Goal: Task Accomplishment & Management: Manage account settings

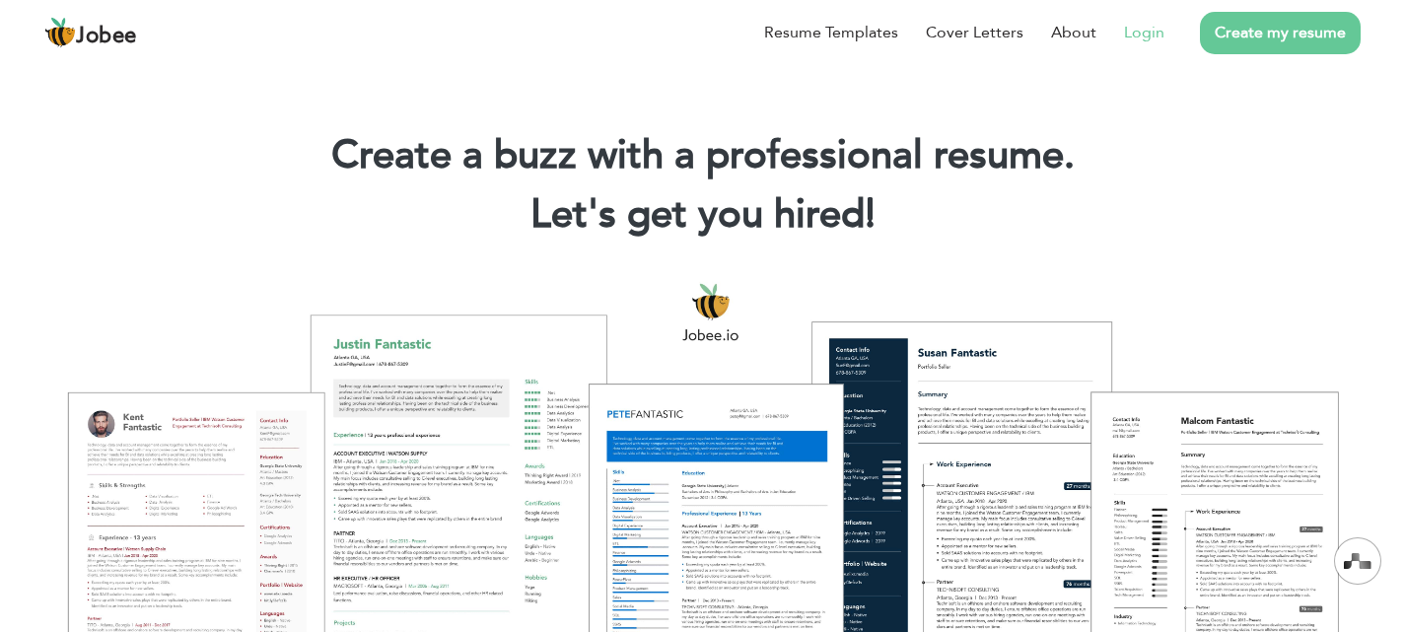
click at [1144, 33] on link "Login" at bounding box center [1144, 33] width 40 height 24
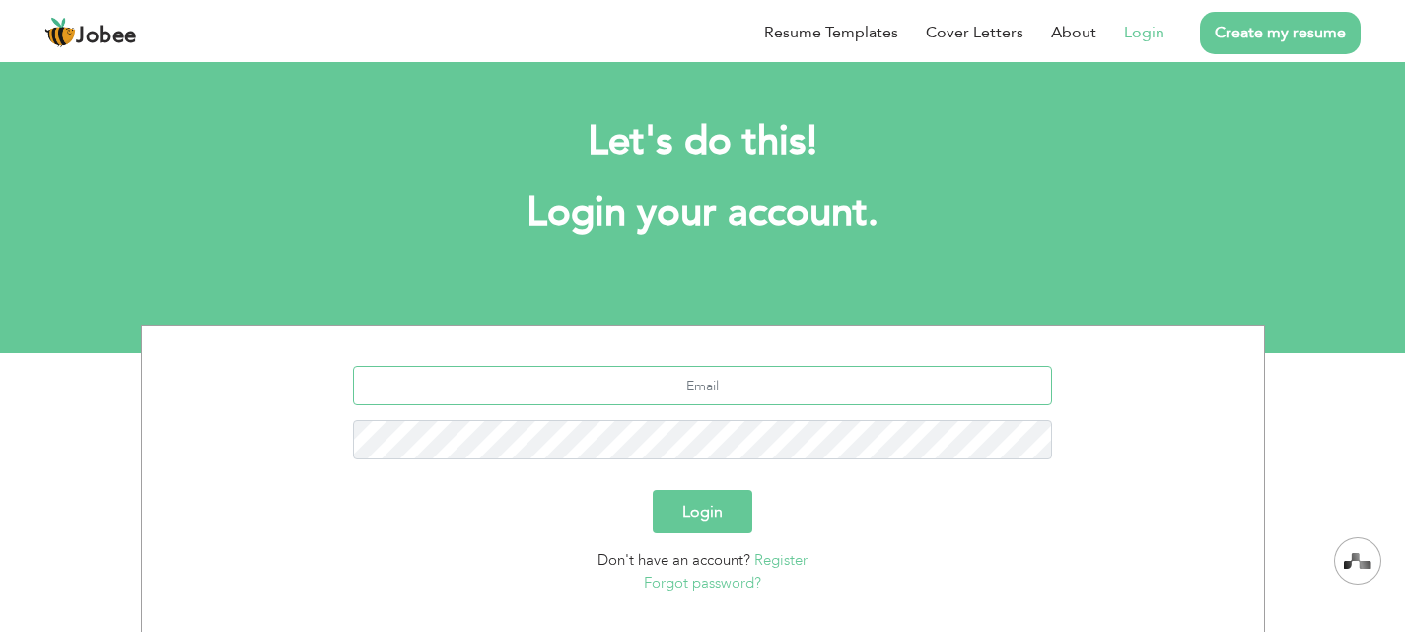
click at [784, 380] on input "text" at bounding box center [702, 385] width 699 height 39
type input "[EMAIL_ADDRESS][DOMAIN_NAME]"
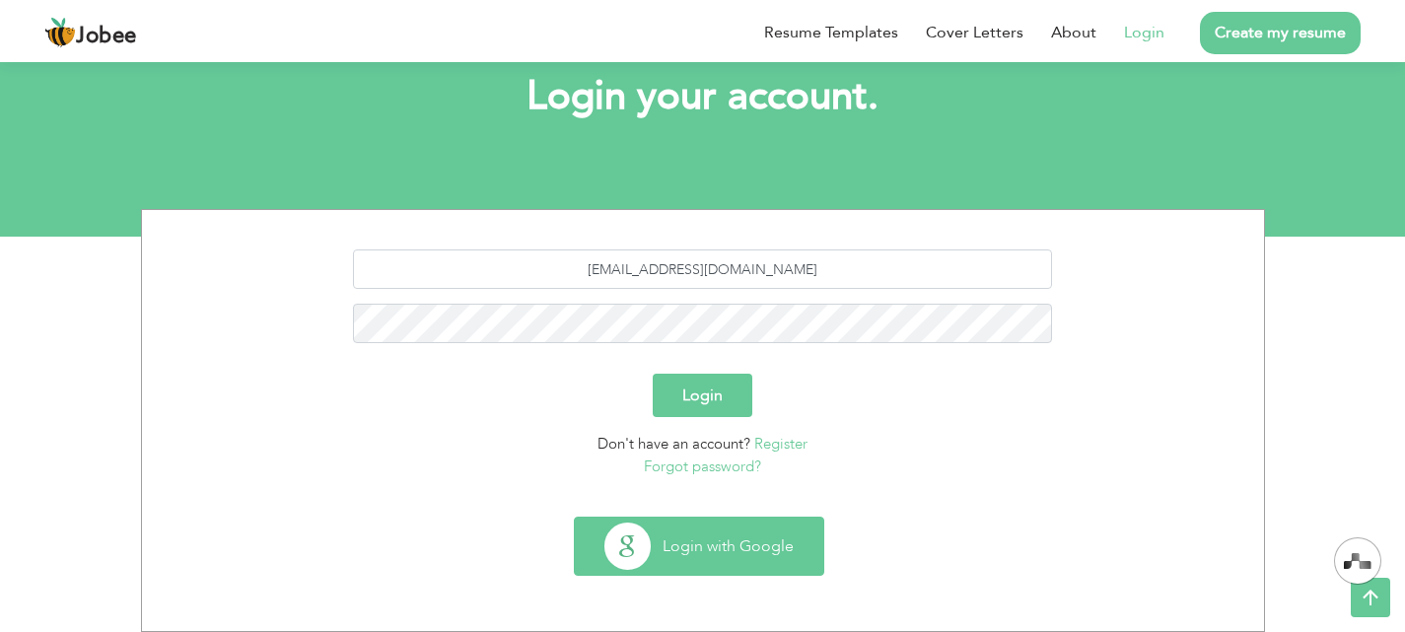
click at [789, 525] on button "Login with Google" at bounding box center [699, 546] width 248 height 57
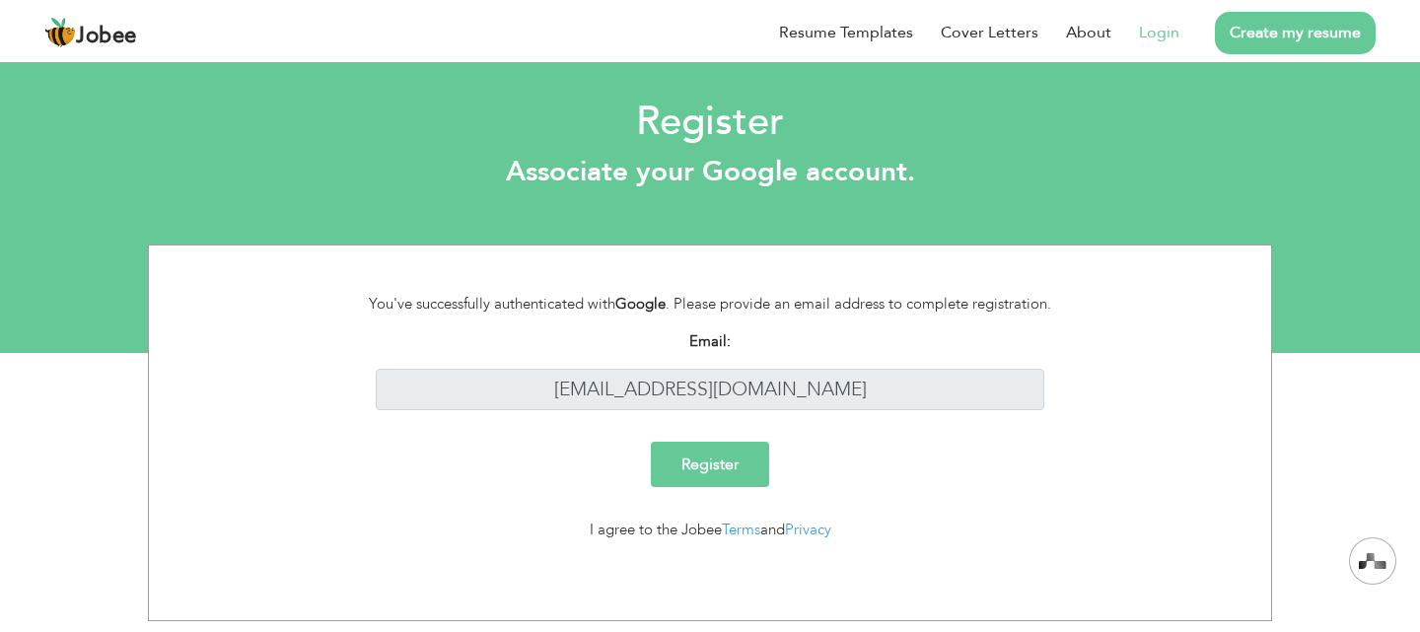
click at [748, 461] on input "Register" at bounding box center [710, 464] width 118 height 45
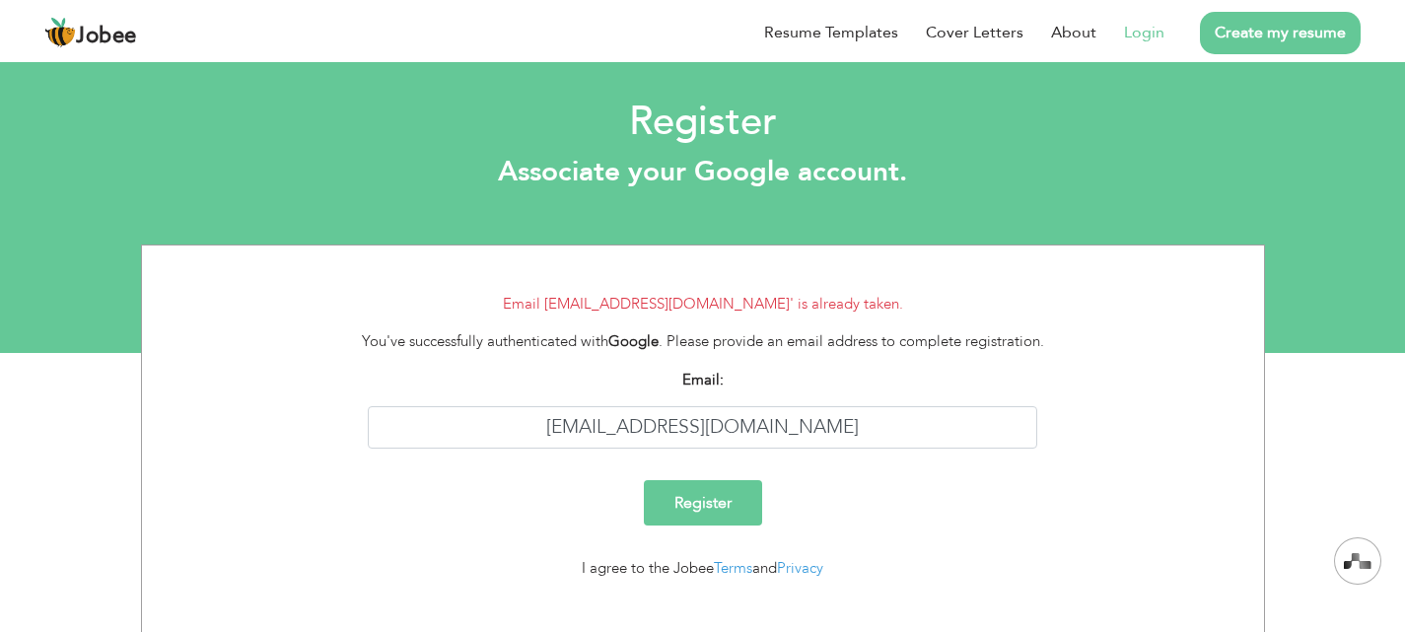
click at [1153, 36] on link "Login" at bounding box center [1144, 33] width 40 height 24
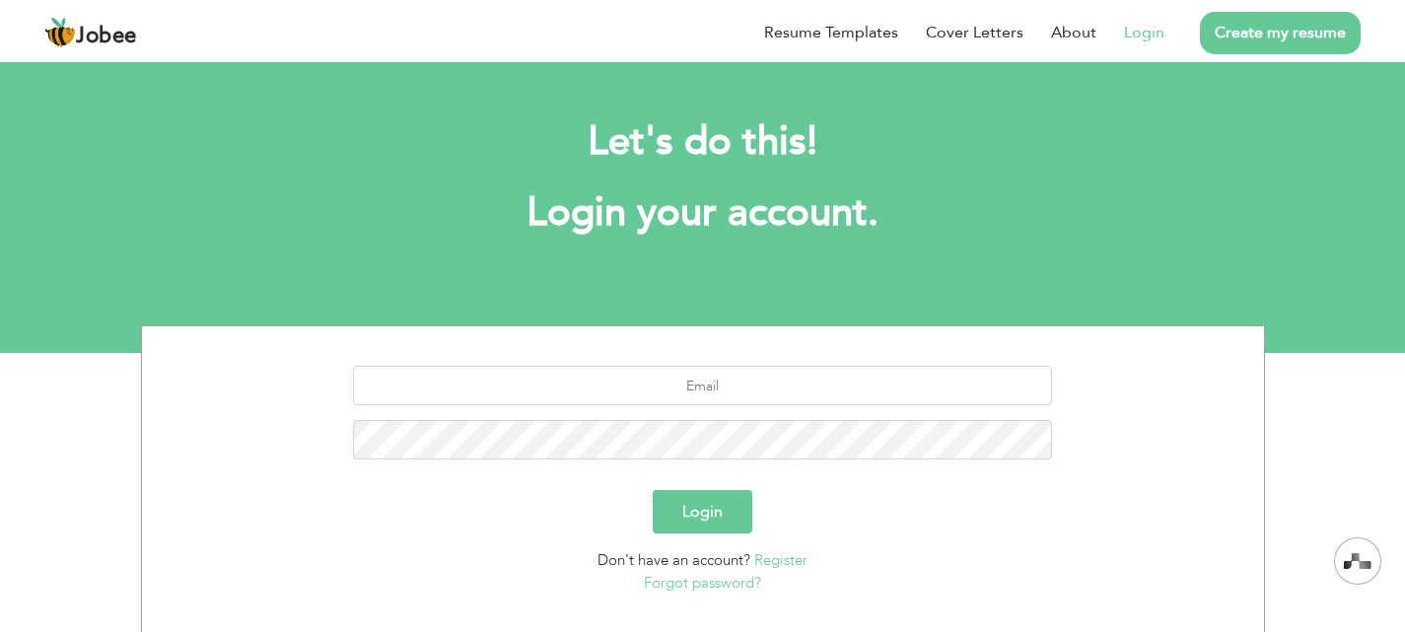
click at [456, 493] on div "Login" at bounding box center [703, 511] width 1092 height 43
click at [689, 401] on input "text" at bounding box center [702, 385] width 699 height 39
type input "[EMAIL_ADDRESS][DOMAIN_NAME]"
click at [718, 514] on button "Login" at bounding box center [703, 511] width 100 height 43
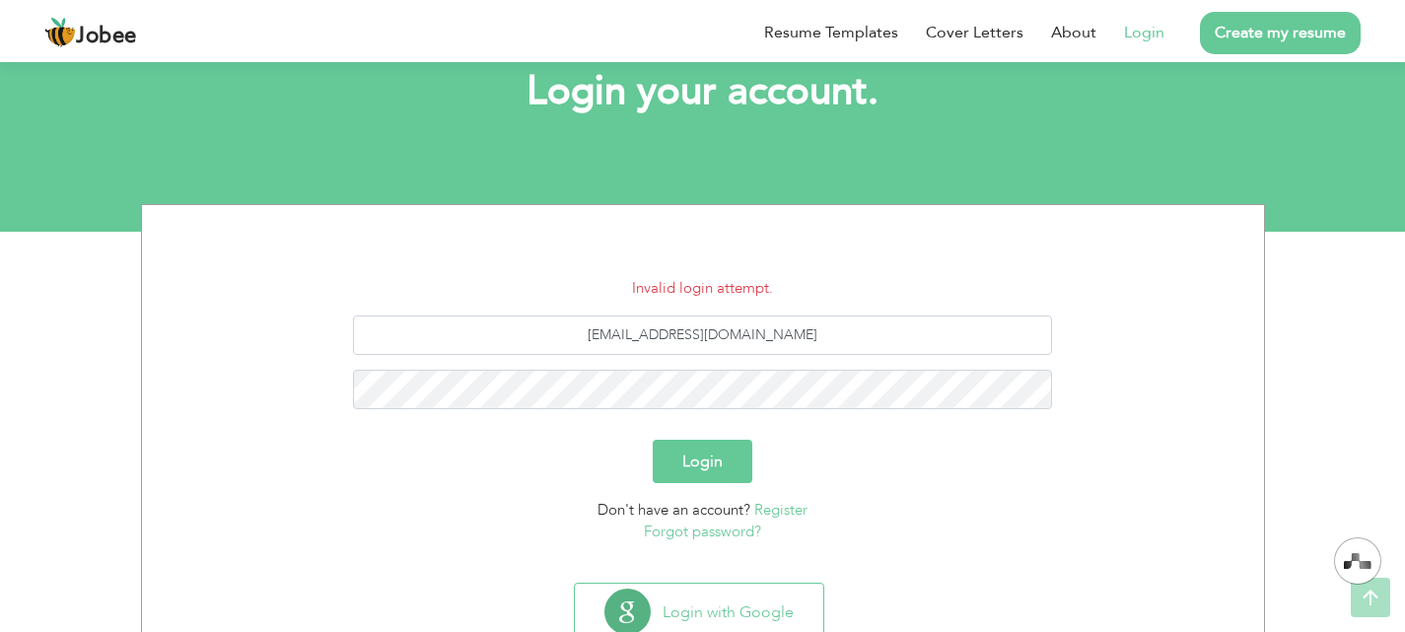
scroll to position [158, 0]
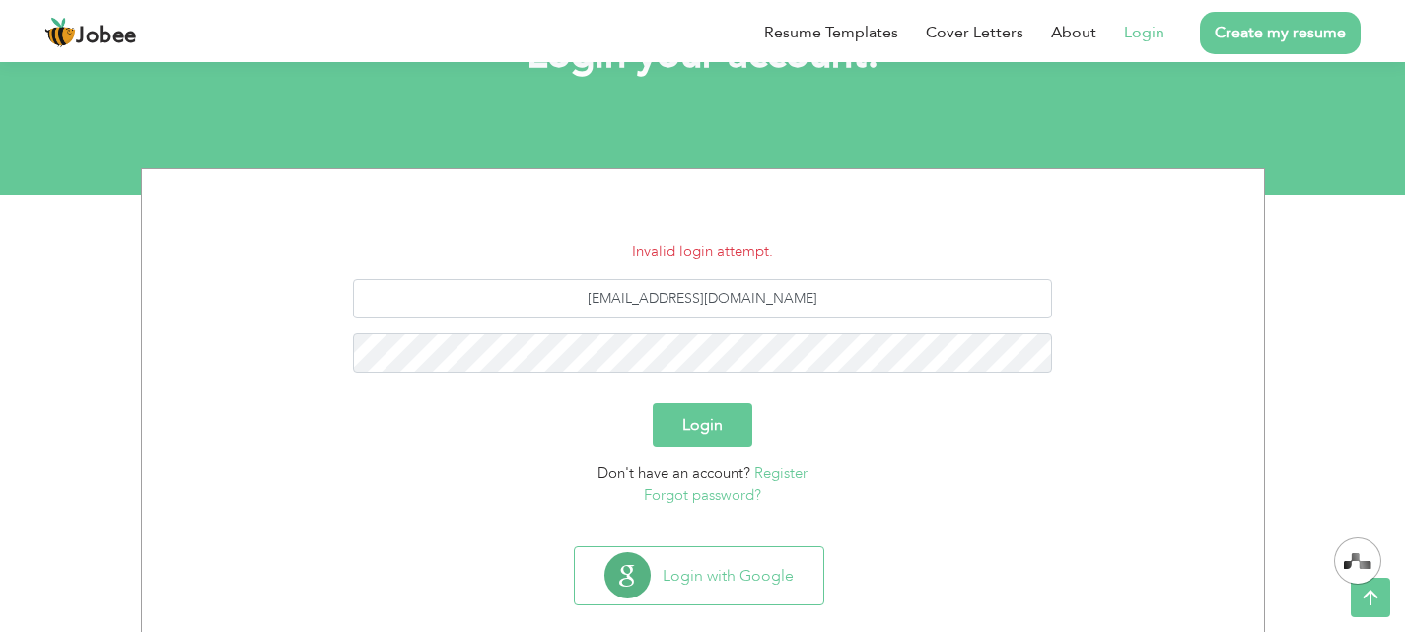
click at [728, 500] on link "Forgot password?" at bounding box center [702, 495] width 117 height 20
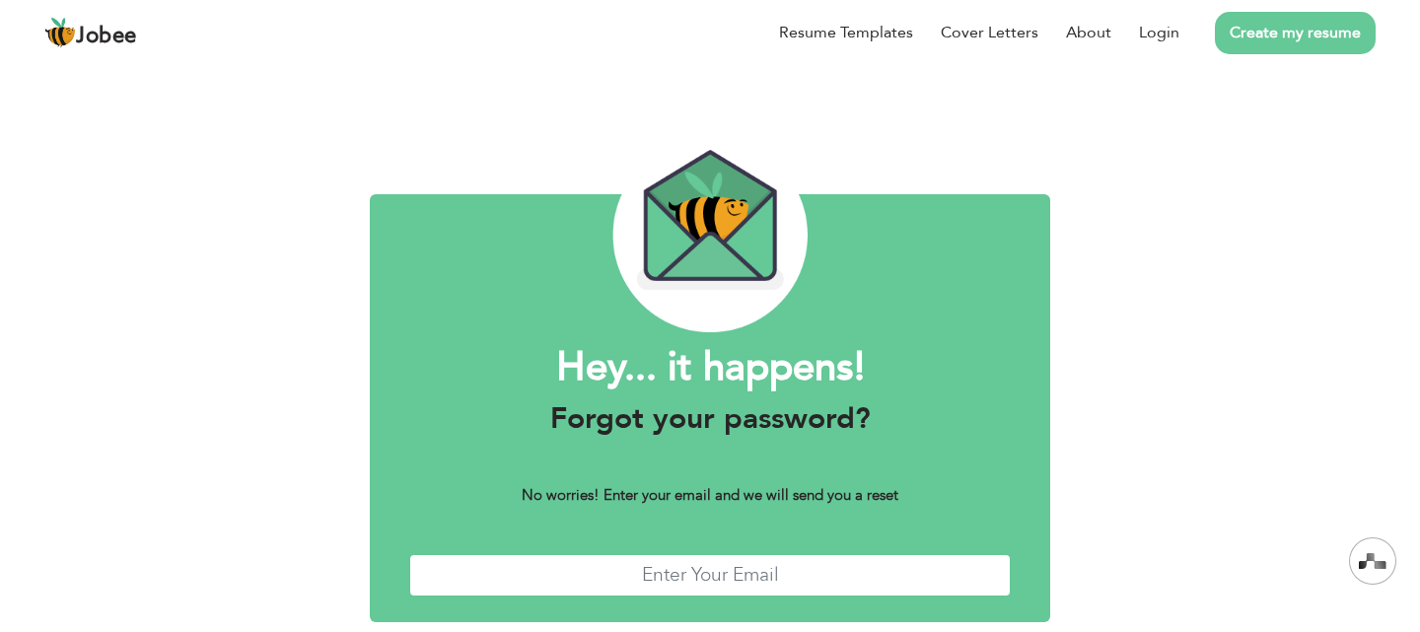
click at [748, 554] on input "text" at bounding box center [709, 575] width 601 height 42
type input "faizrasul313@gmail.com"
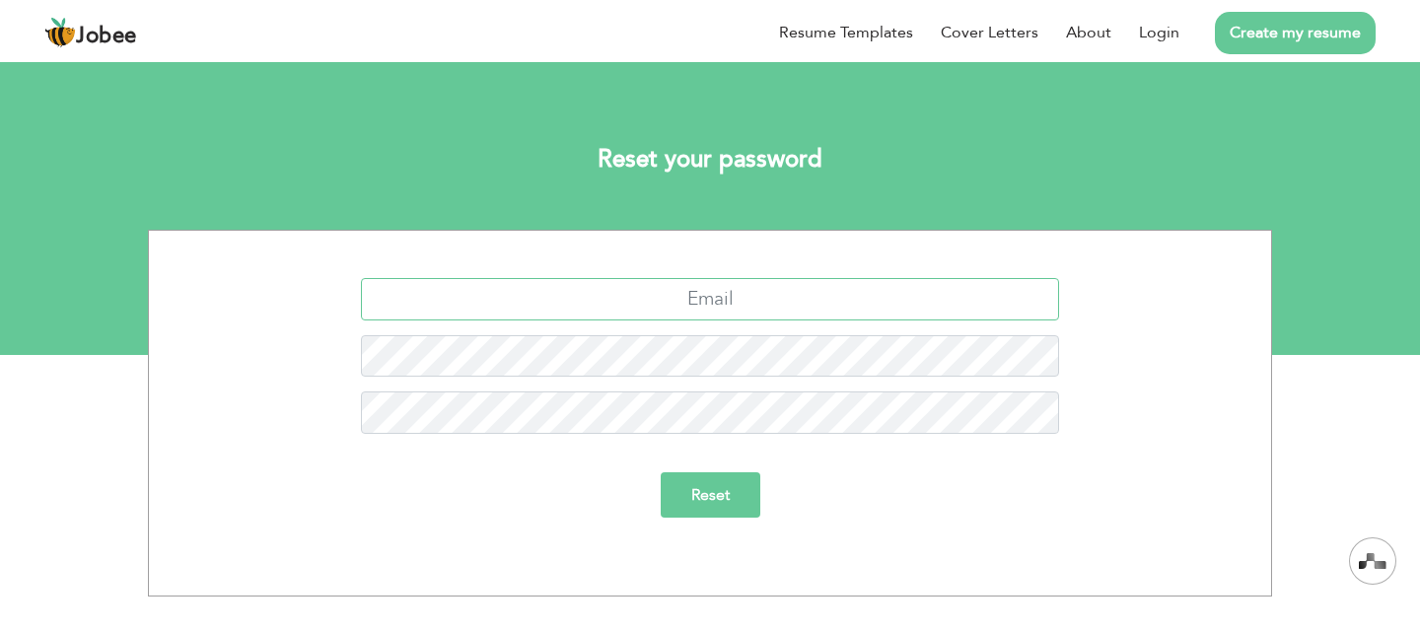
click at [836, 307] on input "text" at bounding box center [710, 299] width 699 height 42
type input "[EMAIL_ADDRESS][DOMAIN_NAME]"
click at [736, 487] on input "Reset" at bounding box center [711, 494] width 100 height 45
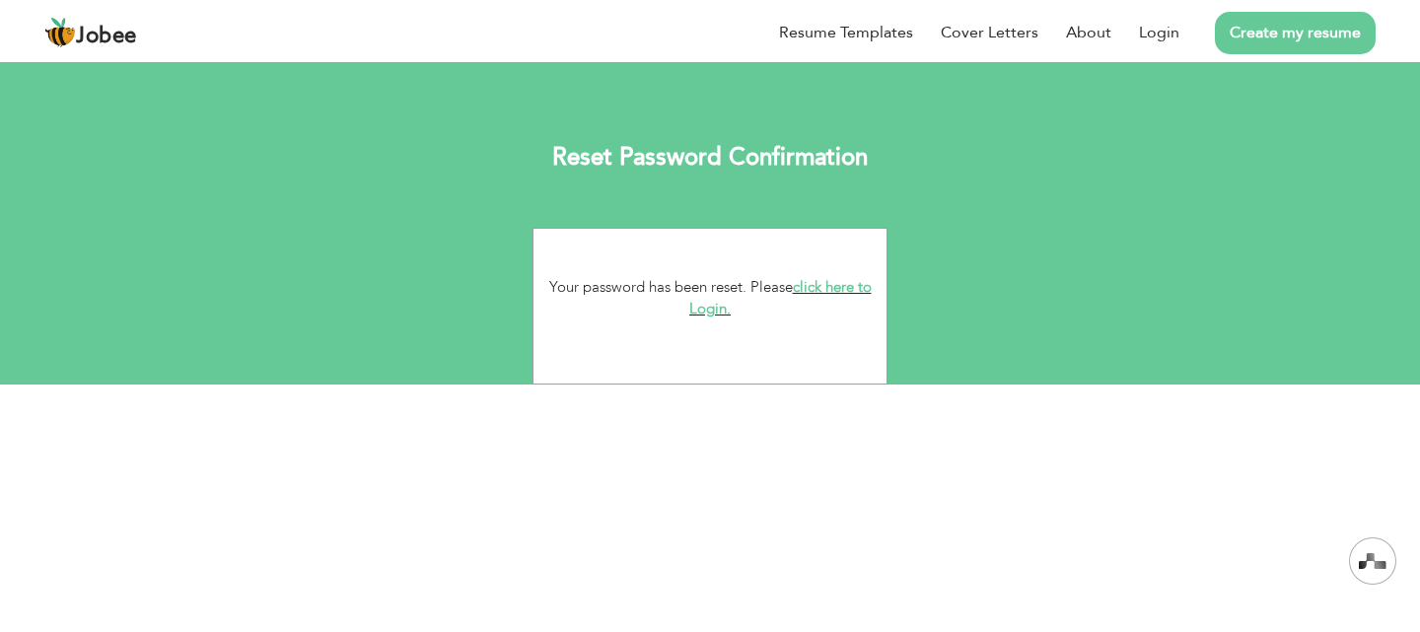
click at [824, 282] on link "click here to Login." at bounding box center [780, 298] width 182 height 42
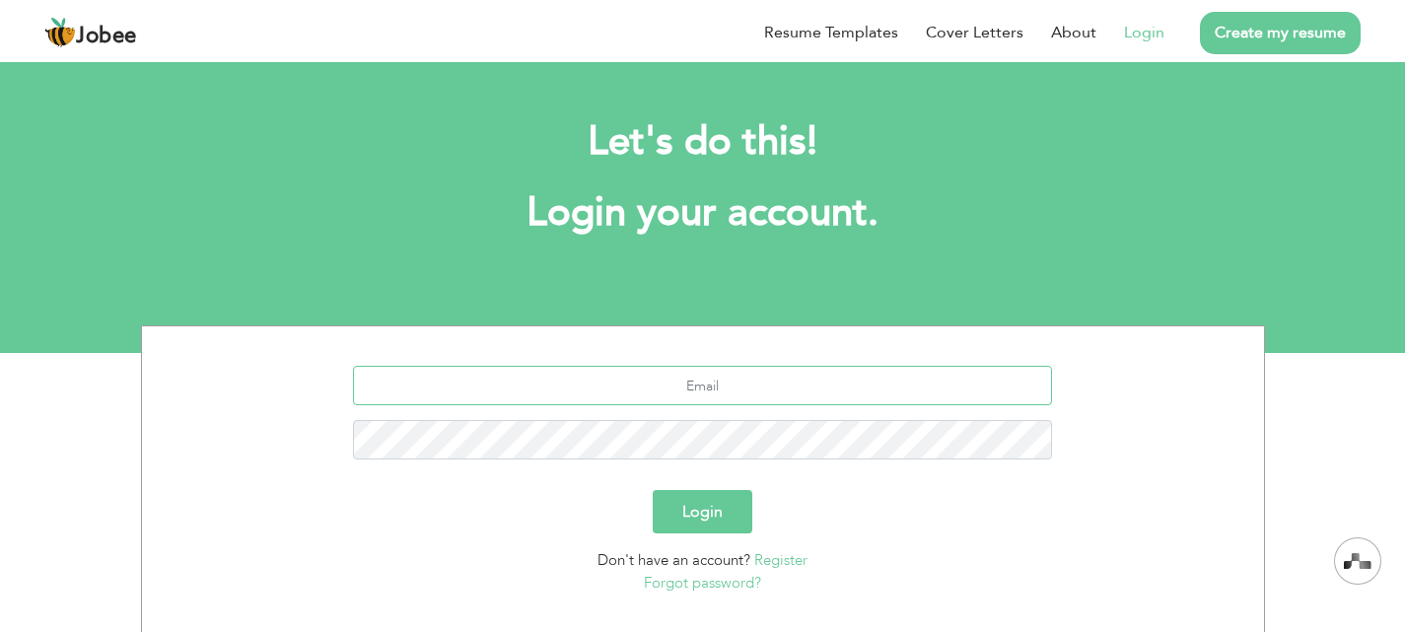
click at [648, 385] on input "text" at bounding box center [702, 385] width 699 height 39
type input "[EMAIL_ADDRESS][DOMAIN_NAME]"
click at [711, 501] on button "Login" at bounding box center [703, 511] width 100 height 43
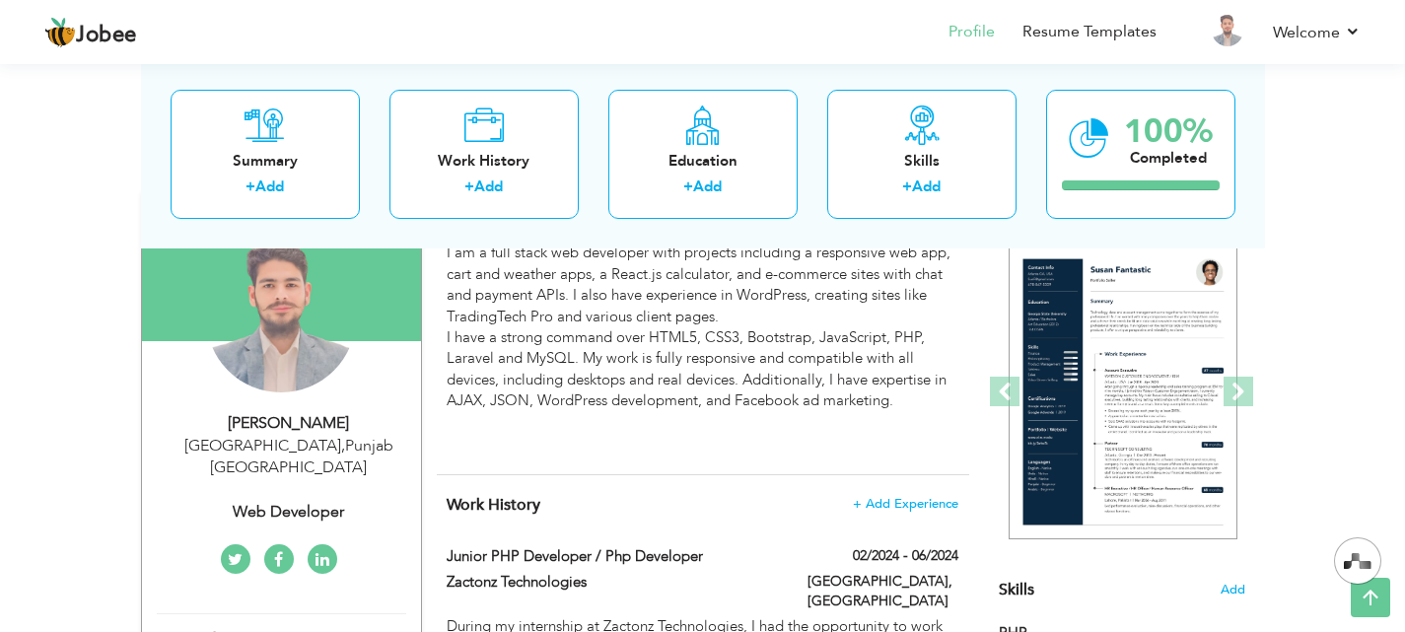
scroll to position [87, 0]
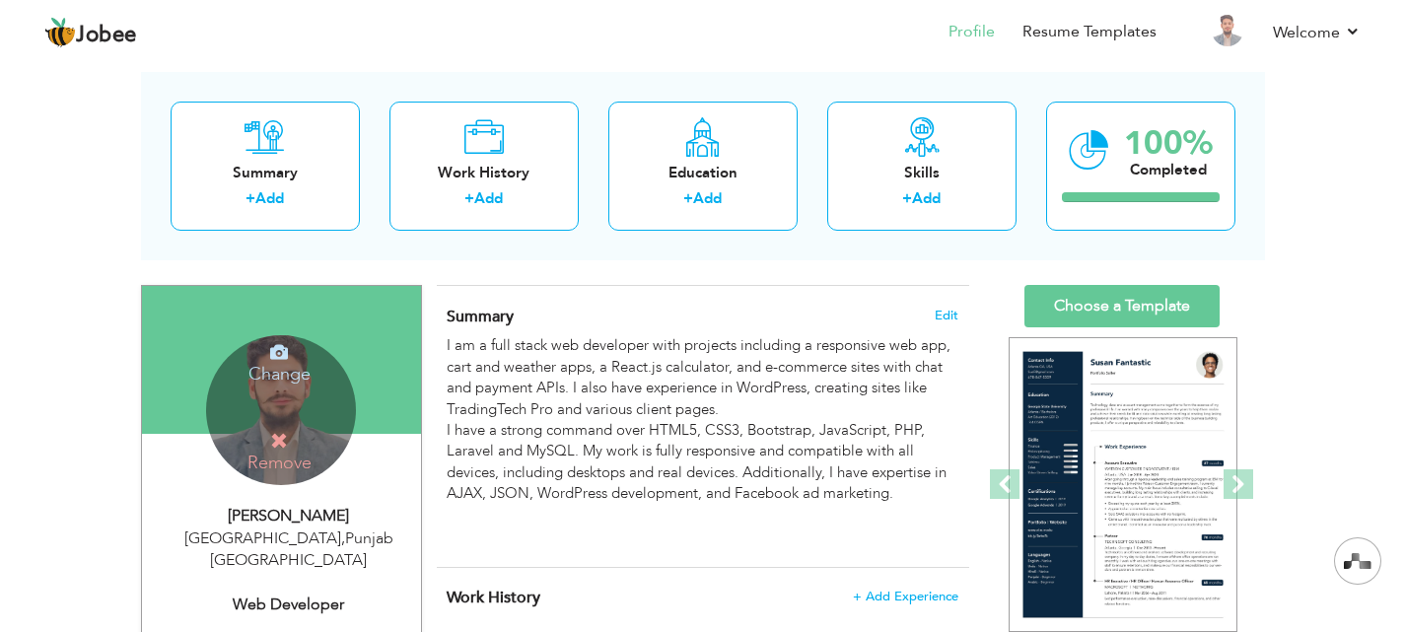
click at [316, 435] on h4 "Remove" at bounding box center [279, 452] width 141 height 42
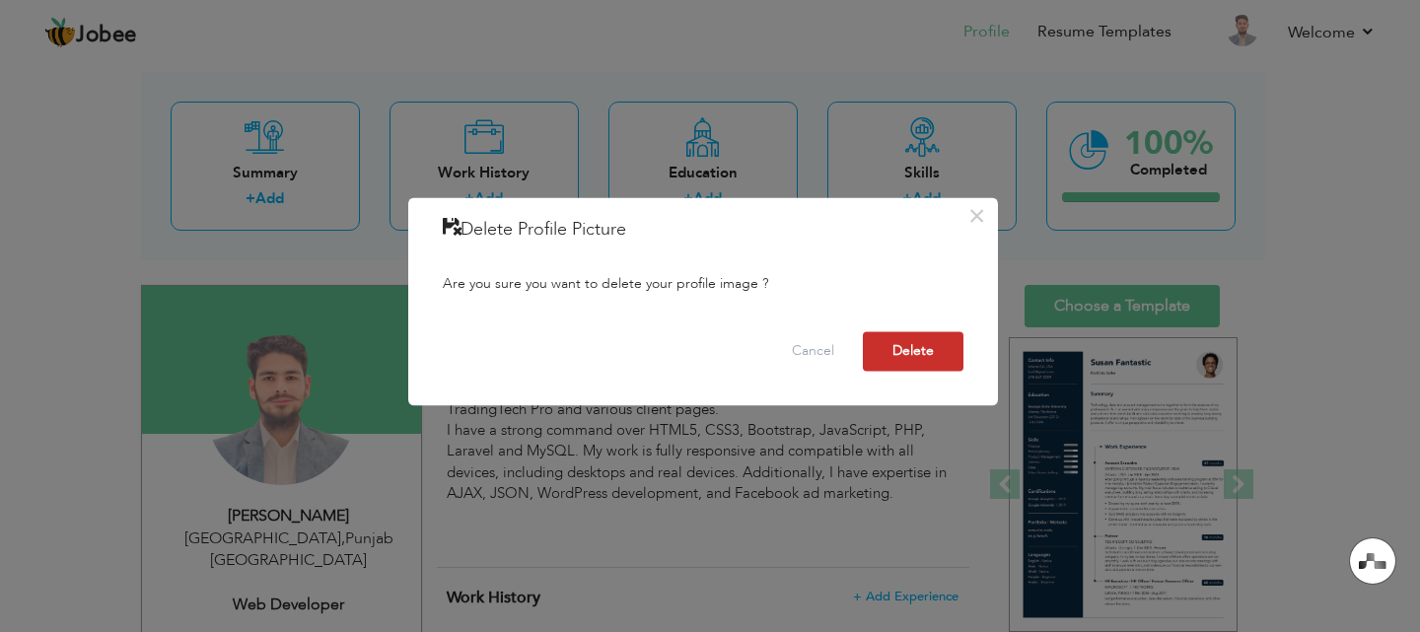
click at [923, 335] on button "Delete" at bounding box center [913, 350] width 101 height 39
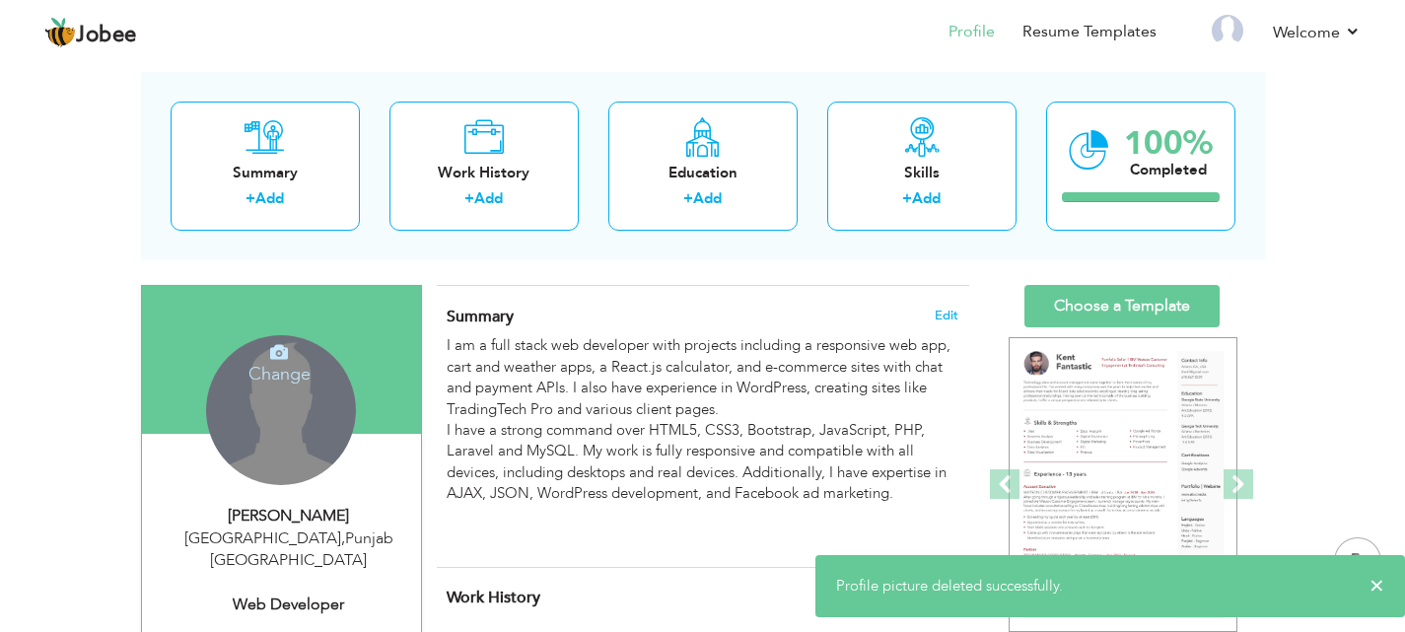
click at [265, 364] on h4 "Change" at bounding box center [279, 360] width 141 height 47
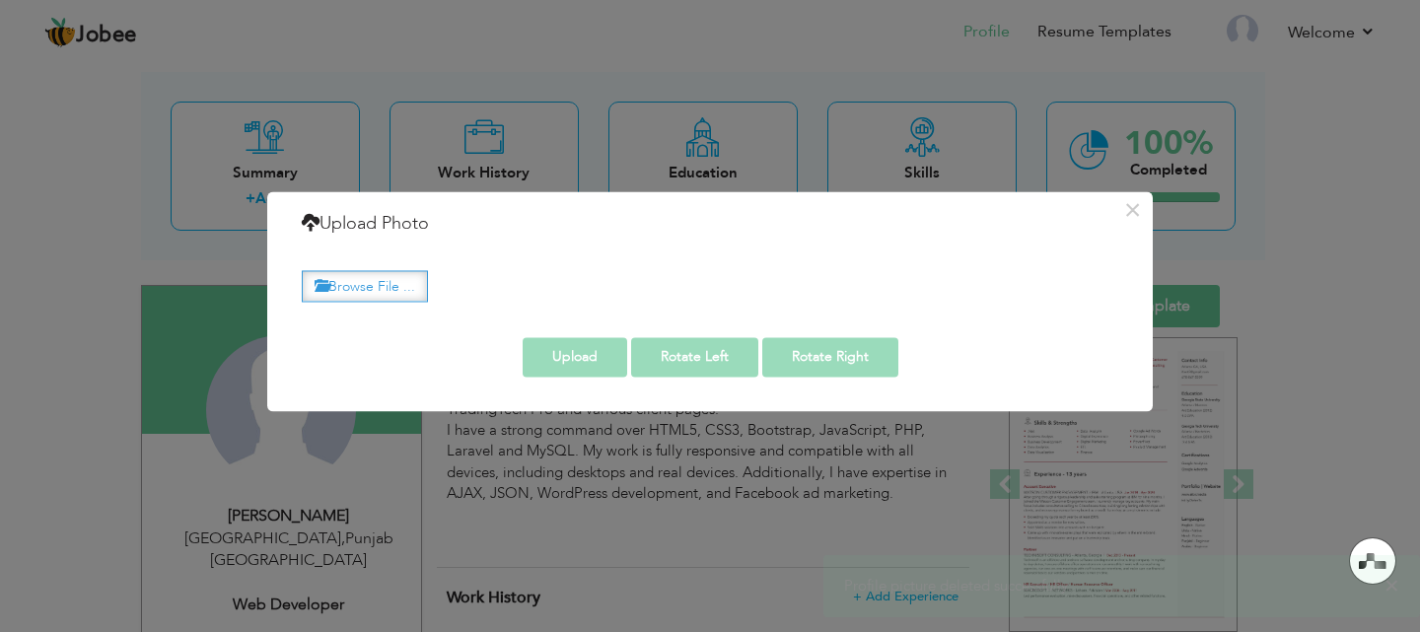
click at [391, 290] on label "Browse File ..." at bounding box center [365, 286] width 126 height 31
click at [0, 0] on input "Browse File ..." at bounding box center [0, 0] width 0 height 0
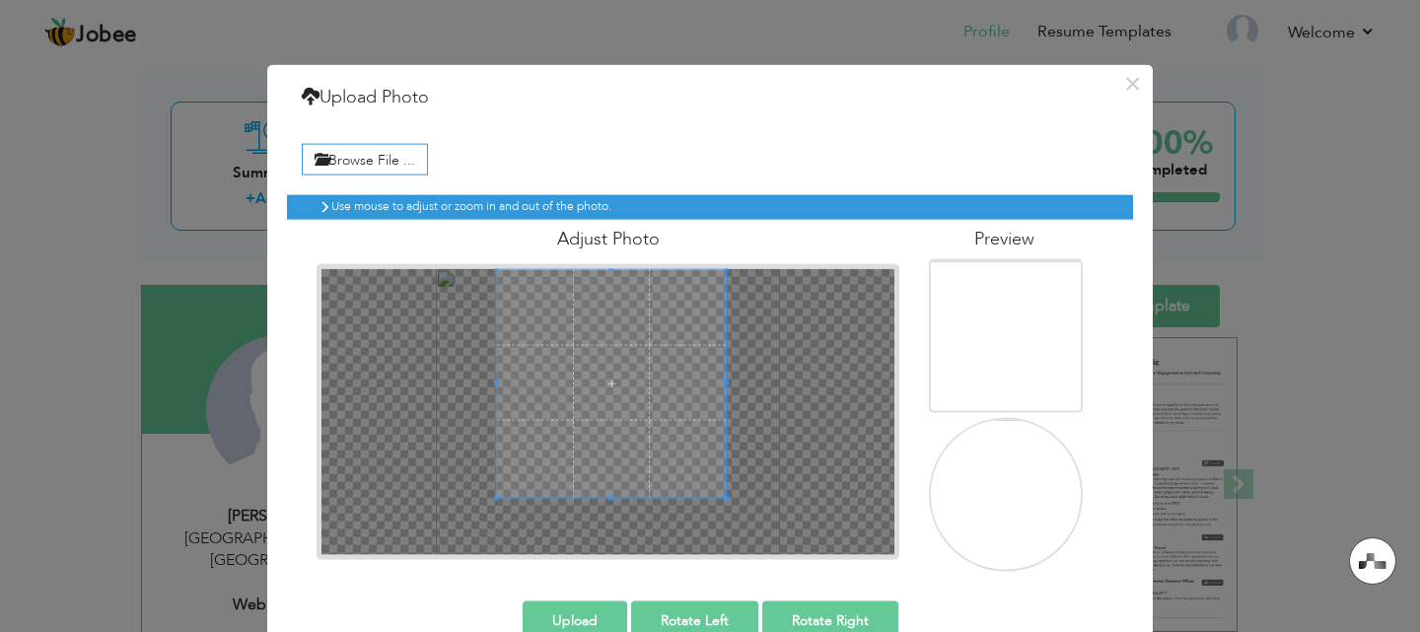
click at [650, 366] on span at bounding box center [611, 382] width 229 height 229
click at [594, 615] on button "Upload" at bounding box center [575, 619] width 105 height 39
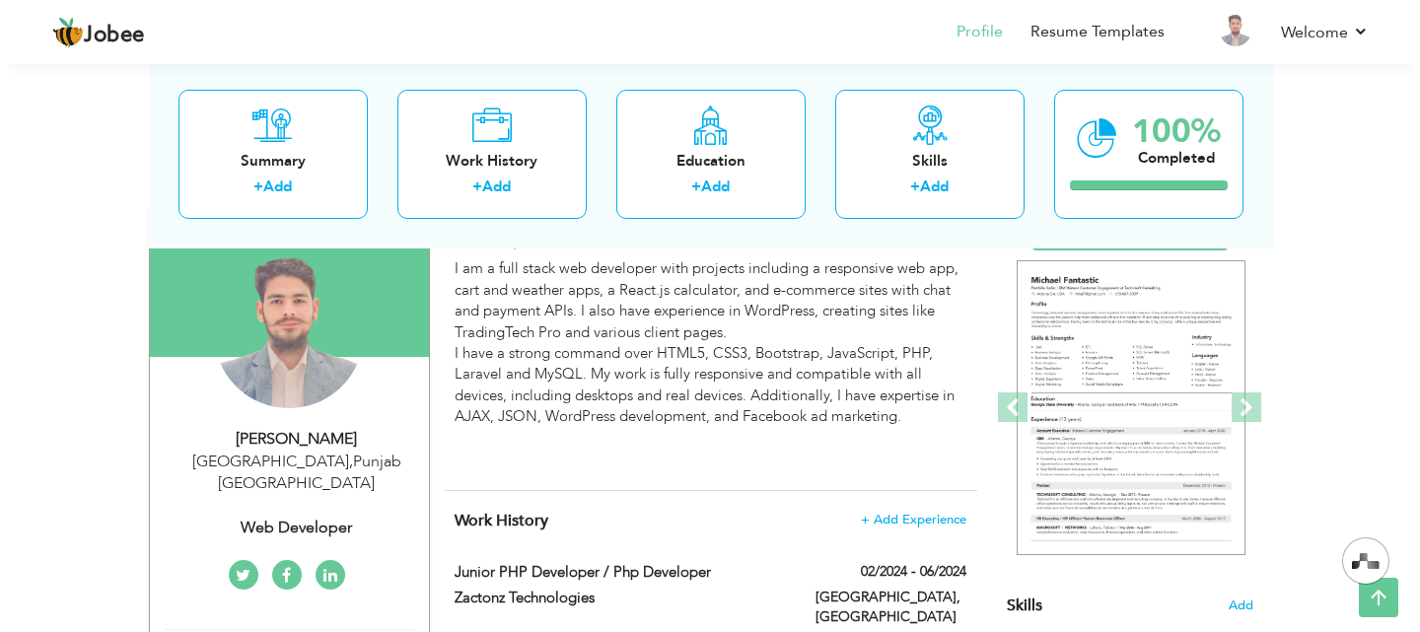
scroll to position [159, 0]
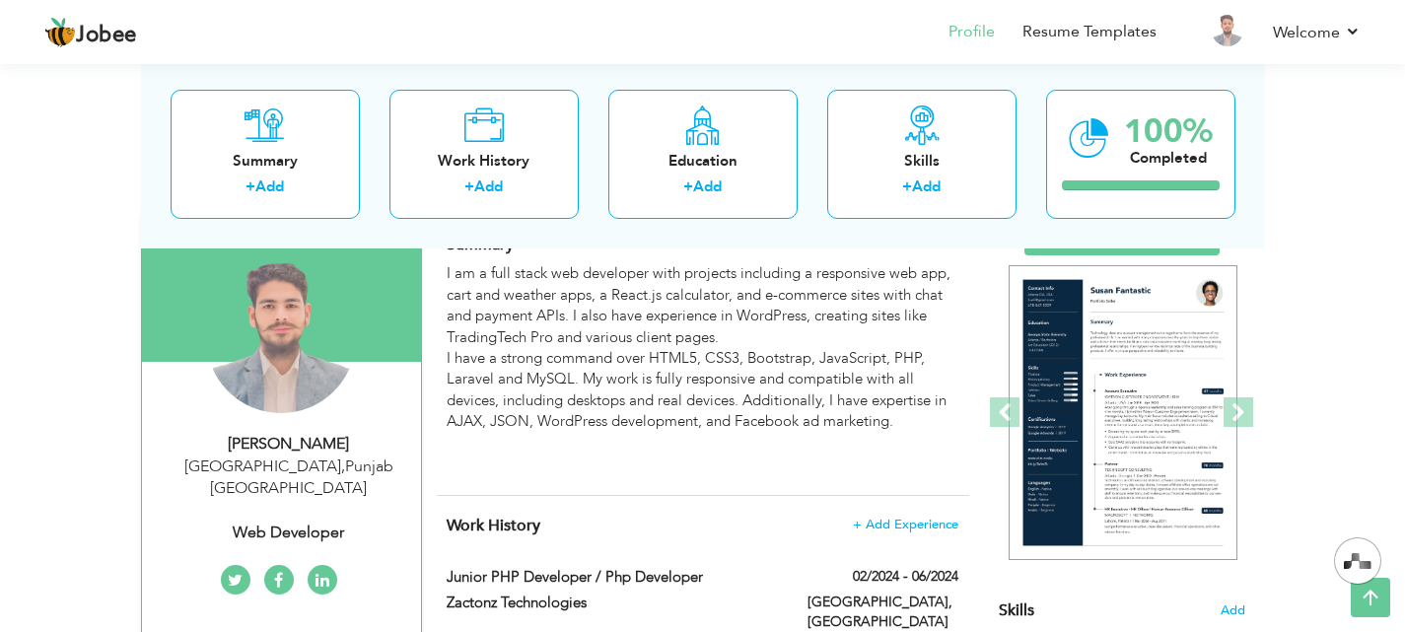
click at [338, 522] on div "Web Developer" at bounding box center [289, 533] width 264 height 23
type input "Faiz"
type input "Rasool"
type input "03124974497"
select select "number:166"
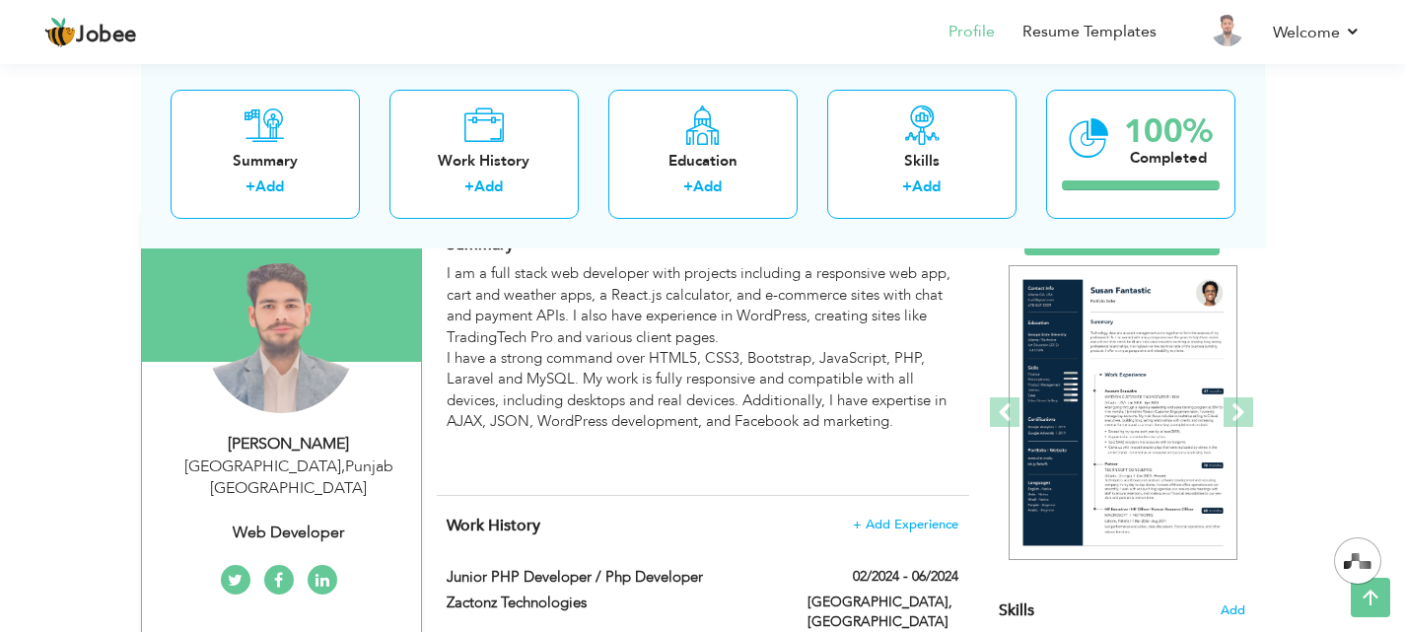
type input "[GEOGRAPHIC_DATA]"
select select "number:3"
type input "Web Developer"
type input "[DOMAIN_NAME][URL]"
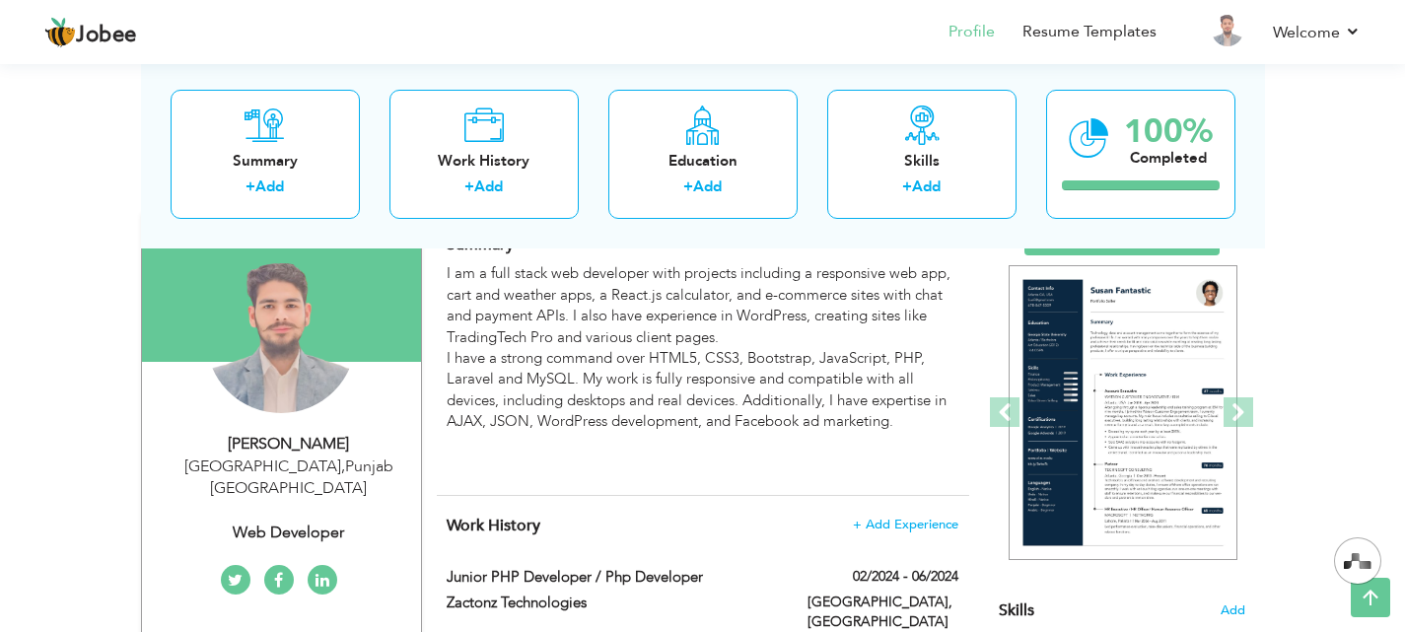
type input "[URL][DOMAIN_NAME]"
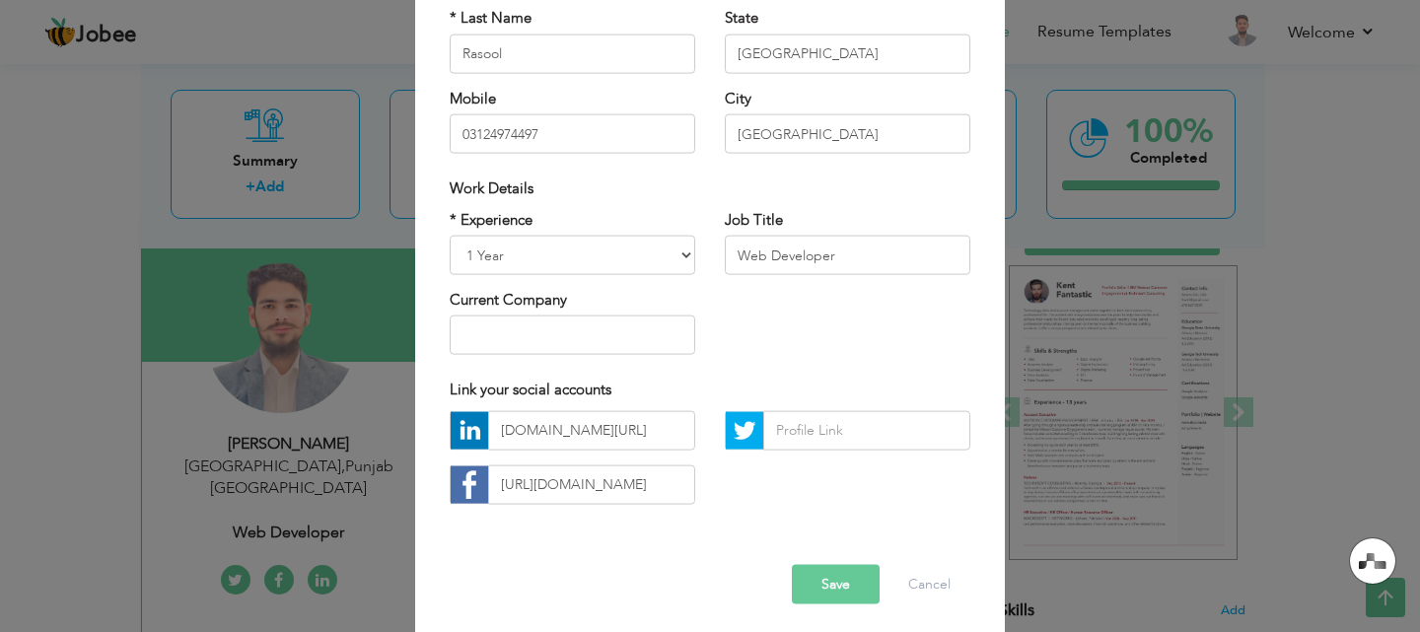
scroll to position [257, 0]
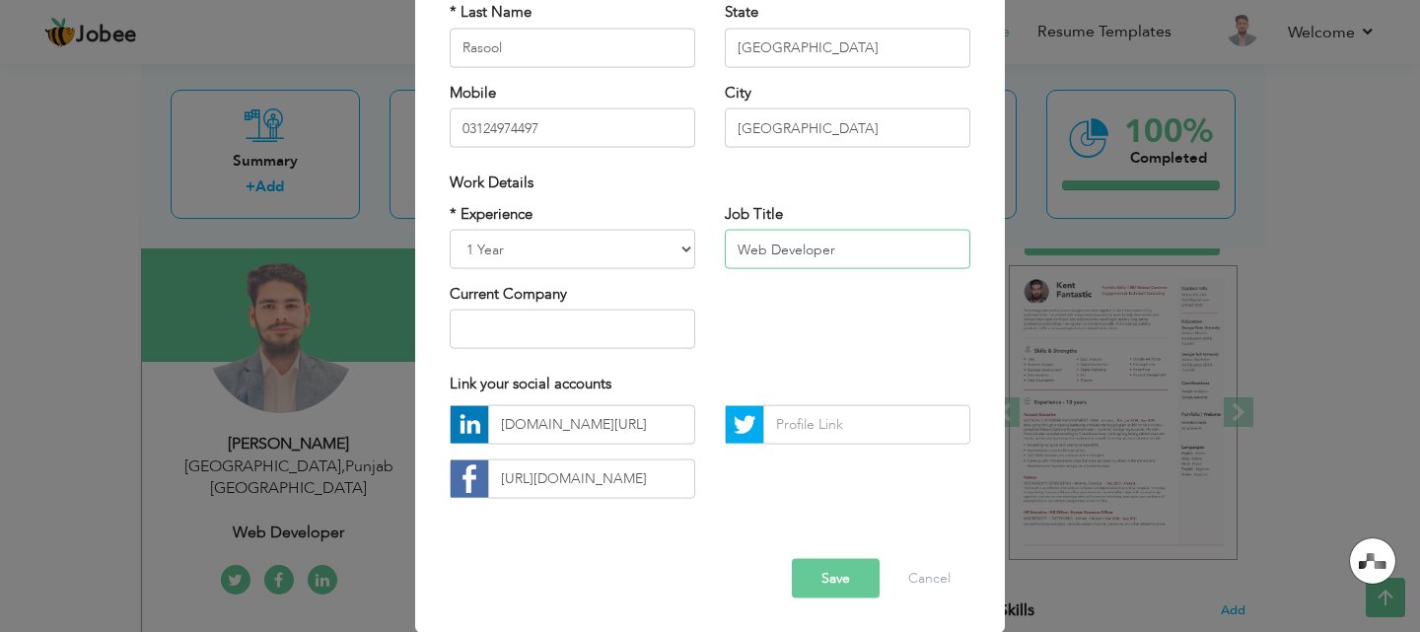
click at [809, 249] on input "Web Developer" at bounding box center [847, 249] width 245 height 39
paste input "Junior PHP Developer | AI & Workflow Automation Engineer"
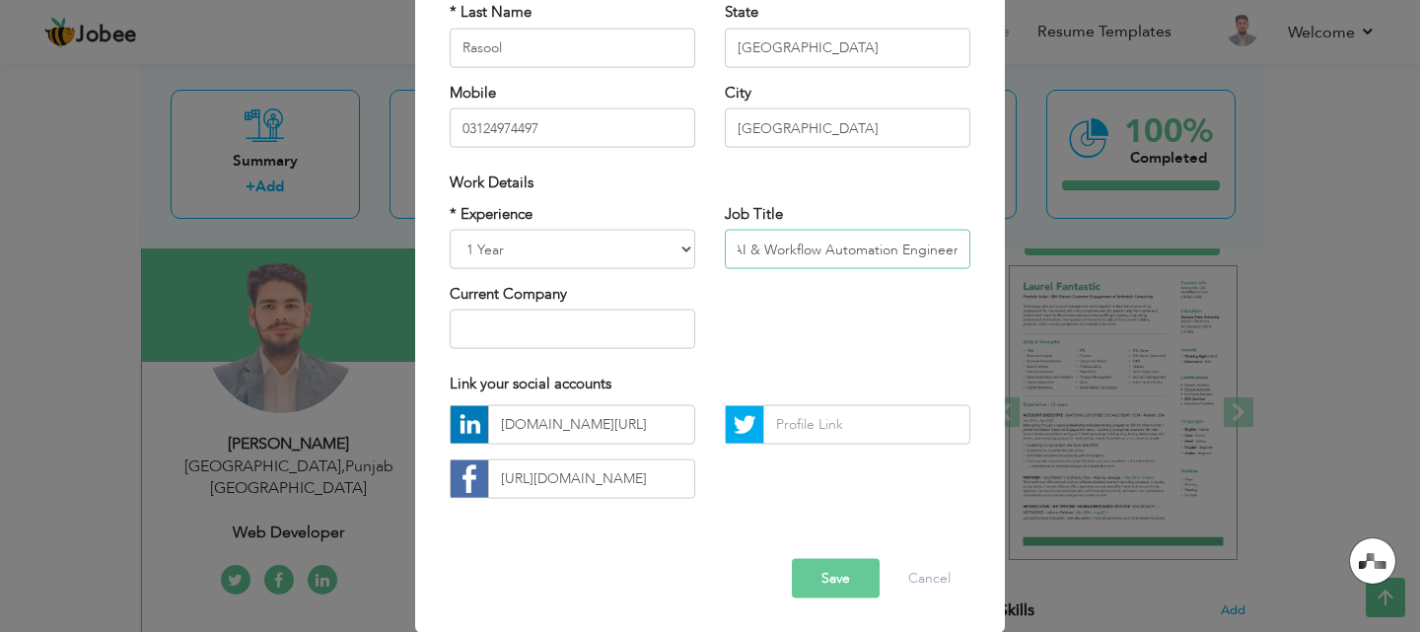
type input "Junior PHP Developer | AI & Workflow Automation Engineer"
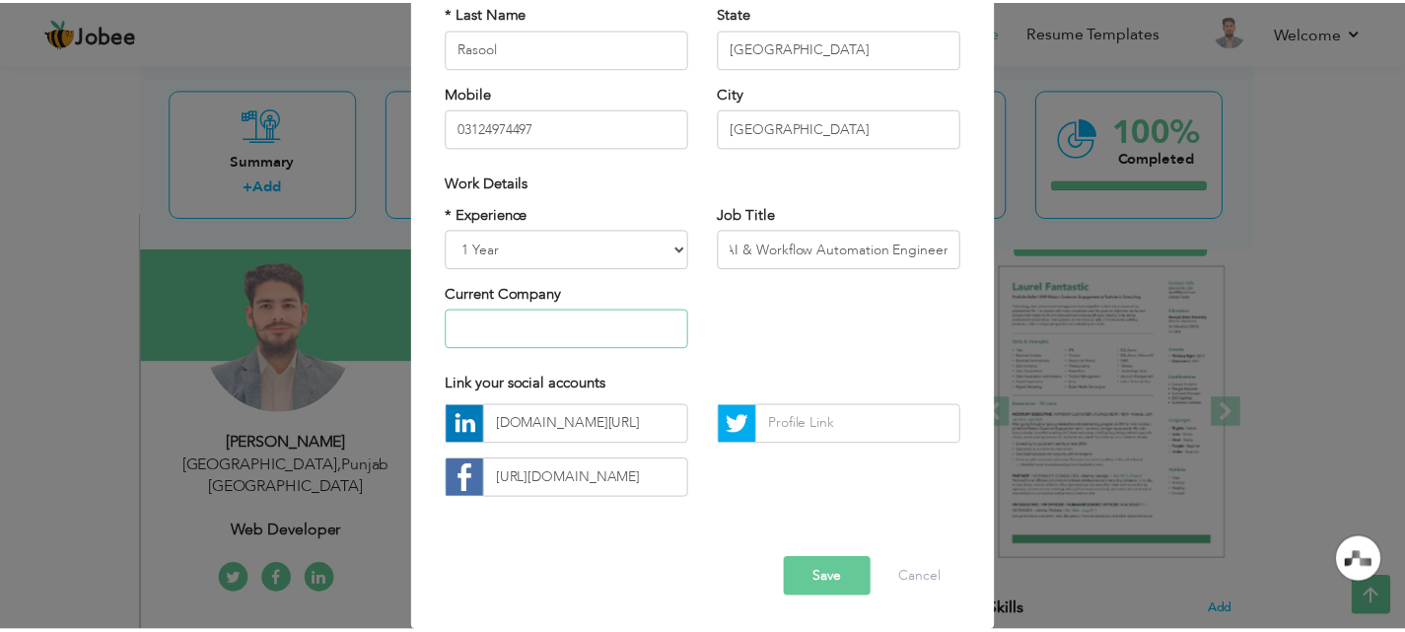
scroll to position [0, 0]
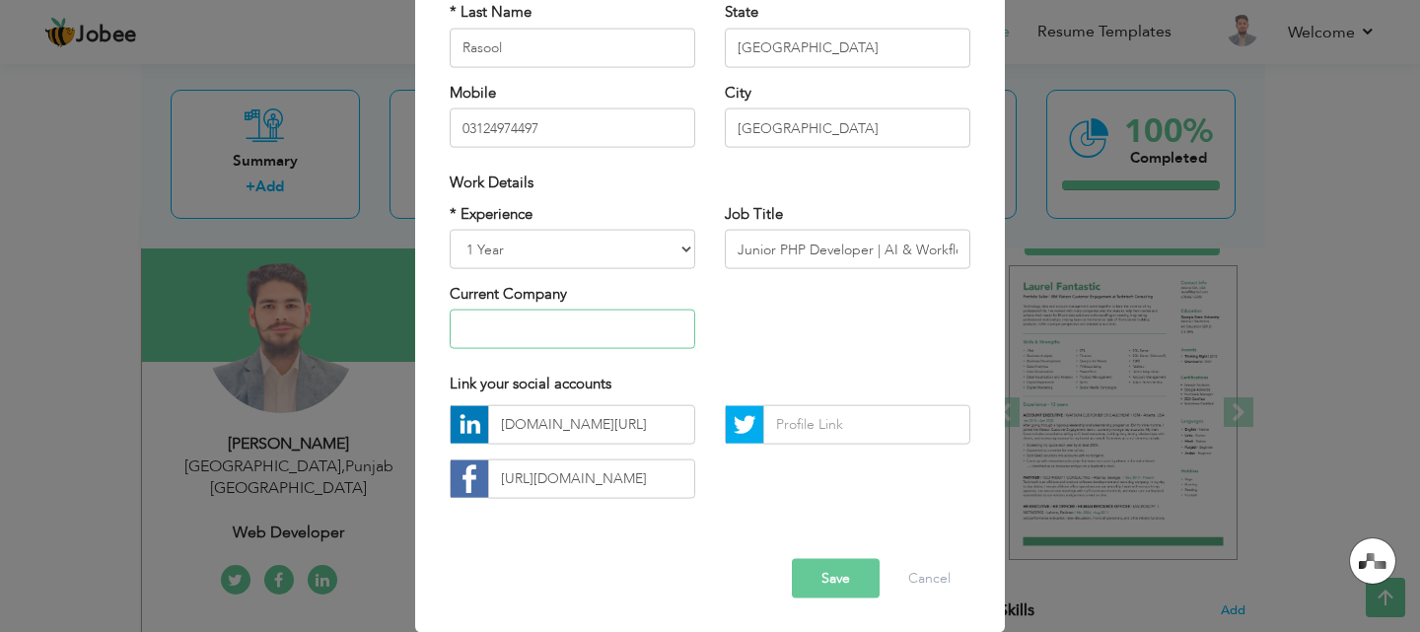
click at [574, 322] on input "text" at bounding box center [572, 329] width 245 height 39
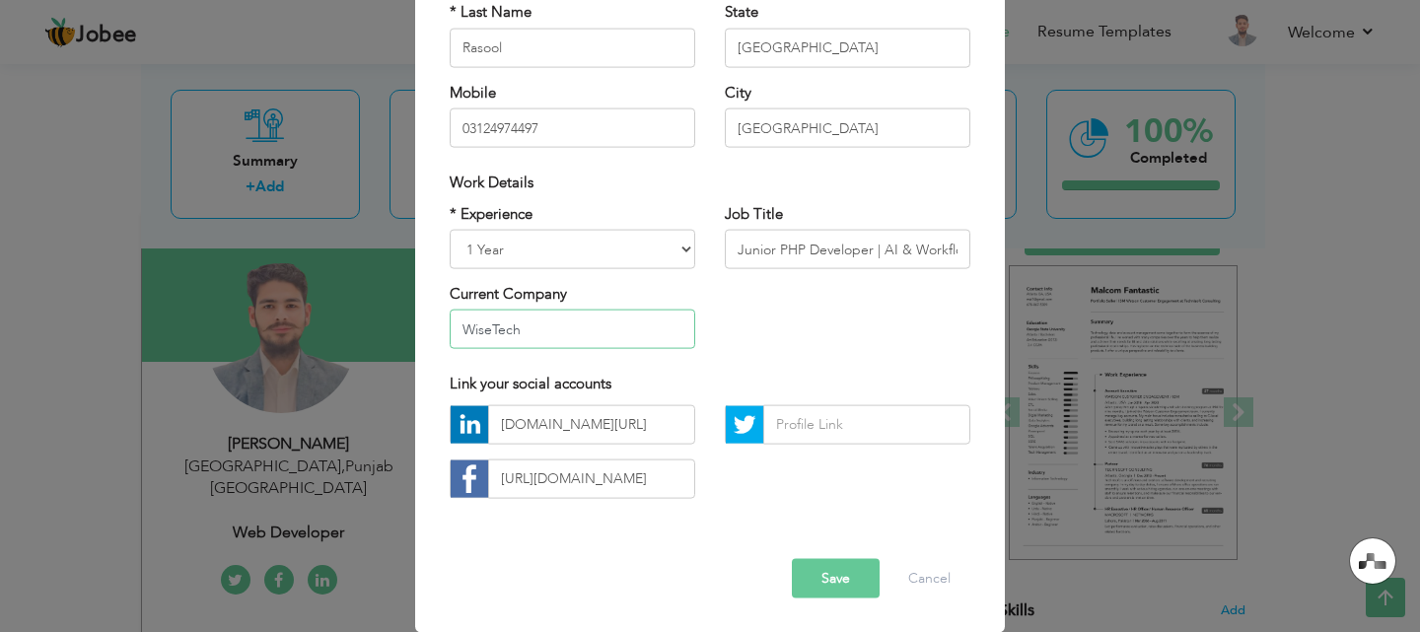
type input "WiseTech"
click at [810, 351] on div "* Experience Entry Level Less than 1 Year 1 Year 2 Years 3 Years 4 Years 5 Year…" at bounding box center [710, 283] width 550 height 161
click at [850, 567] on button "Save" at bounding box center [836, 577] width 88 height 39
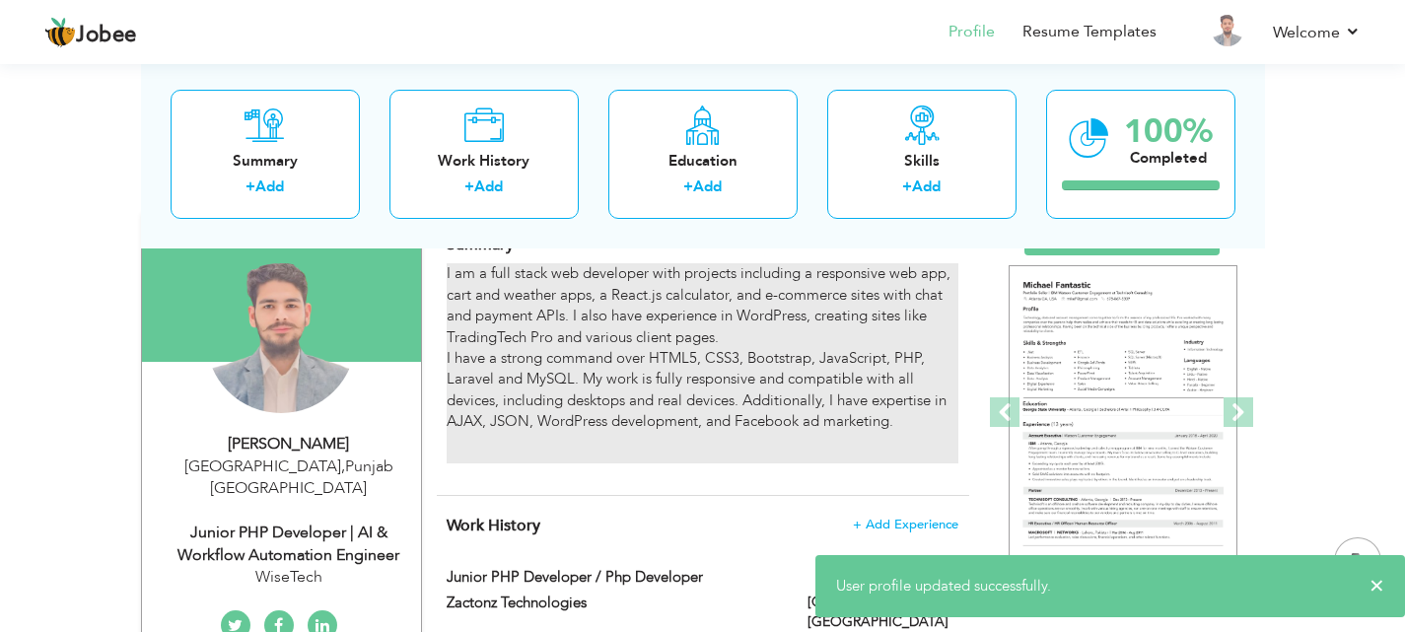
click at [750, 361] on p "I am a full stack web developer with projects including a responsive web app, c…" at bounding box center [702, 347] width 511 height 169
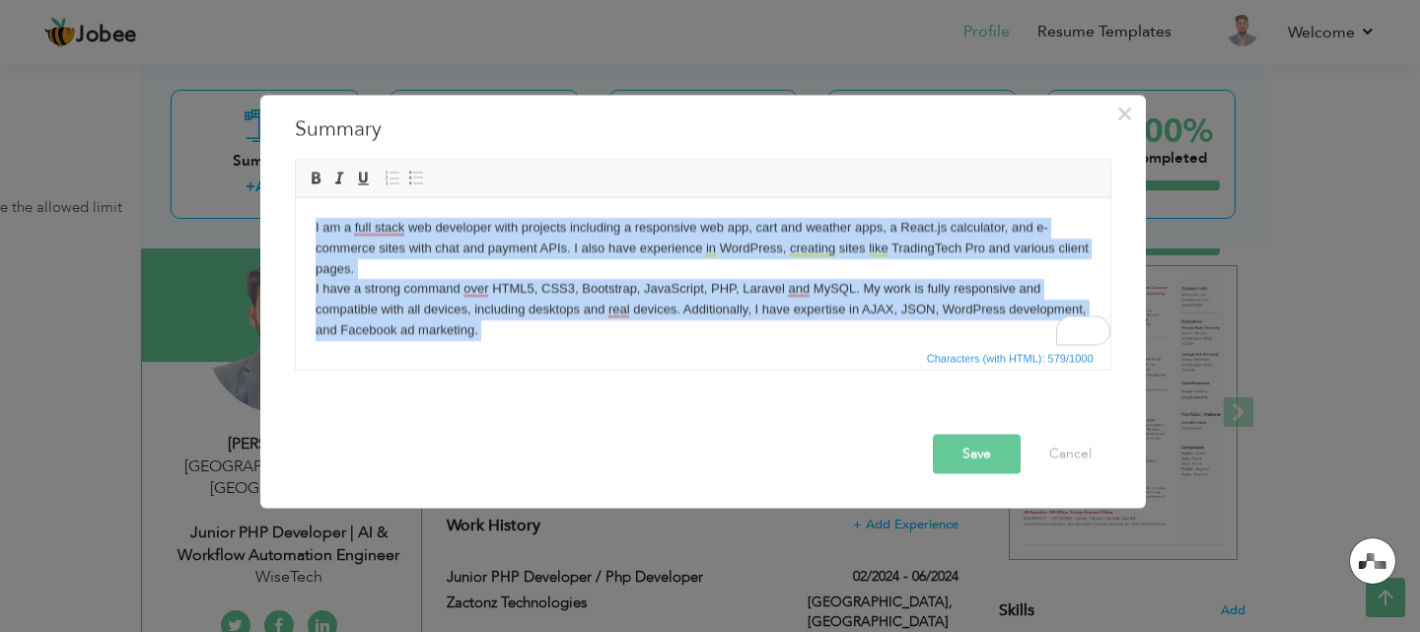
click at [560, 328] on p "I am a full stack web developer with projects including a responsive web app, c…" at bounding box center [702, 278] width 775 height 123
click at [608, 338] on p "I am a full stack web developer with projects including a responsive web app, c…" at bounding box center [702, 278] width 775 height 123
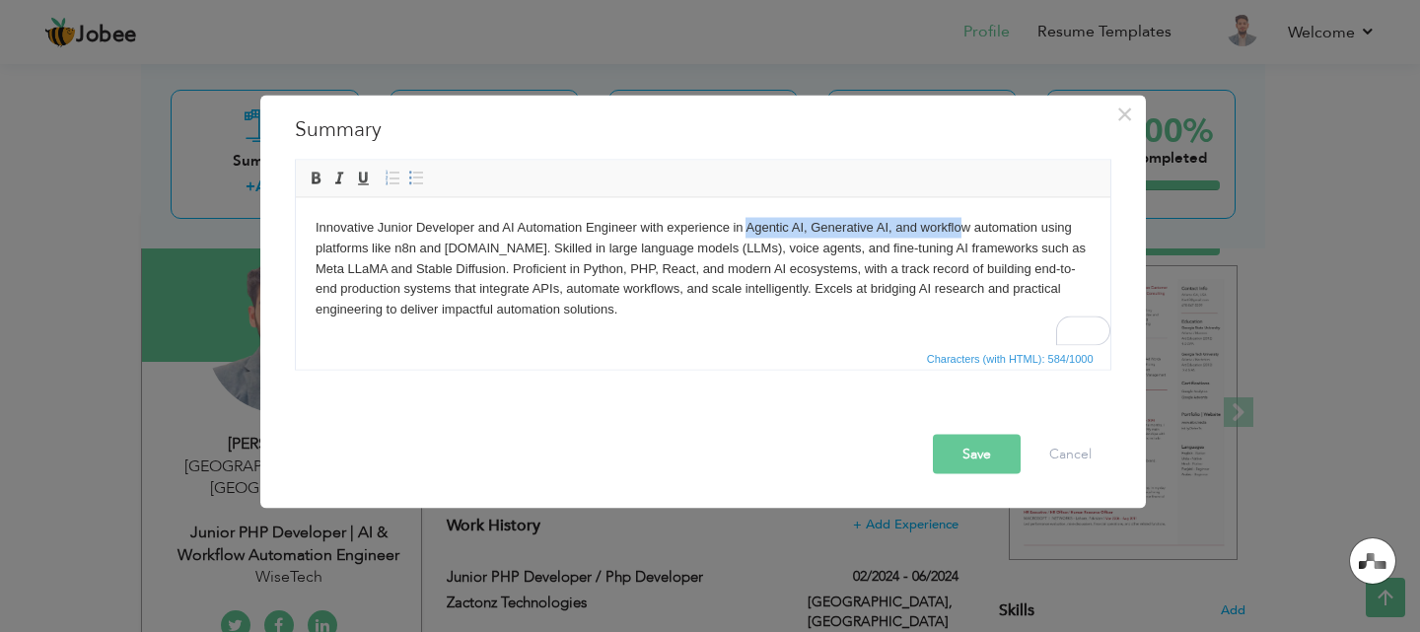
drag, startPoint x: 745, startPoint y: 224, endPoint x: 959, endPoint y: 230, distance: 214.0
click at [959, 230] on p "Innovative Junior Developer and AI Automation Engineer with experience in Agent…" at bounding box center [702, 268] width 775 height 103
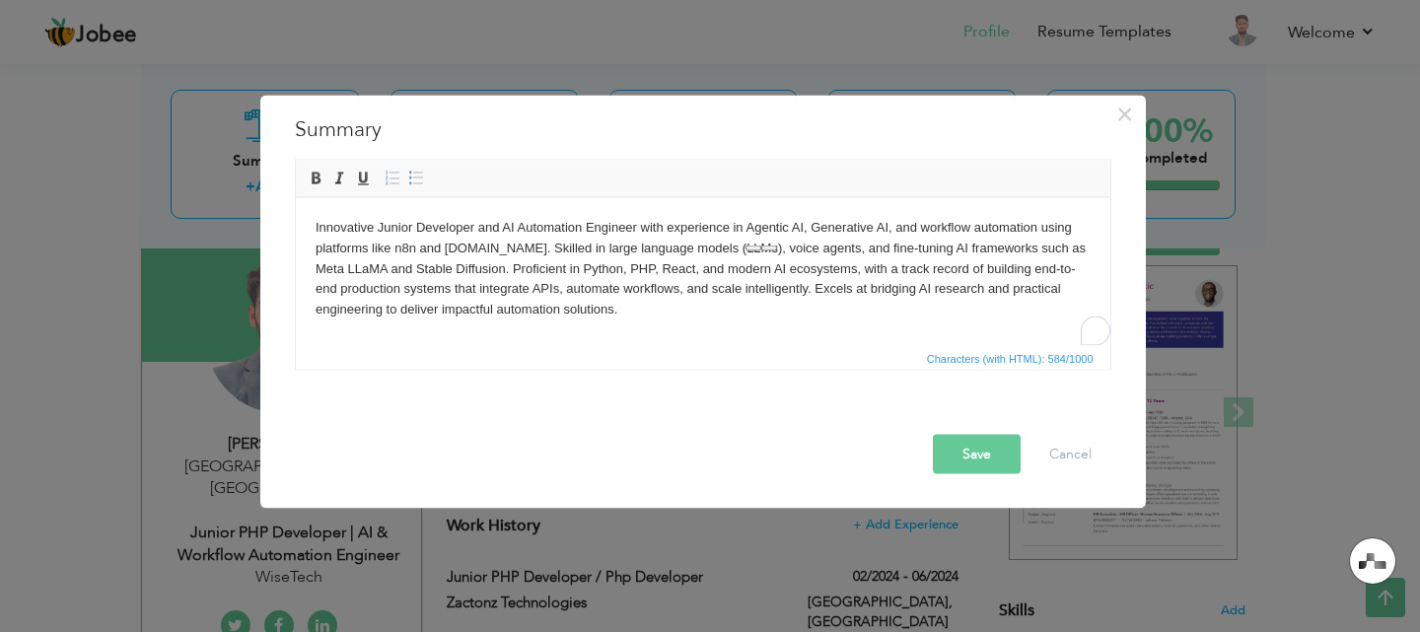
click at [968, 220] on p "Innovative Junior Developer and AI Automation Engineer with experience in Agent…" at bounding box center [702, 268] width 775 height 103
drag, startPoint x: 1035, startPoint y: 225, endPoint x: 745, endPoint y: 229, distance: 289.9
click at [745, 229] on p "Innovative Junior Developer and AI Automation Engineer with experience in Agent…" at bounding box center [702, 268] width 775 height 103
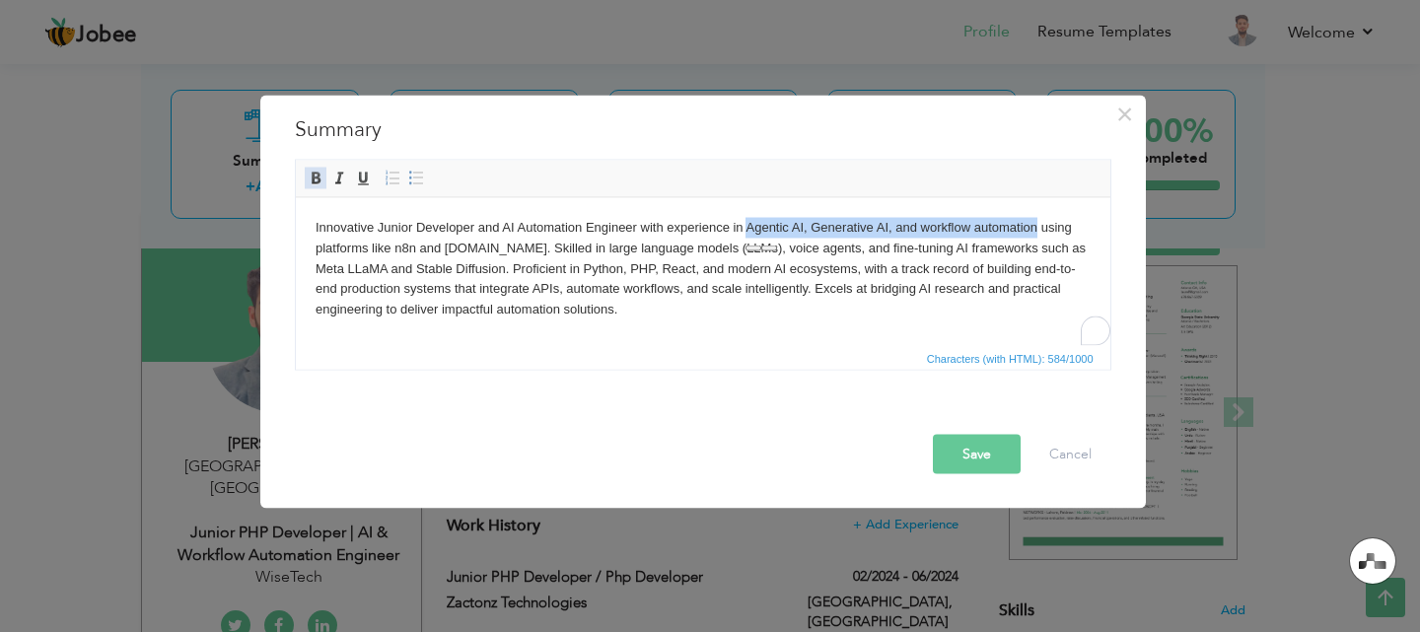
click at [316, 179] on span at bounding box center [316, 178] width 16 height 16
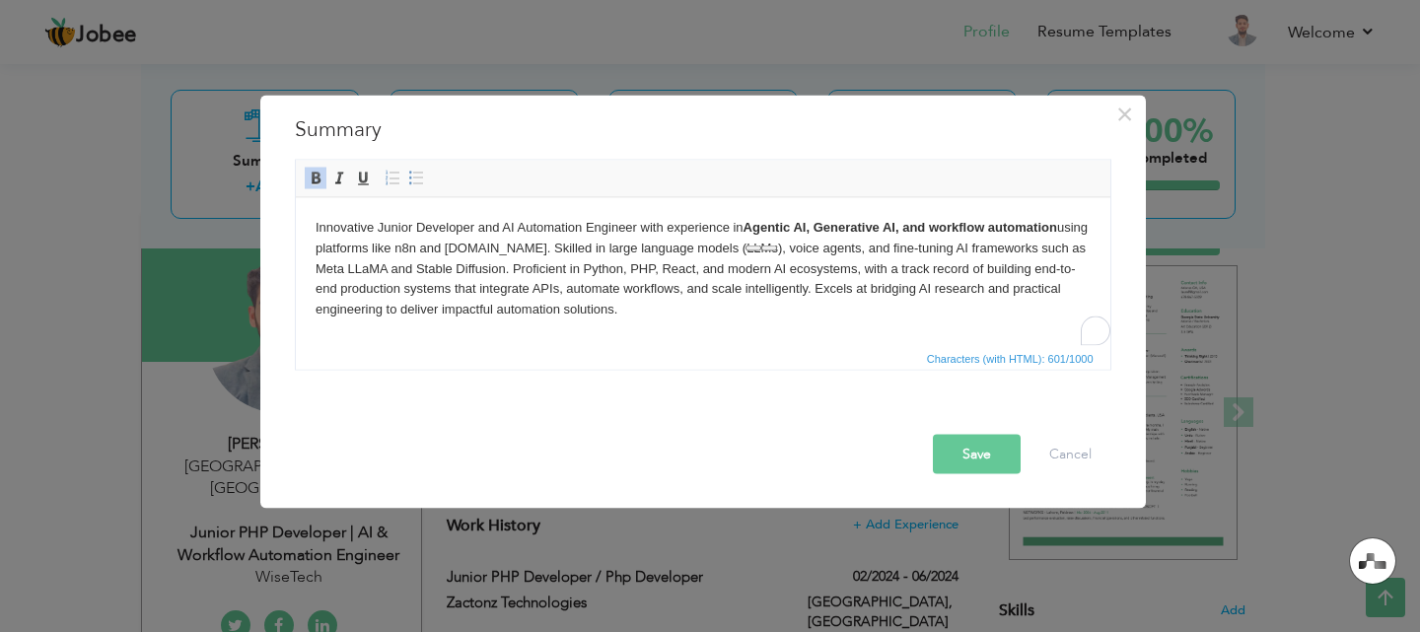
click at [523, 287] on p "Innovative Junior Developer and AI Automation Engineer with experience in Agent…" at bounding box center [702, 268] width 775 height 103
click at [433, 246] on p "Innovative Junior Developer and AI Automation Engineer with experience in Agent…" at bounding box center [702, 268] width 775 height 103
click at [308, 180] on span at bounding box center [316, 178] width 16 height 16
click at [474, 252] on p "Innovative Junior Developer and AI Automation Engineer with experience in Agent…" at bounding box center [702, 268] width 775 height 103
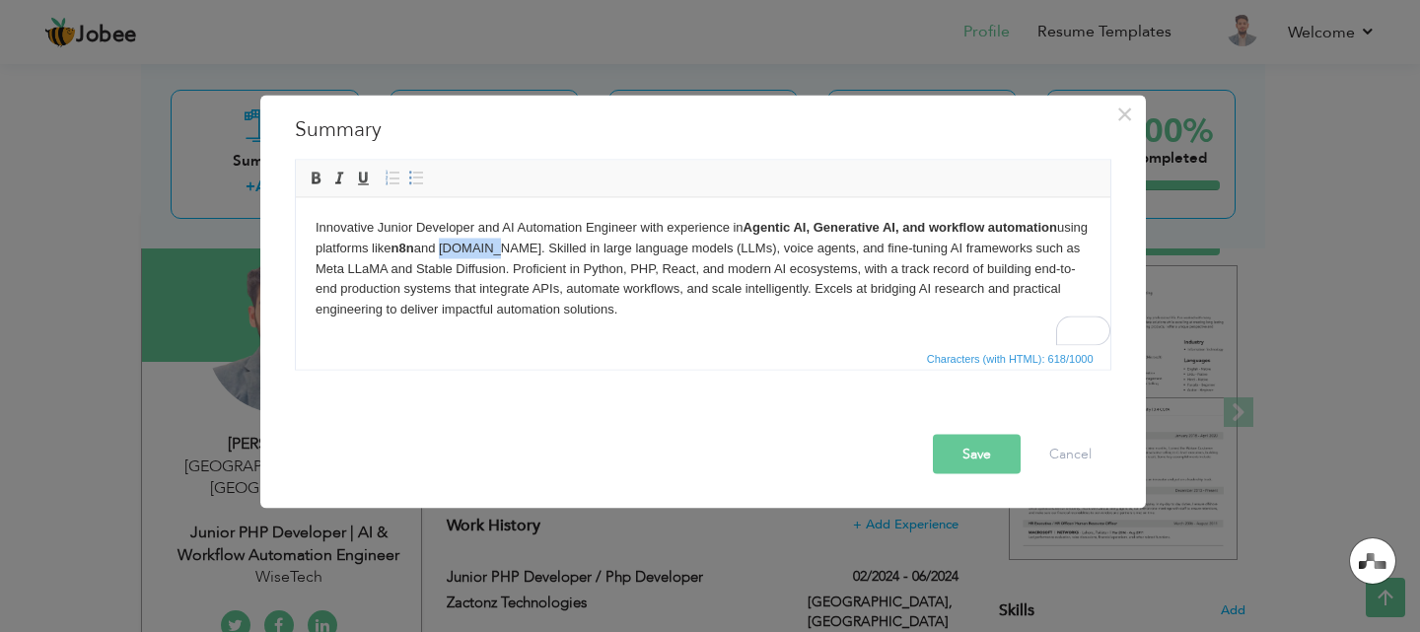
drag, startPoint x: 482, startPoint y: 248, endPoint x: 536, endPoint y: 247, distance: 54.2
click at [536, 247] on p "Innovative Junior Developer and AI Automation Engineer with experience in Agent…" at bounding box center [702, 268] width 775 height 103
click at [321, 184] on span at bounding box center [316, 178] width 16 height 16
click at [579, 278] on p "Innovative Junior Developer and AI Automation Engineer with experience in Agent…" at bounding box center [702, 268] width 775 height 103
drag, startPoint x: 602, startPoint y: 246, endPoint x: 779, endPoint y: 242, distance: 176.5
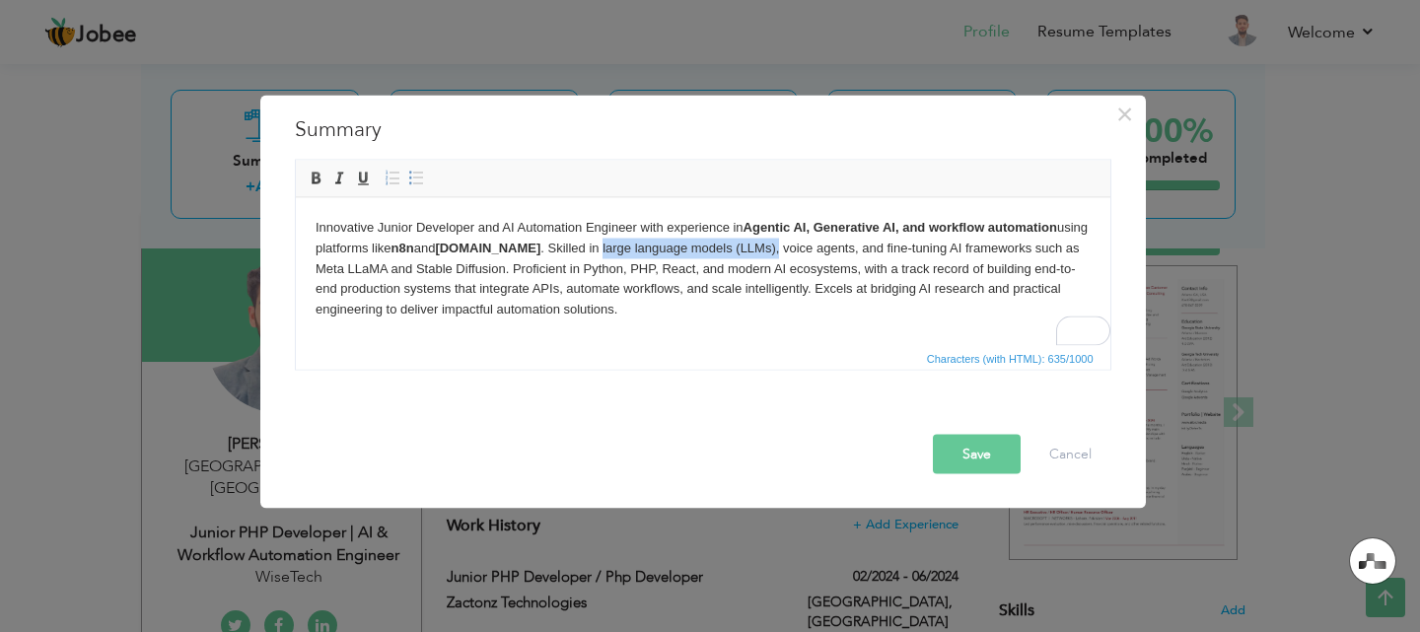
click at [779, 242] on p "Innovative Junior Developer and AI Automation Engineer with experience in Agent…" at bounding box center [702, 268] width 775 height 103
click at [315, 172] on span at bounding box center [316, 178] width 16 height 16
click at [716, 250] on strong "large language models (LLMs)," at bounding box center [692, 247] width 188 height 15
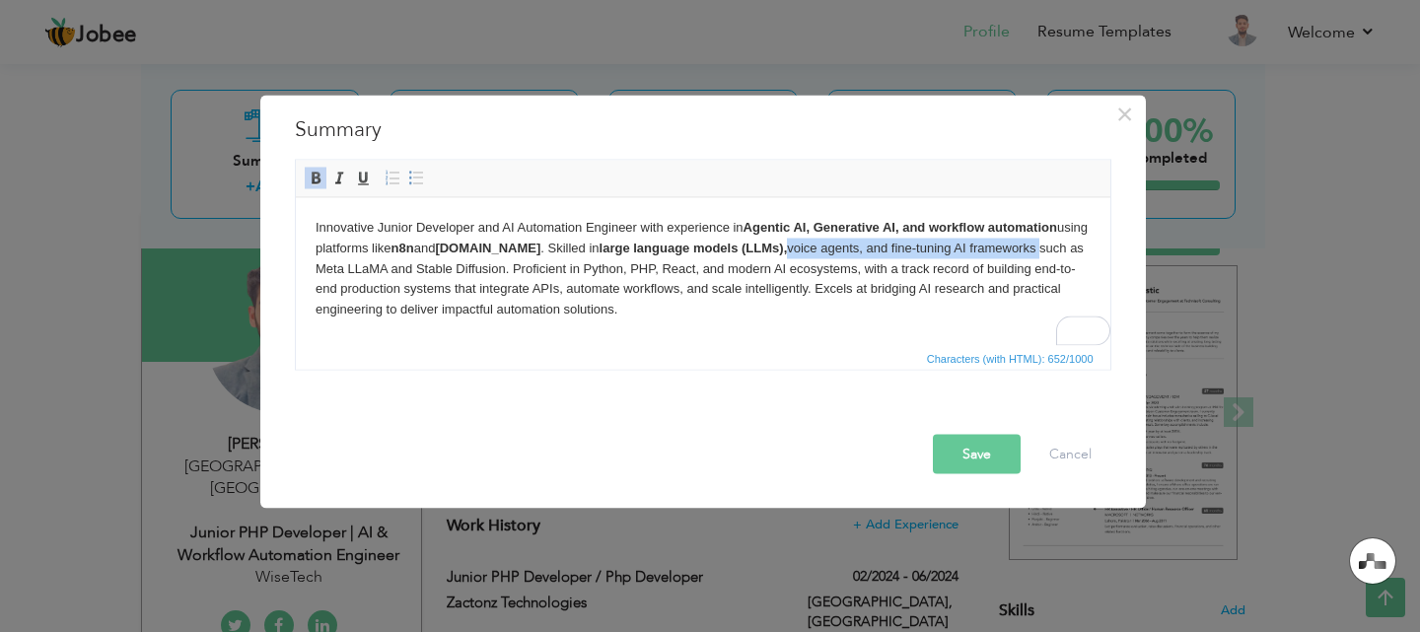
drag, startPoint x: 791, startPoint y: 249, endPoint x: 1042, endPoint y: 253, distance: 251.4
click at [1042, 253] on p "Innovative Junior Developer and AI Automation Engineer with experience in Agent…" at bounding box center [702, 268] width 775 height 103
click at [323, 180] on link "Bold" at bounding box center [316, 178] width 22 height 22
click at [562, 293] on p "Innovative Junior Developer and AI Automation Engineer with experience in Agent…" at bounding box center [702, 268] width 775 height 103
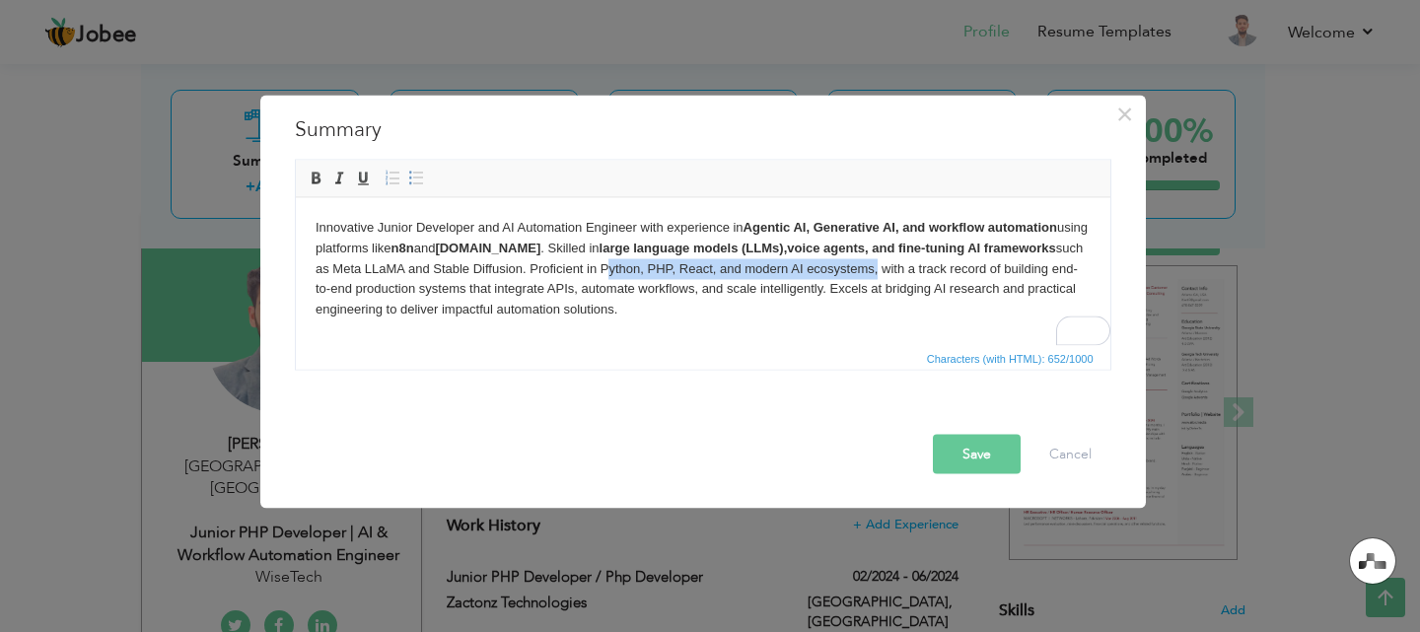
drag, startPoint x: 631, startPoint y: 267, endPoint x: 904, endPoint y: 271, distance: 273.1
click at [904, 271] on p "Innovative Junior Developer and AI Automation Engineer with experience in Agent…" at bounding box center [702, 268] width 775 height 103
click at [323, 183] on link "Bold" at bounding box center [316, 178] width 22 height 22
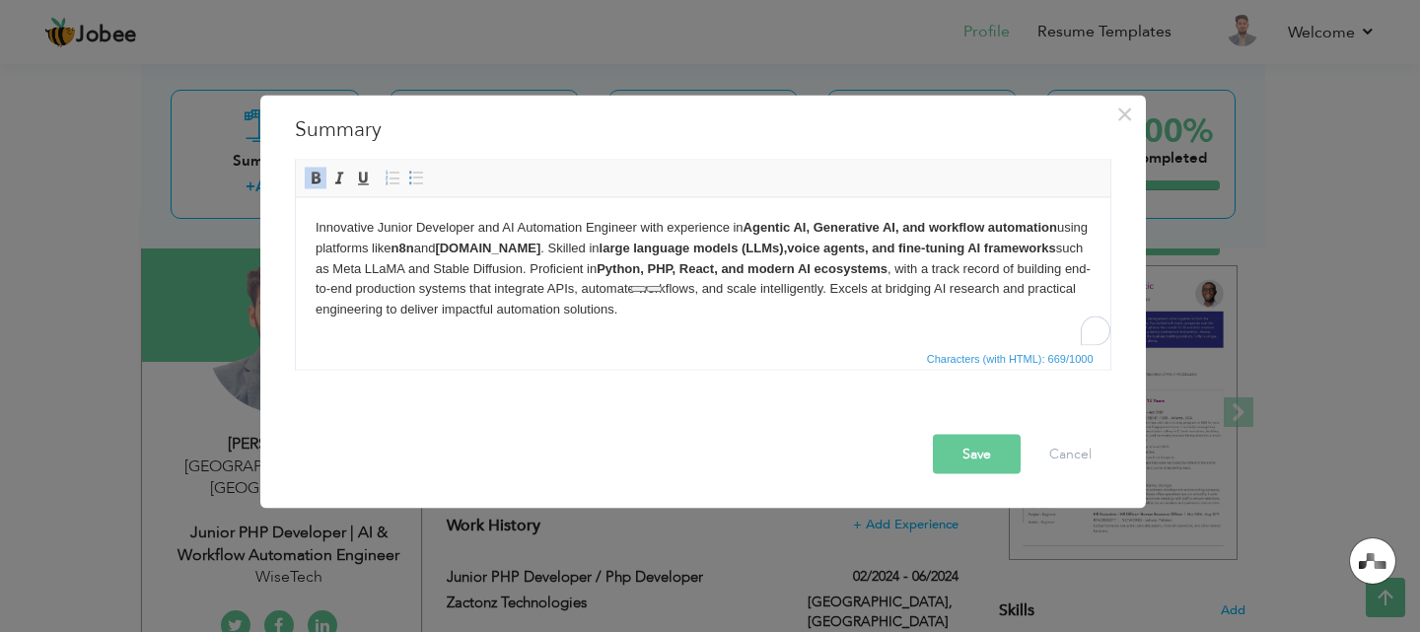
click at [876, 312] on p "Innovative Junior Developer and AI Automation Engineer with experience in Agent…" at bounding box center [702, 268] width 775 height 103
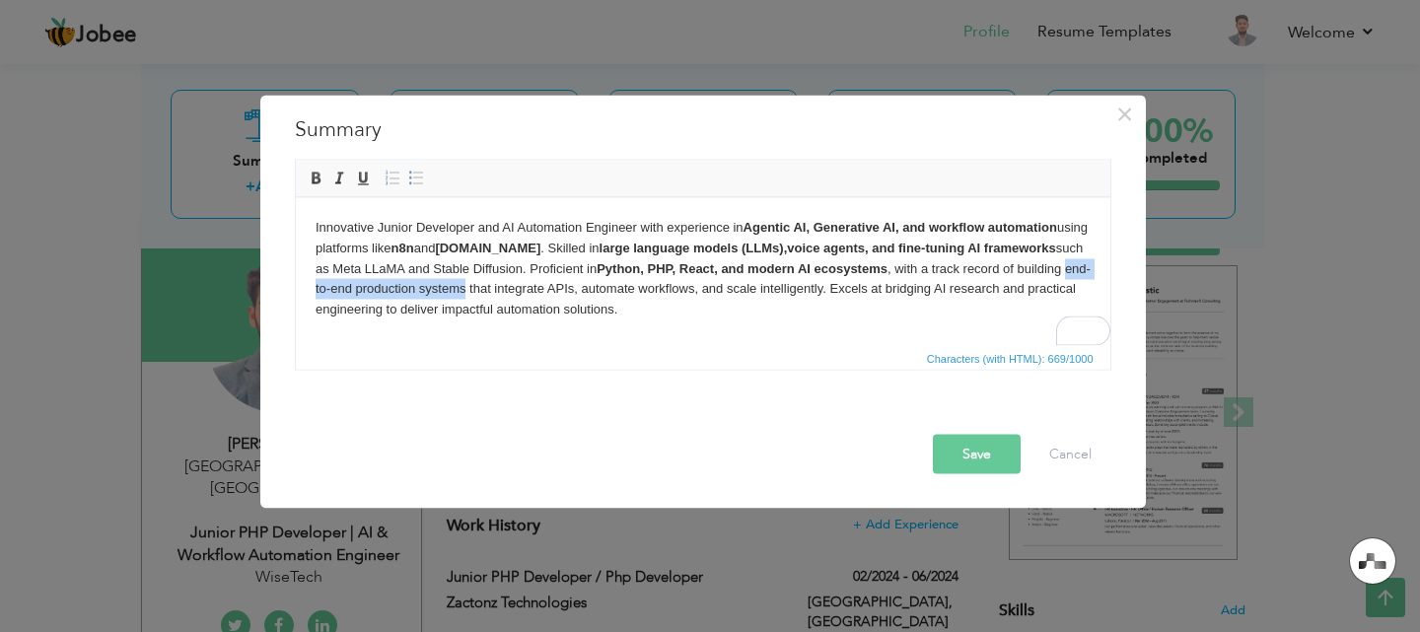
drag, startPoint x: 361, startPoint y: 289, endPoint x: 537, endPoint y: 294, distance: 176.5
click at [537, 294] on p "Innovative Junior Developer and AI Automation Engineer with experience in Agent…" at bounding box center [702, 268] width 775 height 103
click at [315, 181] on span at bounding box center [316, 178] width 16 height 16
click at [650, 289] on p "Innovative Junior Developer and AI Automation Engineer with experience in Agent…" at bounding box center [702, 268] width 775 height 103
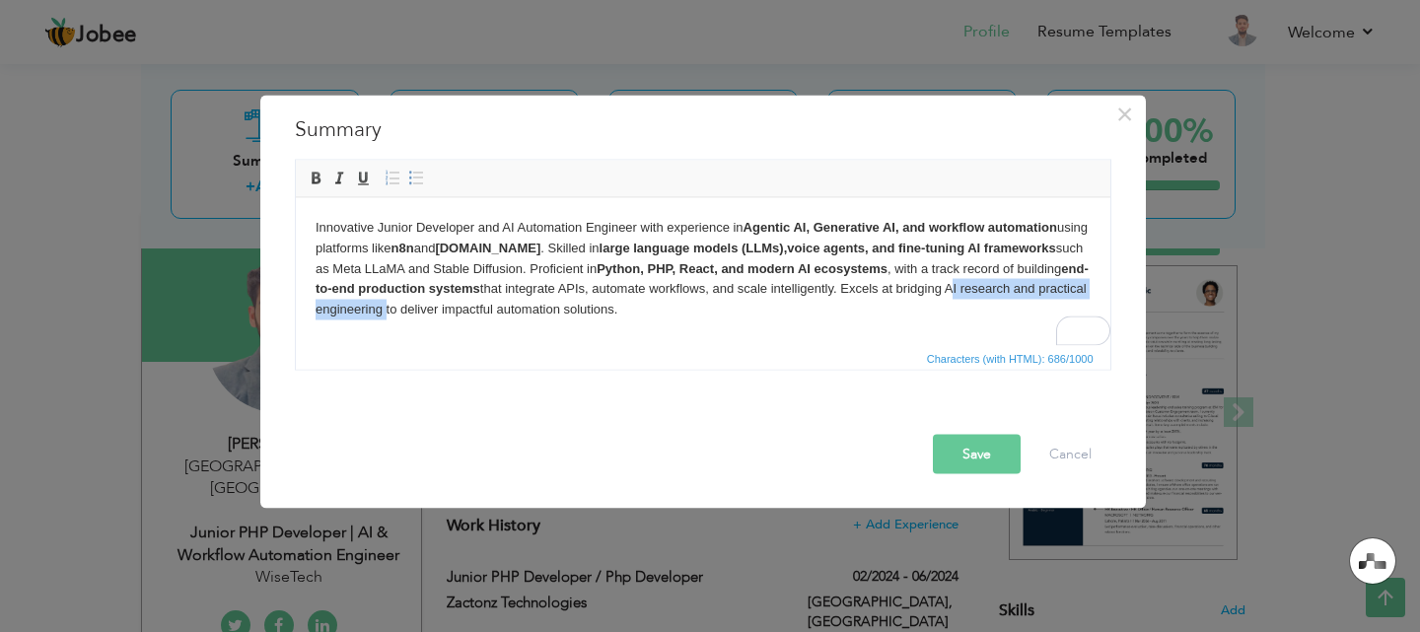
drag, startPoint x: 1022, startPoint y: 289, endPoint x: 456, endPoint y: 322, distance: 566.9
click at [456, 322] on html "Innovative Junior Developer and AI Automation Engineer with experience in Agent…" at bounding box center [702, 268] width 814 height 142
click at [315, 174] on span at bounding box center [316, 178] width 16 height 16
click at [614, 315] on p "Innovative Junior Developer and AI Automation Engineer with experience in Agent…" at bounding box center [702, 268] width 775 height 103
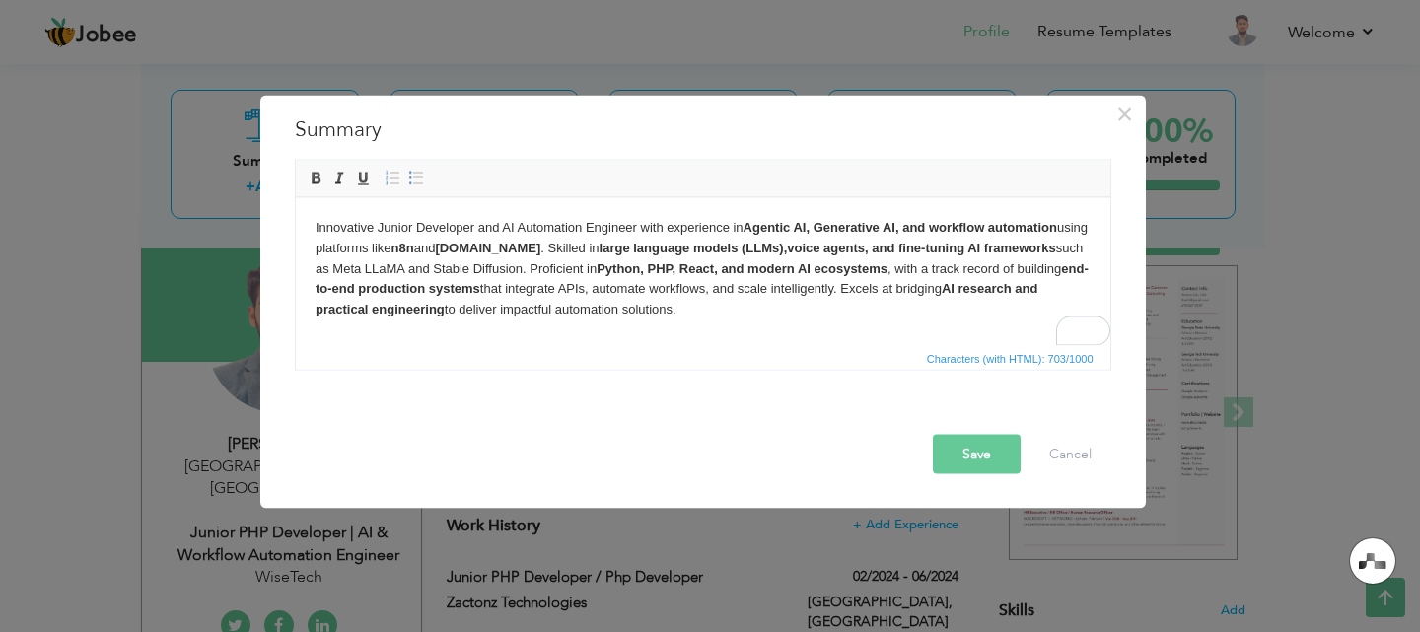
click at [978, 446] on button "Save" at bounding box center [977, 453] width 88 height 39
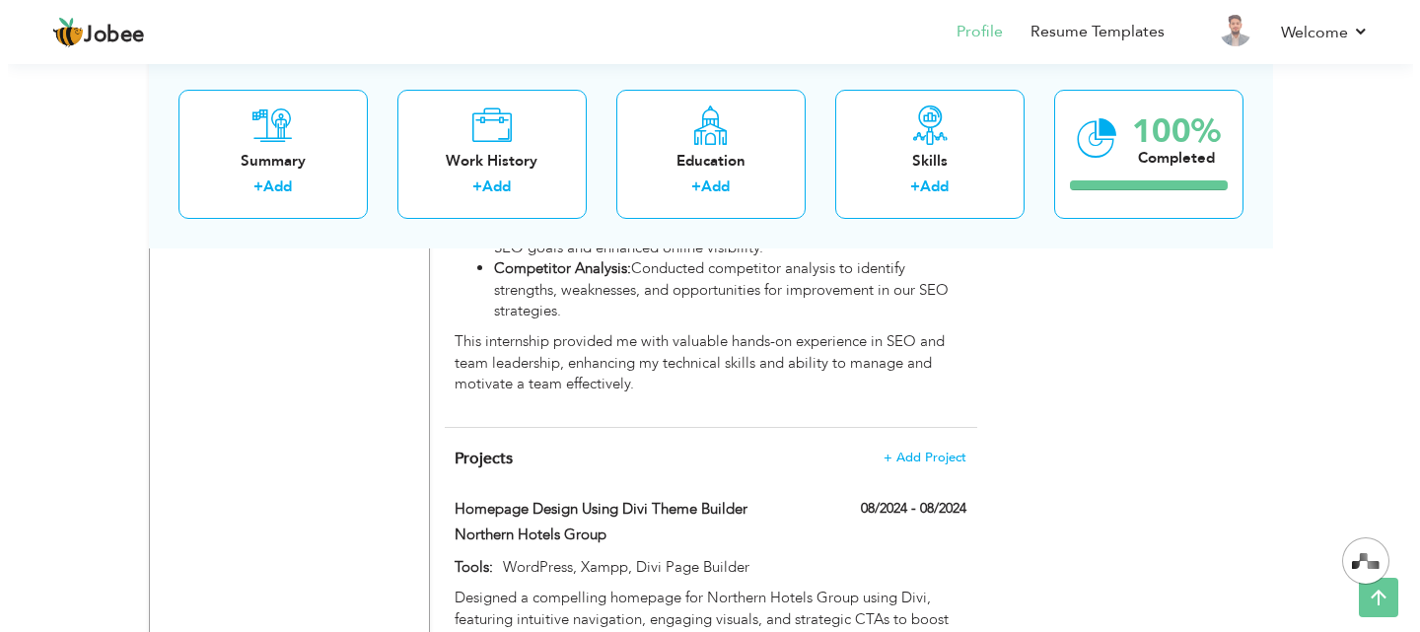
scroll to position [1709, 0]
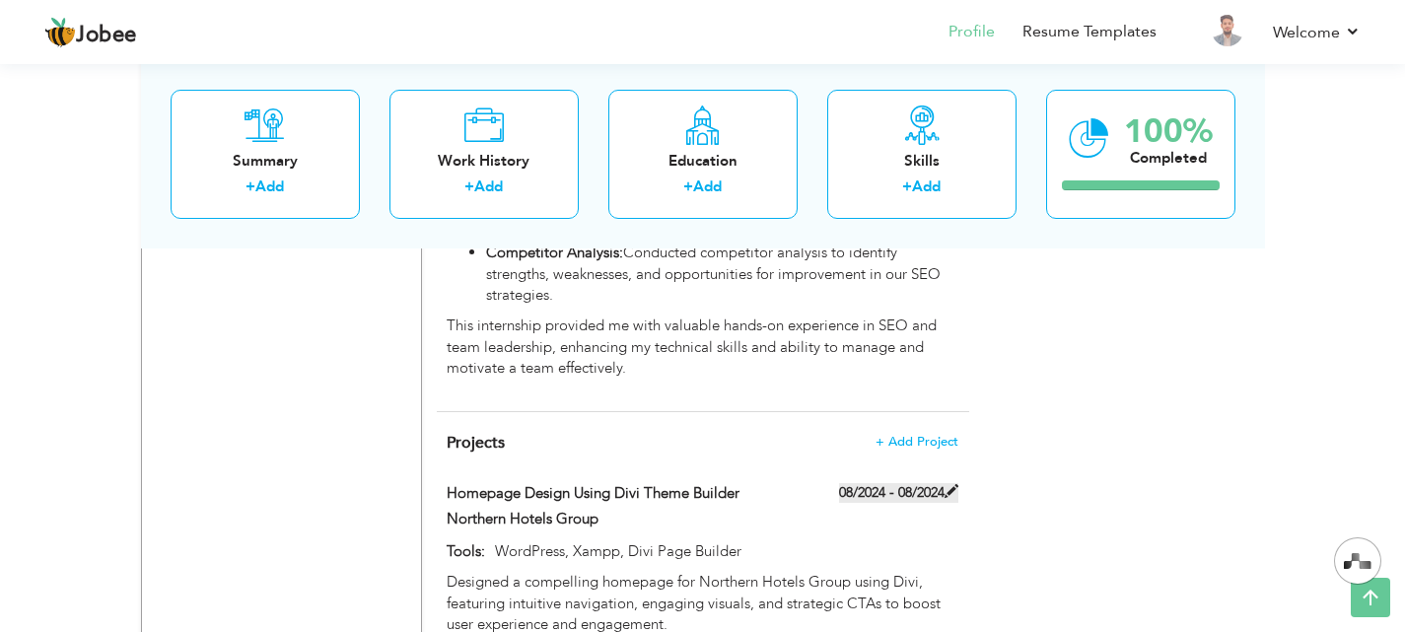
click at [951, 484] on span at bounding box center [951, 491] width 14 height 14
type input "Homepage Design Using Divi Theme Builder"
type input "Northern Hotels Group"
type input "08/2024"
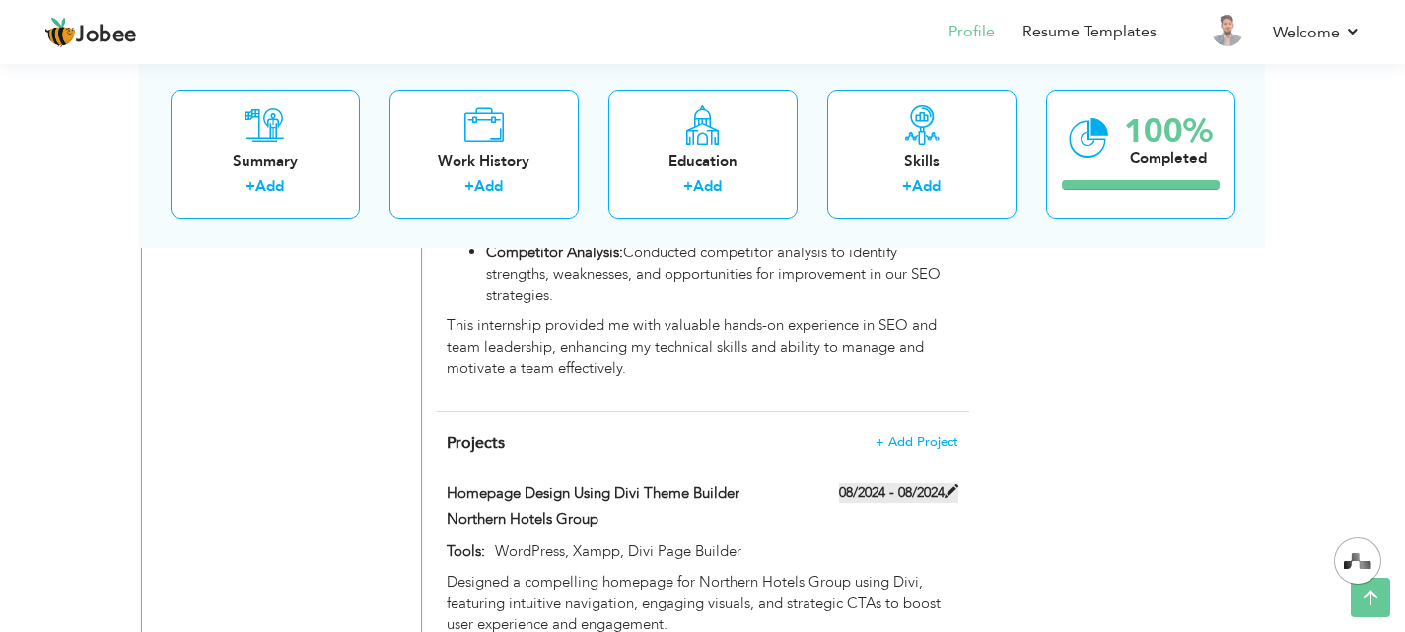
type input "WordPress, Xampp, Divi Page Builder"
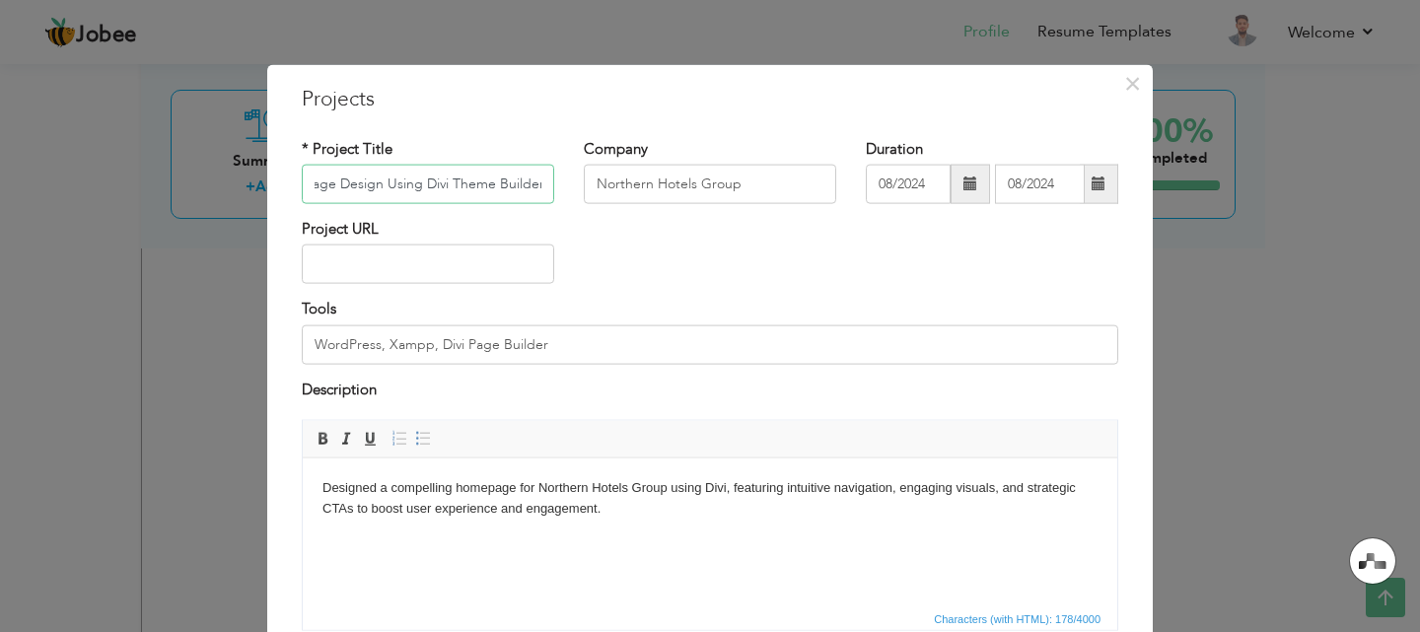
scroll to position [0, 0]
click at [442, 194] on input "Homepage Design Using Divi Theme Builder" at bounding box center [428, 184] width 252 height 39
paste input "Voice Agent"
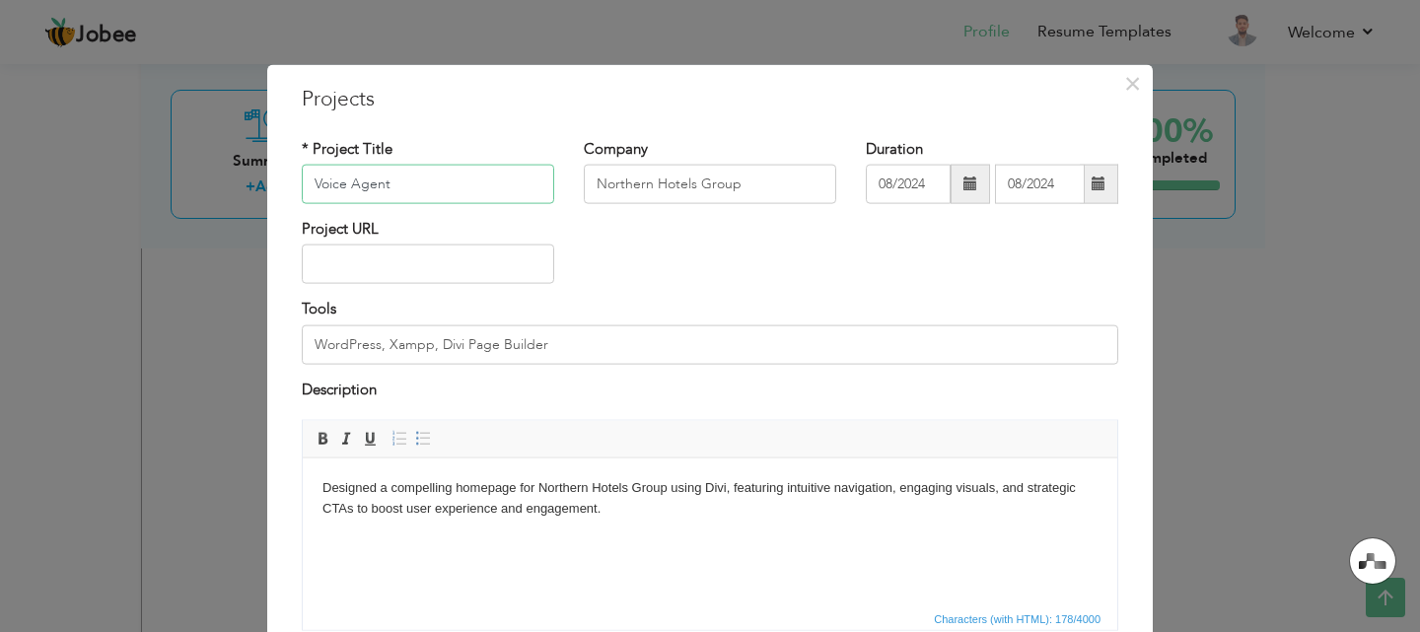
type input "Voice Agent"
click at [652, 188] on input "Northern Hotels Group" at bounding box center [710, 184] width 252 height 39
click at [594, 187] on input "self Hosted" at bounding box center [710, 184] width 252 height 39
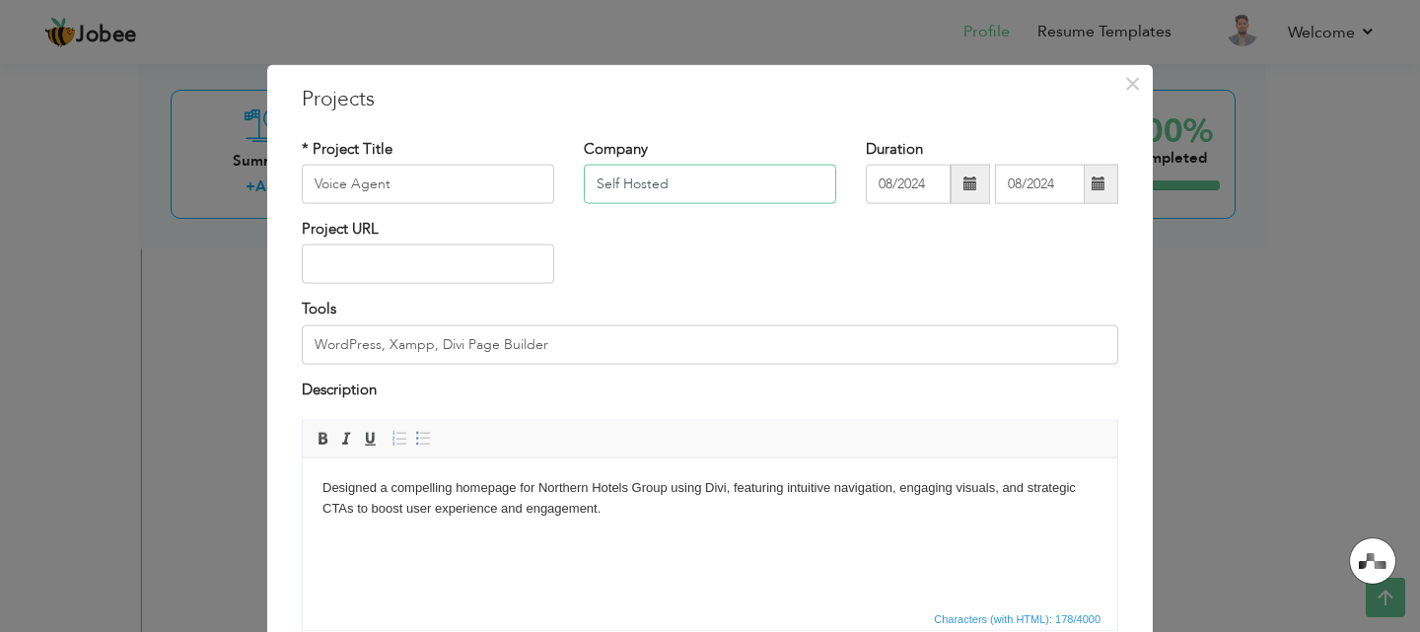
type input "Self Hosted"
click at [963, 176] on span at bounding box center [970, 183] width 14 height 14
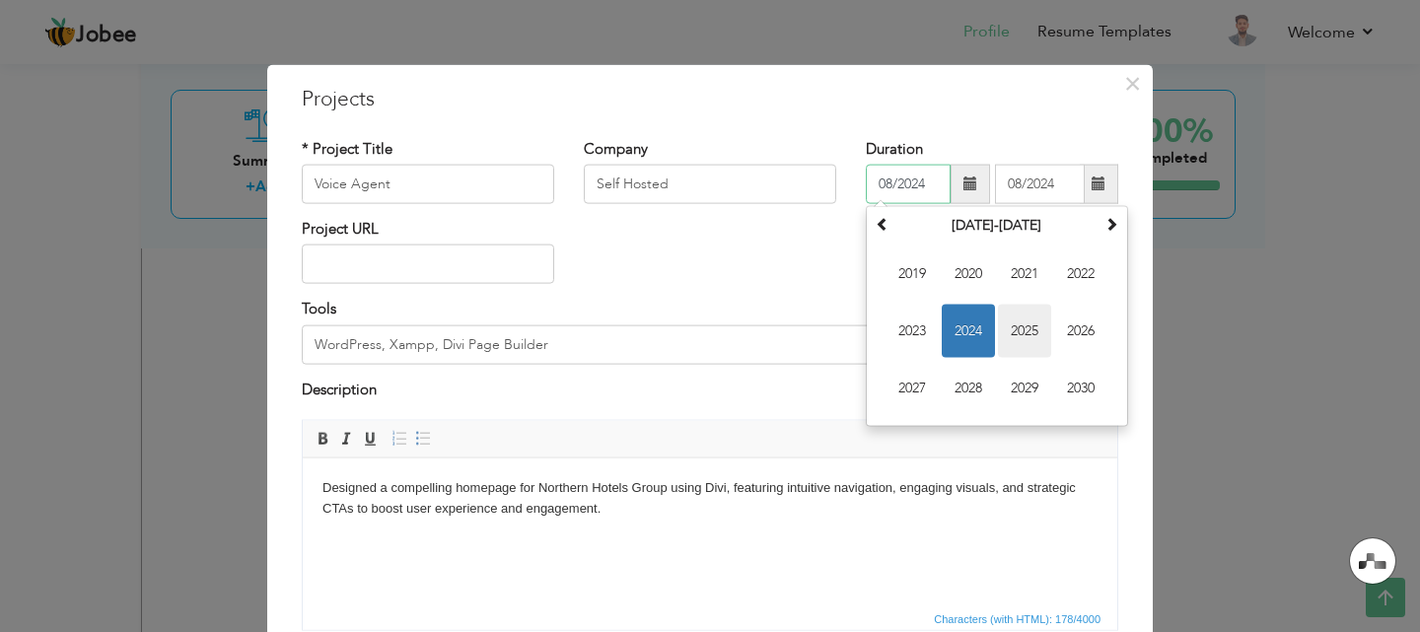
click at [1004, 311] on span "2025" at bounding box center [1024, 331] width 53 height 53
click at [915, 394] on span "Sep" at bounding box center [911, 388] width 53 height 53
type input "09/2025"
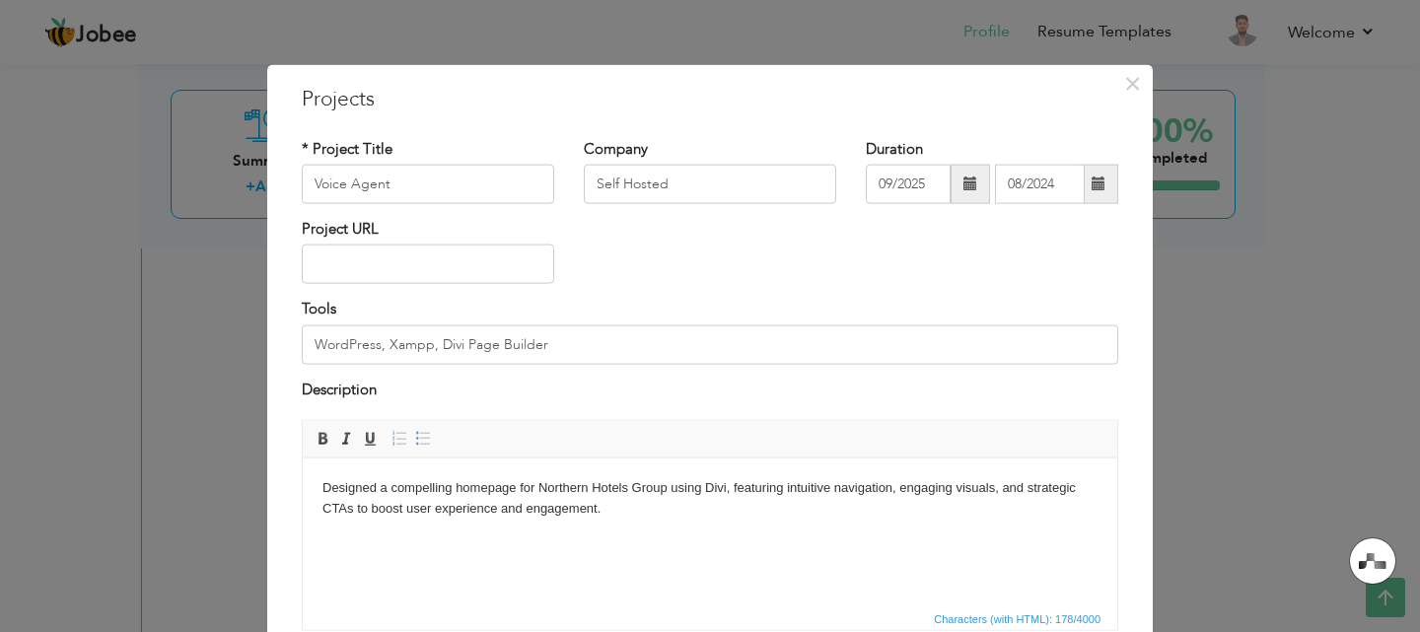
click at [1093, 190] on span at bounding box center [1098, 183] width 14 height 14
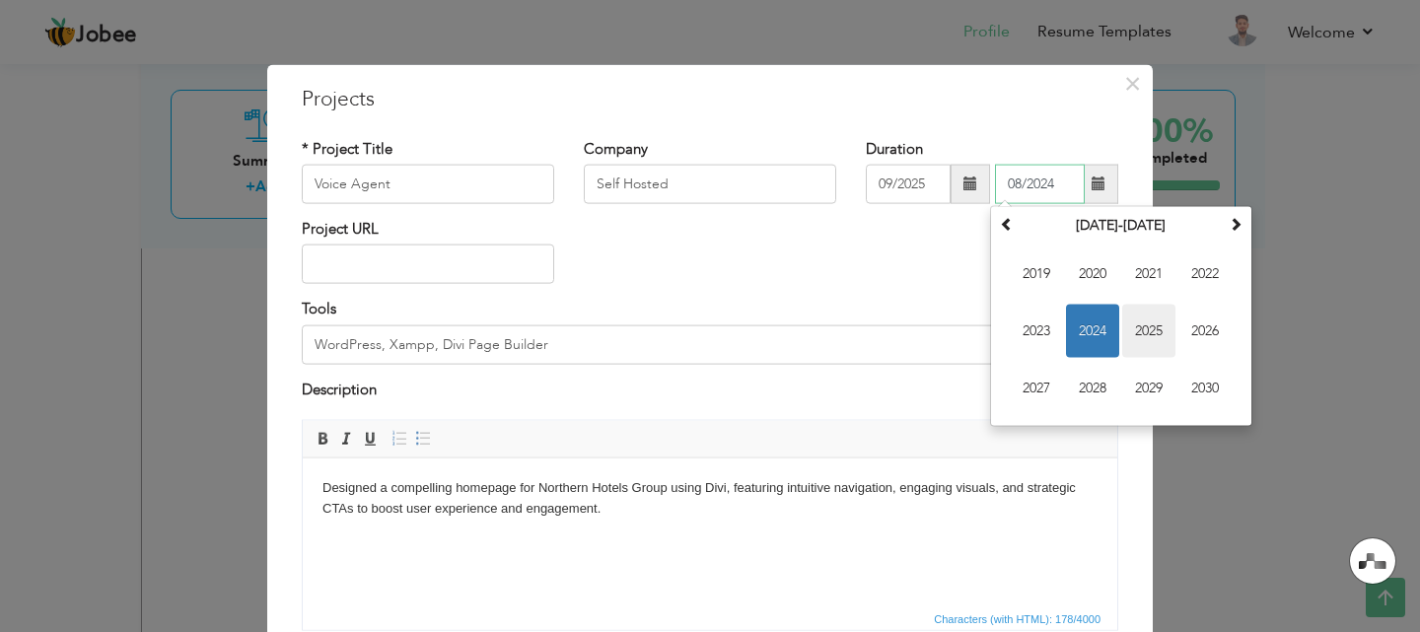
click at [1134, 315] on span "2025" at bounding box center [1148, 331] width 53 height 53
click at [1020, 383] on span "Sep" at bounding box center [1036, 388] width 53 height 53
type input "09/2025"
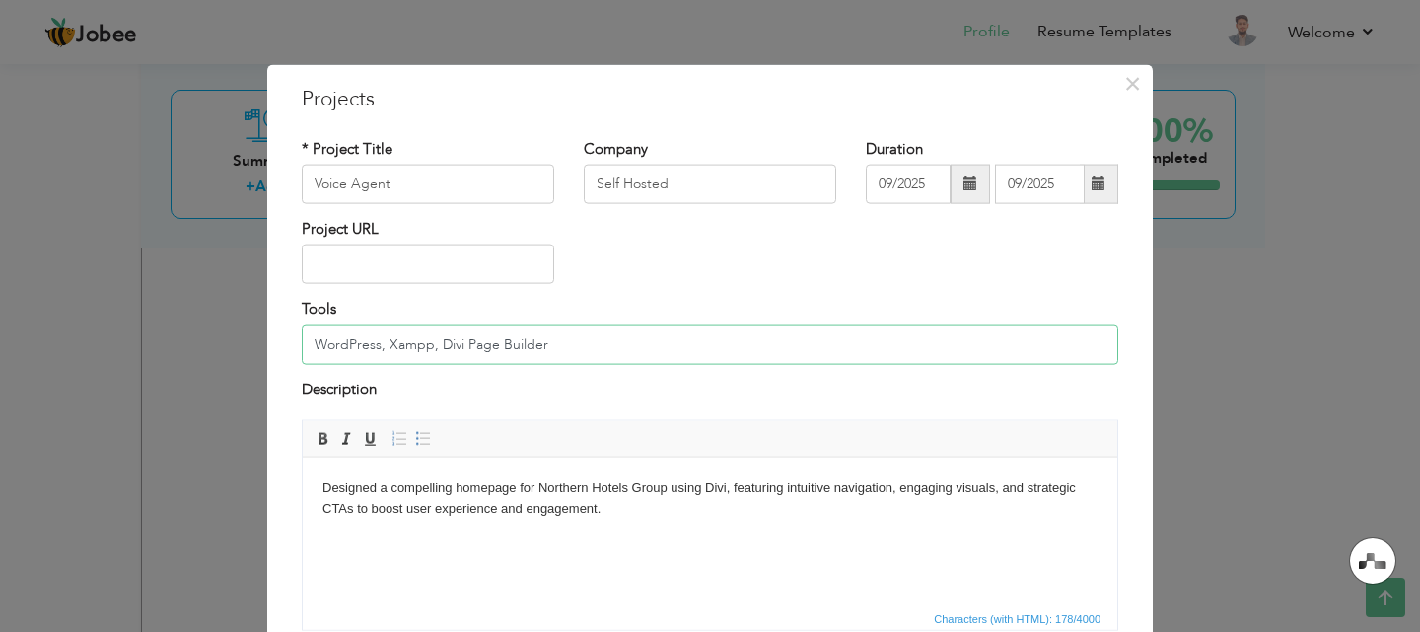
click at [463, 359] on input "WordPress, Xampp, Divi Page Builder" at bounding box center [710, 343] width 816 height 39
type input "N8N, ChatGpt, ElevenLabs"
click at [662, 512] on body "Designed a compelling homepage for Northern Hotels Group using Divi, featuring …" at bounding box center [709, 497] width 775 height 41
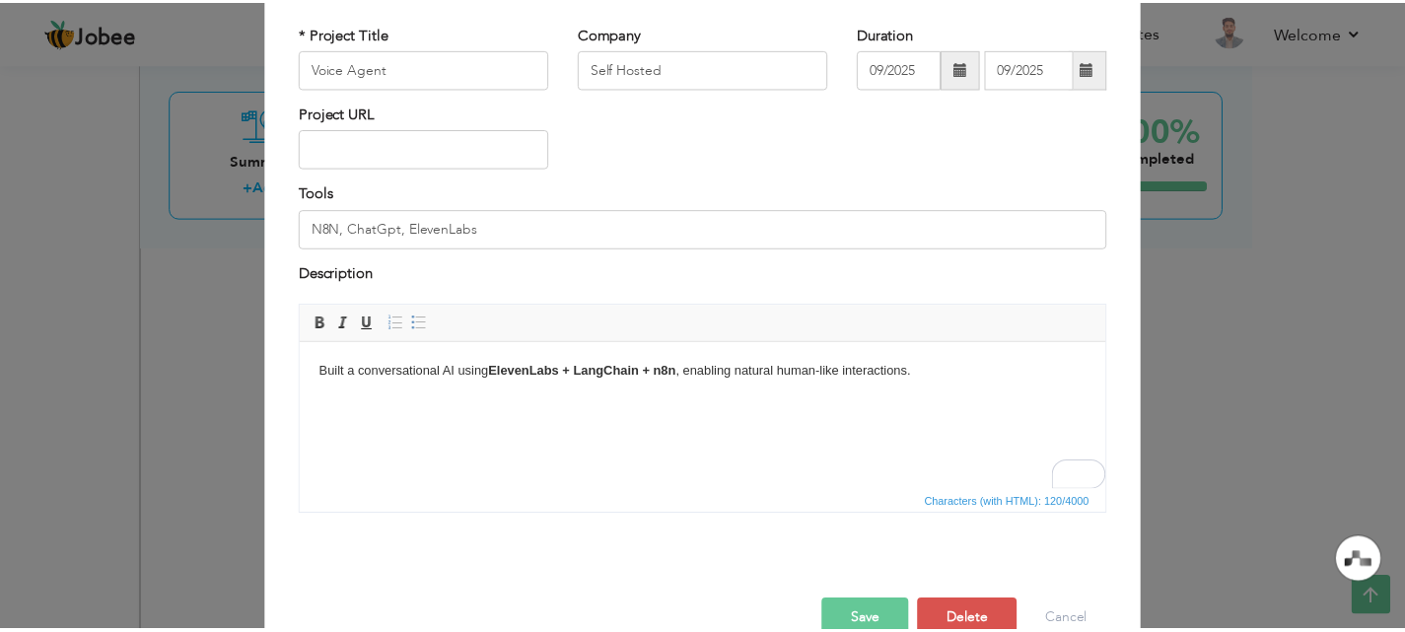
scroll to position [160, 0]
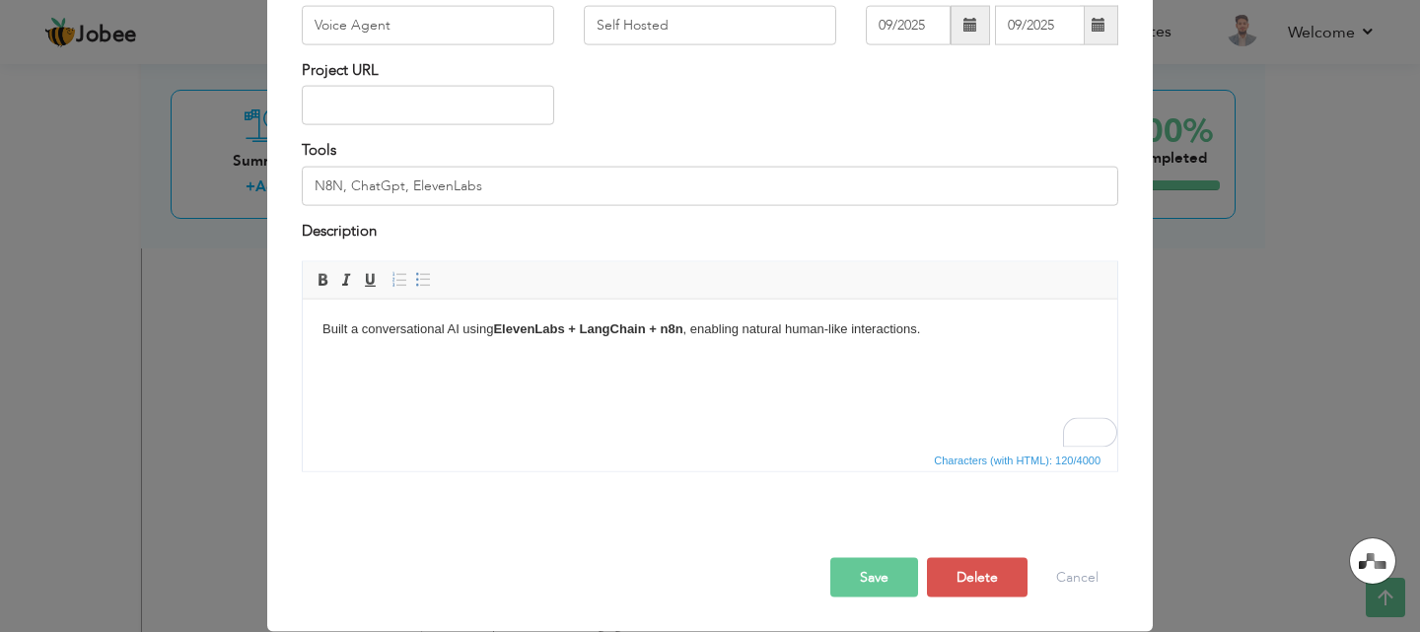
click at [879, 588] on button "Save" at bounding box center [874, 577] width 88 height 39
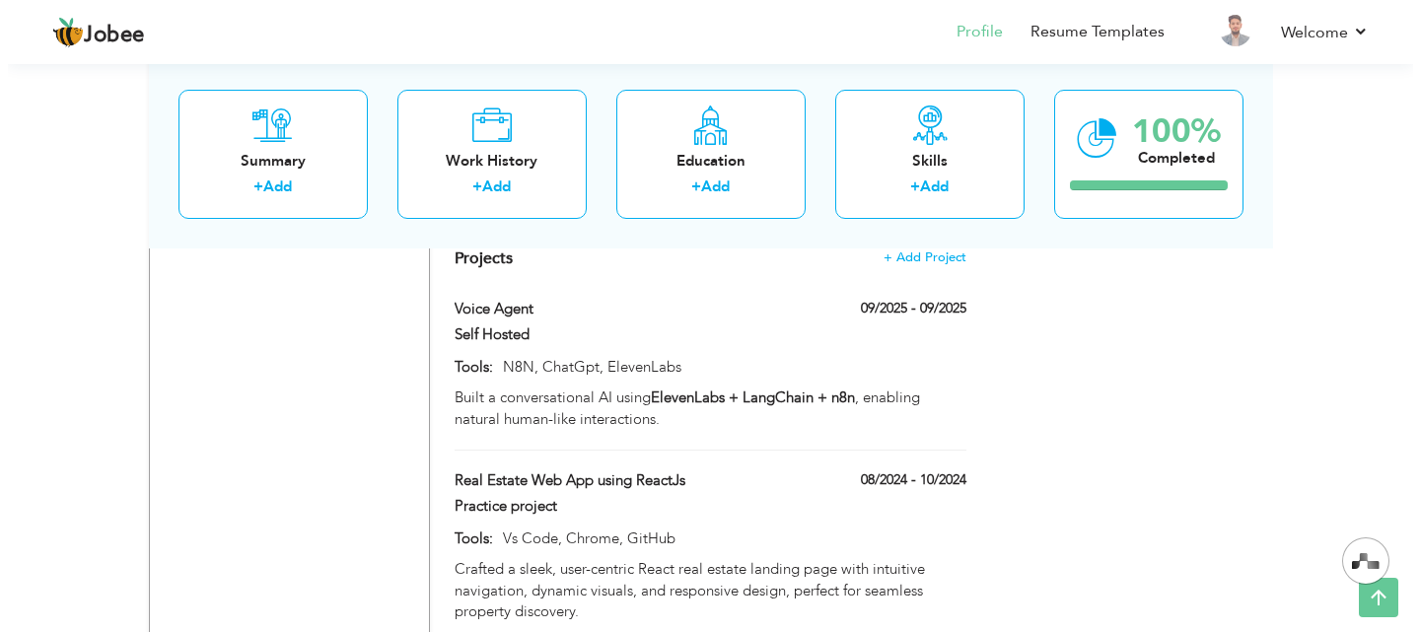
scroll to position [1903, 0]
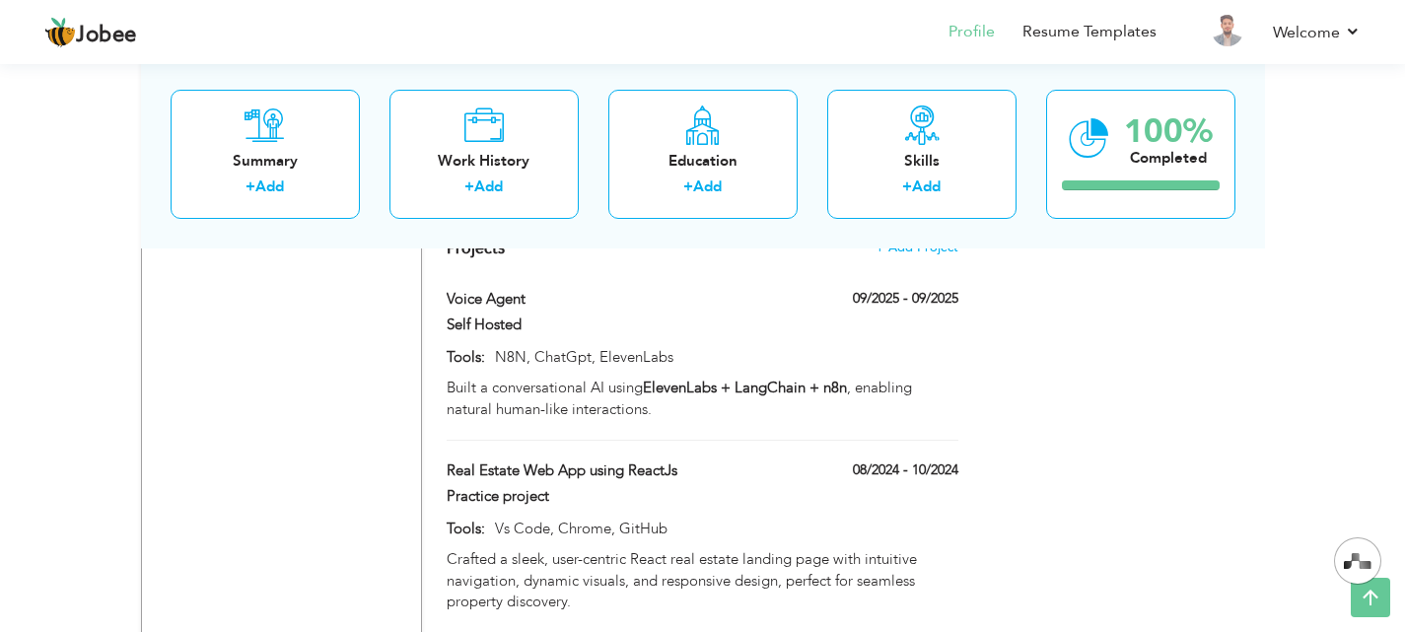
click at [800, 486] on div at bounding box center [883, 488] width 180 height 5
type input "Real Estate Web App using ReactJs"
type input "Practice project"
type input "08/2024"
type input "10/2024"
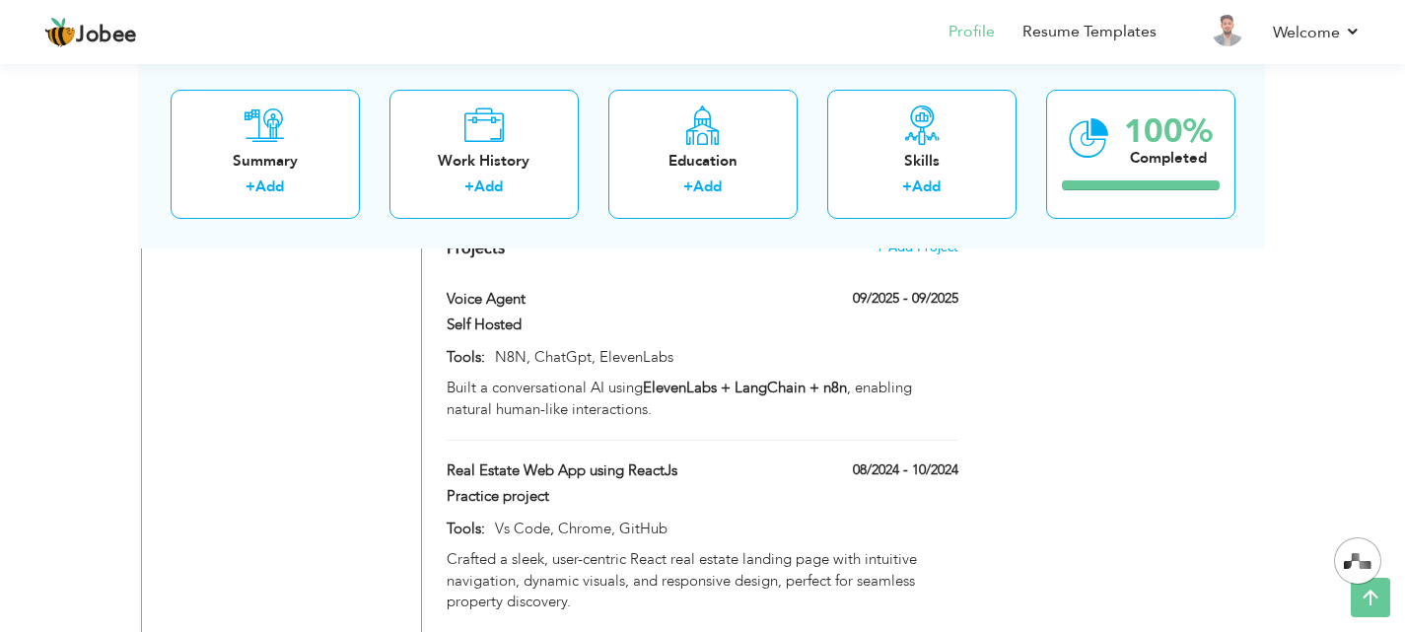
type input "Vs Code, Chrome, GitHub"
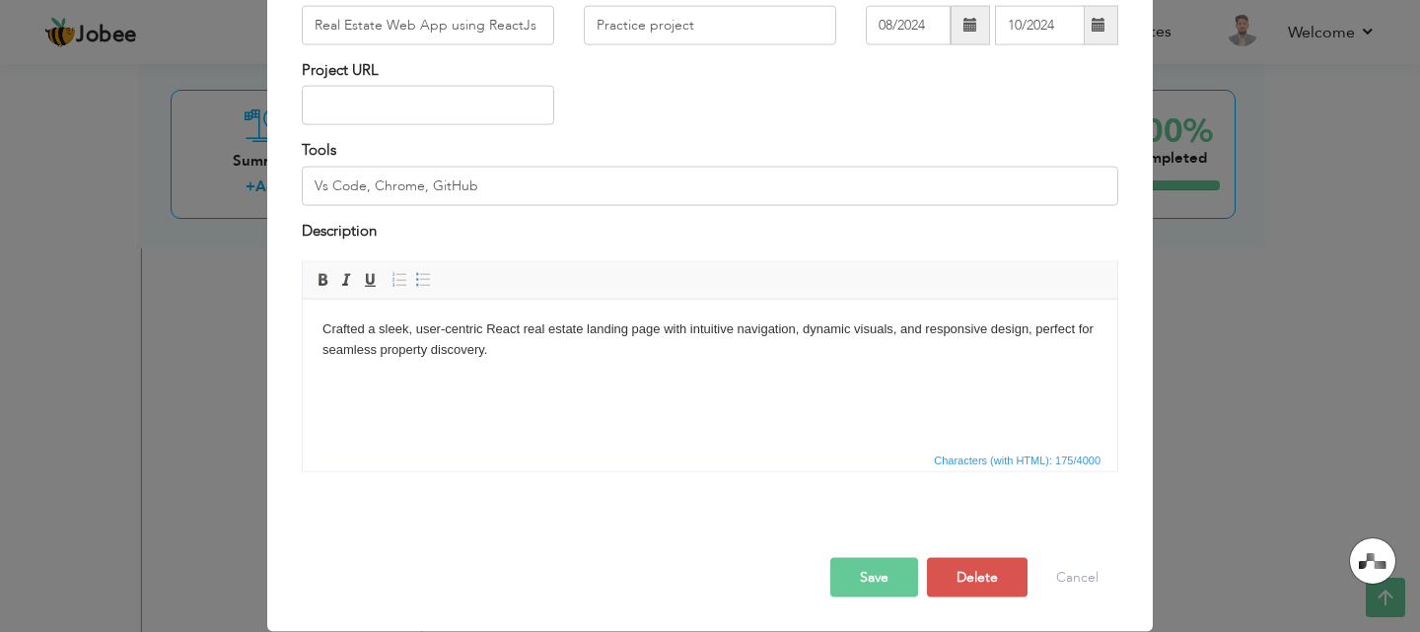
scroll to position [0, 0]
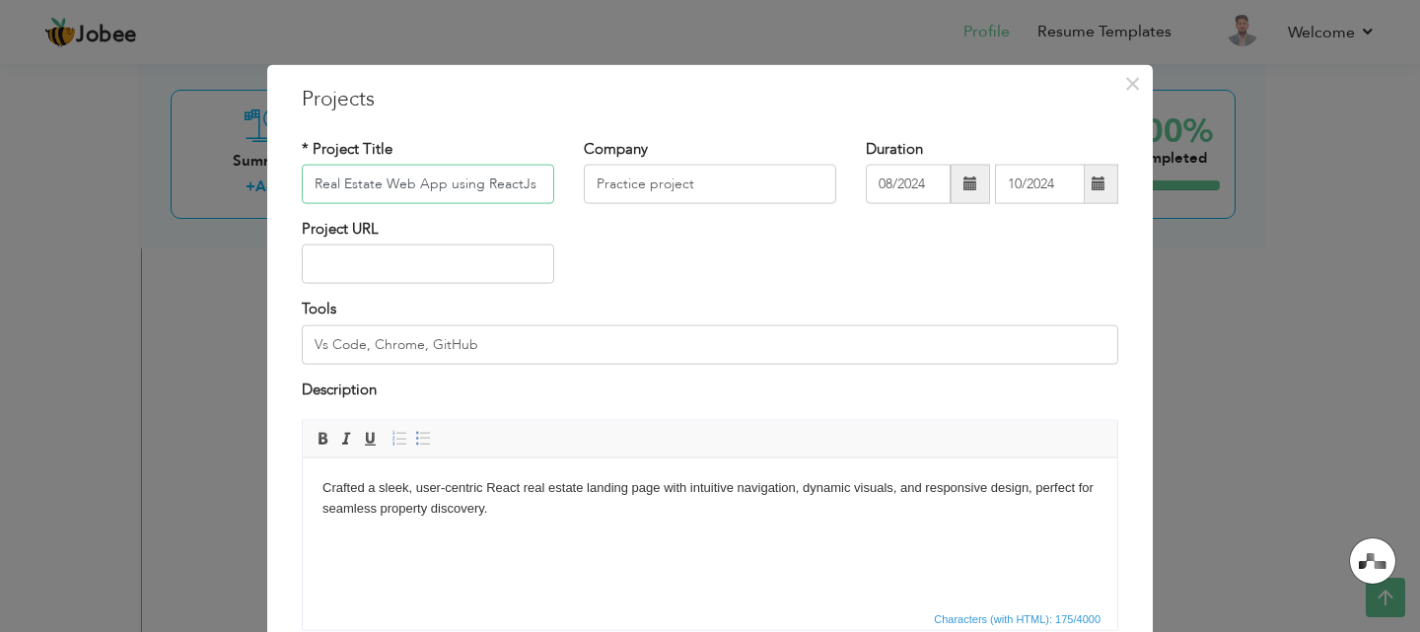
paste input "AI Lead Generation Workflow"
type input "AI Lead Generation Workflow"
click at [641, 184] on input "Practice project" at bounding box center [710, 184] width 252 height 39
click at [887, 191] on input "08/2024" at bounding box center [908, 184] width 85 height 39
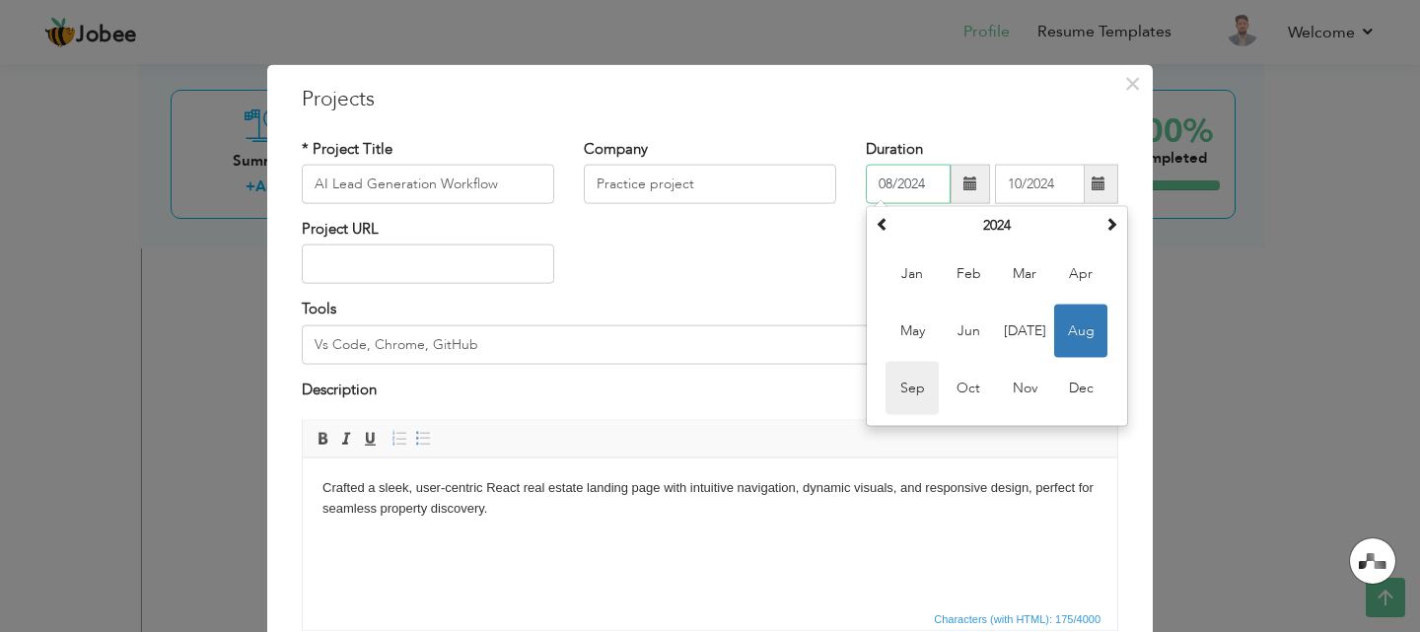
click at [910, 397] on span "Sep" at bounding box center [911, 388] width 53 height 53
type input "09/2024"
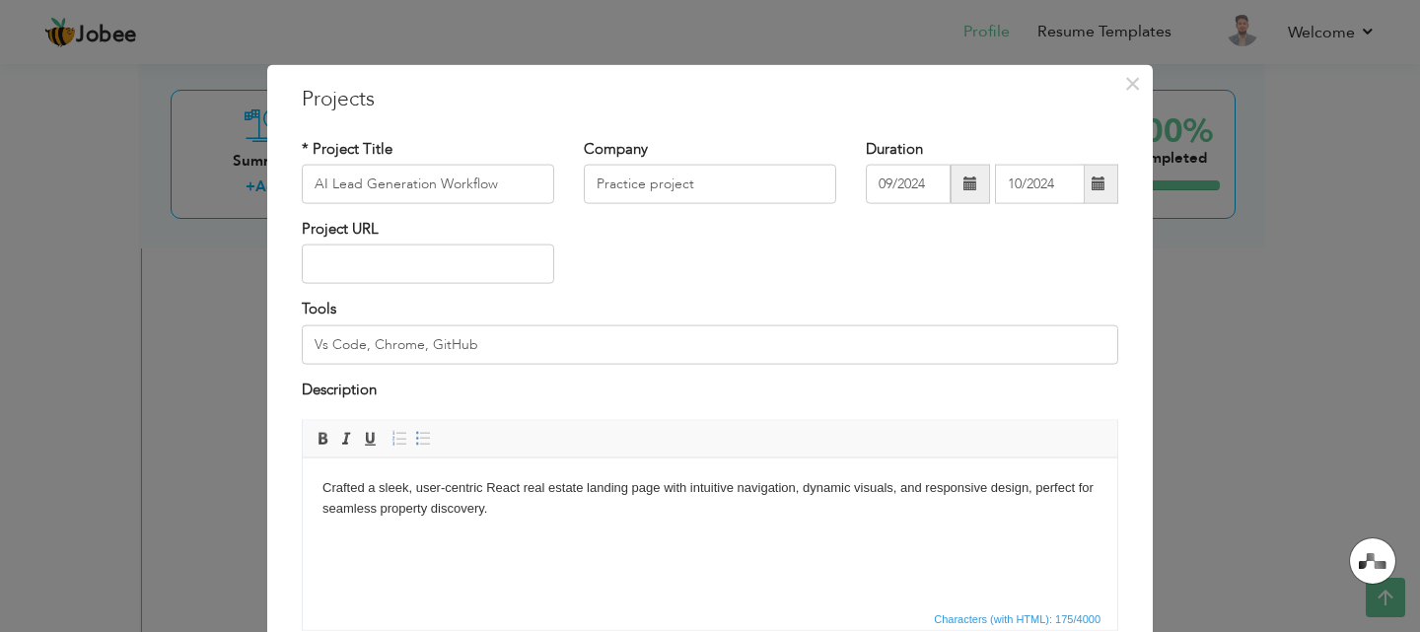
click at [963, 184] on span at bounding box center [970, 183] width 14 height 14
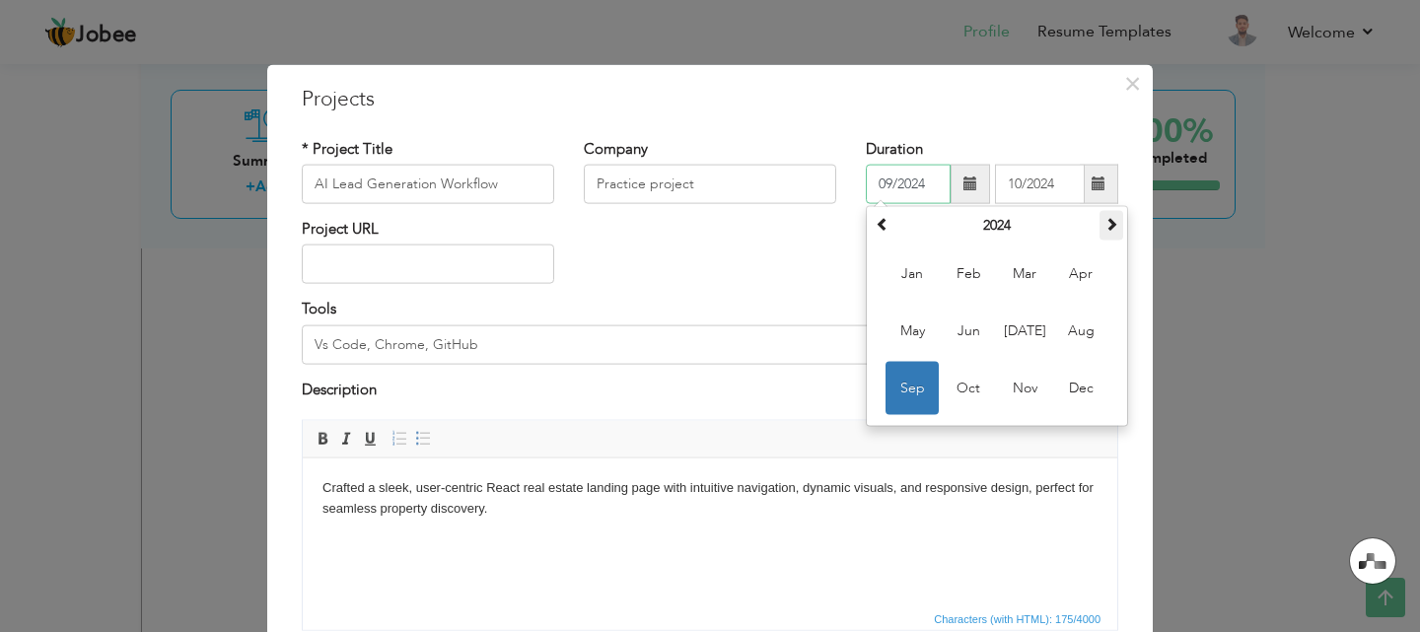
click at [1104, 223] on span at bounding box center [1111, 224] width 14 height 14
click at [1091, 186] on span at bounding box center [1098, 183] width 14 height 14
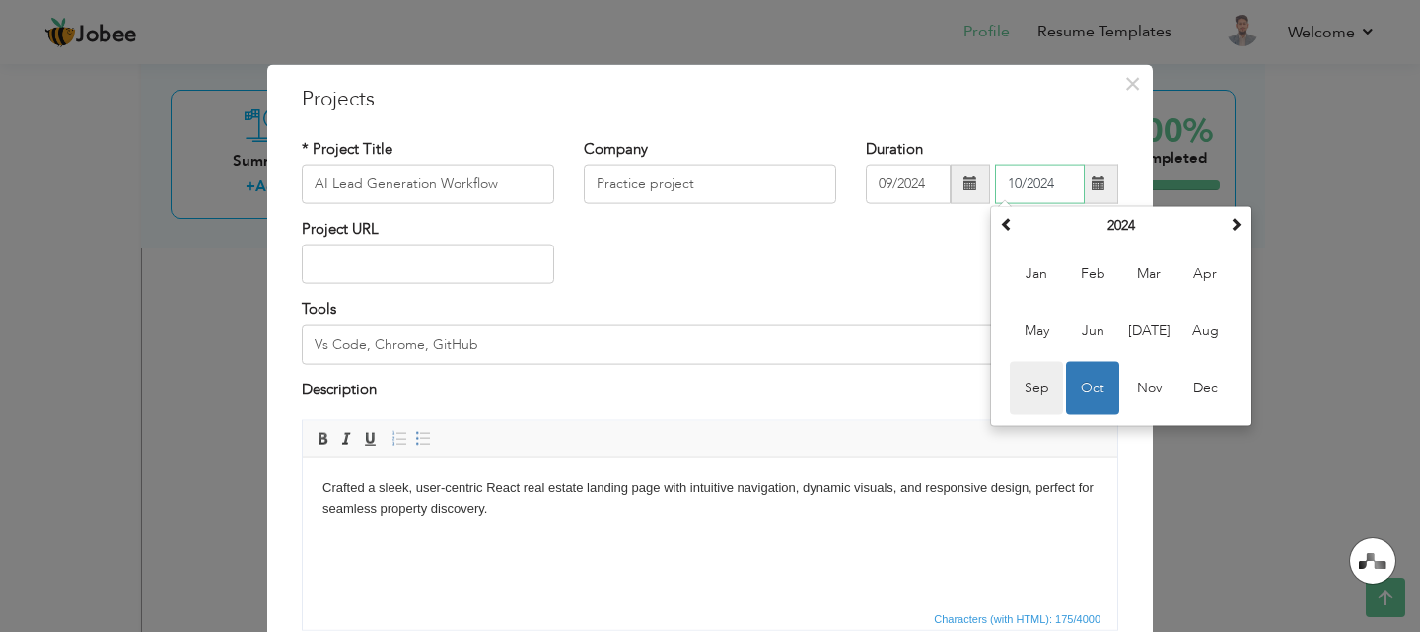
click at [1039, 391] on span "Sep" at bounding box center [1036, 388] width 53 height 53
type input "09/2024"
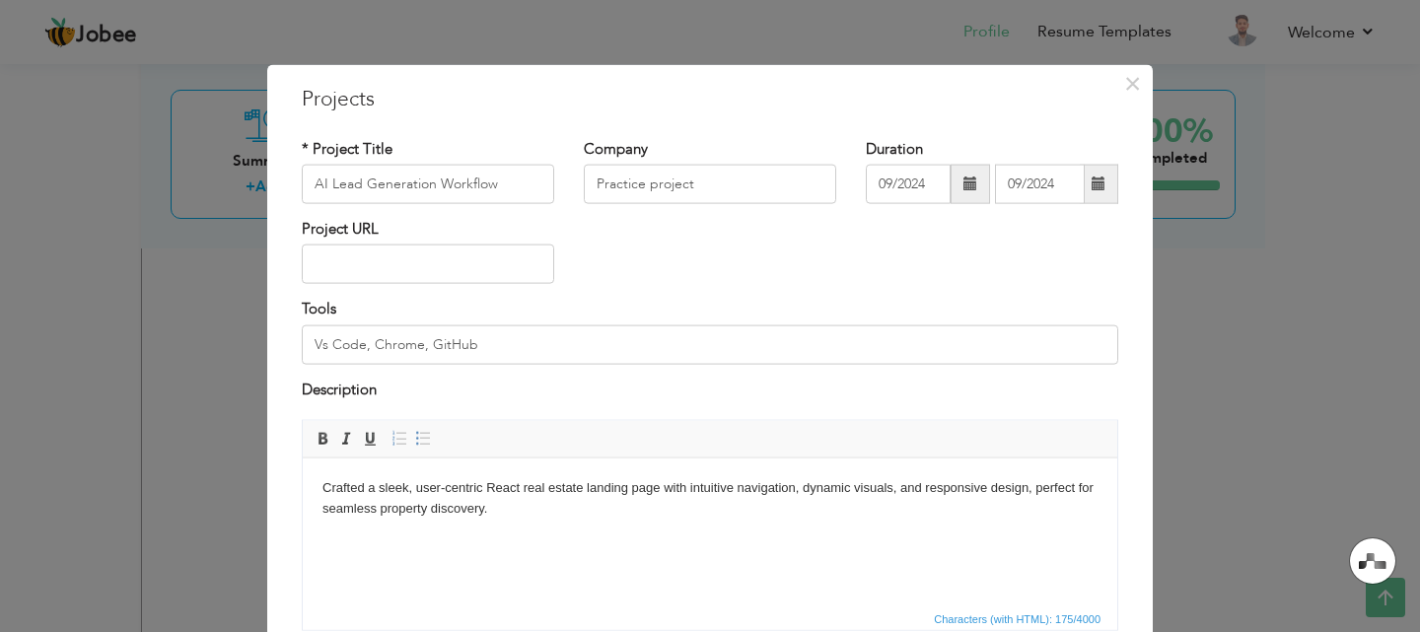
click at [1086, 195] on span at bounding box center [1099, 184] width 38 height 39
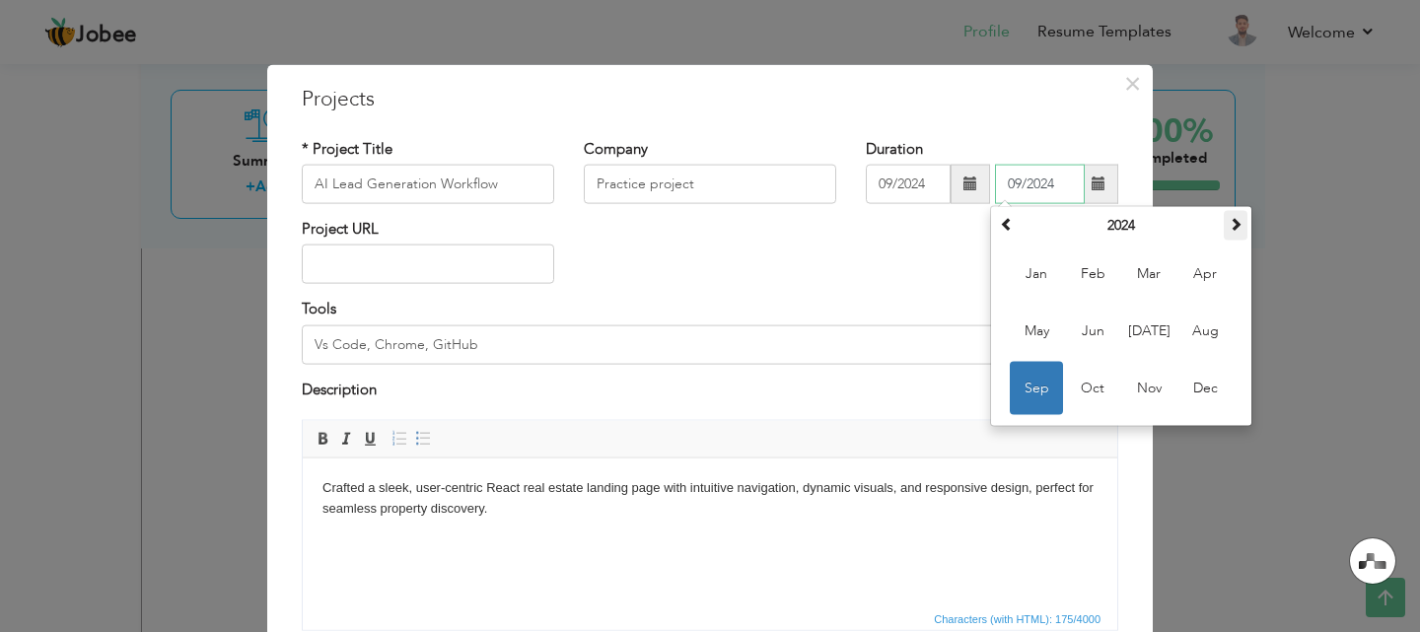
click at [1228, 227] on span at bounding box center [1235, 224] width 14 height 14
click at [1228, 219] on span at bounding box center [1235, 224] width 14 height 14
click at [1006, 222] on th at bounding box center [1007, 226] width 24 height 30
click at [1112, 226] on th "2025" at bounding box center [1120, 226] width 205 height 30
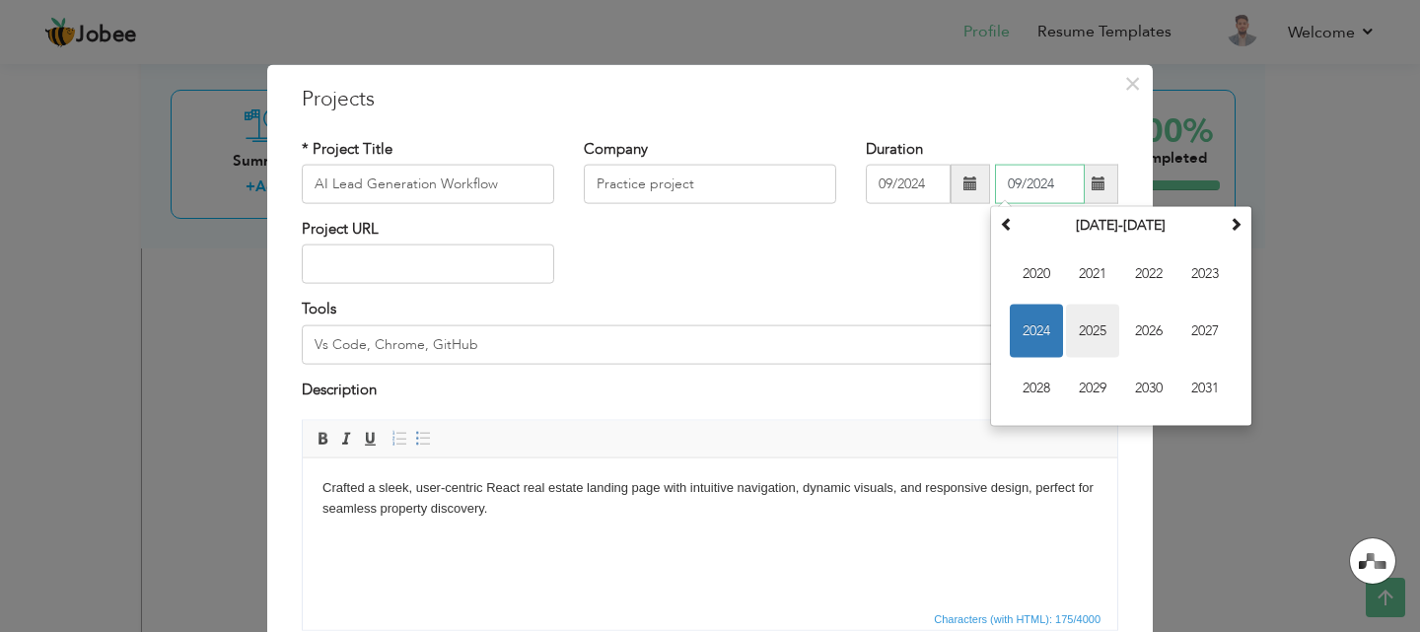
click at [1068, 328] on span "2025" at bounding box center [1092, 331] width 53 height 53
click at [839, 265] on div "Project URL" at bounding box center [710, 259] width 846 height 80
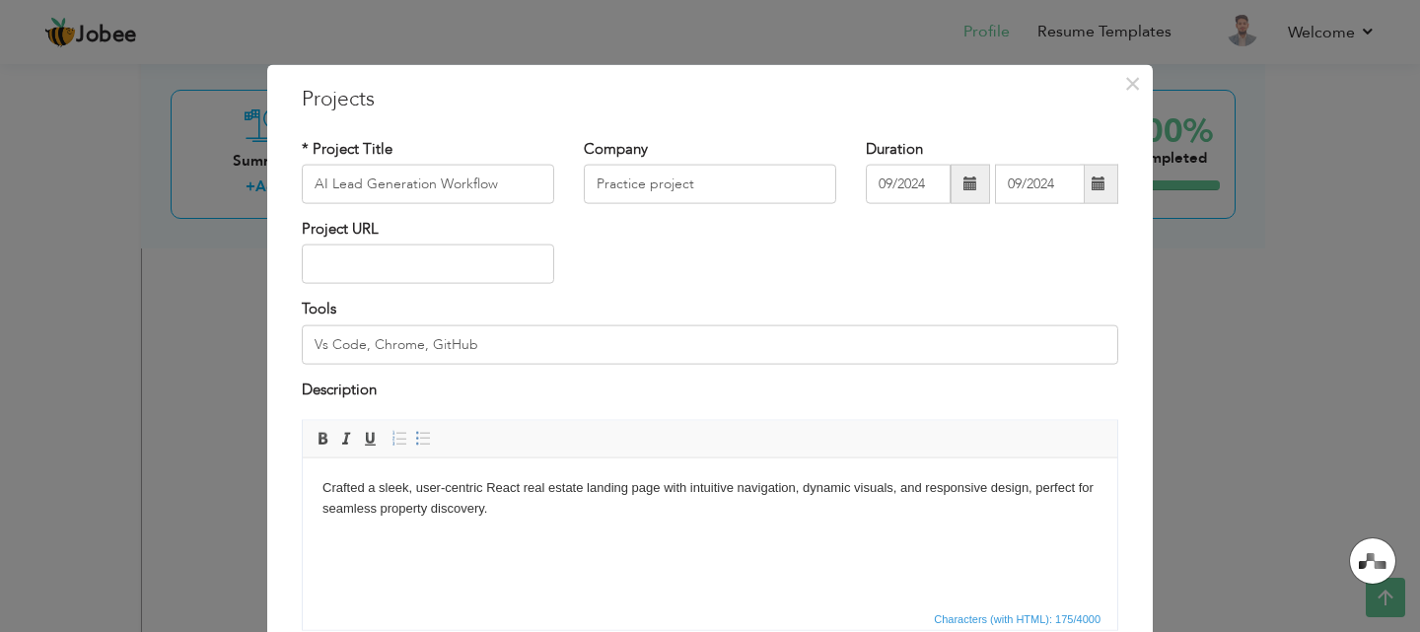
click at [963, 189] on span at bounding box center [970, 183] width 14 height 14
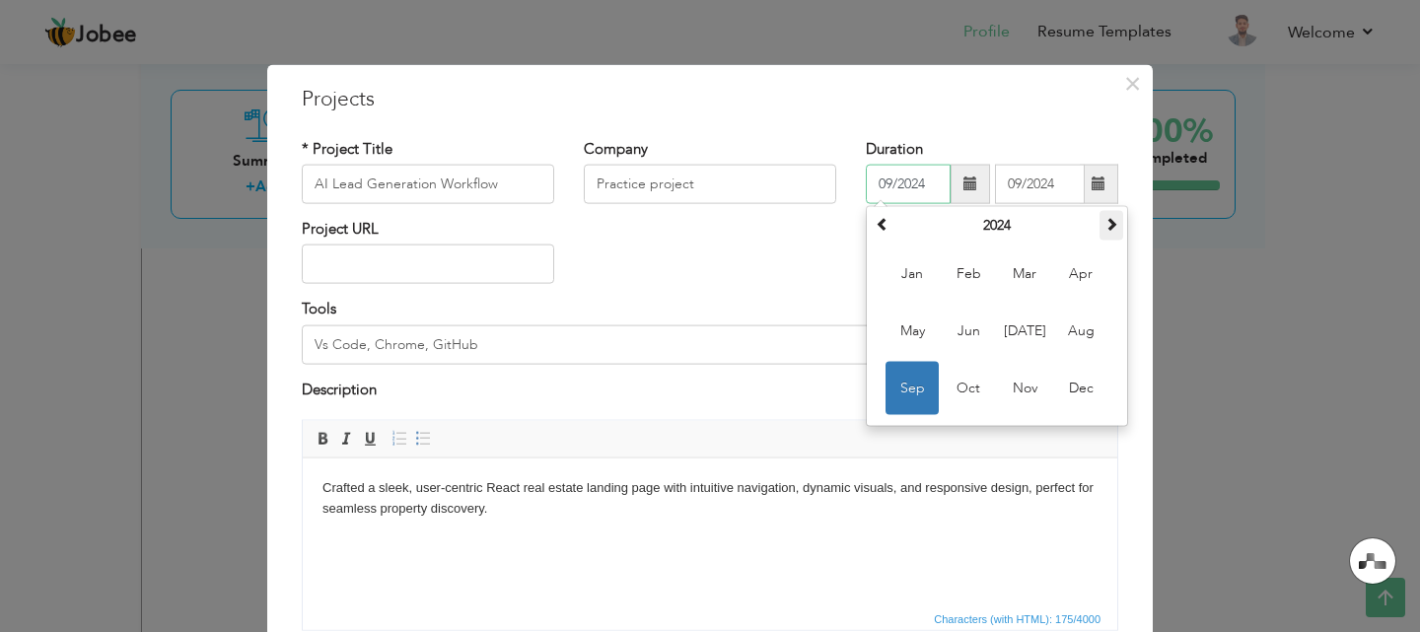
click at [1107, 212] on th at bounding box center [1111, 226] width 24 height 30
click at [891, 390] on span "Sep" at bounding box center [911, 388] width 53 height 53
type input "09/2025"
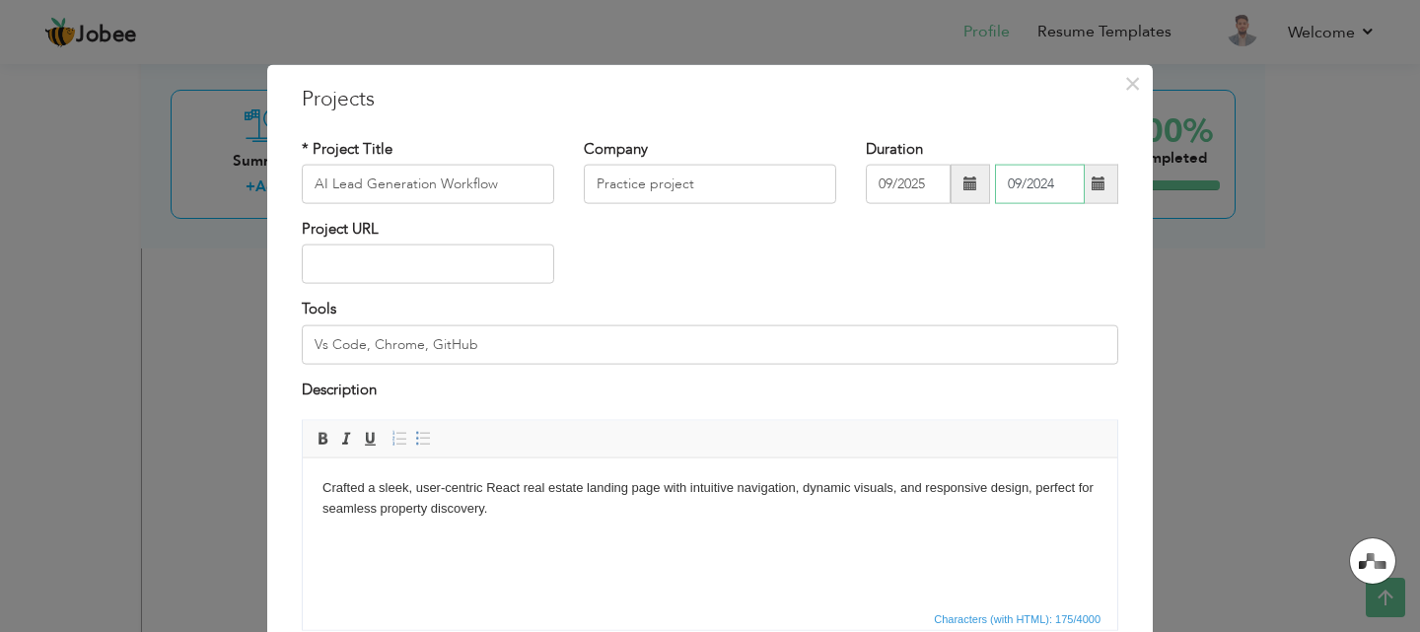
click at [1034, 187] on input "09/2024" at bounding box center [1040, 184] width 90 height 39
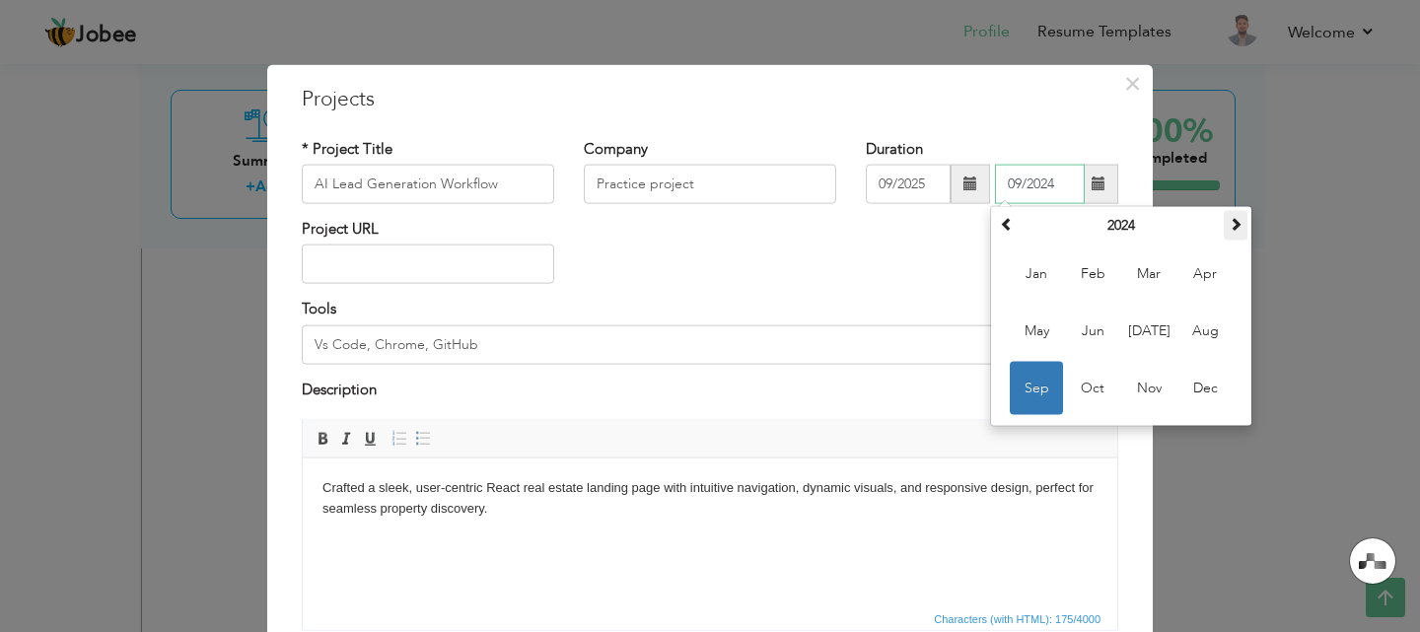
click at [1228, 230] on span at bounding box center [1235, 224] width 14 height 14
click at [1030, 391] on span "Sep" at bounding box center [1036, 388] width 53 height 53
type input "09/2025"
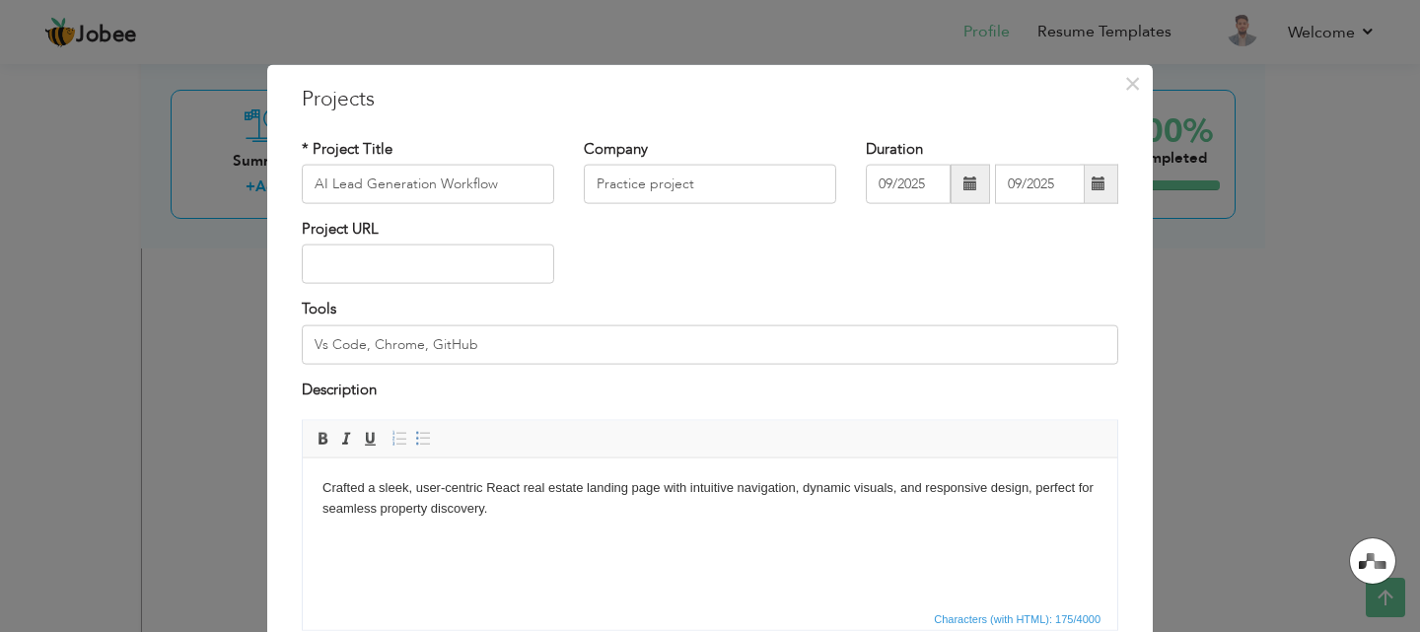
click at [894, 278] on div "Project URL" at bounding box center [710, 259] width 846 height 80
click at [530, 497] on p "Crafted a sleek, user-centric React real estate landing page with intuitive nav…" at bounding box center [709, 497] width 775 height 41
click at [543, 339] on input "Vs Code, Chrome, GitHub" at bounding box center [710, 343] width 816 height 39
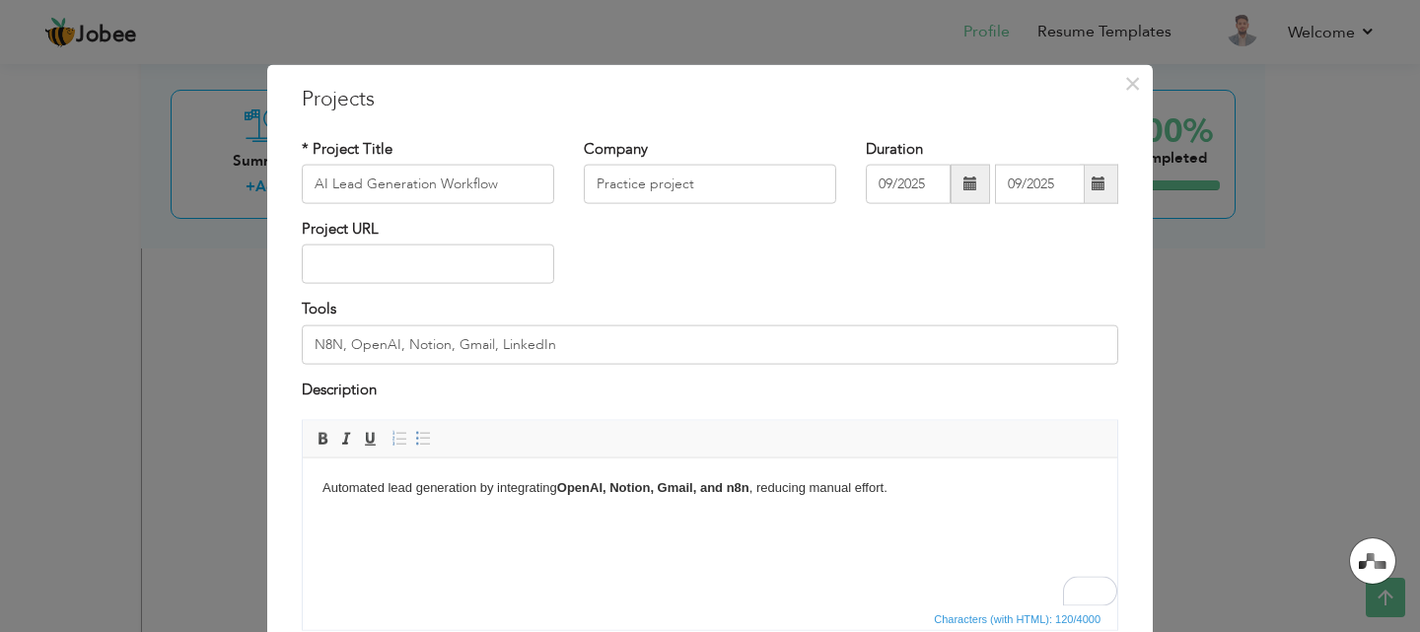
type input "N8N, OpenAI, Notion, Gmail, LinkedIn"
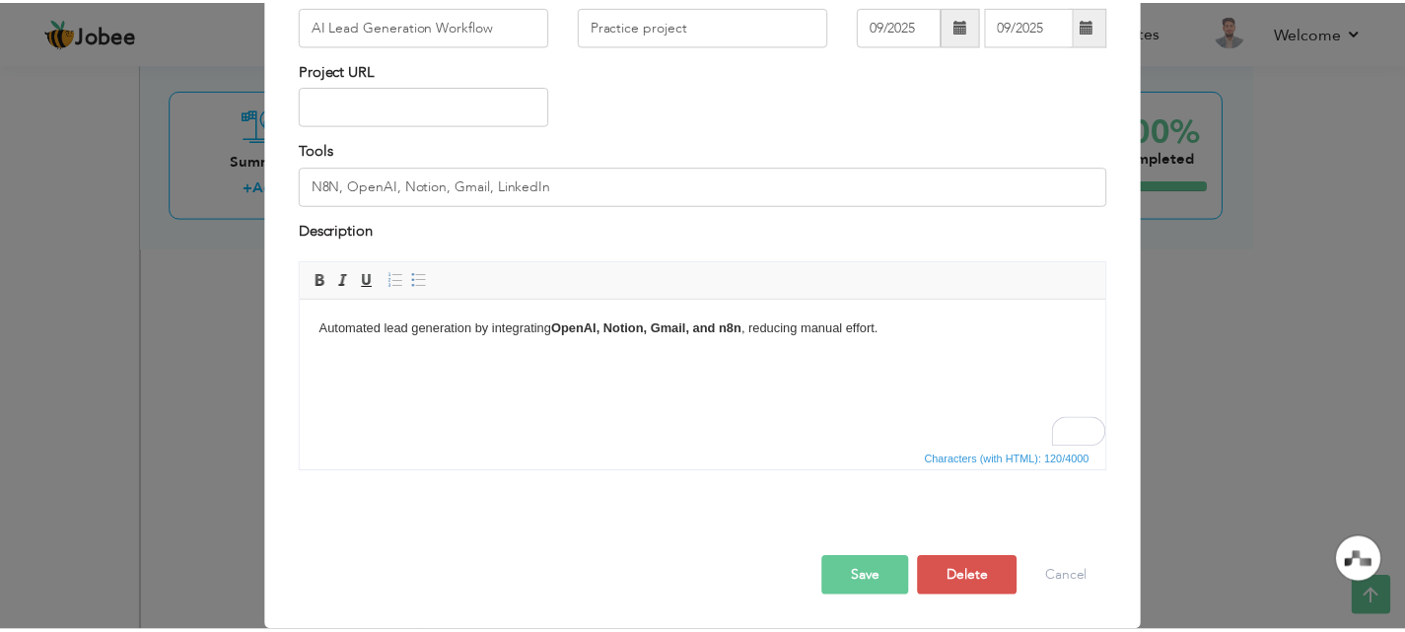
scroll to position [160, 0]
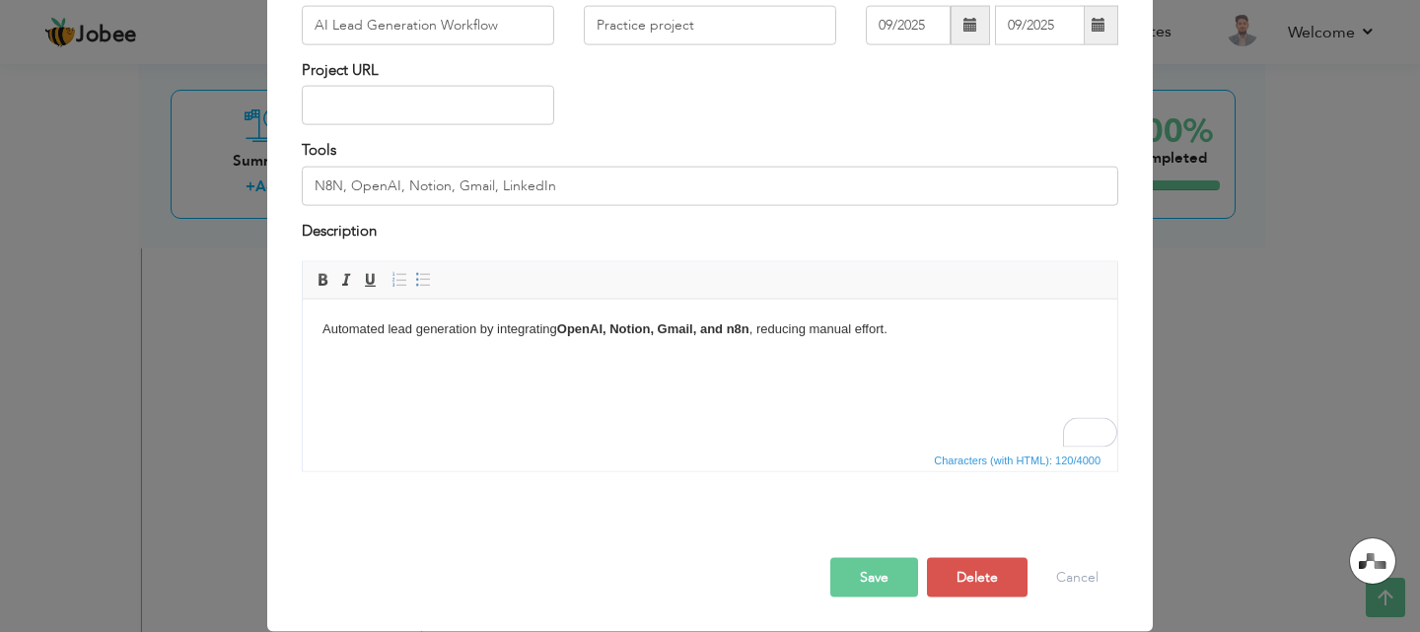
click at [881, 570] on button "Save" at bounding box center [874, 577] width 88 height 39
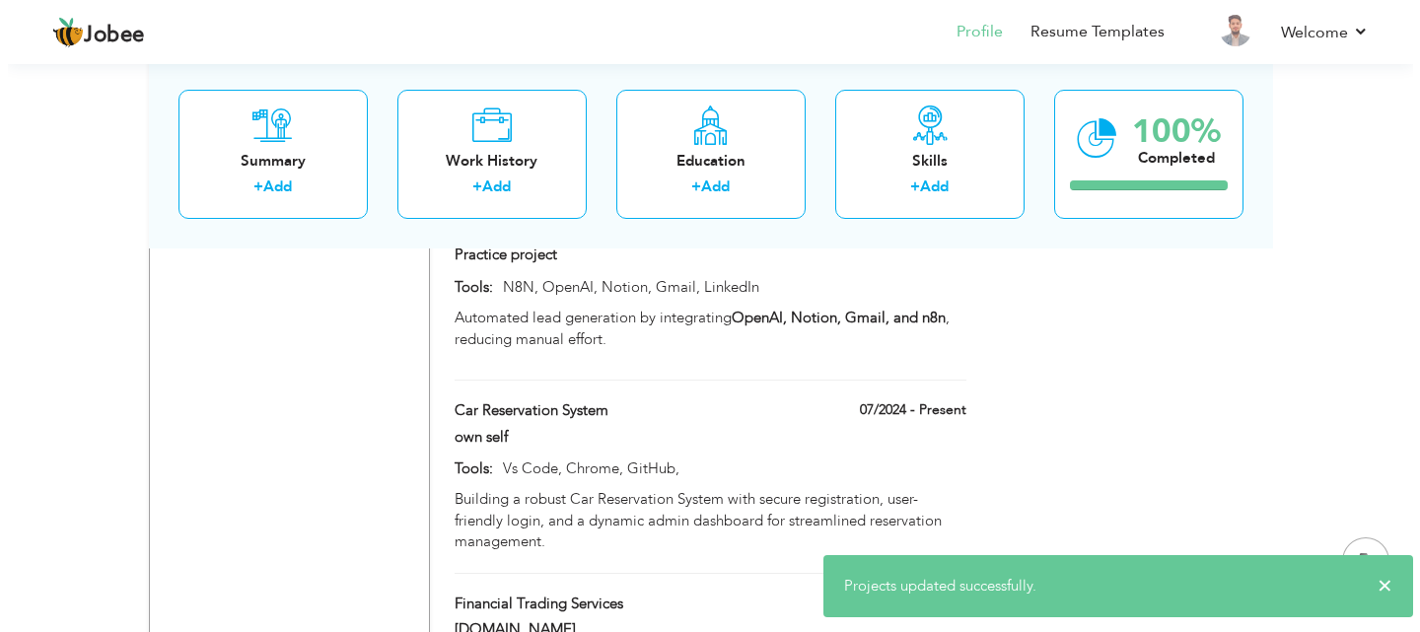
scroll to position [2172, 0]
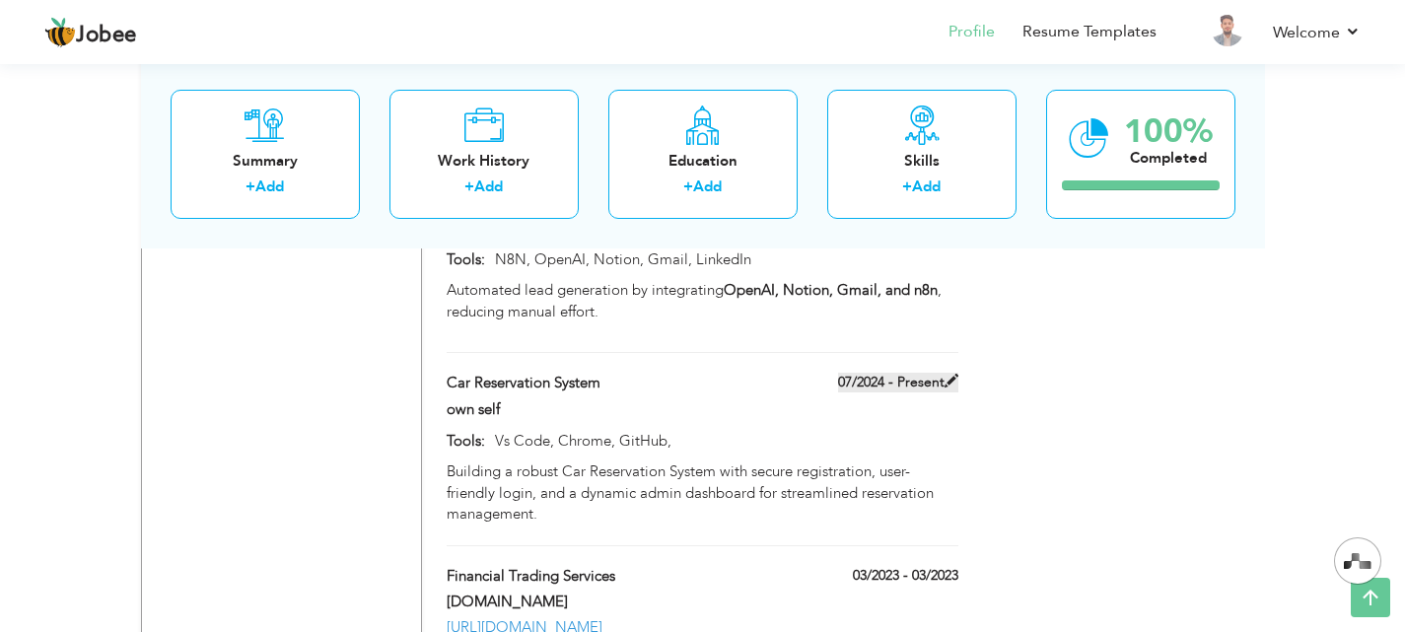
click at [946, 374] on span at bounding box center [951, 381] width 14 height 14
type input "Car Reservation System"
type input "own self"
type input "07/2024"
type input "Vs Code, Chrome, GitHub,"
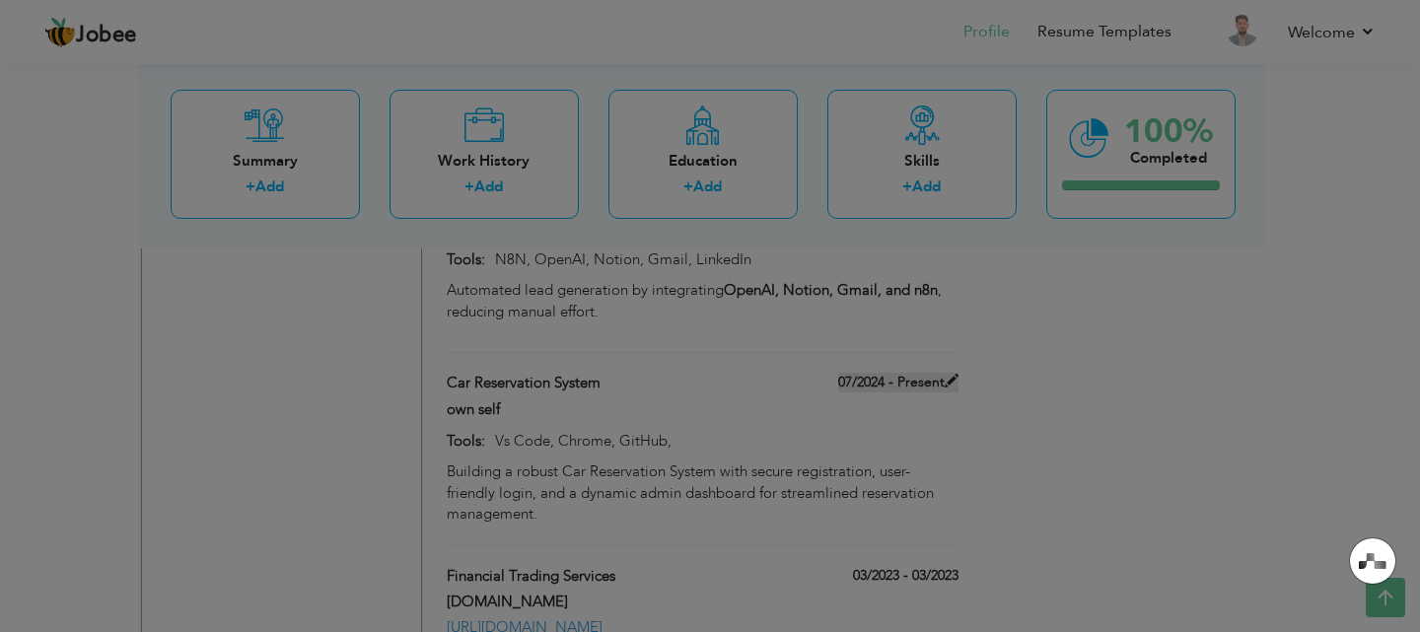
scroll to position [0, 0]
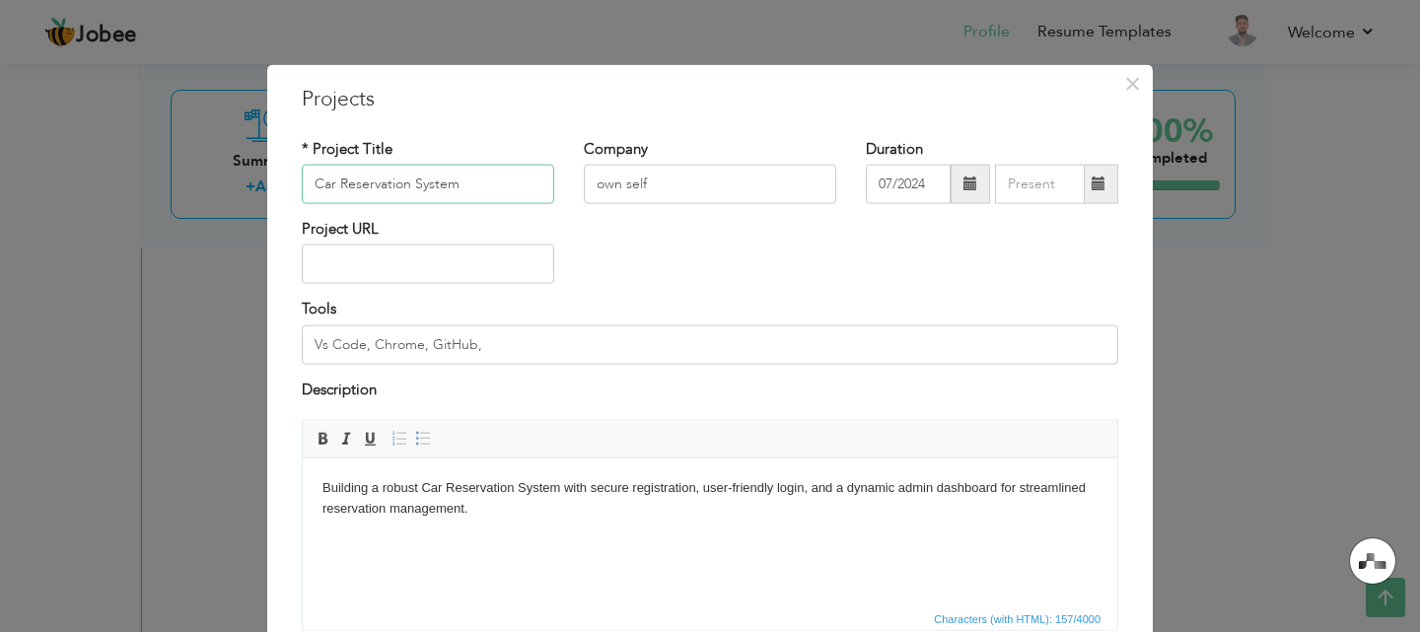
click at [473, 188] on input "Car Reservation System" at bounding box center [428, 184] width 252 height 39
paste input "Resume Matching Agent"
click at [666, 181] on input "own self" at bounding box center [710, 184] width 252 height 39
click at [15, 495] on div "× Projects * Project Title Resume Matching Agent Company own self 07/2024" at bounding box center [710, 316] width 1420 height 632
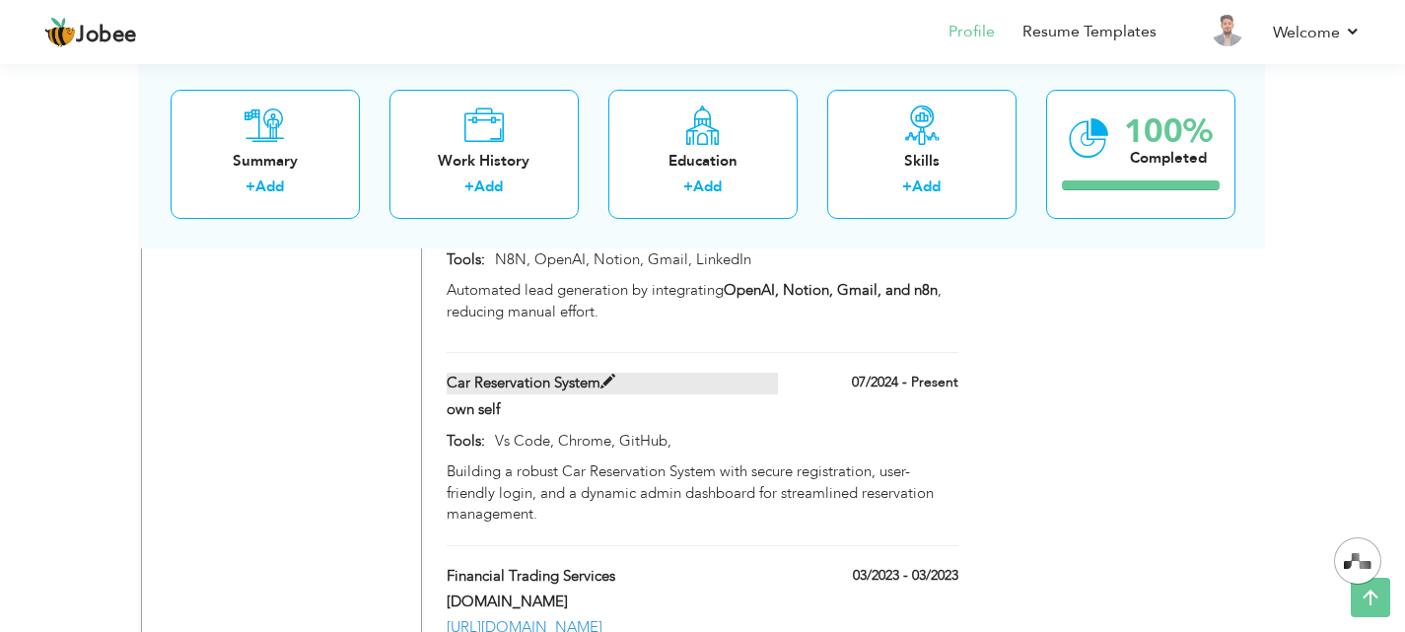
click at [604, 375] on span at bounding box center [607, 382] width 15 height 15
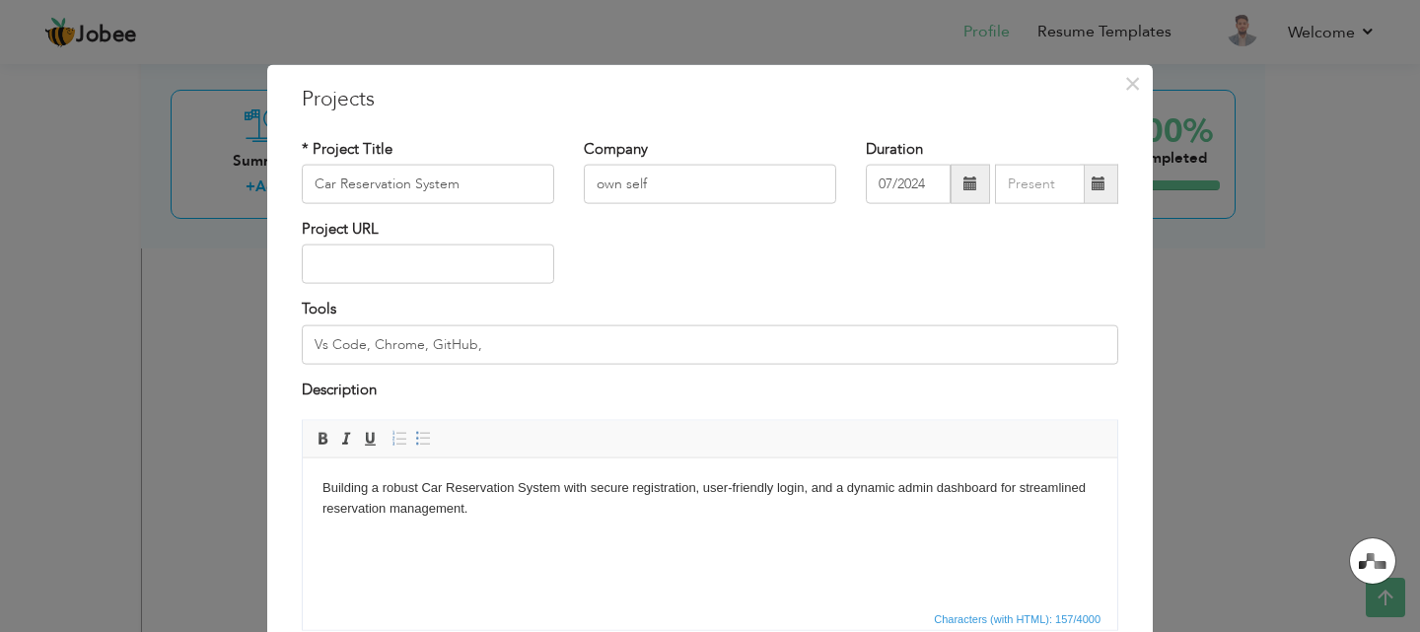
click at [509, 495] on body "Building a robust Car Reservation System with secure registration, user-friendl…" at bounding box center [709, 497] width 775 height 41
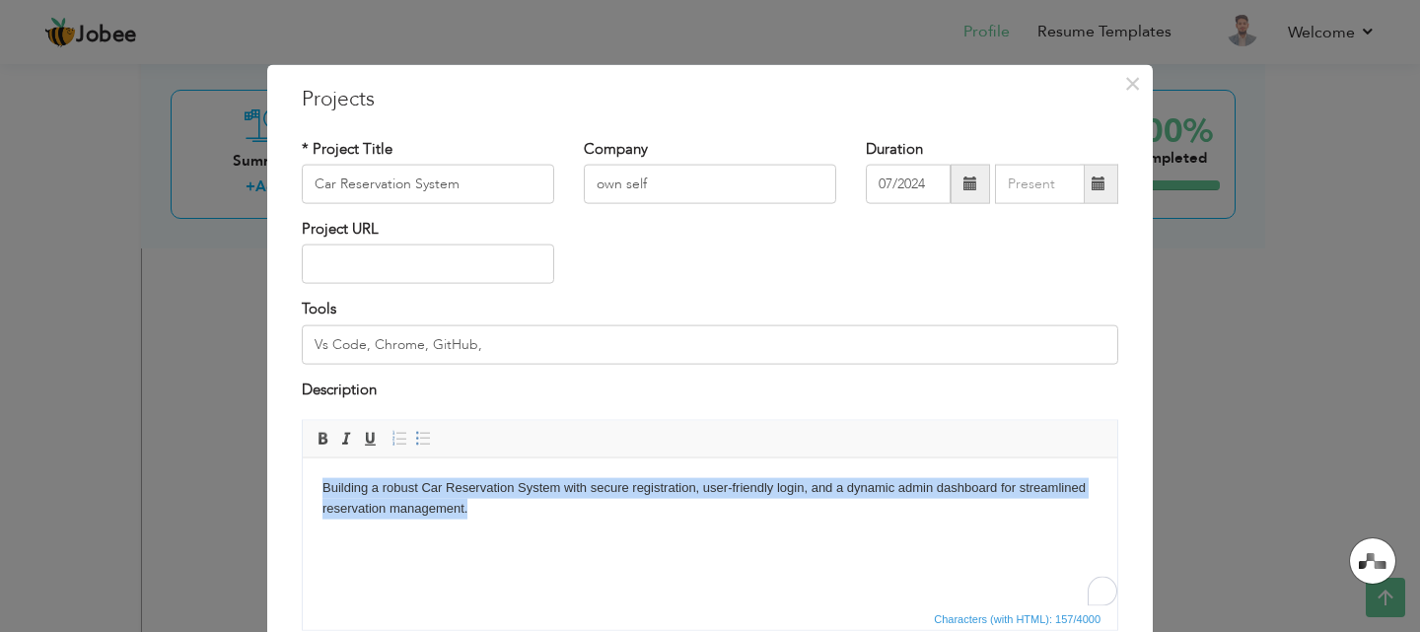
click at [509, 495] on body "Building a robust Car Reservation System with secure registration, user-friendl…" at bounding box center [709, 497] width 775 height 41
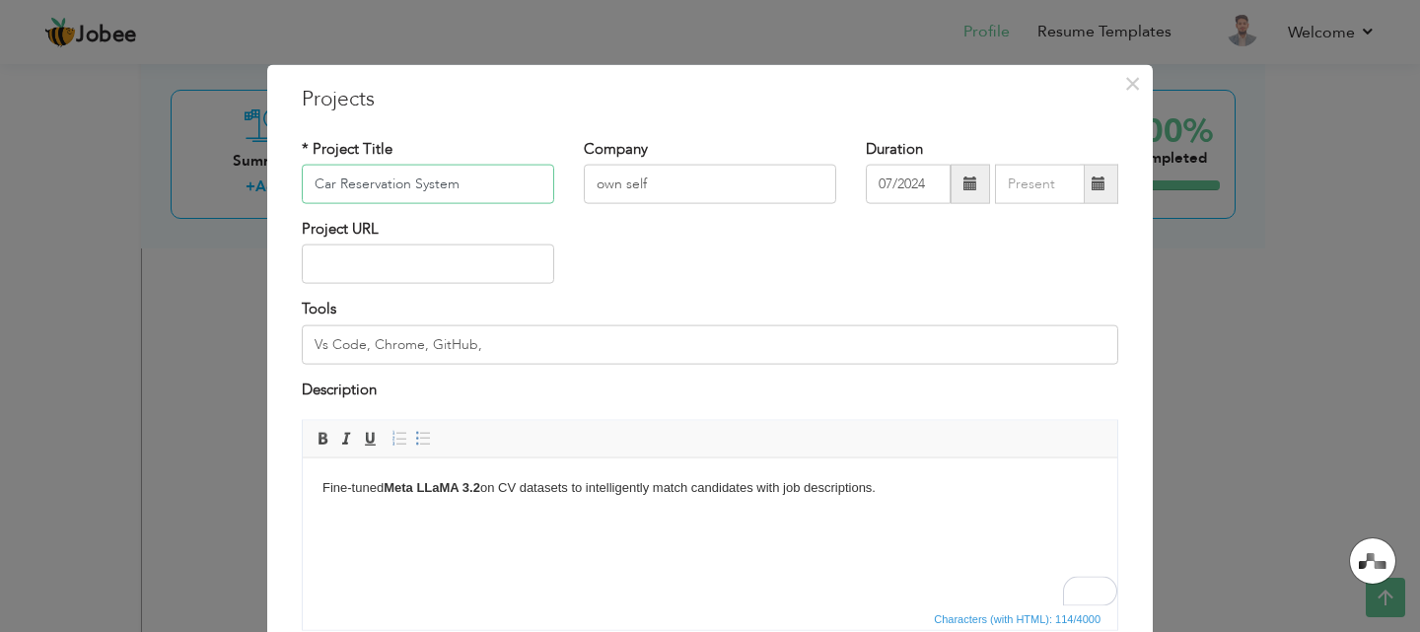
click at [367, 194] on input "Car Reservation System" at bounding box center [428, 184] width 252 height 39
click at [367, 194] on input "Resume Matching Agent" at bounding box center [428, 184] width 252 height 39
type input "Resume Matching Agent"
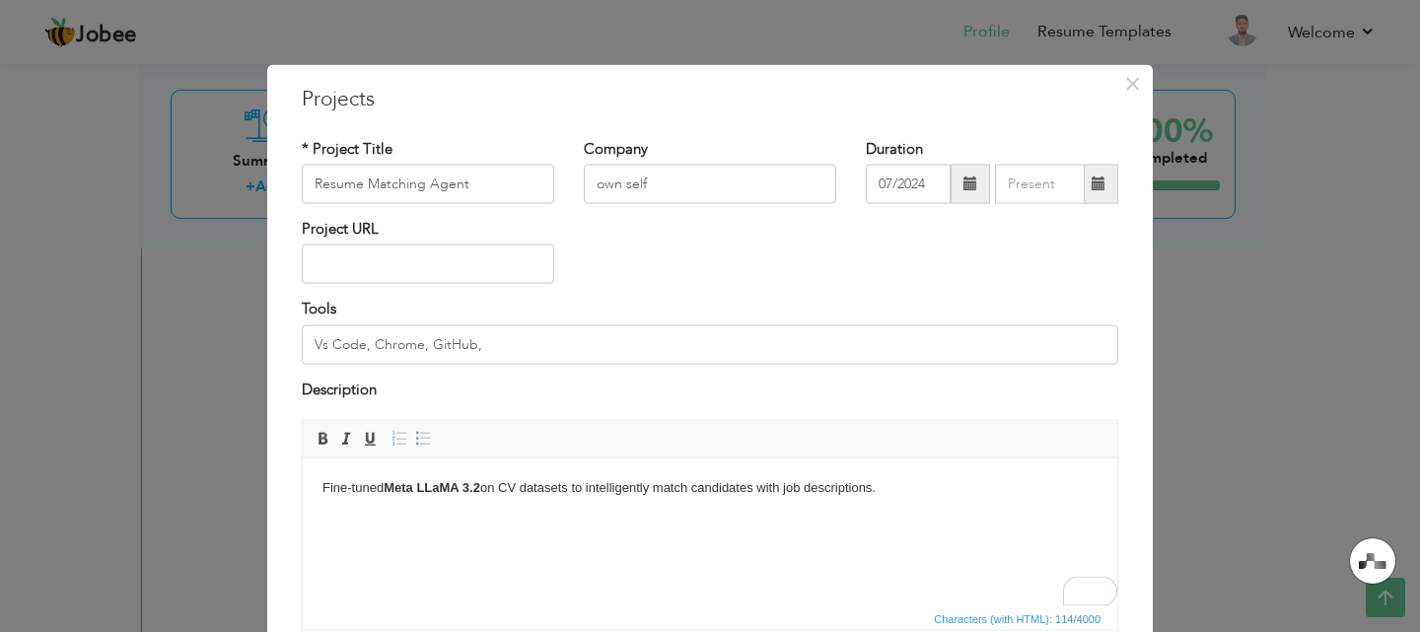
click at [968, 186] on span at bounding box center [970, 183] width 14 height 14
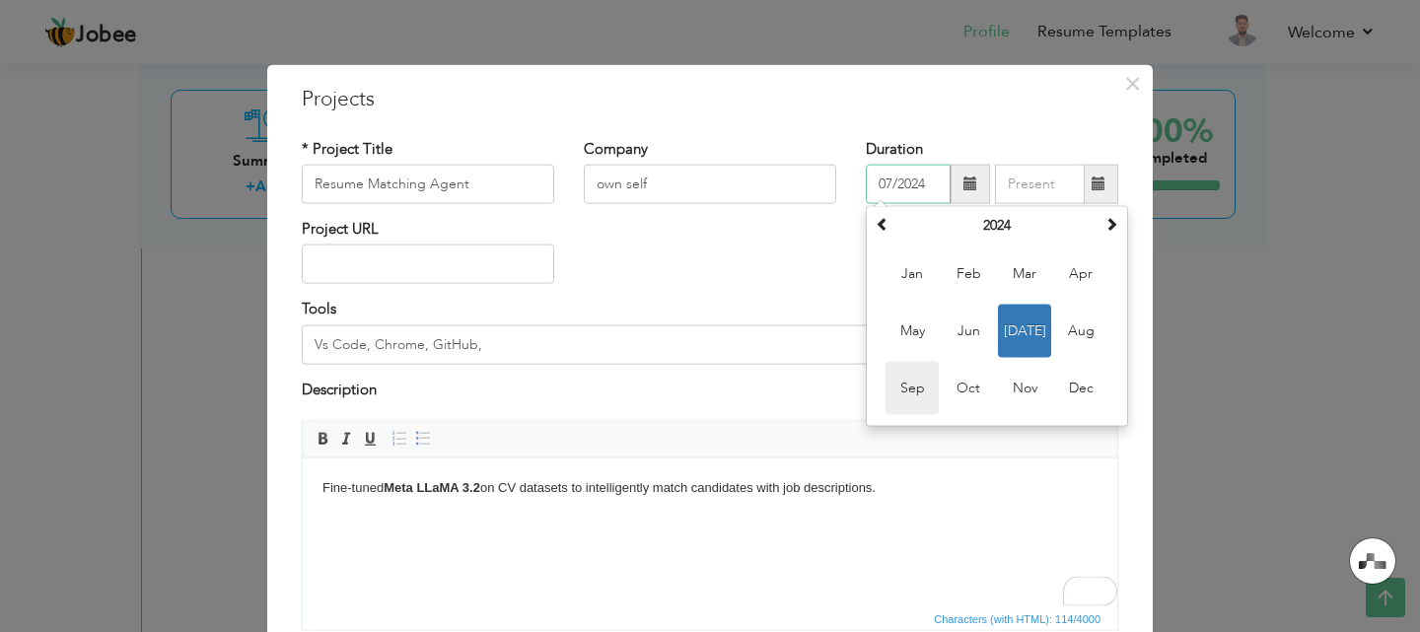
click at [907, 368] on span "Sep" at bounding box center [911, 388] width 53 height 53
click at [911, 187] on input "09/2024" at bounding box center [908, 184] width 85 height 39
click at [1107, 224] on span at bounding box center [1111, 224] width 14 height 14
click at [1016, 219] on th "2025" at bounding box center [996, 226] width 205 height 30
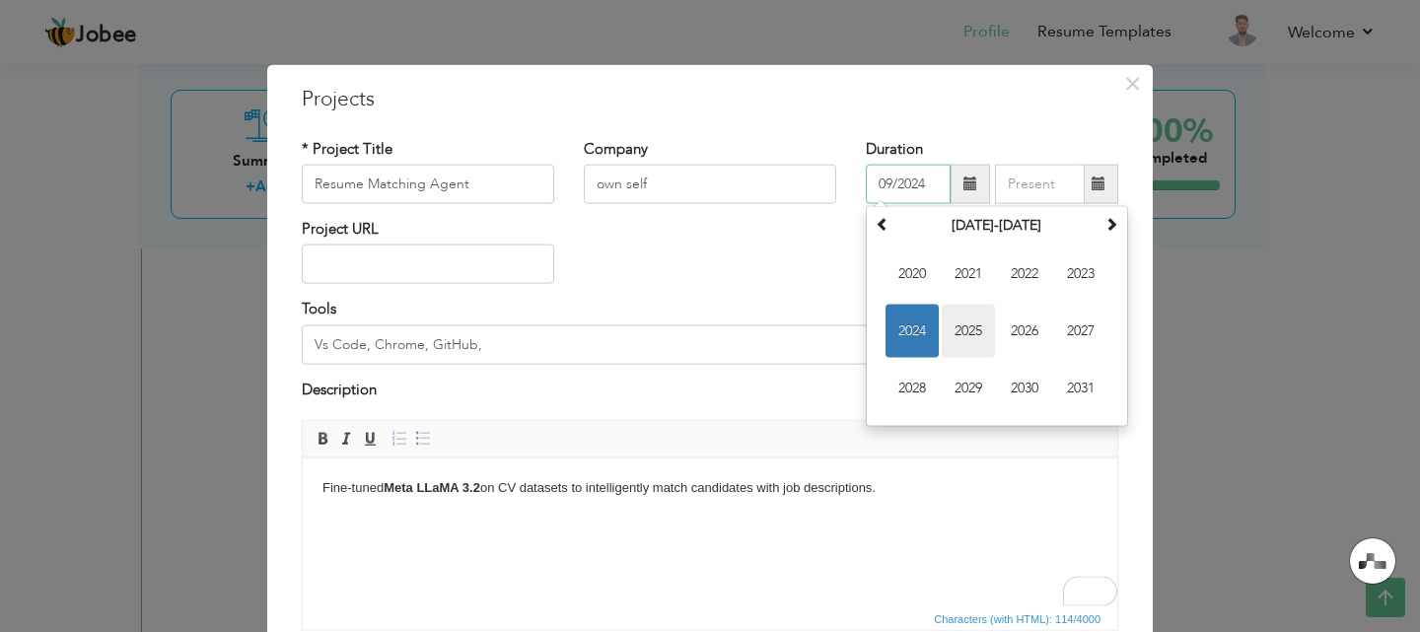
click at [956, 328] on span "2025" at bounding box center [968, 331] width 53 height 53
click at [918, 388] on span "Sep" at bounding box center [911, 388] width 53 height 53
type input "09/2025"
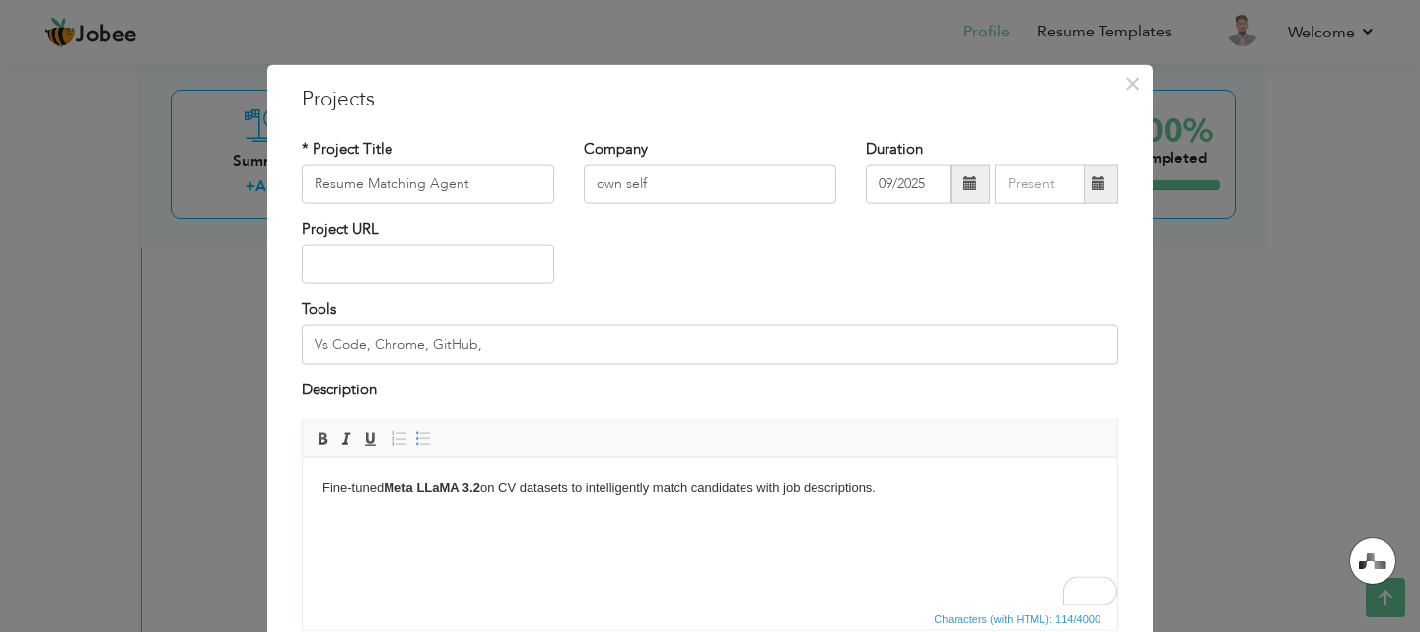
click at [1091, 178] on span at bounding box center [1098, 183] width 14 height 14
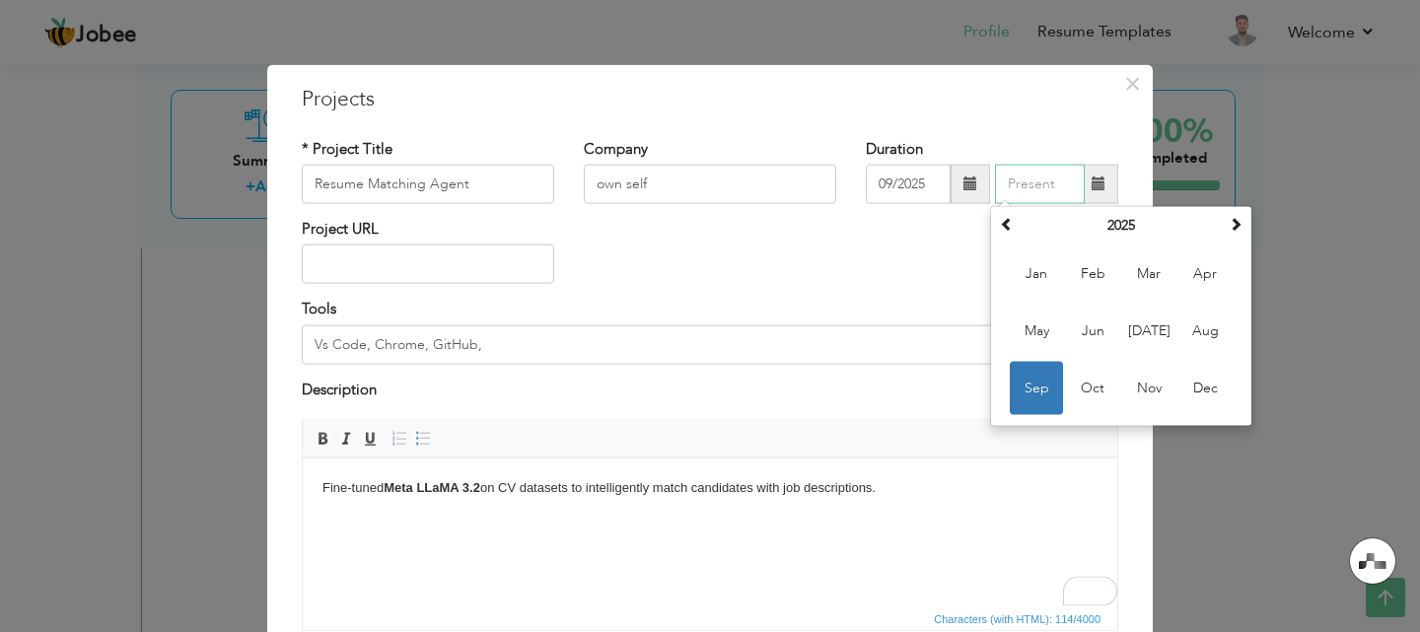
click at [1025, 395] on span "Sep" at bounding box center [1036, 388] width 53 height 53
type input "09/2025"
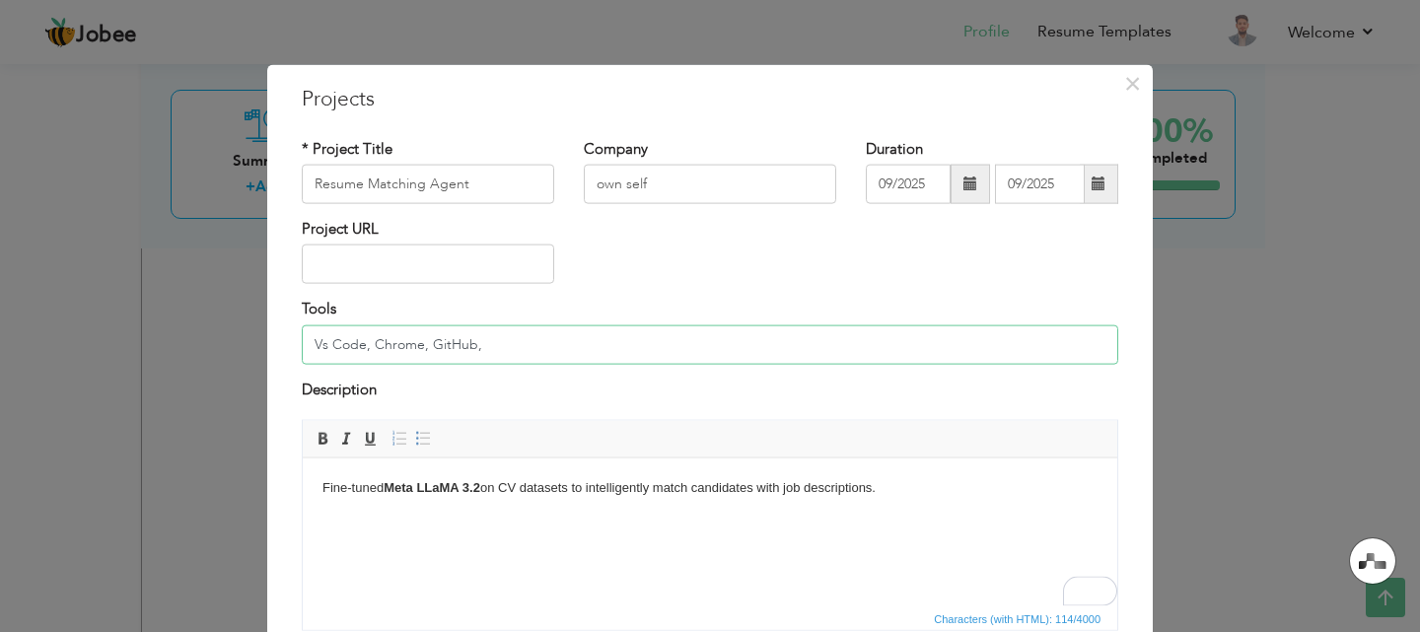
click at [620, 338] on input "Vs Code, Chrome, GitHub," at bounding box center [710, 343] width 816 height 39
click at [400, 344] on input "Vs Code, Chrome, GitHub," at bounding box center [710, 343] width 816 height 39
click at [454, 343] on input "Vs Code, Llama3.2, GitHub," at bounding box center [710, 343] width 816 height 39
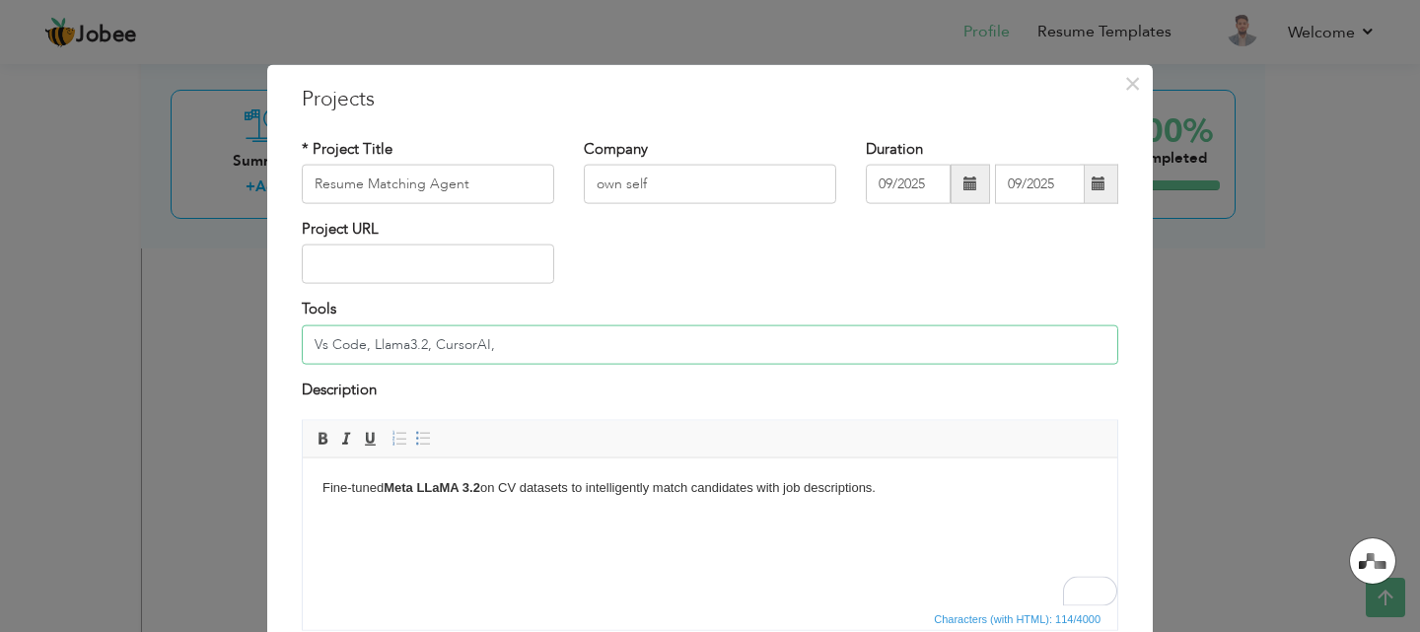
click at [522, 352] on input "Vs Code, Llama3.2, CursorAI," at bounding box center [710, 343] width 816 height 39
type input "Vs Code, Llama3.2, CursorAI, Copilot, Docker"
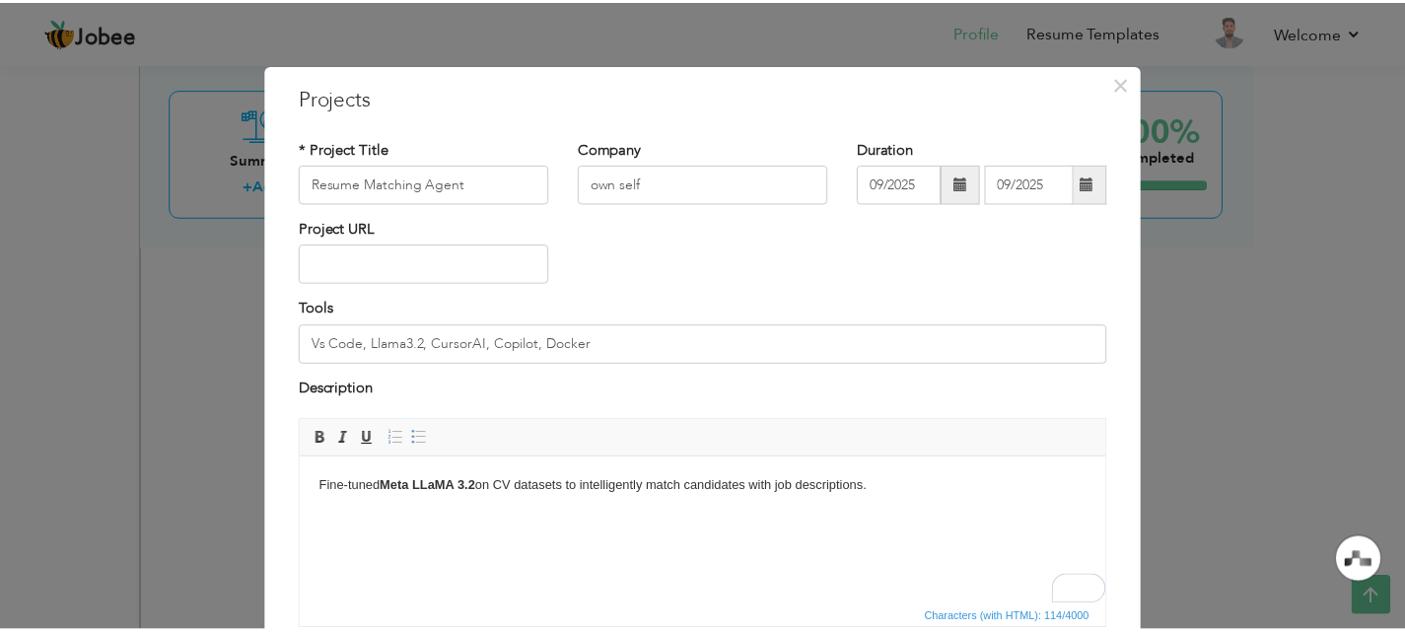
scroll to position [160, 0]
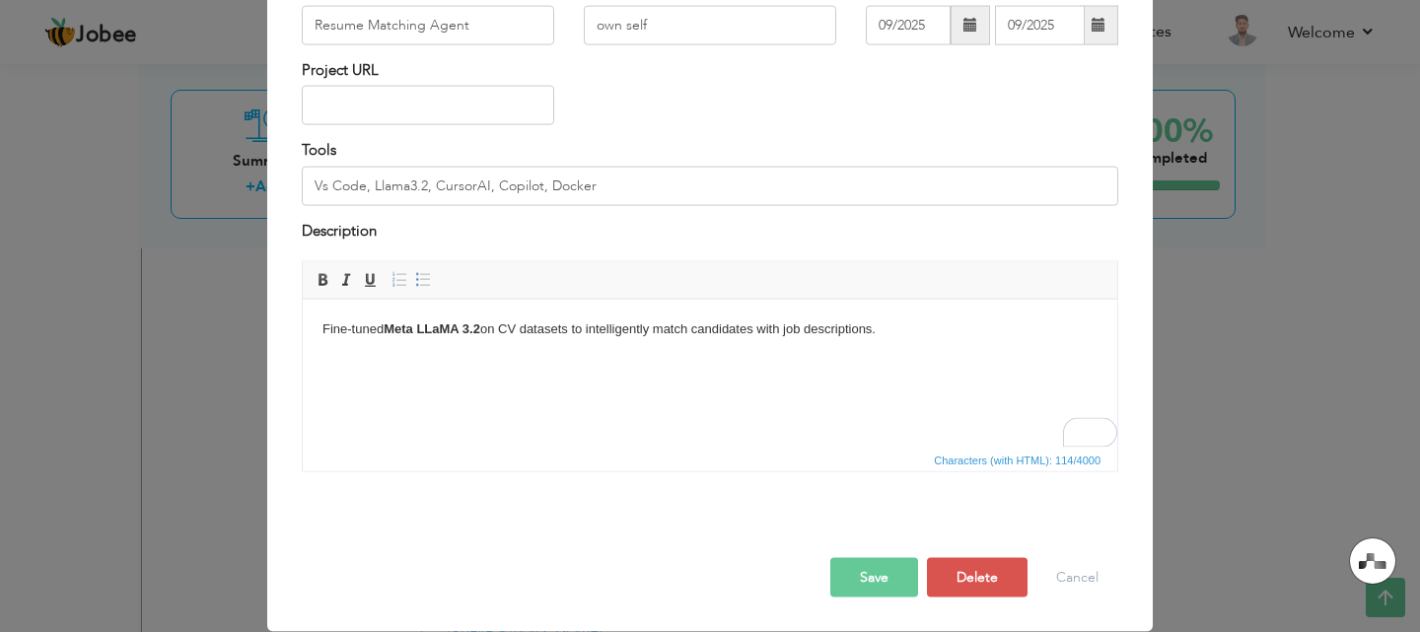
click at [850, 580] on button "Save" at bounding box center [874, 577] width 88 height 39
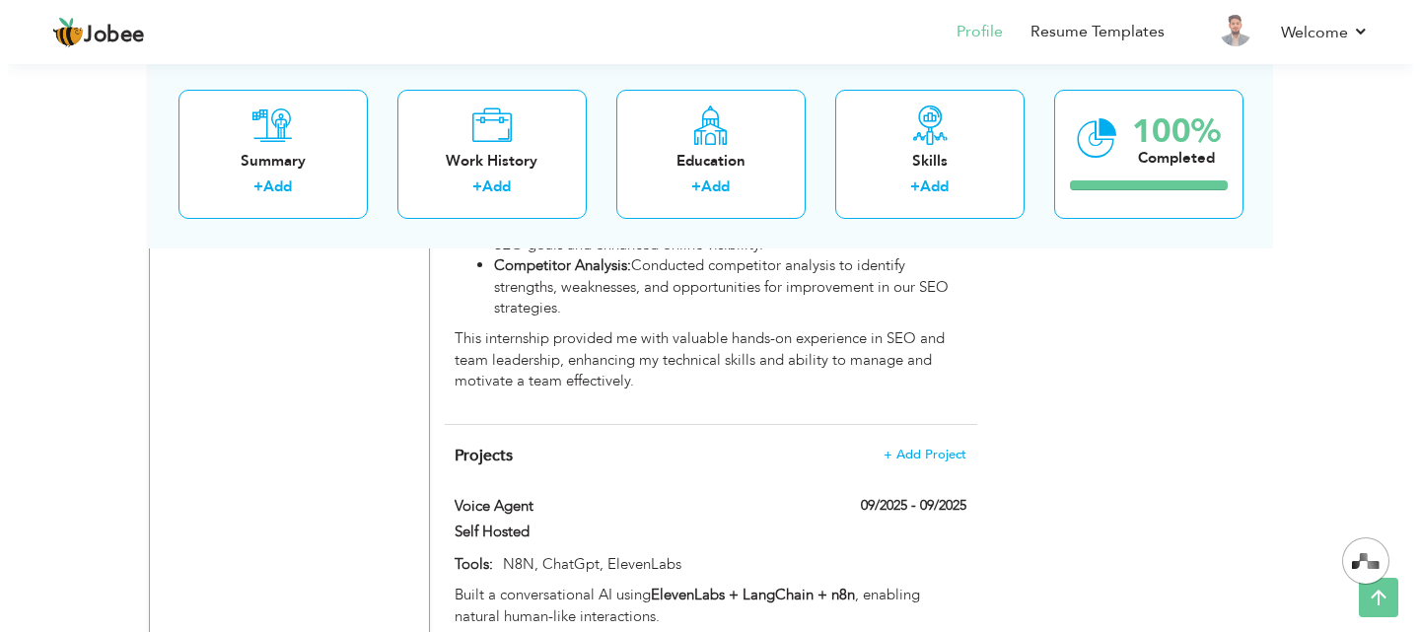
scroll to position [1706, 0]
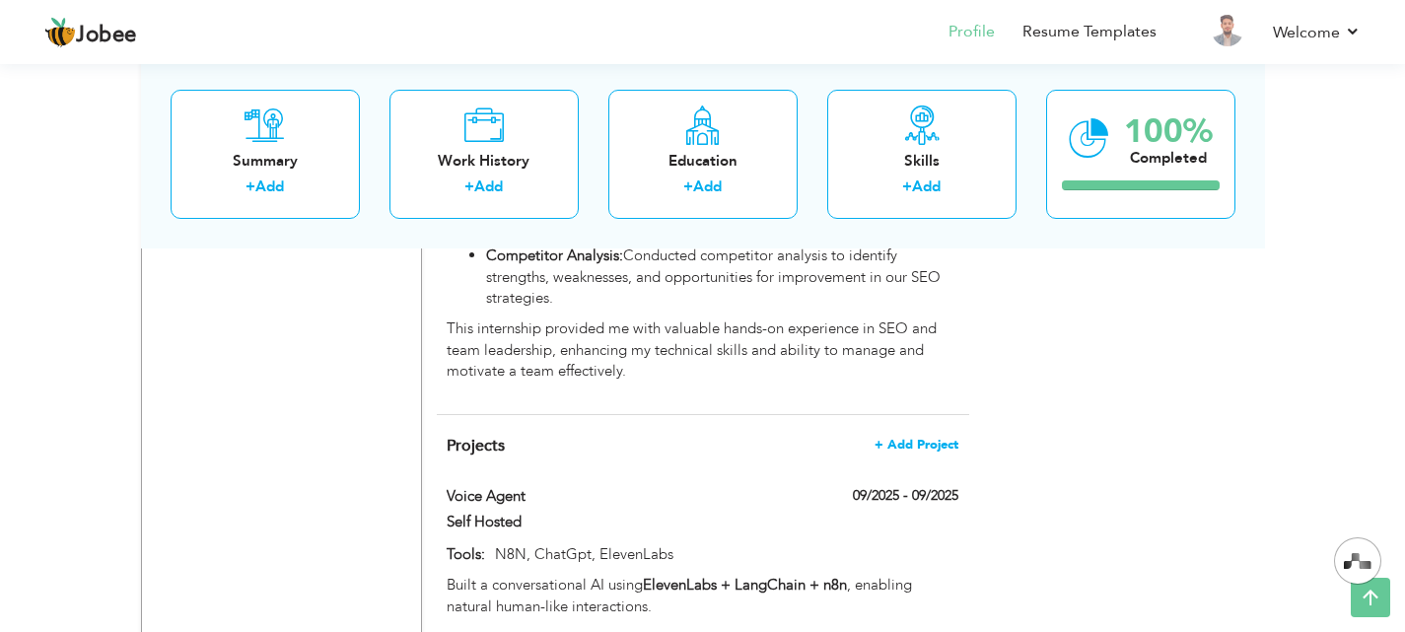
click at [943, 438] on span "+ Add Project" at bounding box center [916, 445] width 84 height 14
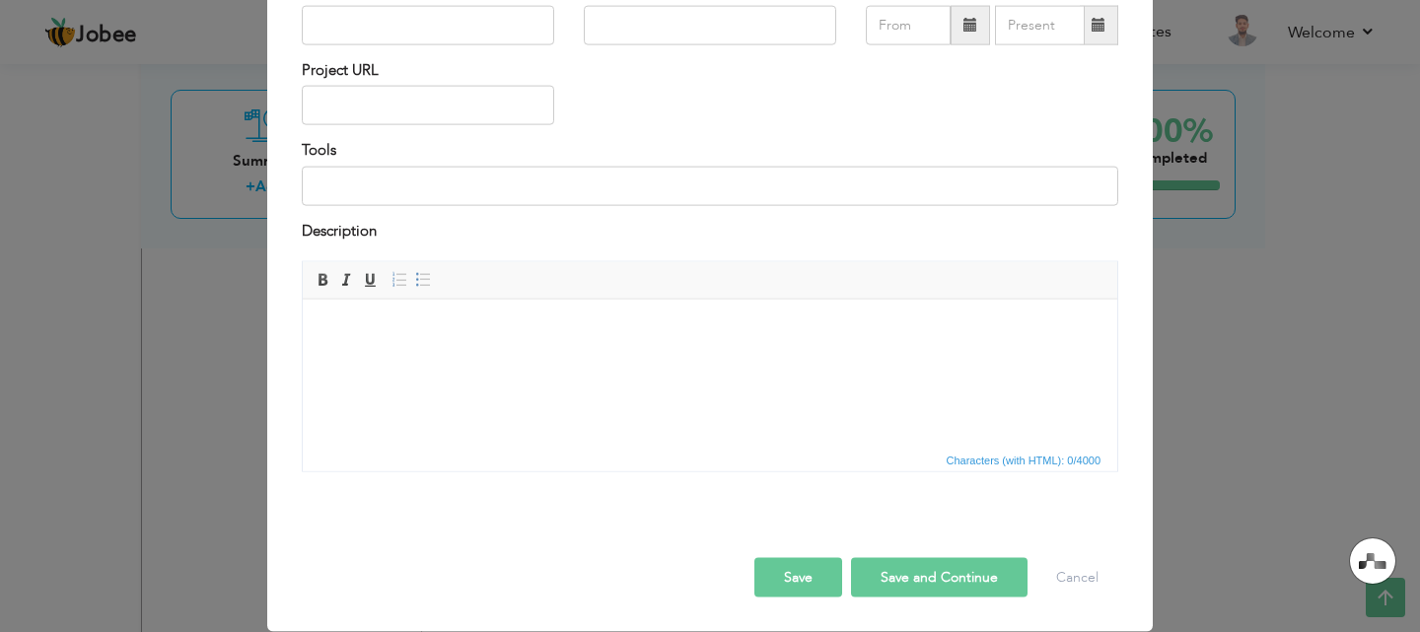
scroll to position [0, 0]
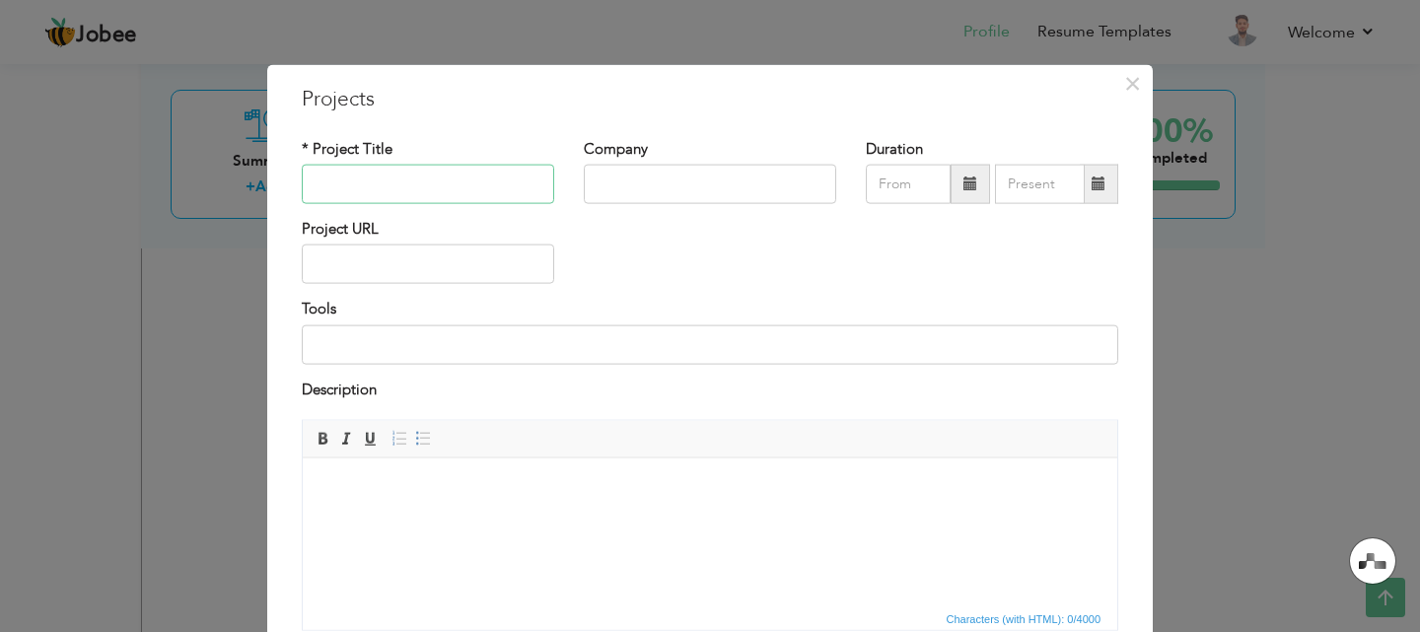
paste input "Stable Diffusion Fine-Tuning"
type input "Stable Diffusion Fine-Tuning"
click at [722, 182] on input "text" at bounding box center [710, 184] width 252 height 39
type input "W"
type input "Upwork Project"
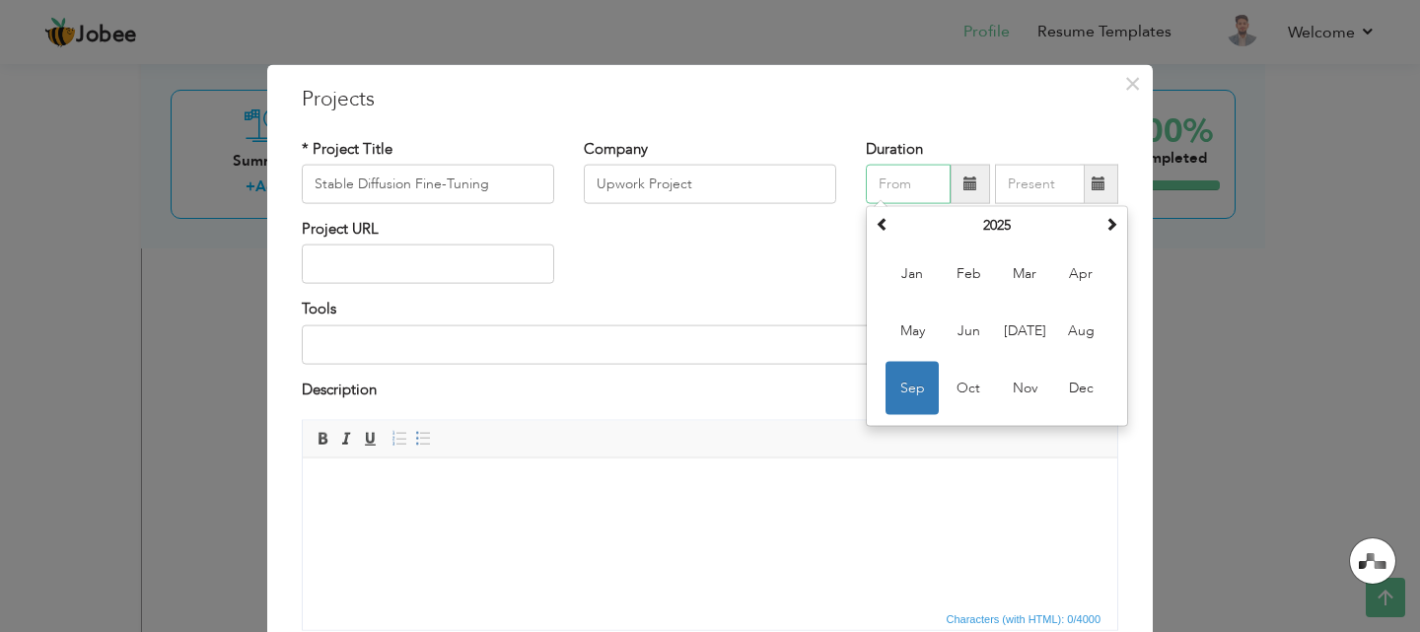
click at [886, 189] on input "text" at bounding box center [908, 184] width 85 height 39
type input "09/2025"
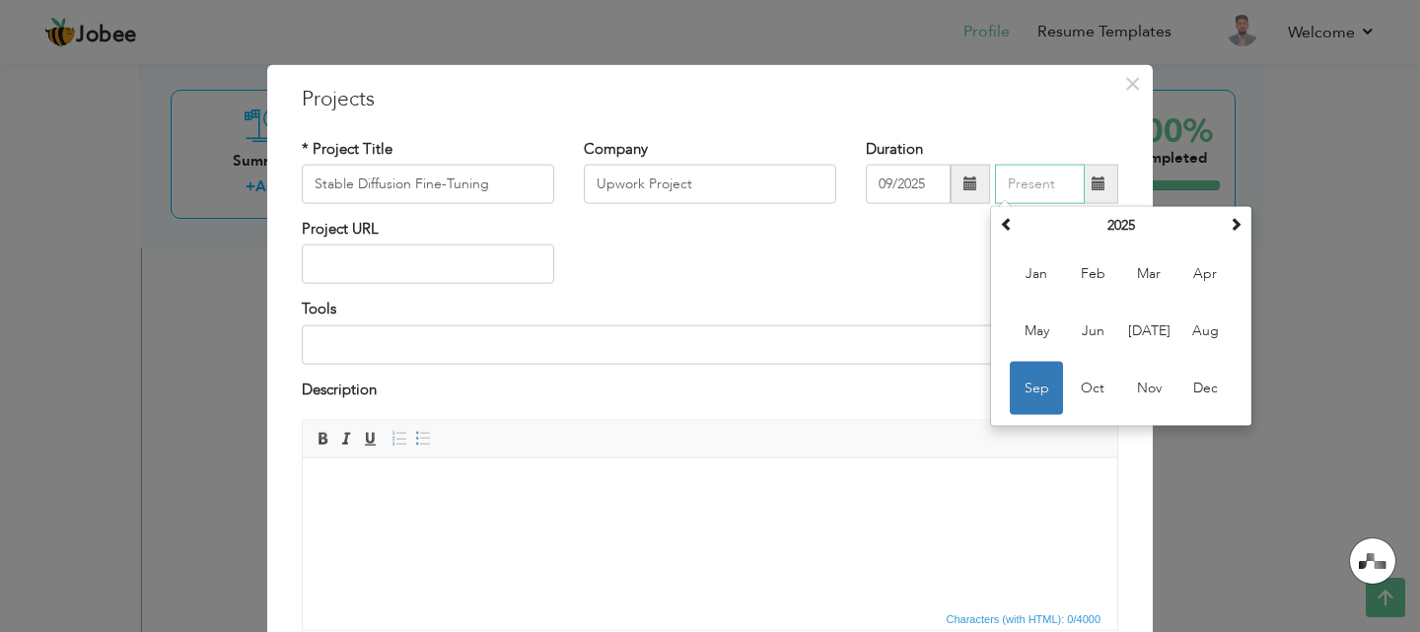
click at [1047, 187] on input "text" at bounding box center [1040, 184] width 90 height 39
type input "09/2025"
click at [786, 294] on div "Project URL" at bounding box center [710, 259] width 846 height 80
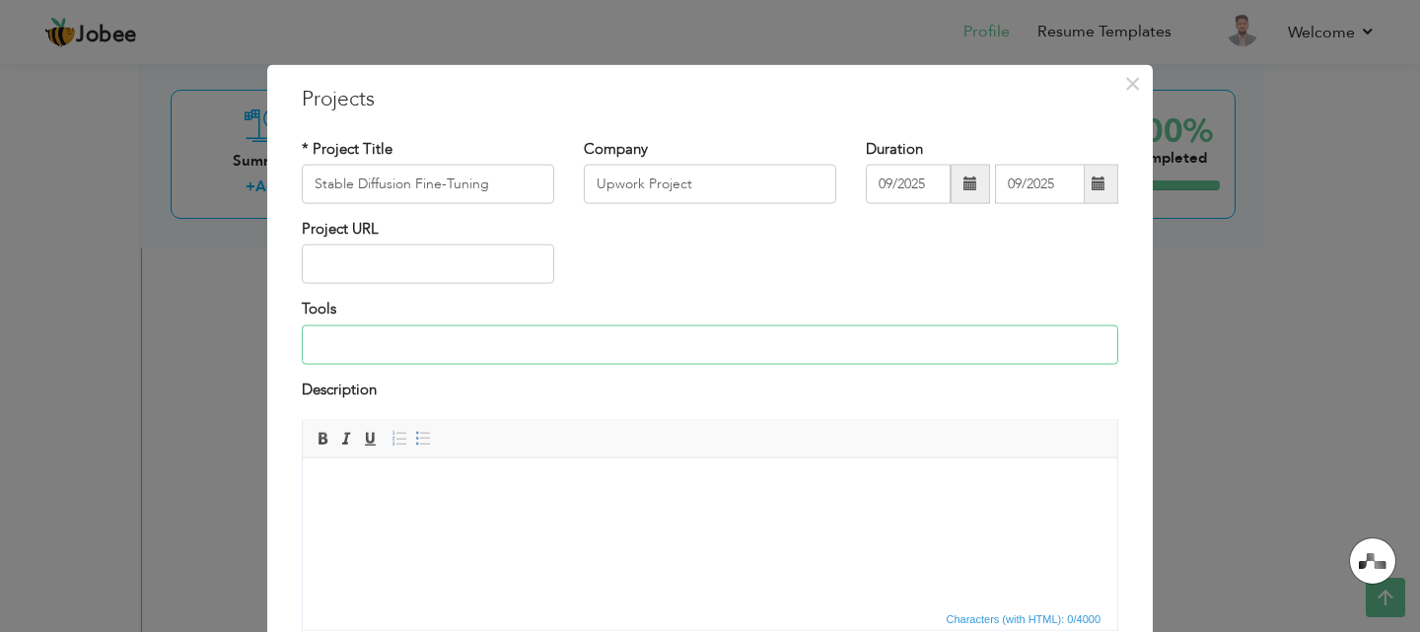
click at [587, 344] on input at bounding box center [710, 343] width 816 height 39
type input "Huging Face, ComfyUI, Lora"
click at [586, 475] on html at bounding box center [710, 487] width 814 height 60
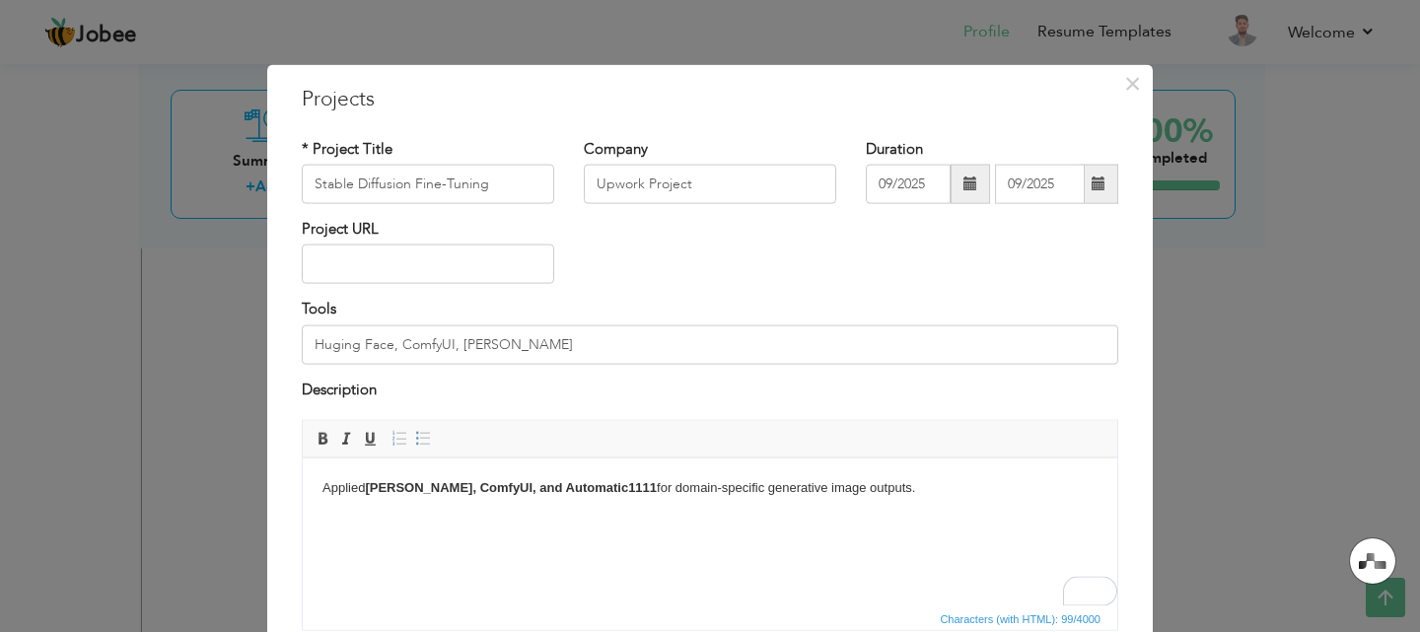
click at [858, 495] on body "Applied LoRA, ComfyUI, and Automatic1111 for domain-specific generative image o…" at bounding box center [709, 487] width 775 height 21
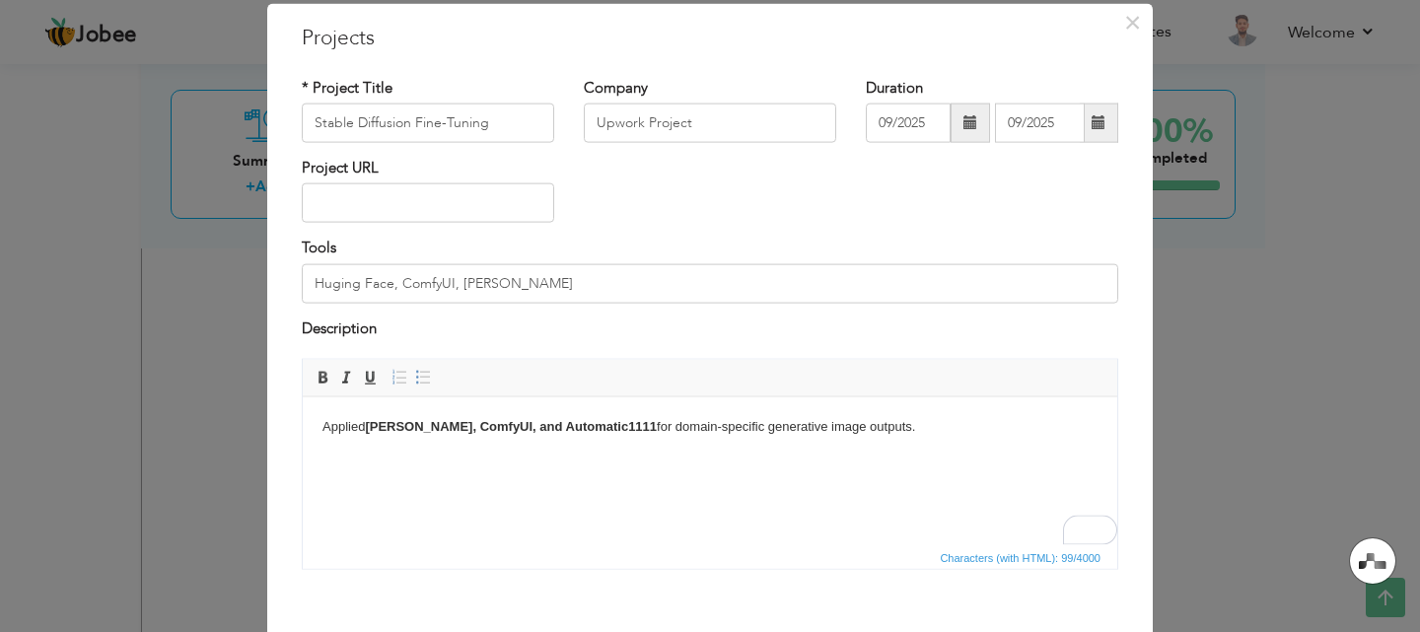
scroll to position [160, 0]
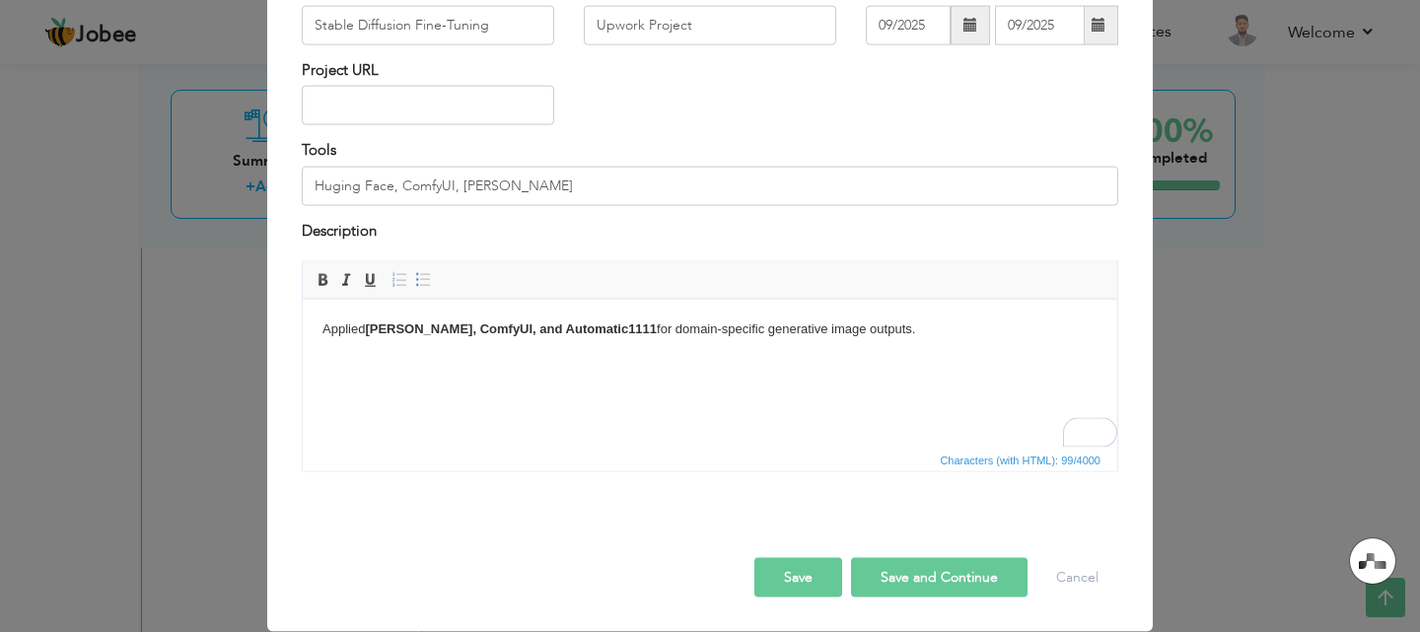
click at [761, 572] on button "Save" at bounding box center [798, 577] width 88 height 39
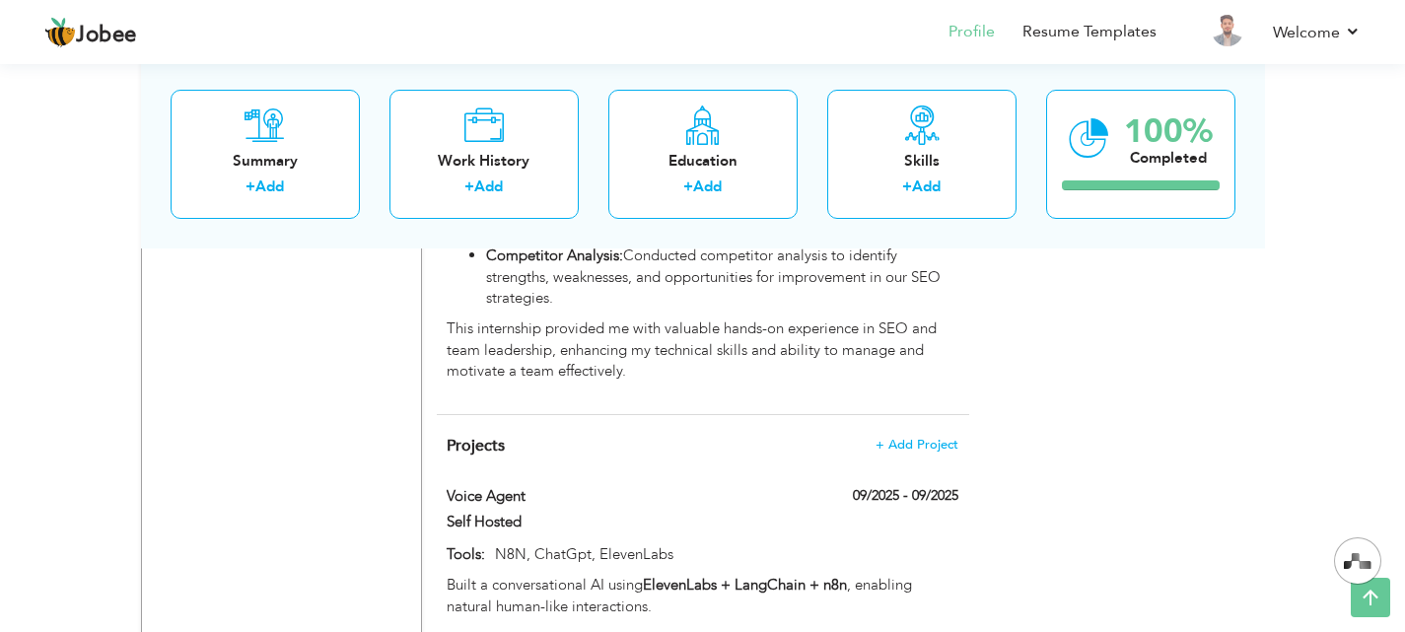
click at [912, 438] on span "+ Add Project" at bounding box center [916, 445] width 84 height 14
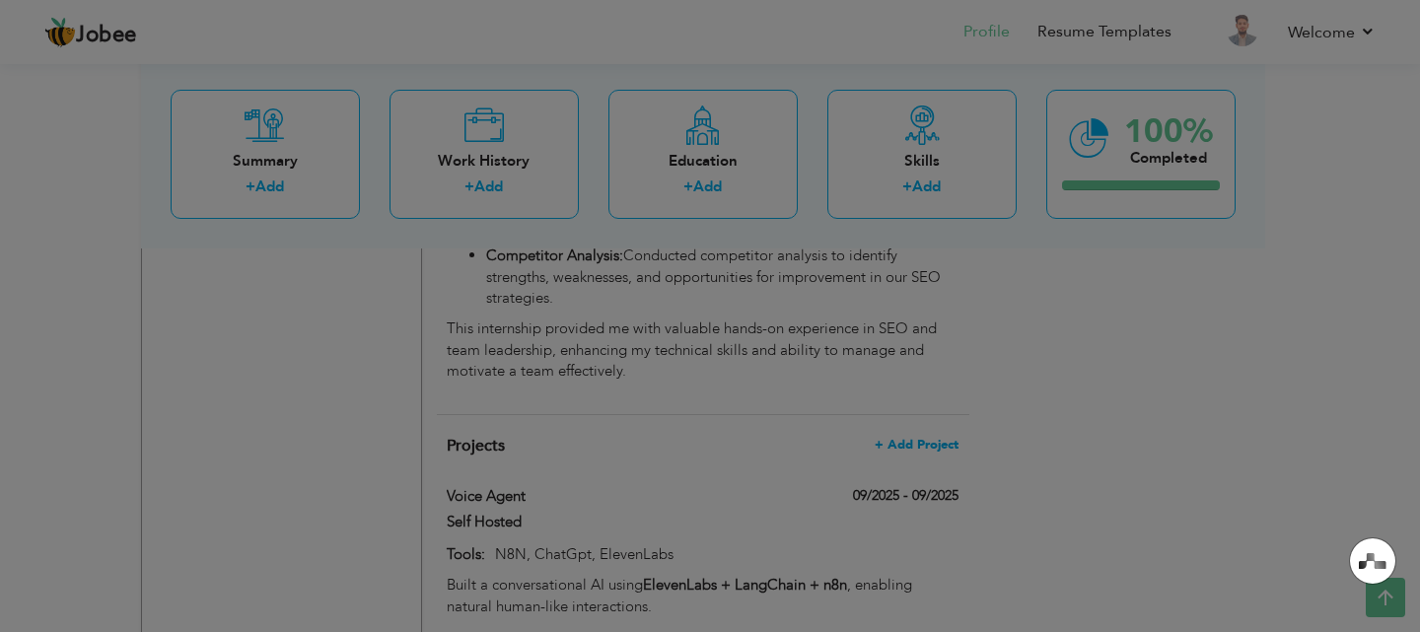
scroll to position [0, 0]
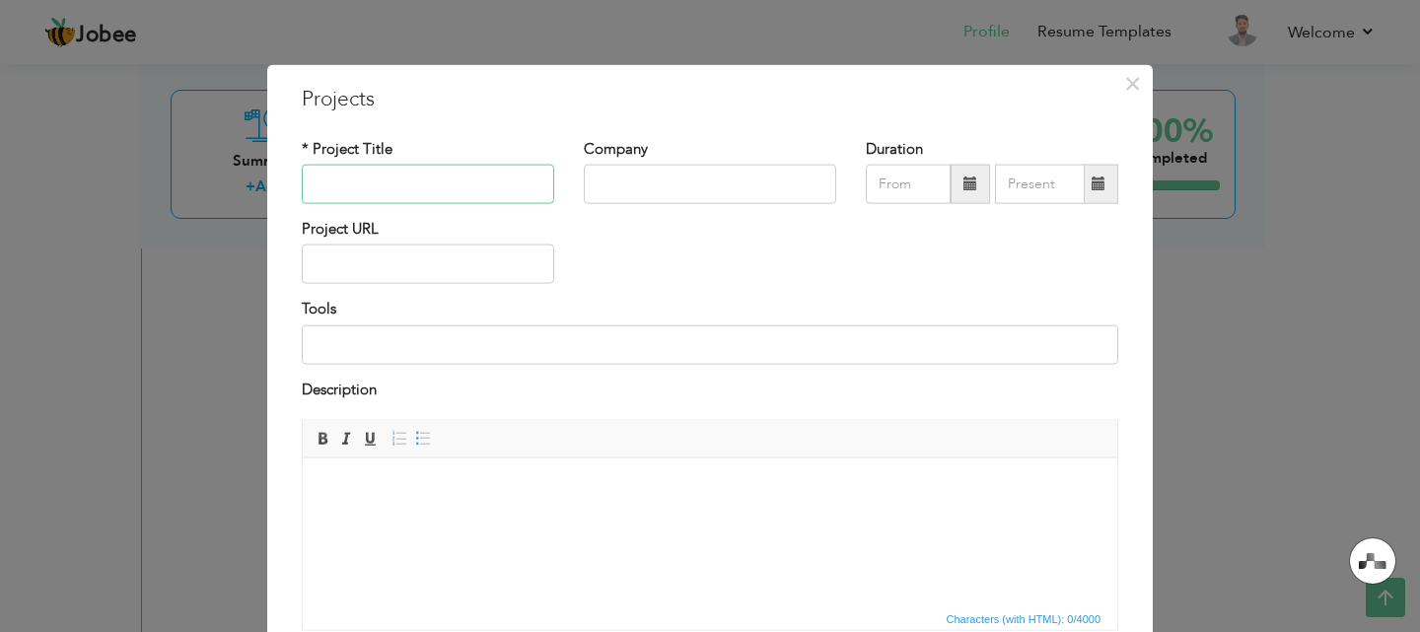
paste input "Car Rental System (Desktop App)"
type input "Car Rental System (Desktop App)"
click at [618, 185] on input "text" at bounding box center [710, 184] width 252 height 39
type input "Local Client"
click at [878, 187] on input "text" at bounding box center [908, 184] width 85 height 39
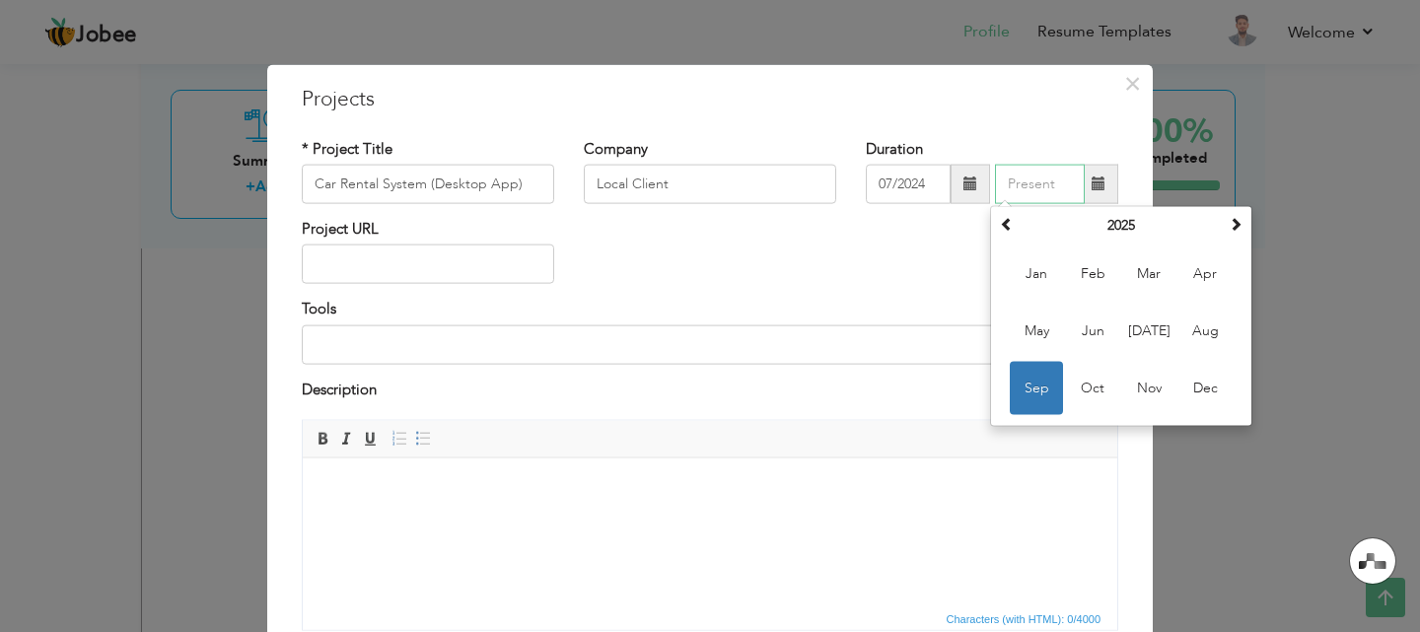
click at [1013, 188] on input "text" at bounding box center [1040, 184] width 90 height 39
click at [927, 190] on input "07/2024" at bounding box center [908, 184] width 85 height 39
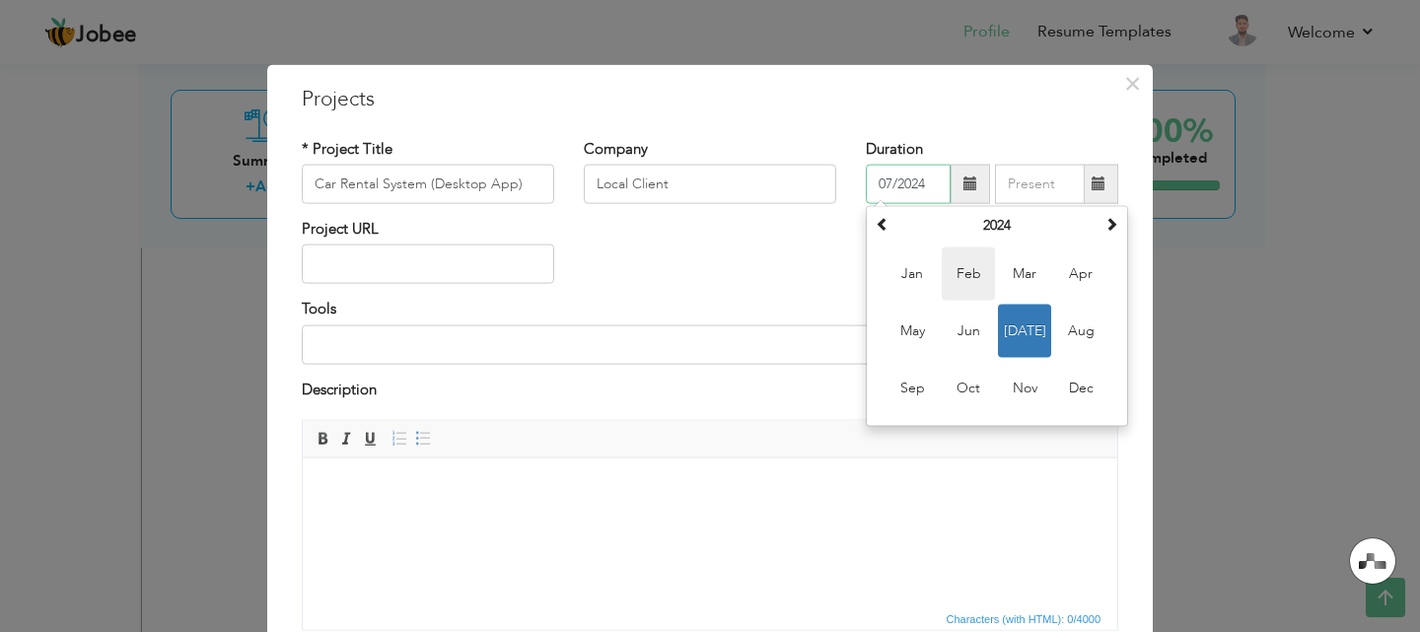
click at [951, 271] on span "Feb" at bounding box center [968, 273] width 53 height 53
type input "02/2024"
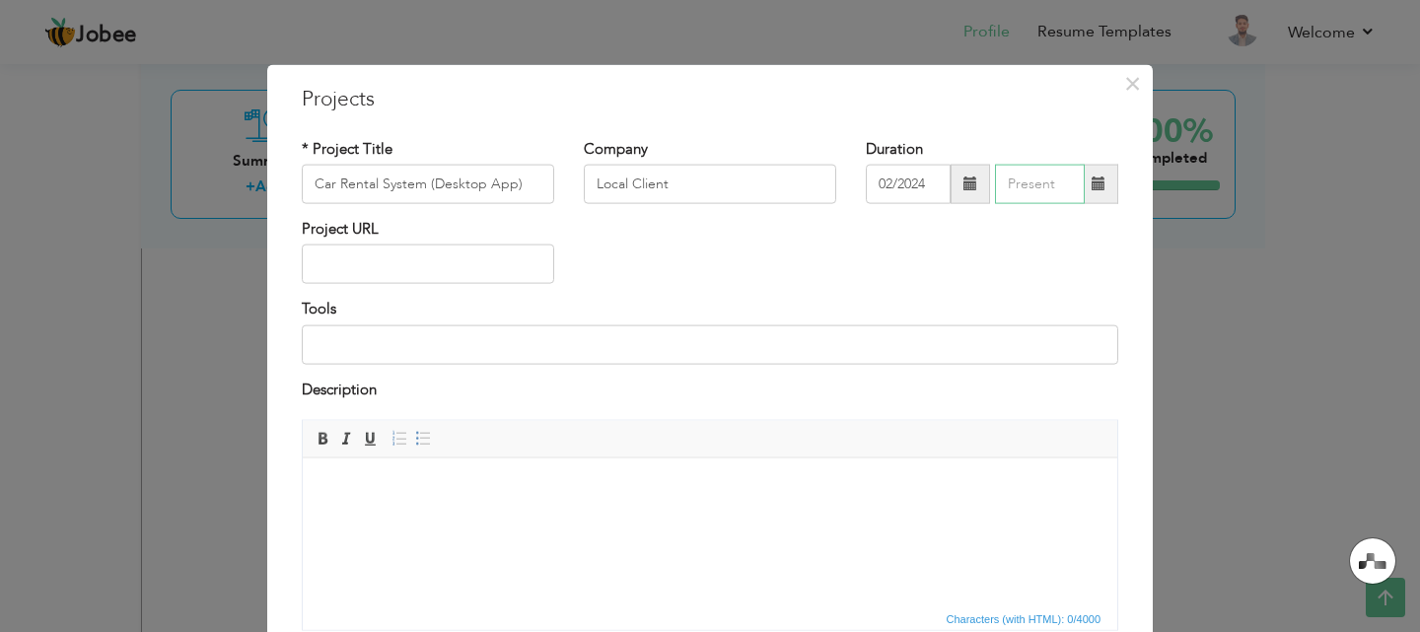
click at [1043, 187] on input "text" at bounding box center [1040, 184] width 90 height 39
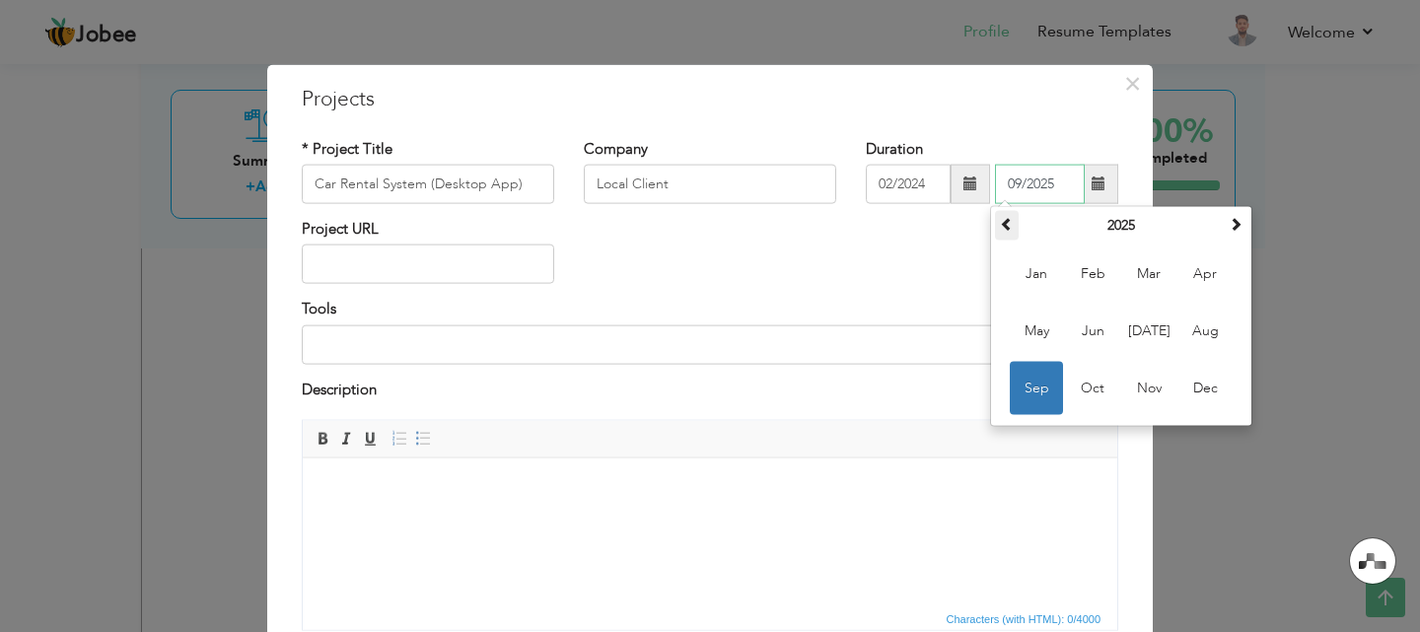
click at [1010, 220] on th at bounding box center [1007, 226] width 24 height 30
click at [1097, 384] on span "Oct" at bounding box center [1092, 388] width 53 height 53
type input "10/2024"
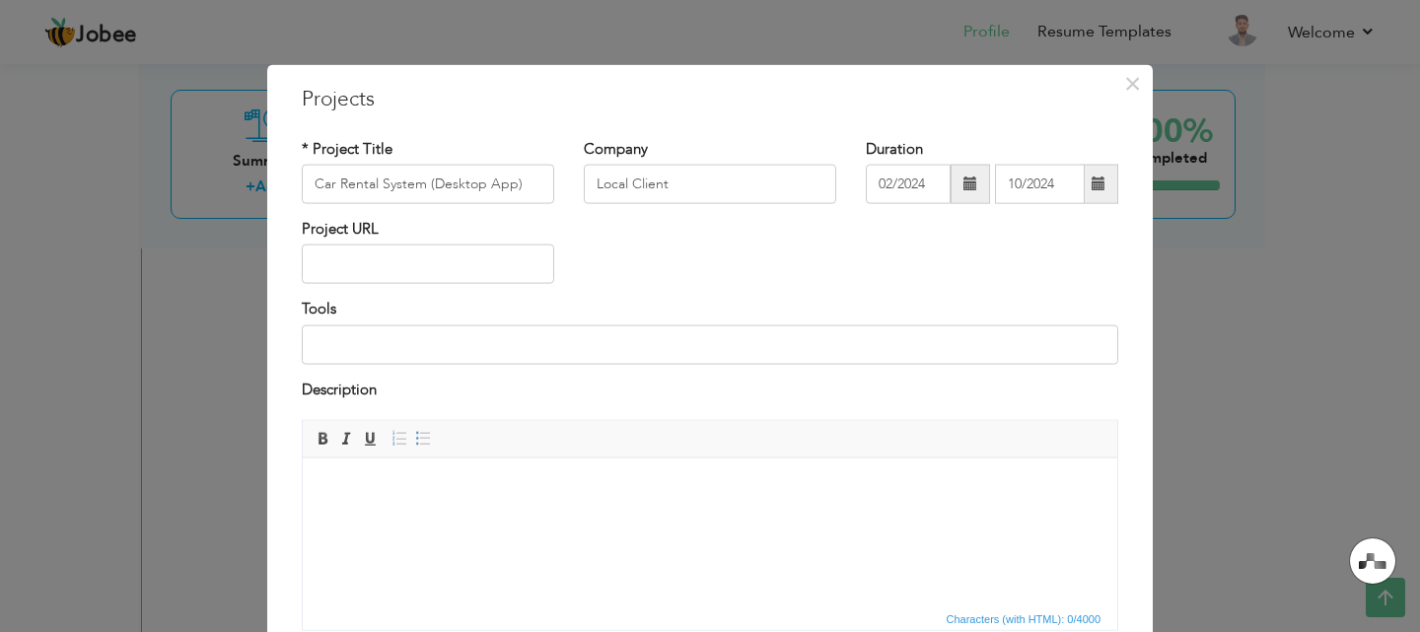
click at [469, 500] on html at bounding box center [710, 487] width 814 height 60
click at [534, 359] on input at bounding box center [710, 343] width 816 height 39
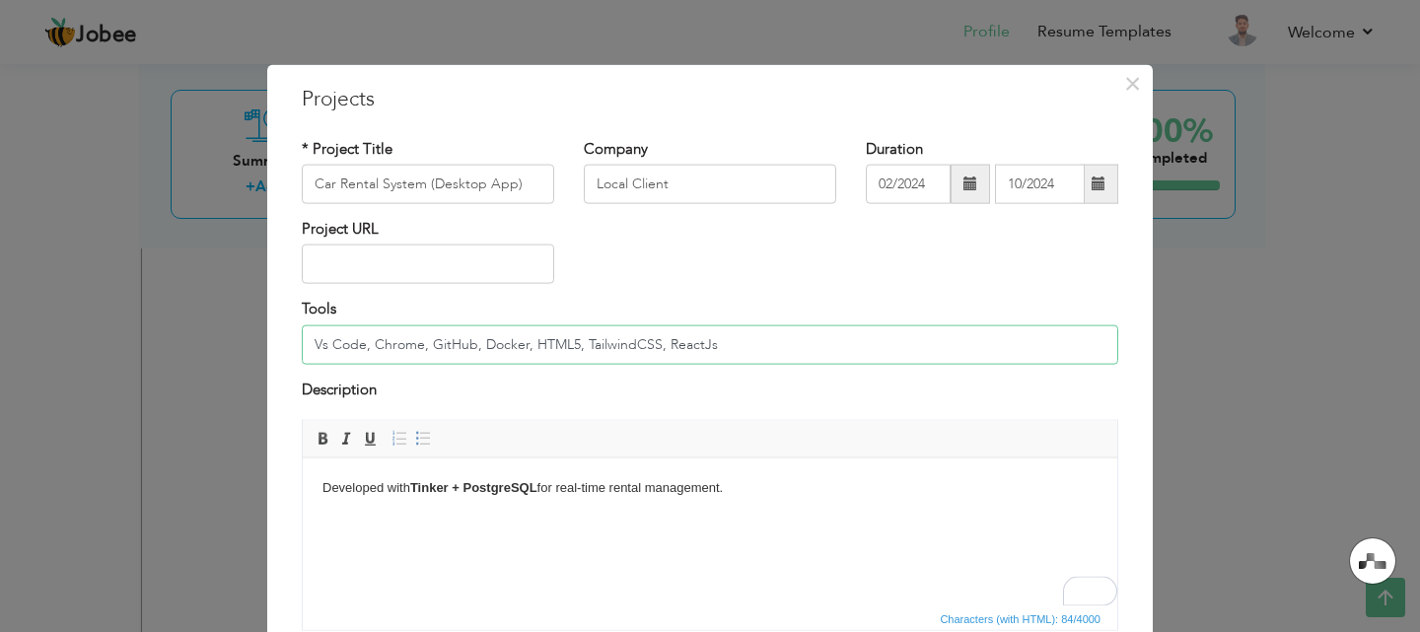
type input "Vs Code, Chrome, GitHub, Docker, HTML5, TailwindCSS, ReactJs"
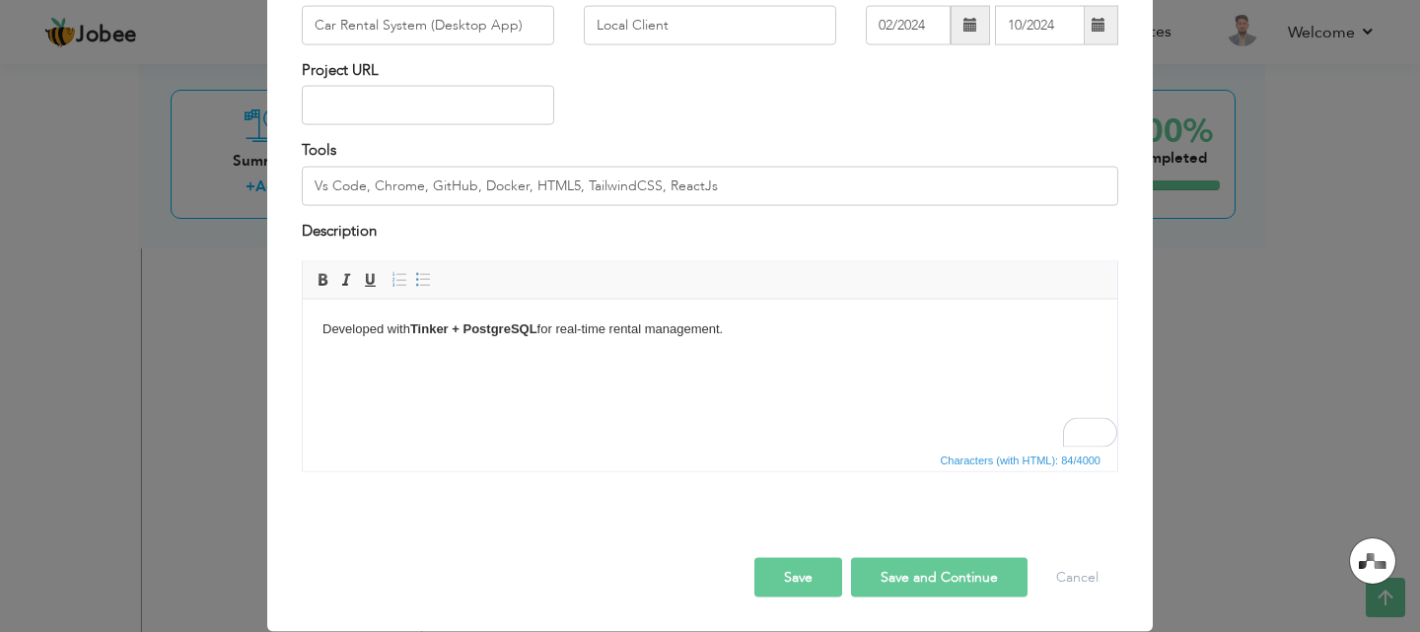
click at [905, 569] on button "Save and Continue" at bounding box center [939, 577] width 176 height 39
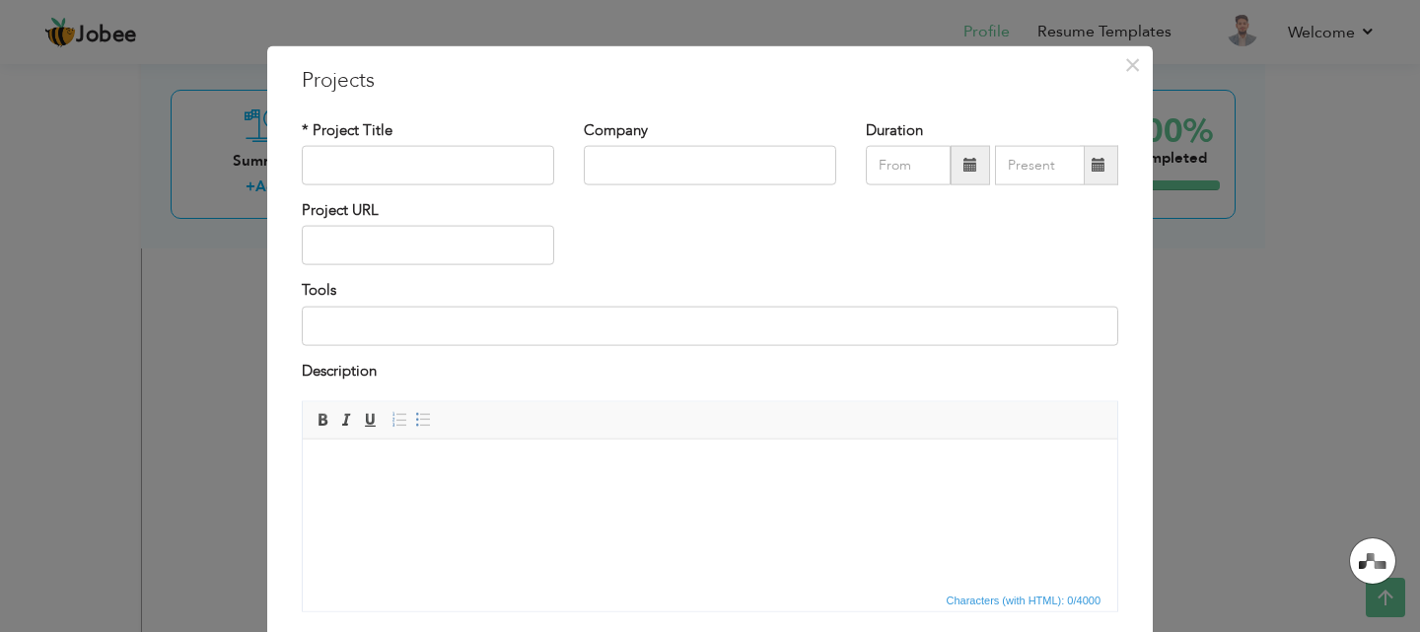
scroll to position [0, 0]
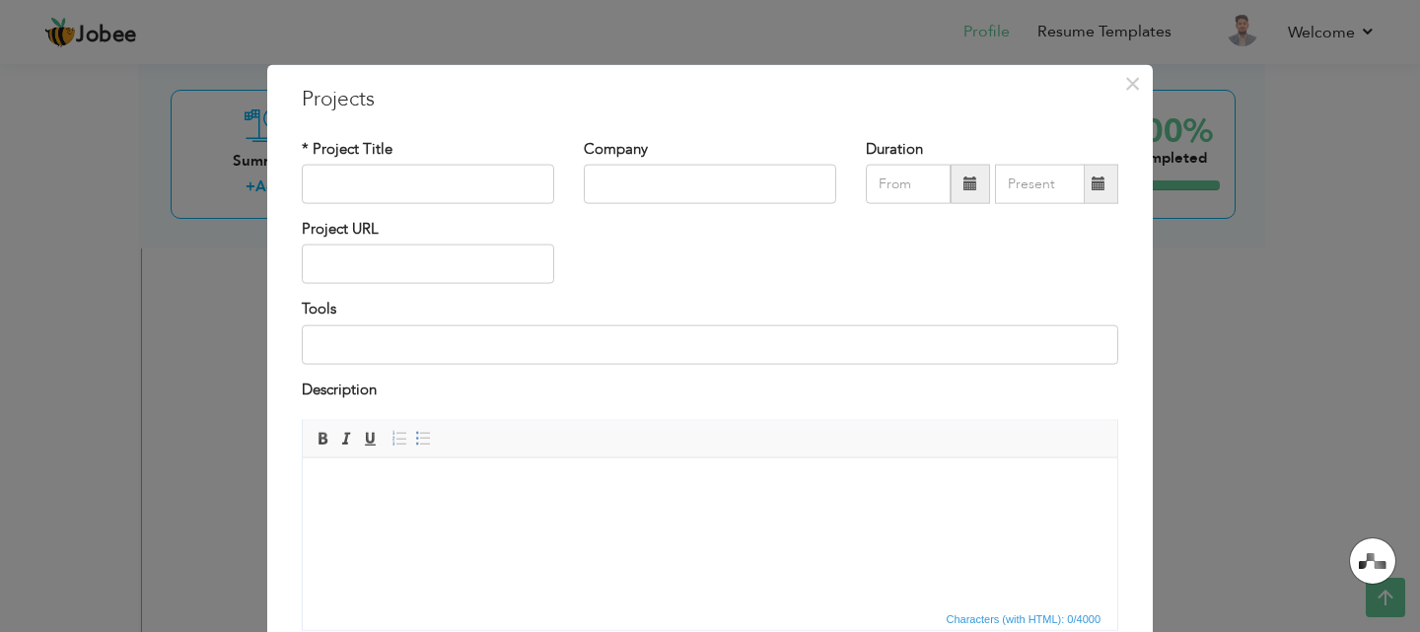
click at [486, 207] on div "* Project Title" at bounding box center [428, 178] width 282 height 80
click at [481, 183] on input "text" at bounding box center [428, 184] width 252 height 39
paste input "Breast Cancer Detection"
type input "Breast Cancer Detection"
click at [655, 187] on input "text" at bounding box center [710, 184] width 252 height 39
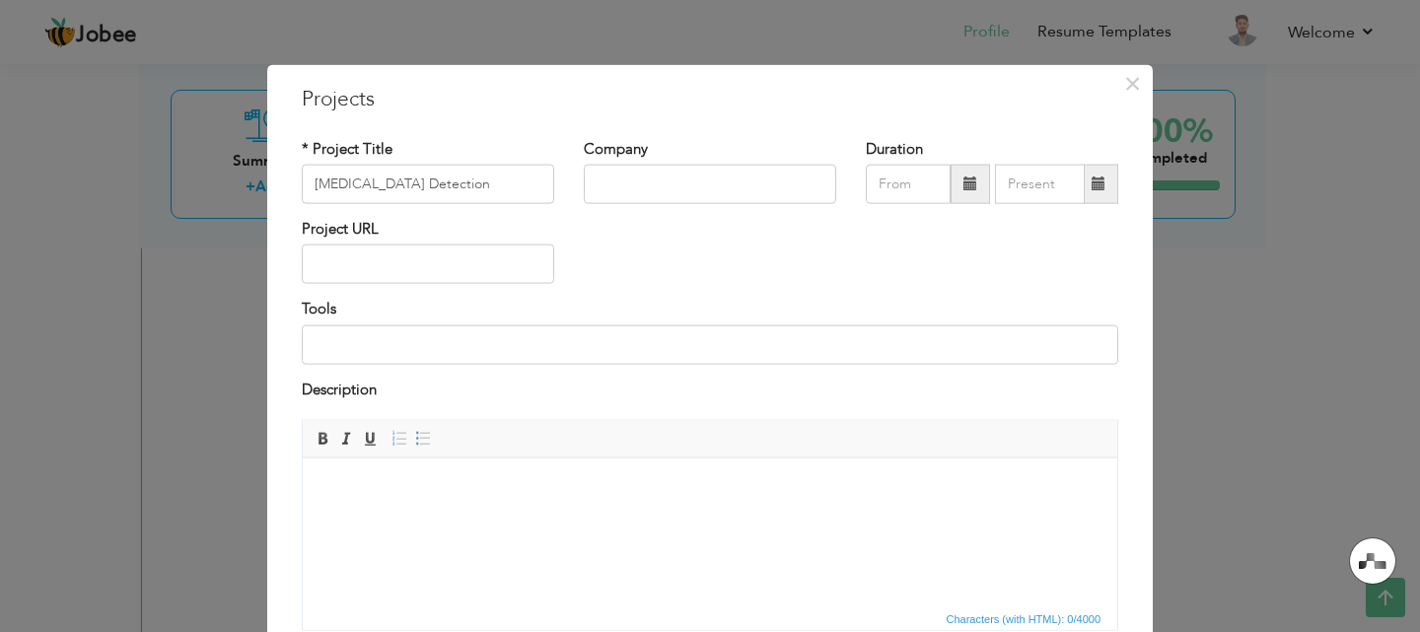
click at [495, 518] on html at bounding box center [710, 487] width 814 height 60
click at [419, 348] on input at bounding box center [710, 343] width 816 height 39
paste input "GANs, StyleGAN, PyTorch, NumPy, OpenCV, and Matplotlib"
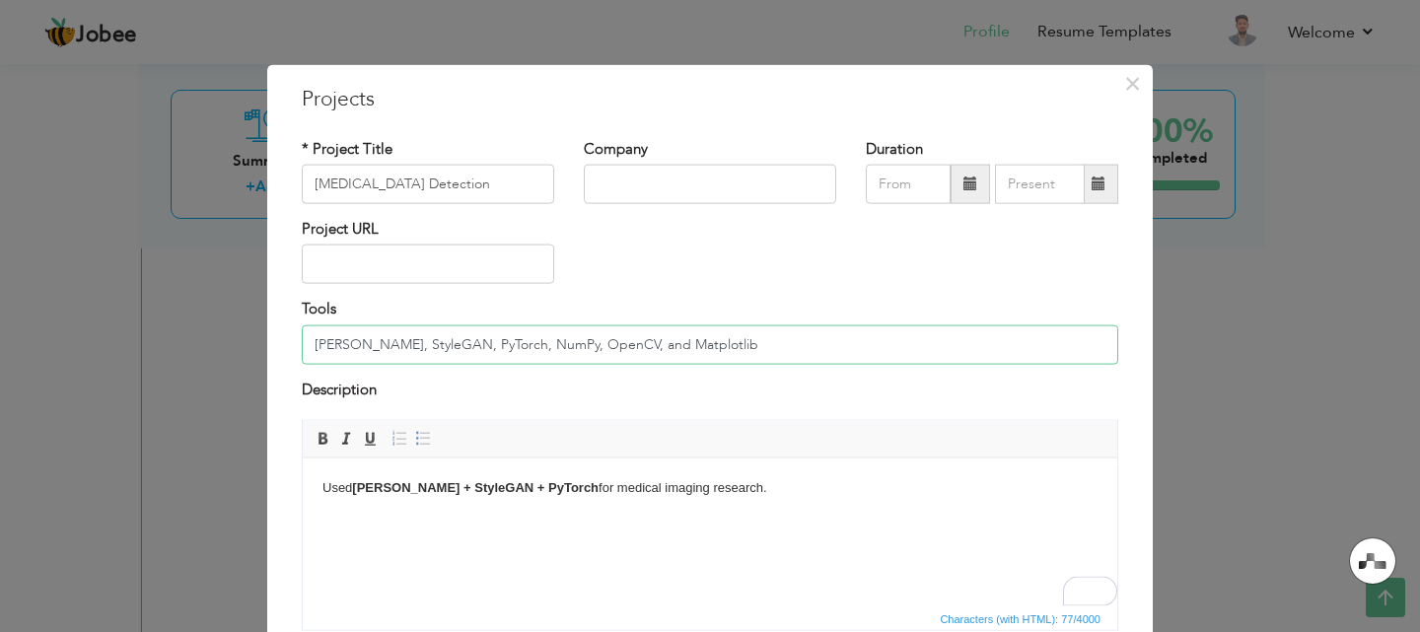
type input "GANs, StyleGAN, PyTorch, NumPy, OpenCV, and Matplotlib"
click at [692, 187] on input "text" at bounding box center [710, 184] width 252 height 39
click at [894, 186] on input "text" at bounding box center [908, 184] width 85 height 39
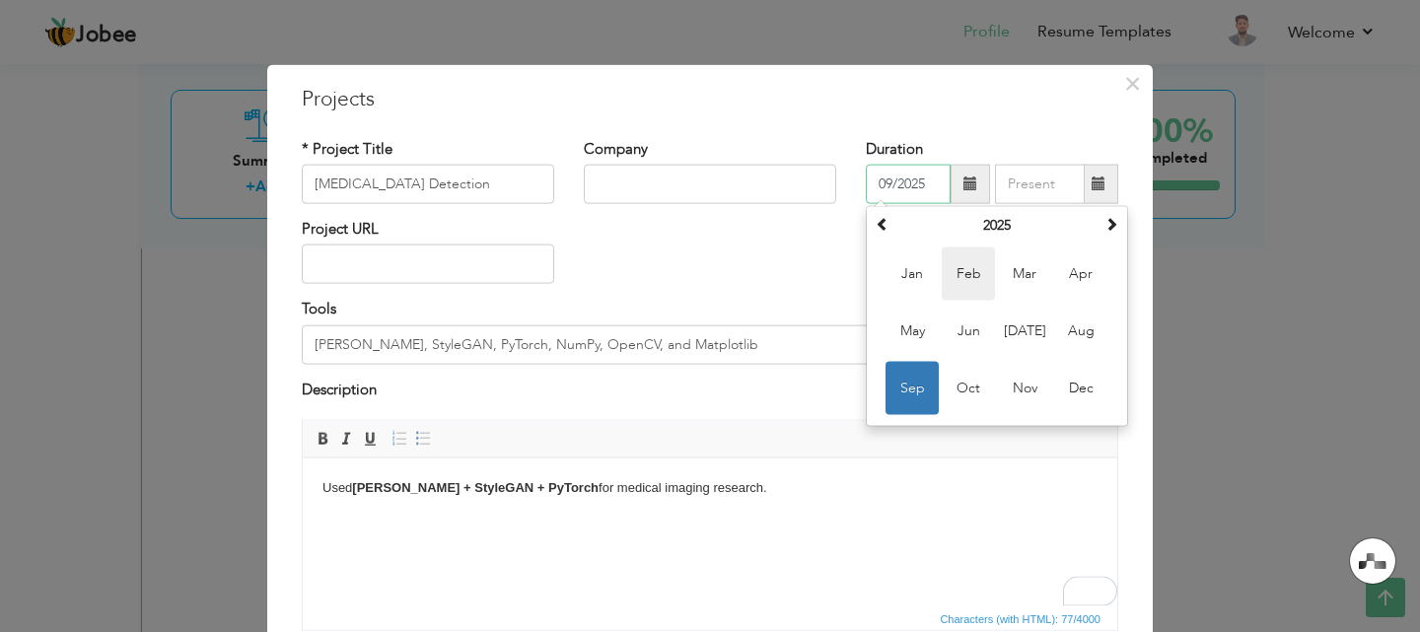
click at [976, 265] on span "Feb" at bounding box center [968, 273] width 53 height 53
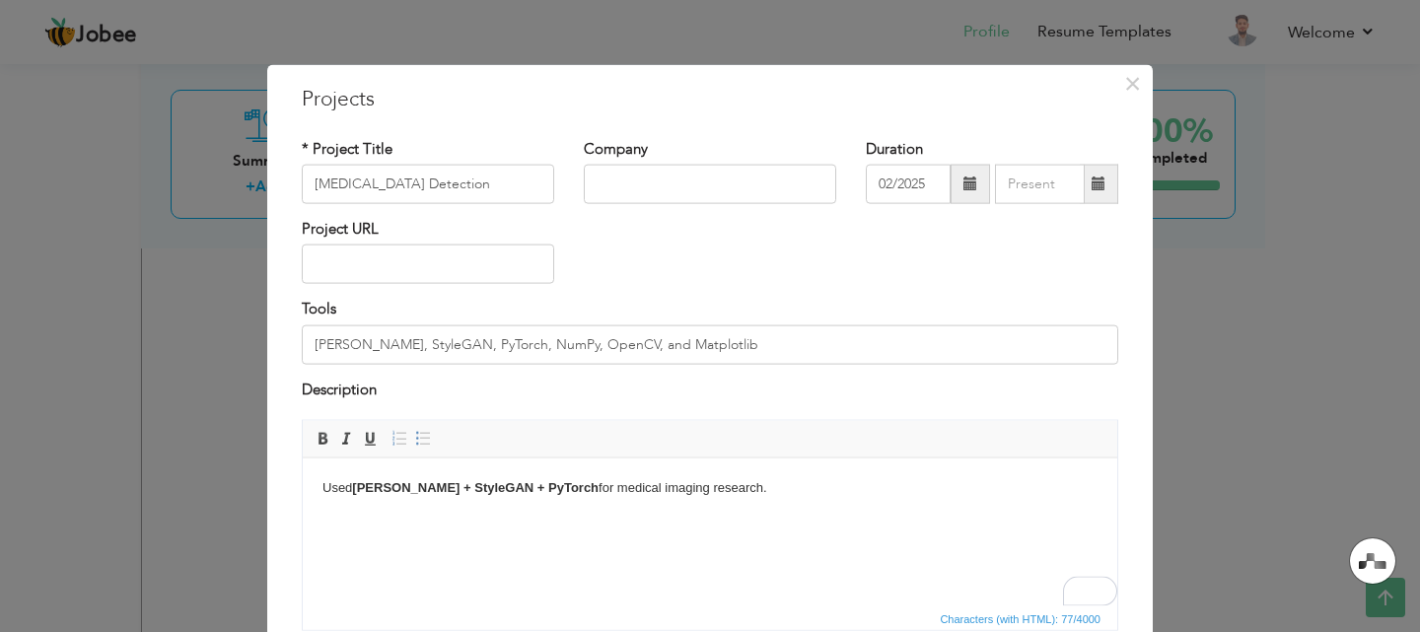
click at [968, 188] on span at bounding box center [970, 183] width 14 height 14
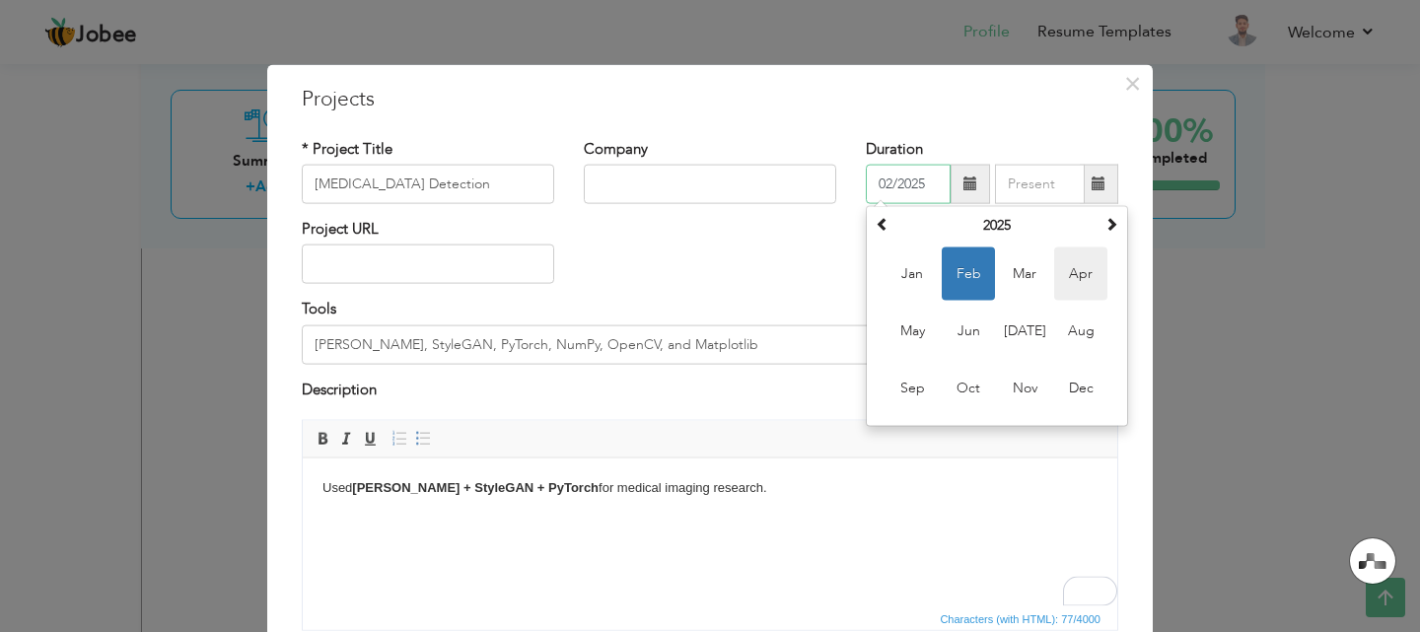
click at [1066, 274] on span "Apr" at bounding box center [1080, 273] width 53 height 53
type input "04/2025"
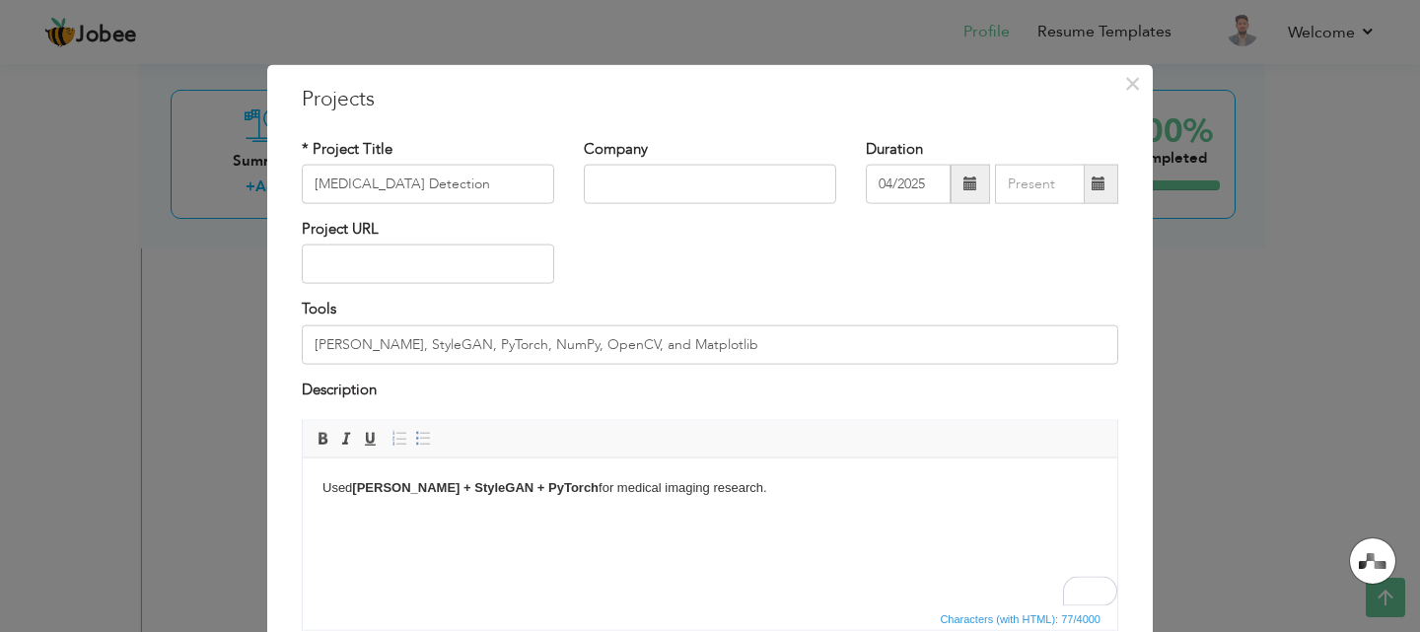
click at [1095, 195] on span at bounding box center [1099, 184] width 38 height 39
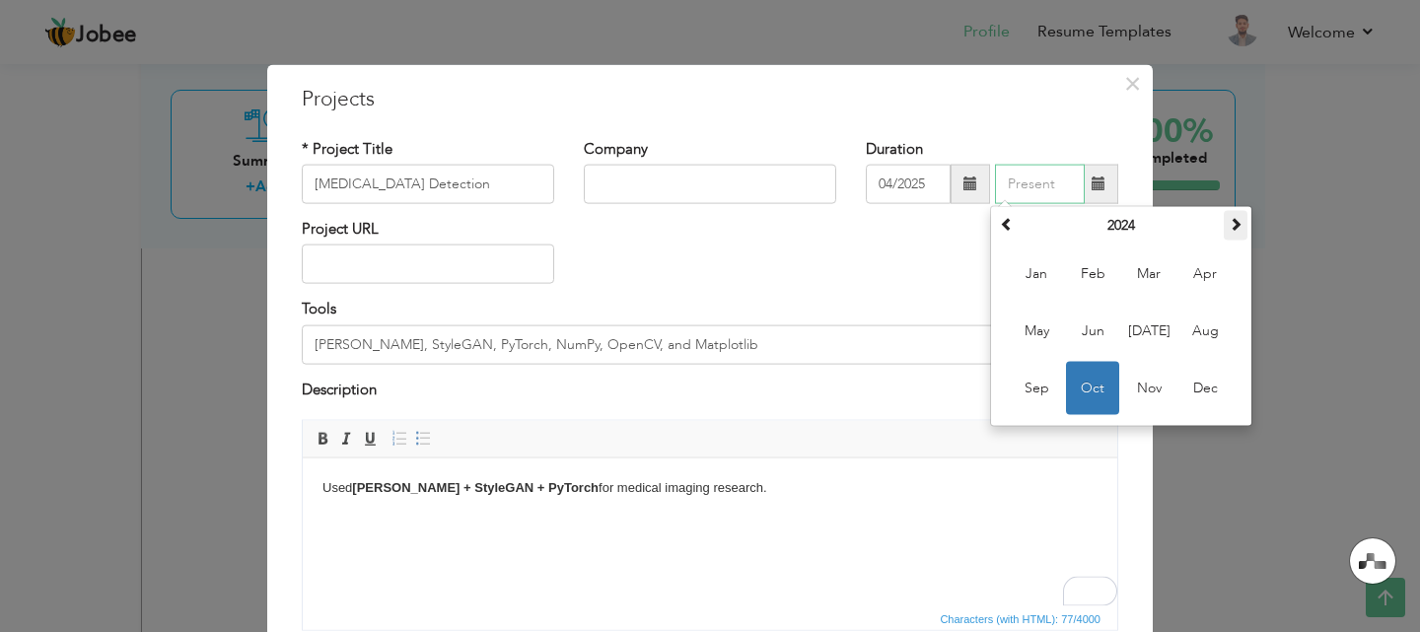
click at [1228, 217] on span at bounding box center [1235, 224] width 14 height 14
click at [1084, 328] on span "Jun" at bounding box center [1092, 331] width 53 height 53
type input "06/2025"
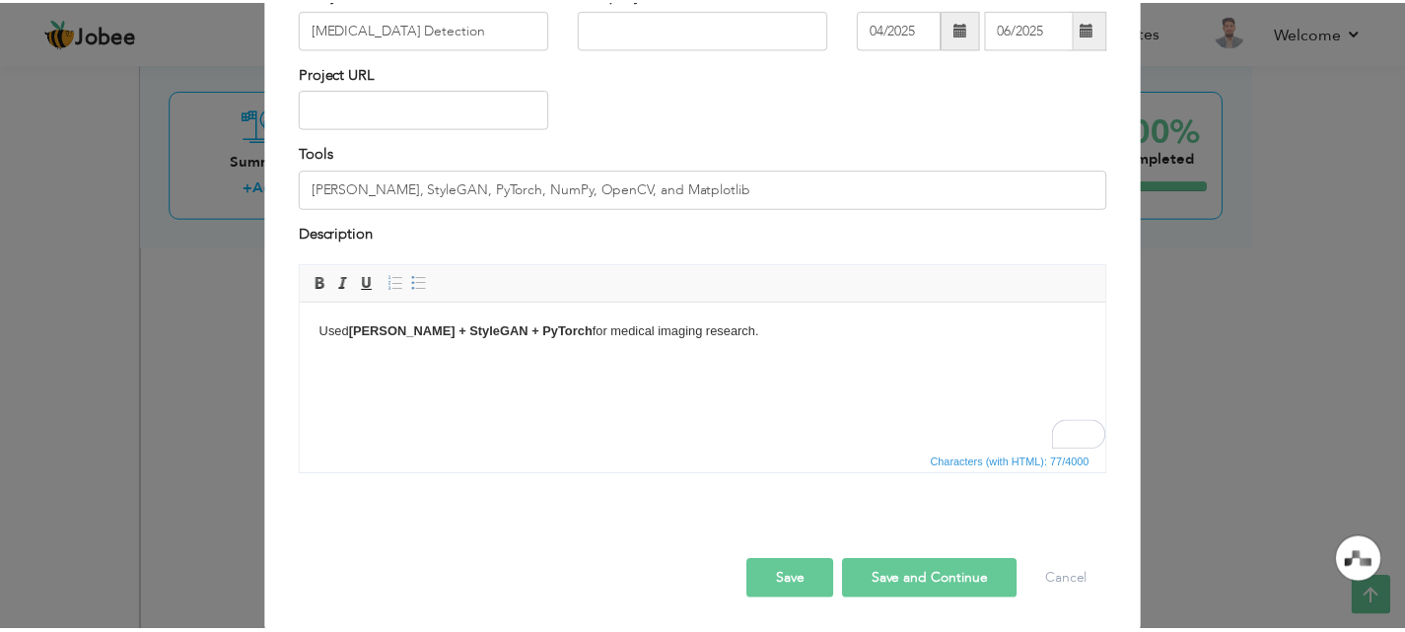
scroll to position [160, 0]
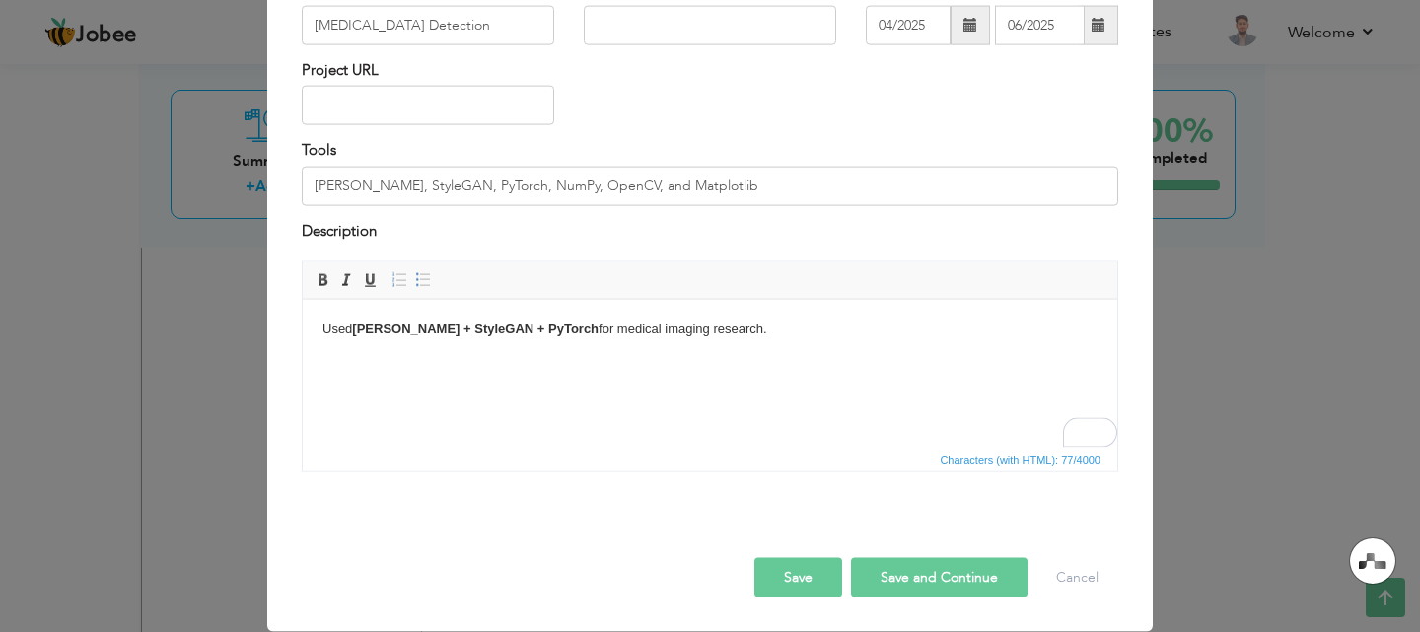
click at [817, 581] on button "Save" at bounding box center [798, 577] width 88 height 39
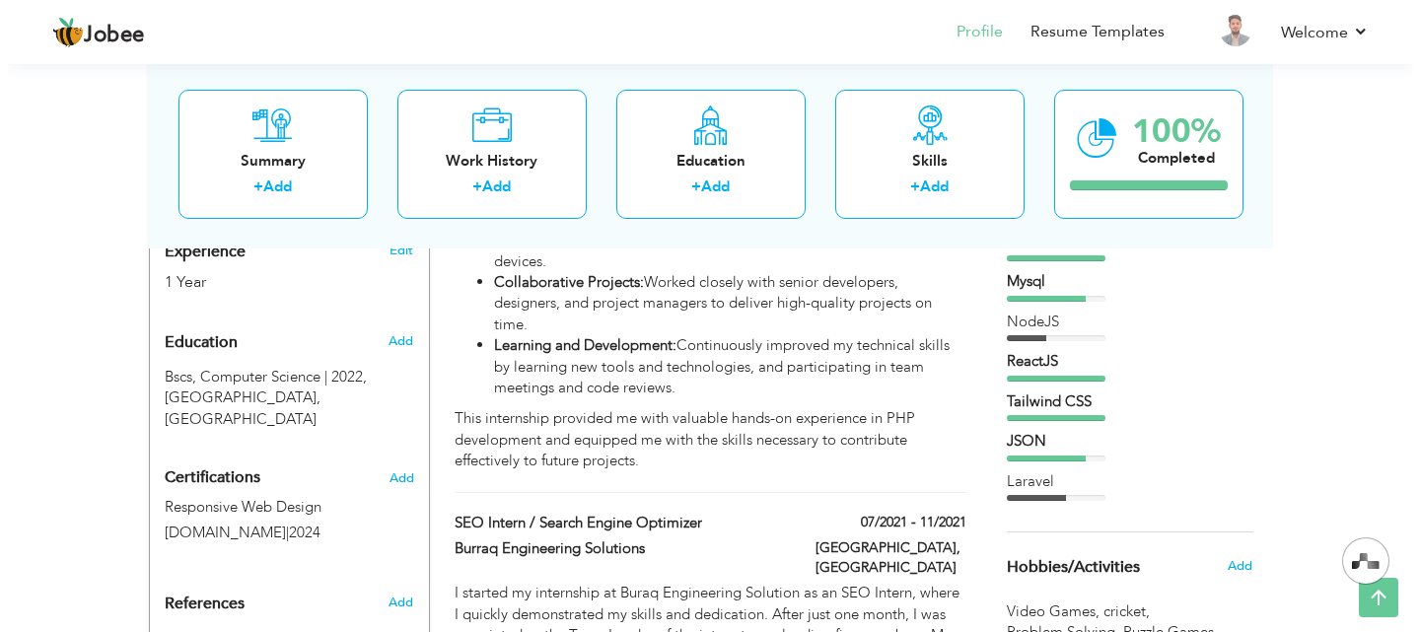
scroll to position [790, 0]
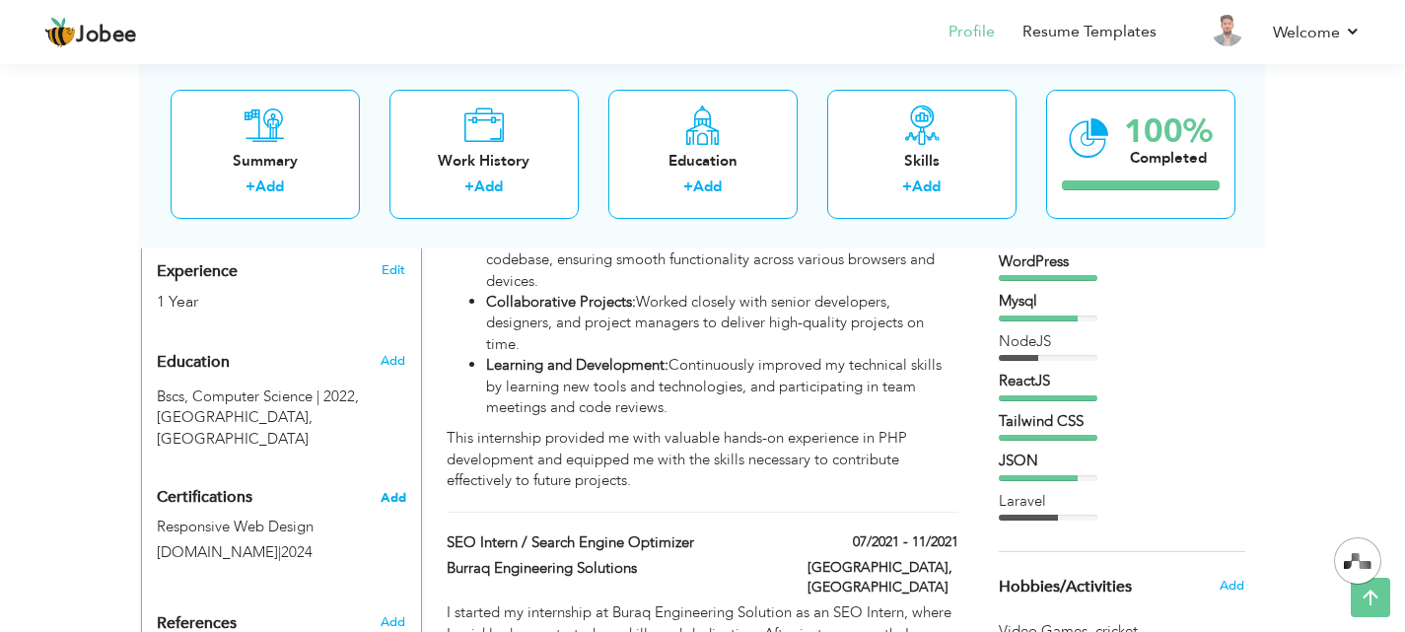
click at [401, 491] on span "Add" at bounding box center [394, 498] width 26 height 14
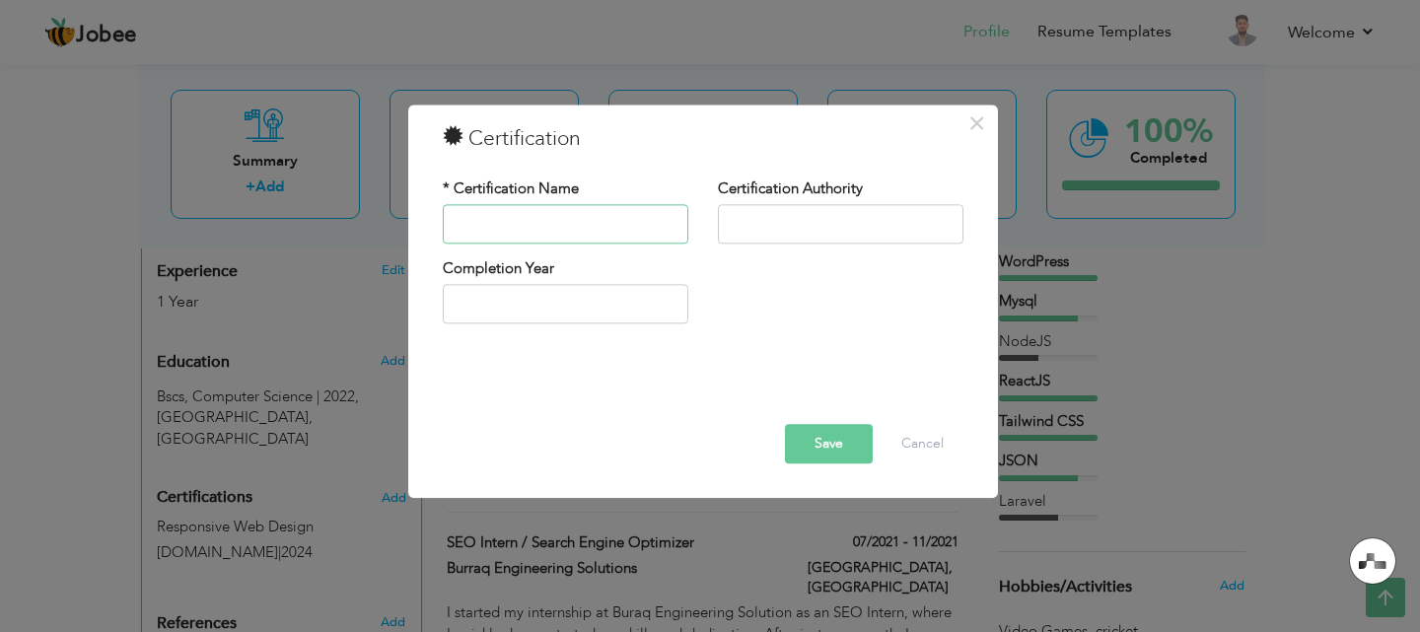
paste input "GANs, StyleGAN, PyTorch, NumPy, OpenCV, and Matplotlib"
type input "GANs, StyleGAN, PyTorch, NumPy, OpenCV, and Matplotlib"
click at [846, 225] on input "text" at bounding box center [840, 223] width 245 height 39
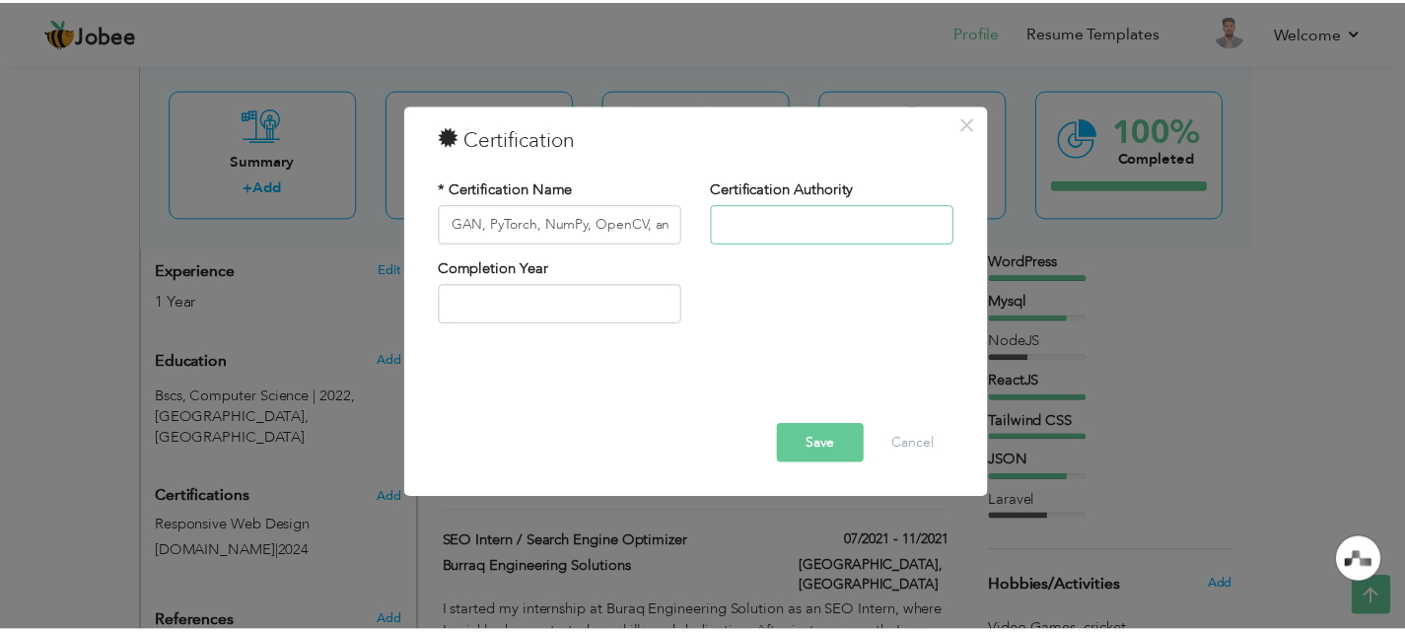
scroll to position [0, 0]
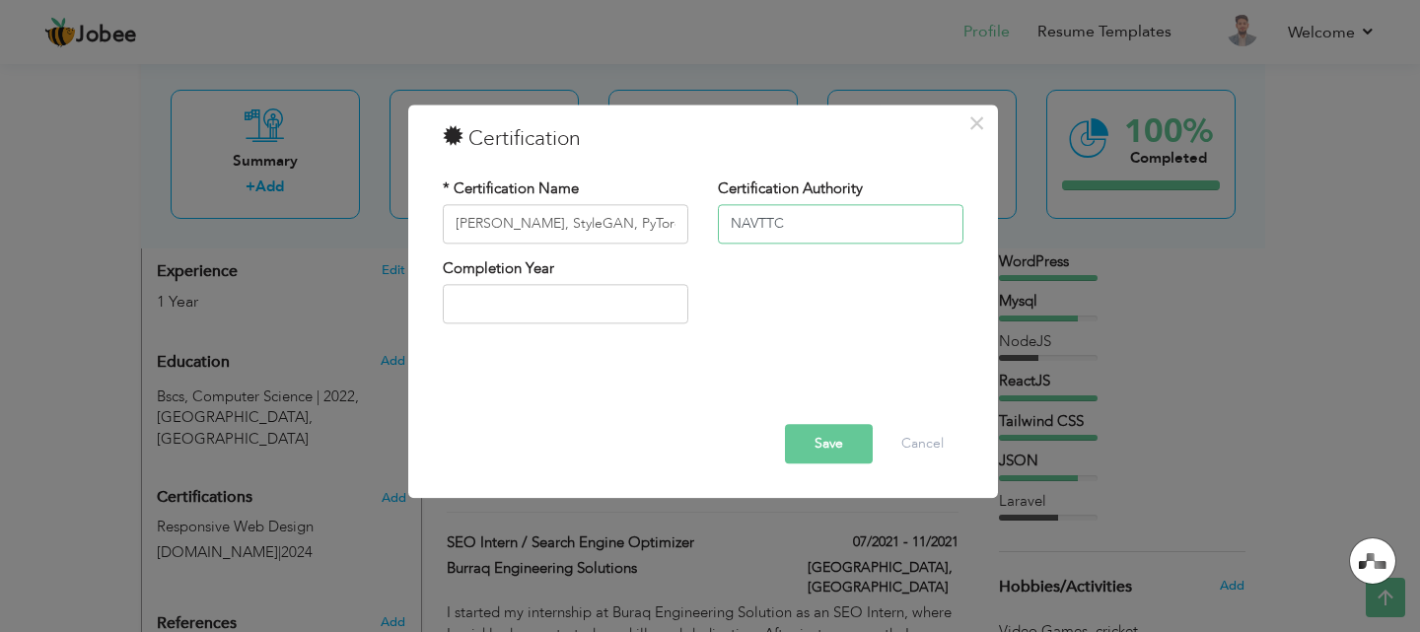
type input "NAVTTC"
type input "2025"
click at [543, 308] on input "2025" at bounding box center [565, 304] width 245 height 39
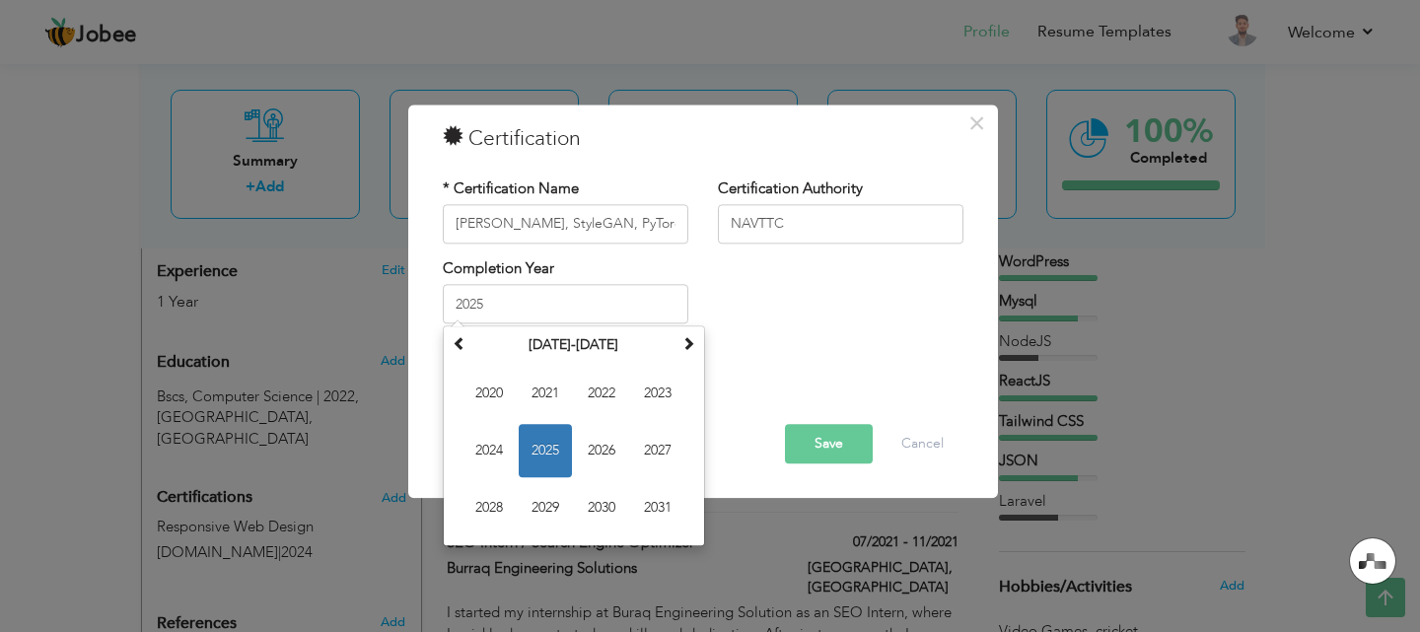
click at [818, 454] on button "Save" at bounding box center [829, 443] width 88 height 39
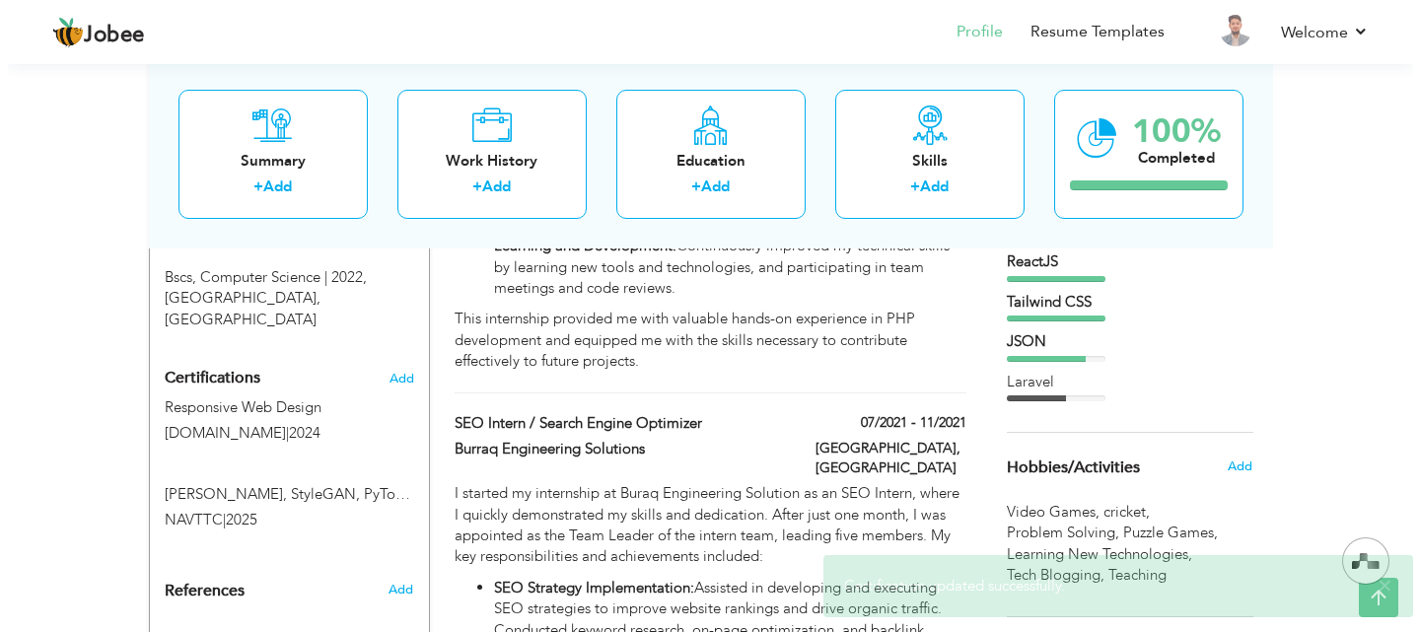
scroll to position [895, 0]
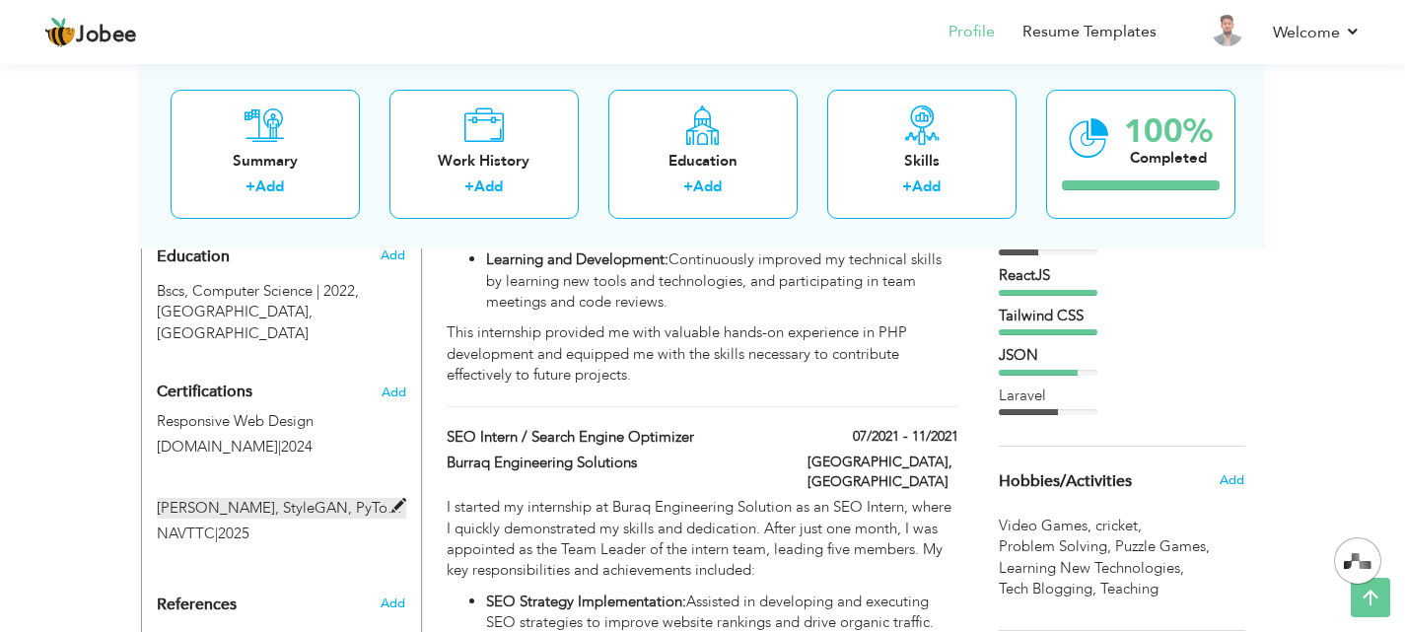
click at [387, 498] on label "GANs, StyleGAN, PyTorch, NumPy, OpenCV, and Matplotlib" at bounding box center [281, 508] width 249 height 21
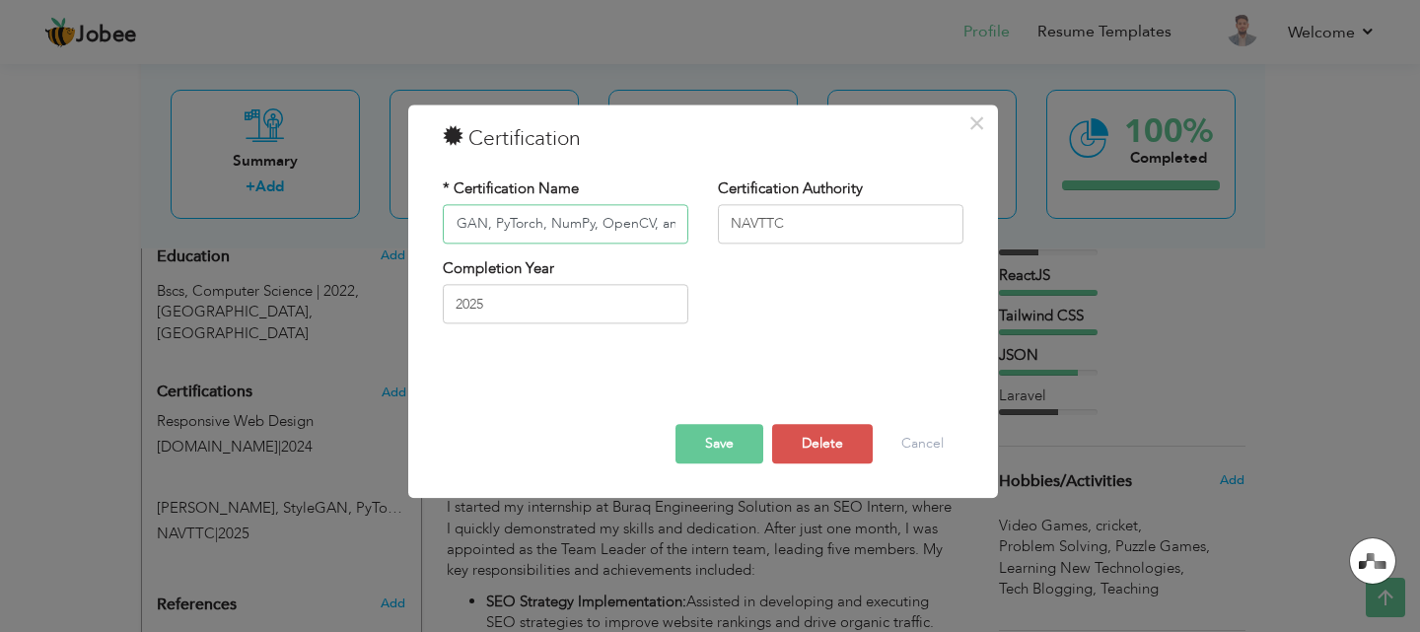
scroll to position [0, 0]
click at [635, 234] on input "GANs, StyleGAN, PyTorch, NumPy, OpenCV, and Matplotlib" at bounding box center [565, 223] width 245 height 39
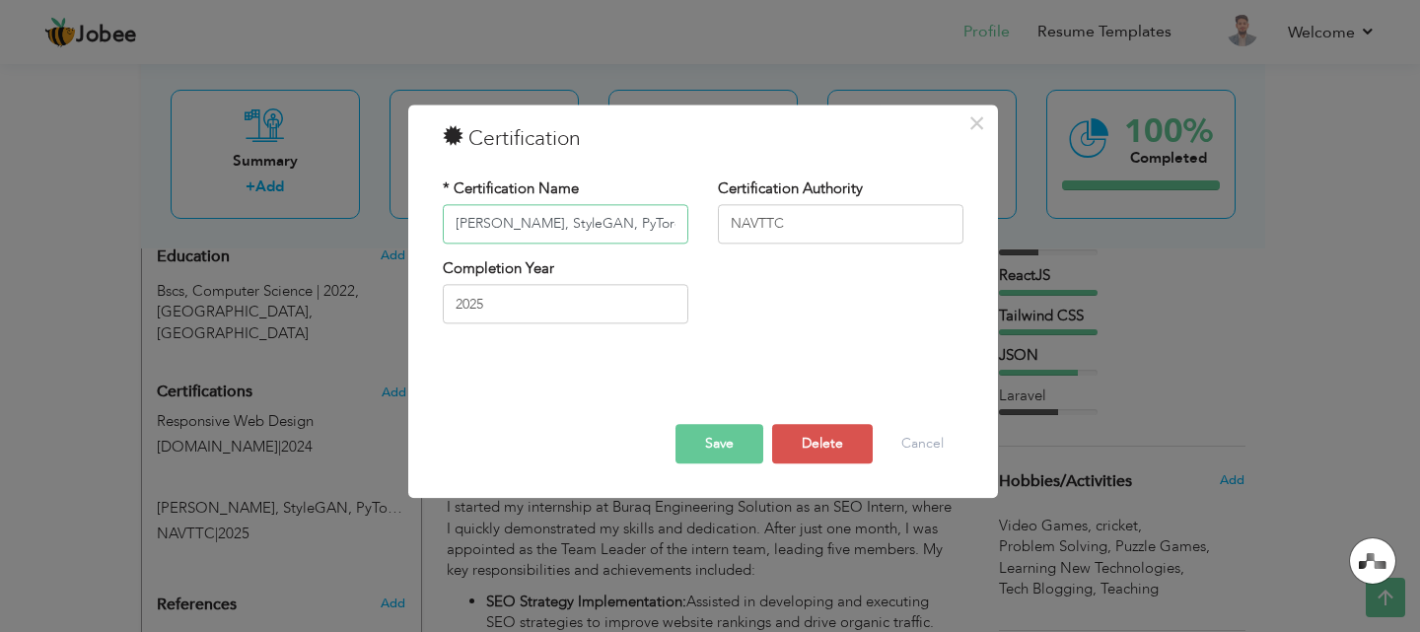
paste input "Python Programming Essentials – NAVTTC"
type input "Python Programming Essentials"
click at [710, 435] on button "Save" at bounding box center [719, 443] width 88 height 39
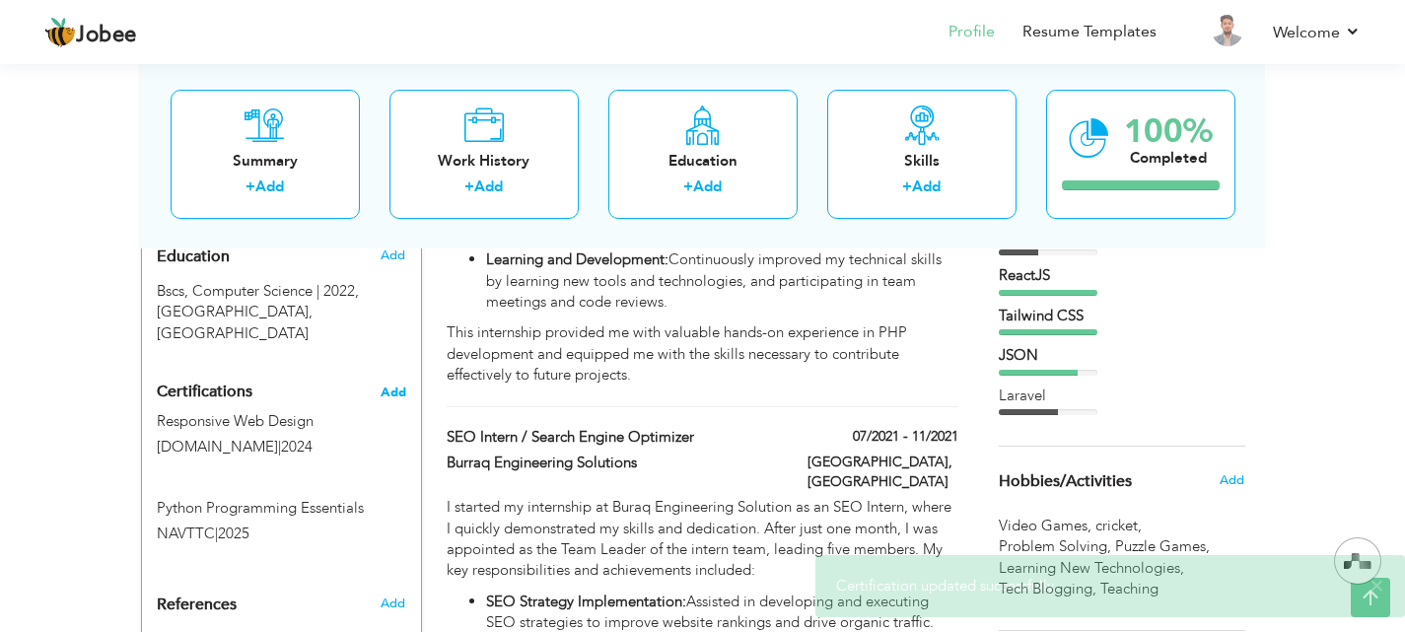
click at [382, 385] on span "Add" at bounding box center [394, 392] width 26 height 14
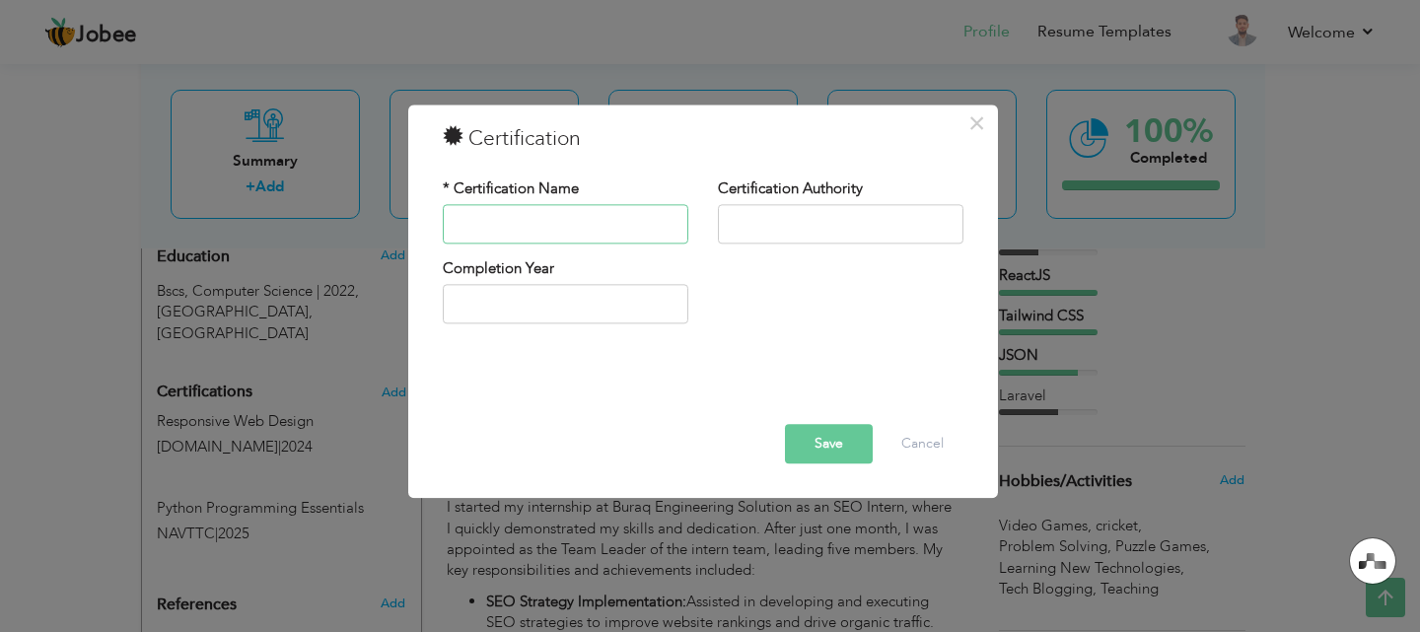
paste input "Neural Style Transfer with TensorFlow"
type input "Neural Style Transfer with TensorFlow"
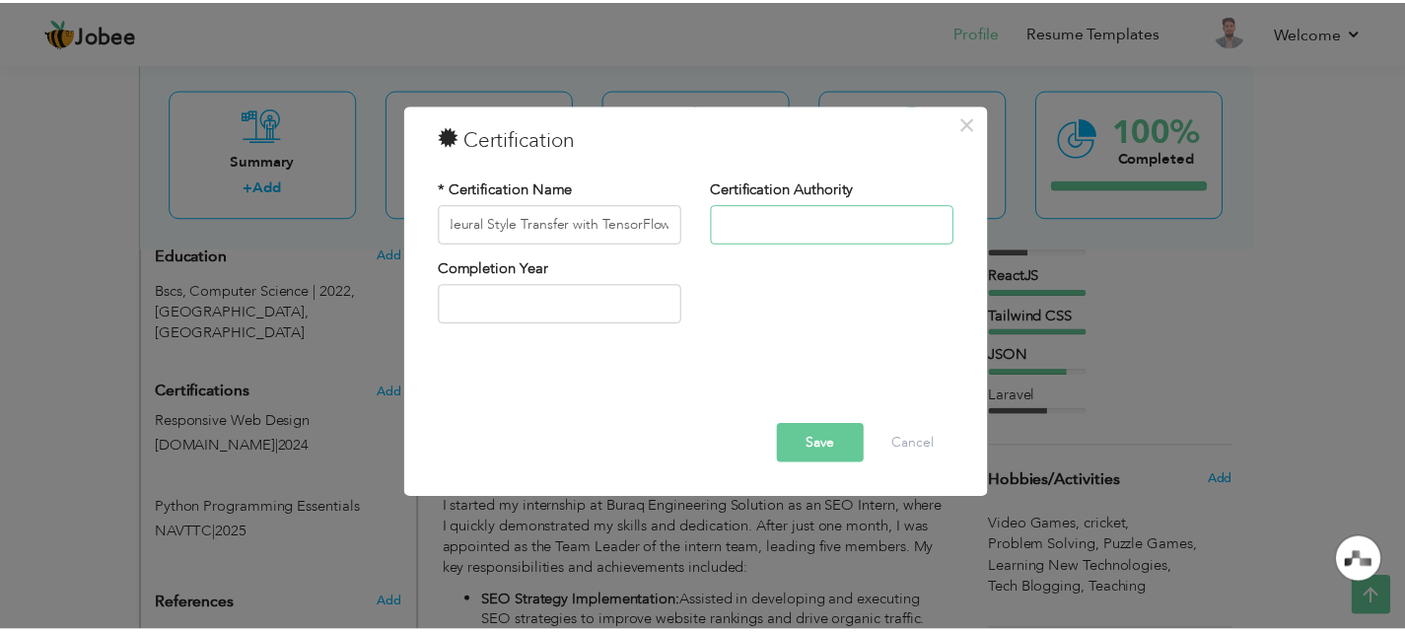
scroll to position [0, 0]
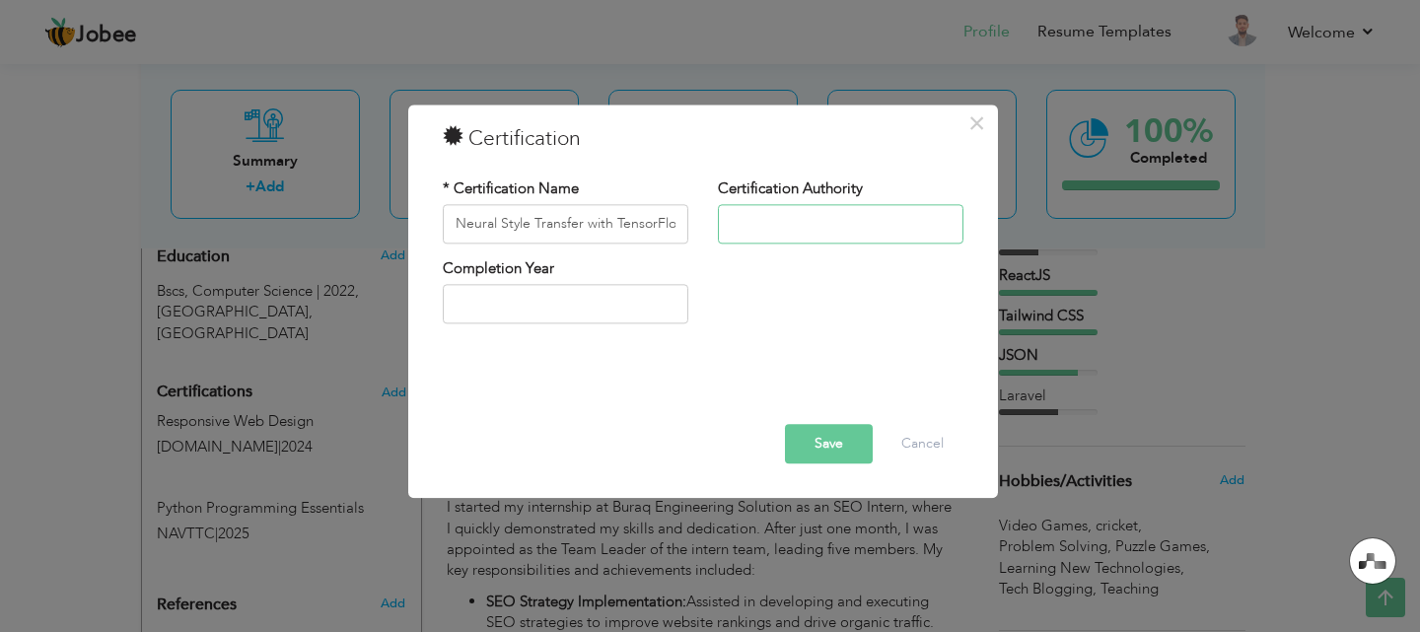
click at [853, 222] on input "text" at bounding box center [840, 223] width 245 height 39
type input "Udemy"
click at [563, 283] on div "Completion Year" at bounding box center [565, 290] width 245 height 65
click at [563, 288] on input "text" at bounding box center [565, 304] width 245 height 39
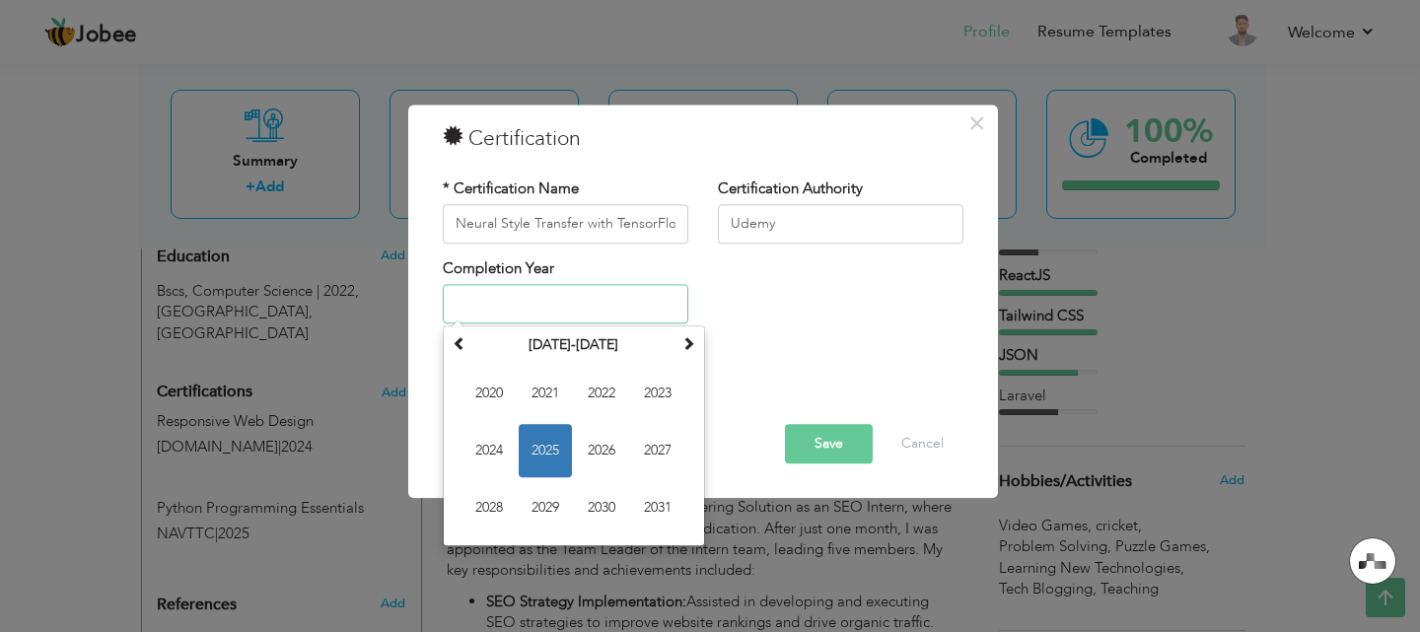
type input "2025"
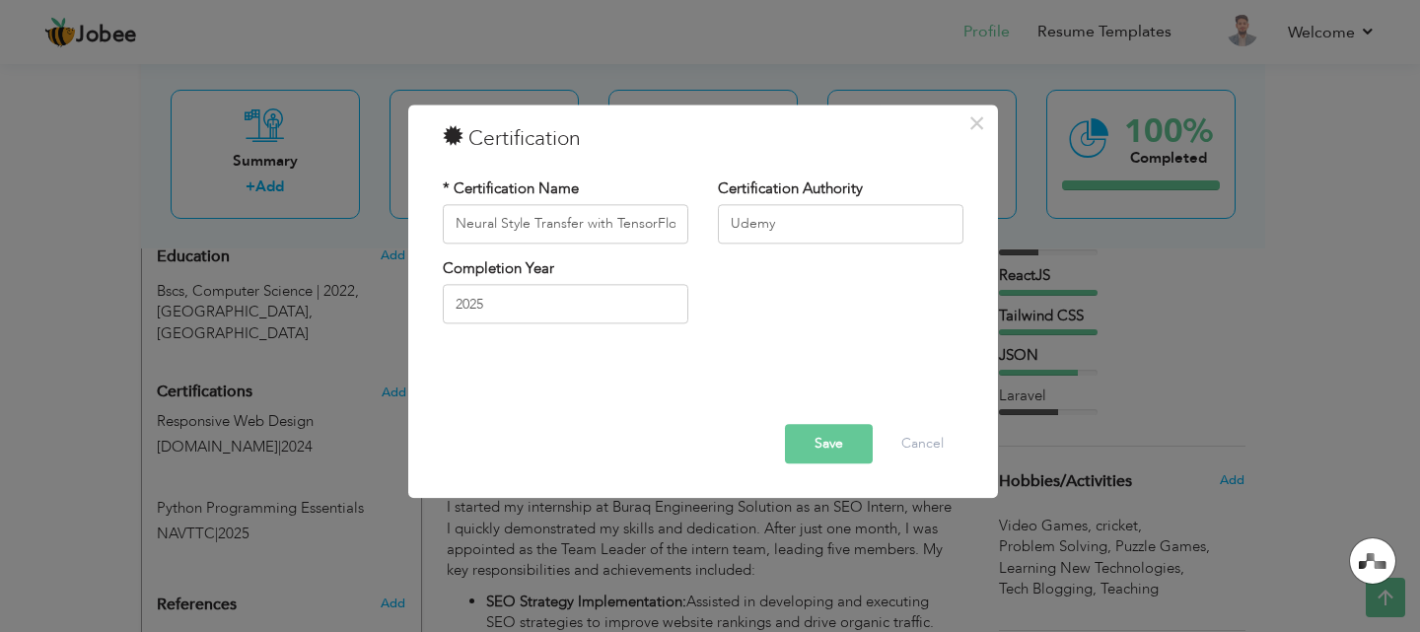
click at [840, 446] on button "Save" at bounding box center [829, 443] width 88 height 39
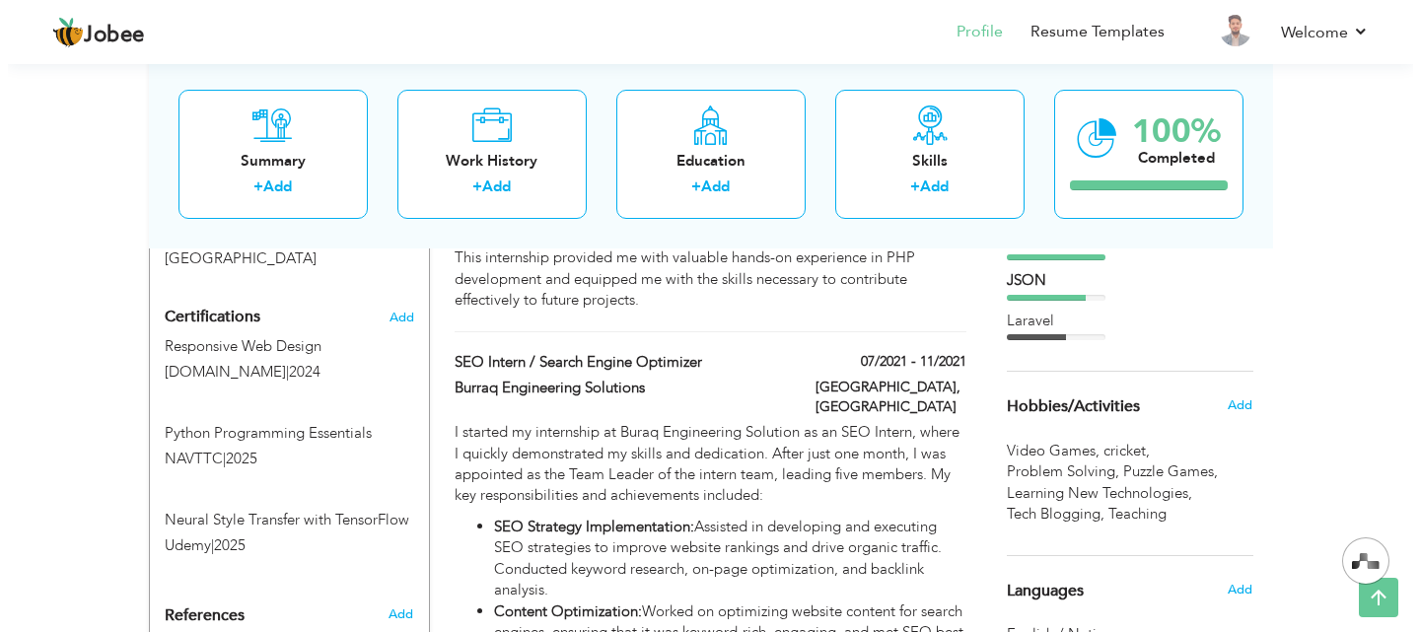
scroll to position [959, 0]
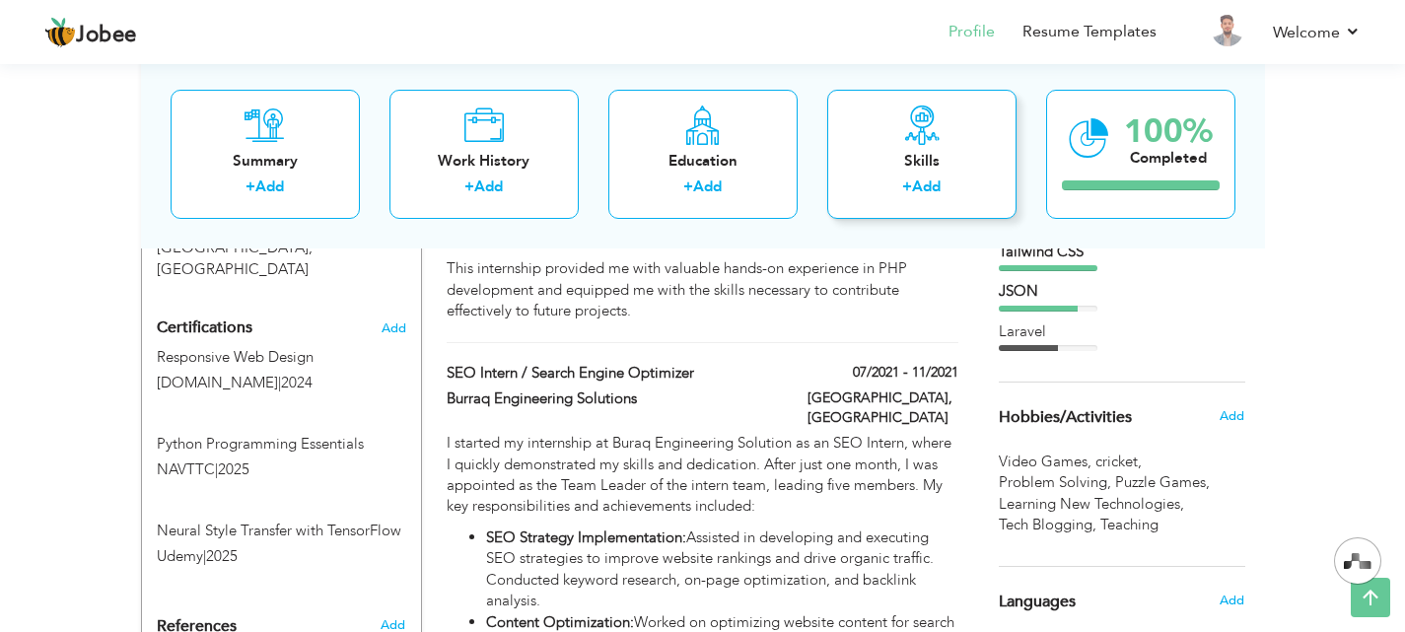
click at [950, 177] on div "+ Add" at bounding box center [922, 189] width 158 height 26
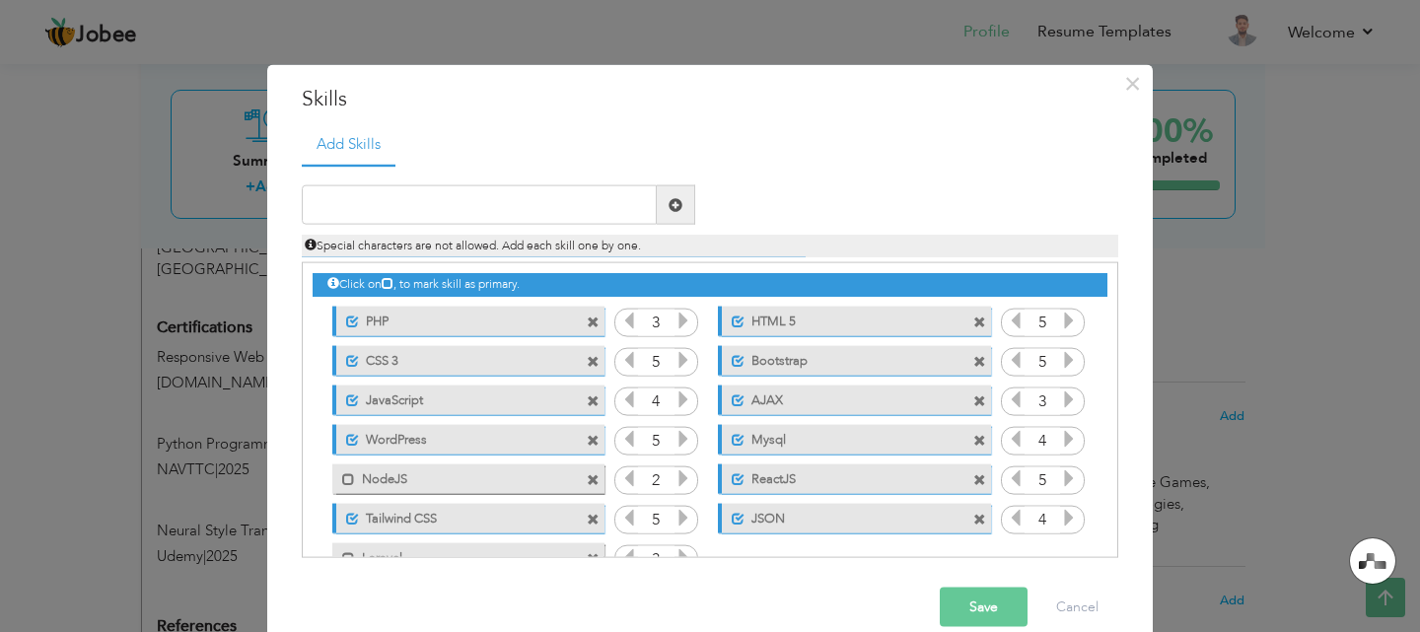
click at [590, 473] on span at bounding box center [596, 473] width 18 height 21
click at [973, 524] on span at bounding box center [979, 519] width 13 height 13
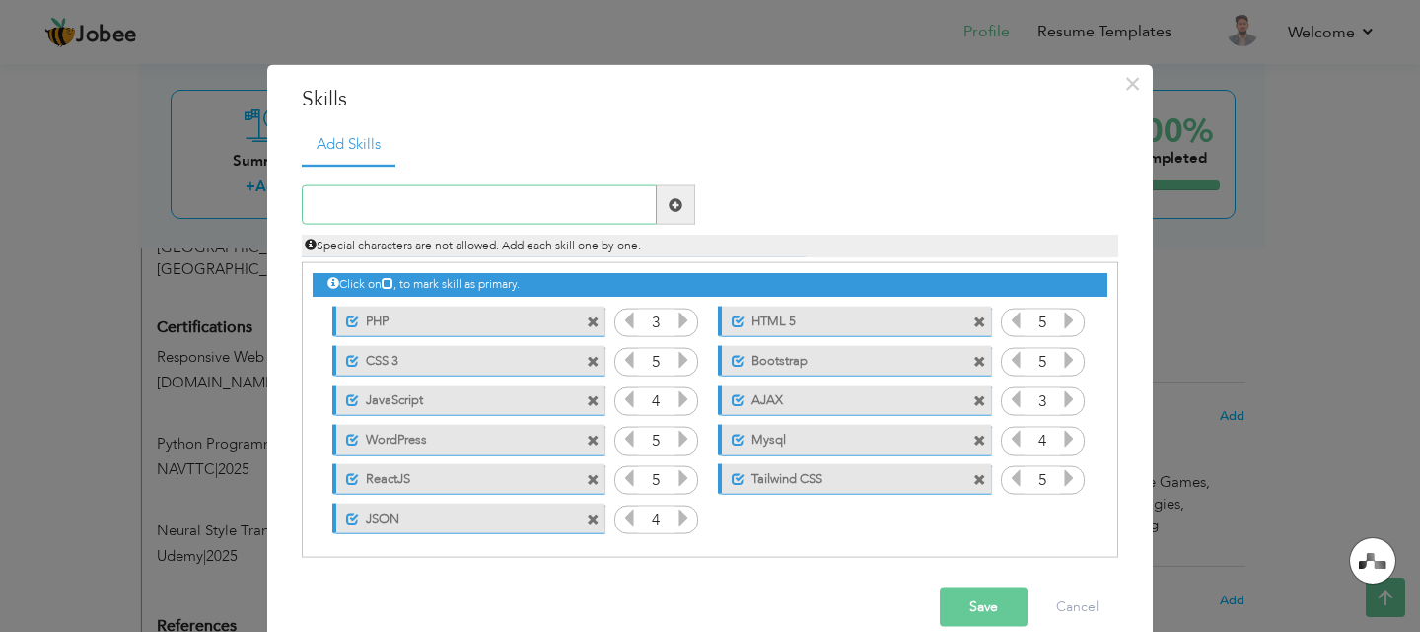
click at [511, 198] on input "text" at bounding box center [479, 204] width 355 height 39
paste input "LangChain"
type input "LangChain"
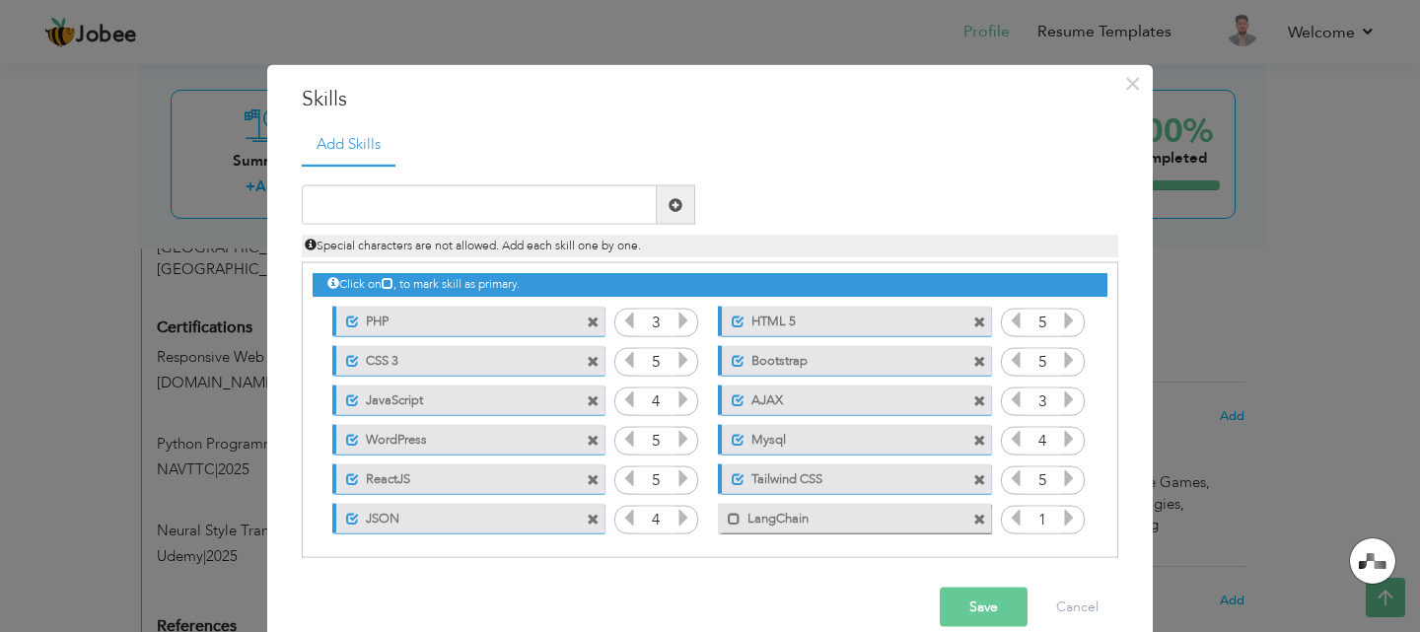
click at [1060, 514] on icon at bounding box center [1069, 518] width 18 height 18
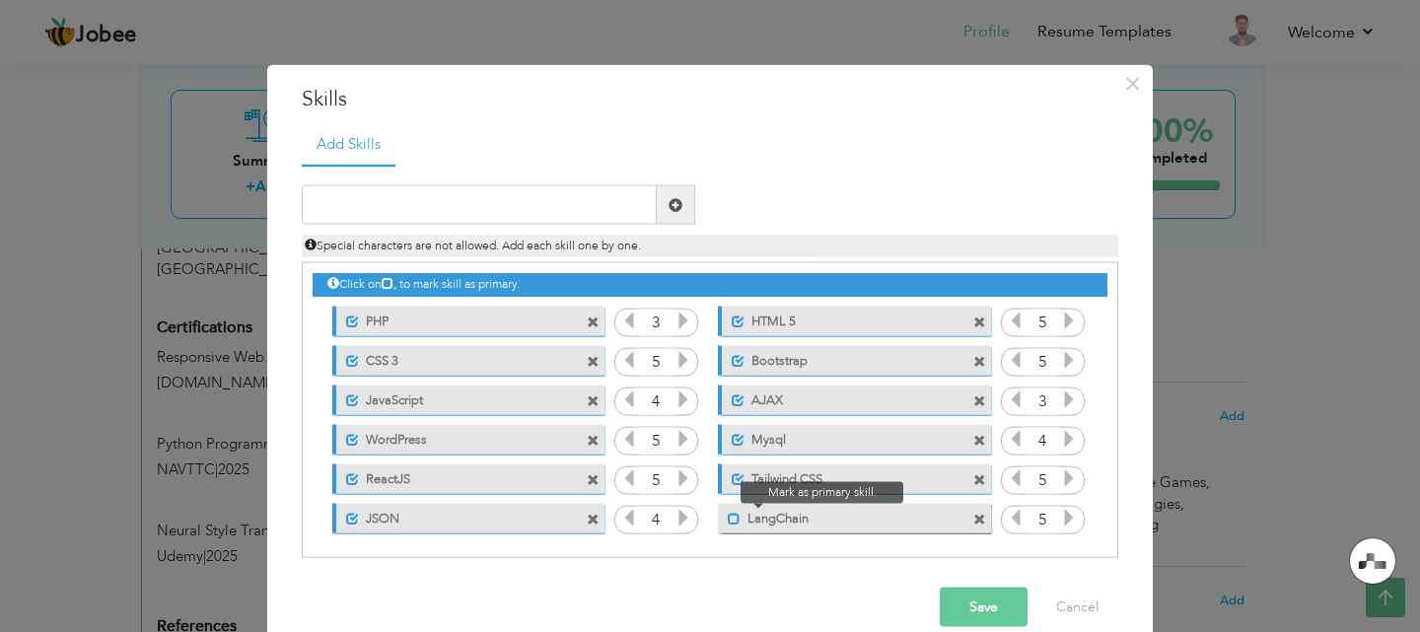
click at [730, 521] on span at bounding box center [734, 518] width 13 height 13
click at [1008, 520] on icon at bounding box center [1016, 518] width 18 height 18
click at [1060, 522] on icon at bounding box center [1069, 518] width 18 height 18
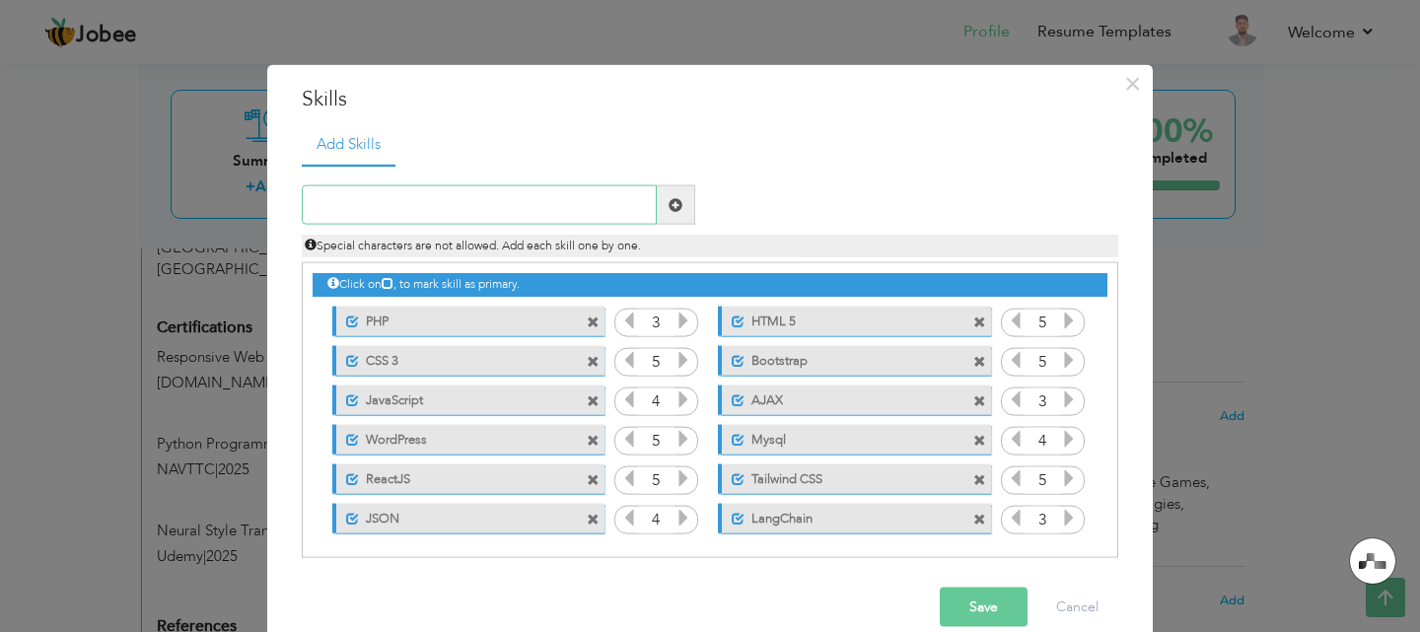
click at [475, 207] on input "text" at bounding box center [479, 204] width 355 height 39
paste input "n8n"
type input "n8n"
drag, startPoint x: 1101, startPoint y: 443, endPoint x: 1105, endPoint y: 505, distance: 62.2
click at [1105, 505] on div "Click on , to mark skill as primary." at bounding box center [710, 410] width 816 height 296
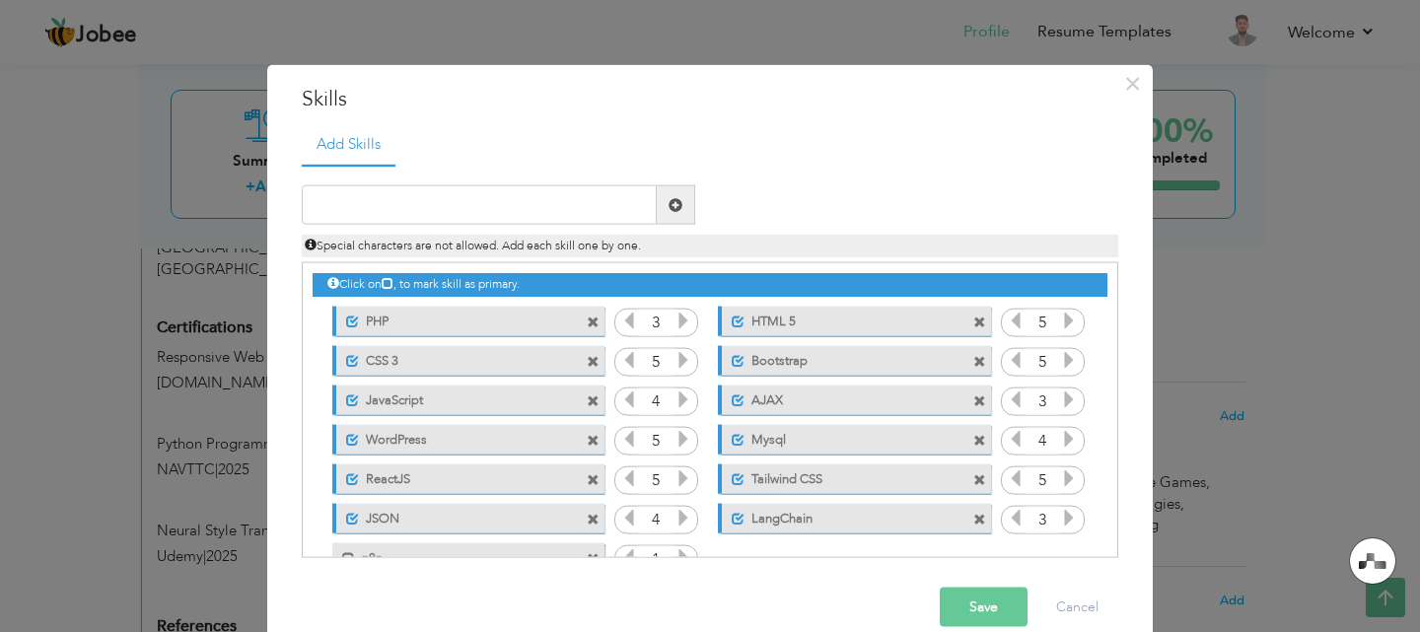
scroll to position [44, 0]
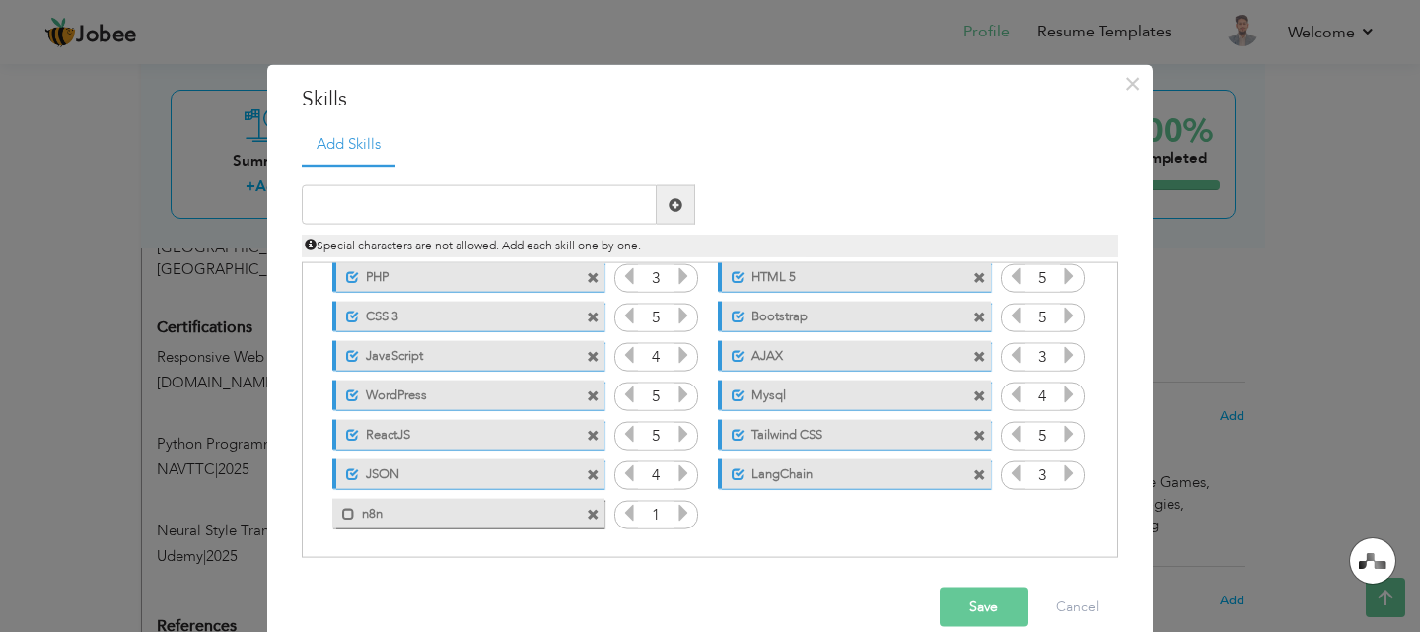
click at [674, 519] on icon at bounding box center [683, 513] width 18 height 18
click at [424, 513] on label "n8n" at bounding box center [454, 510] width 199 height 25
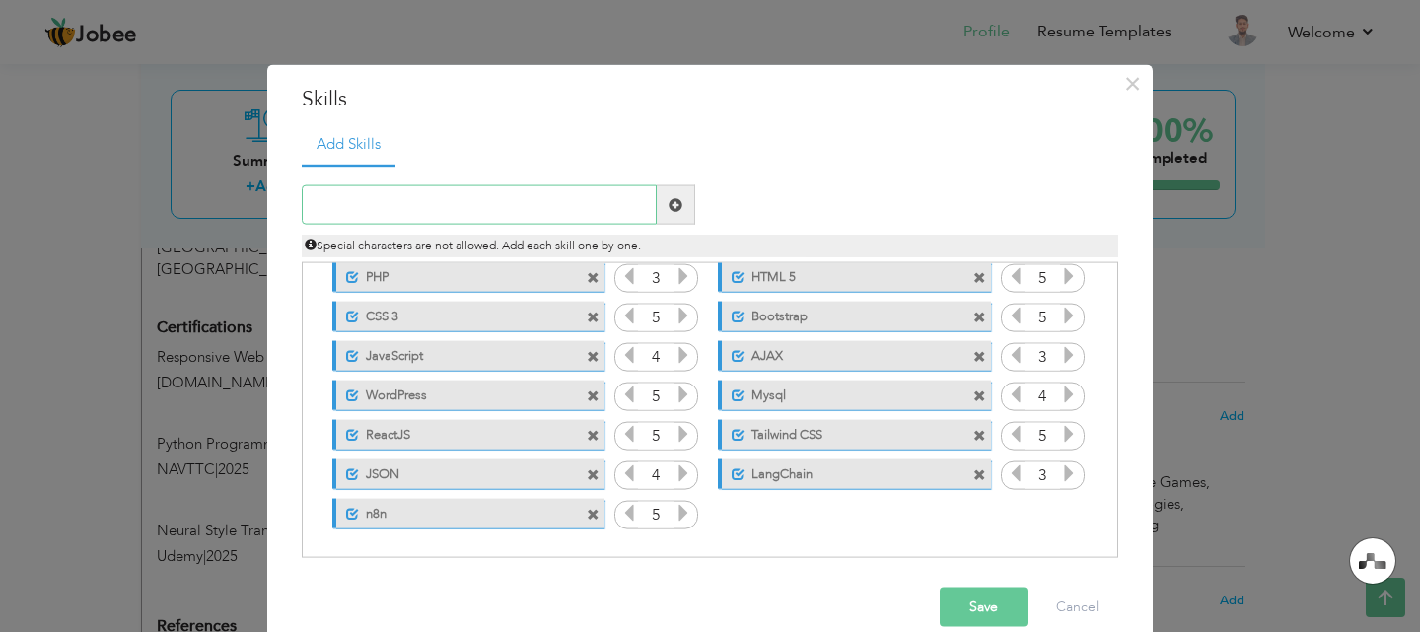
click at [535, 208] on input "text" at bounding box center [479, 204] width 355 height 39
paste input "ComfyUI"
type input "ComfyUI"
click at [1060, 510] on icon at bounding box center [1069, 513] width 18 height 18
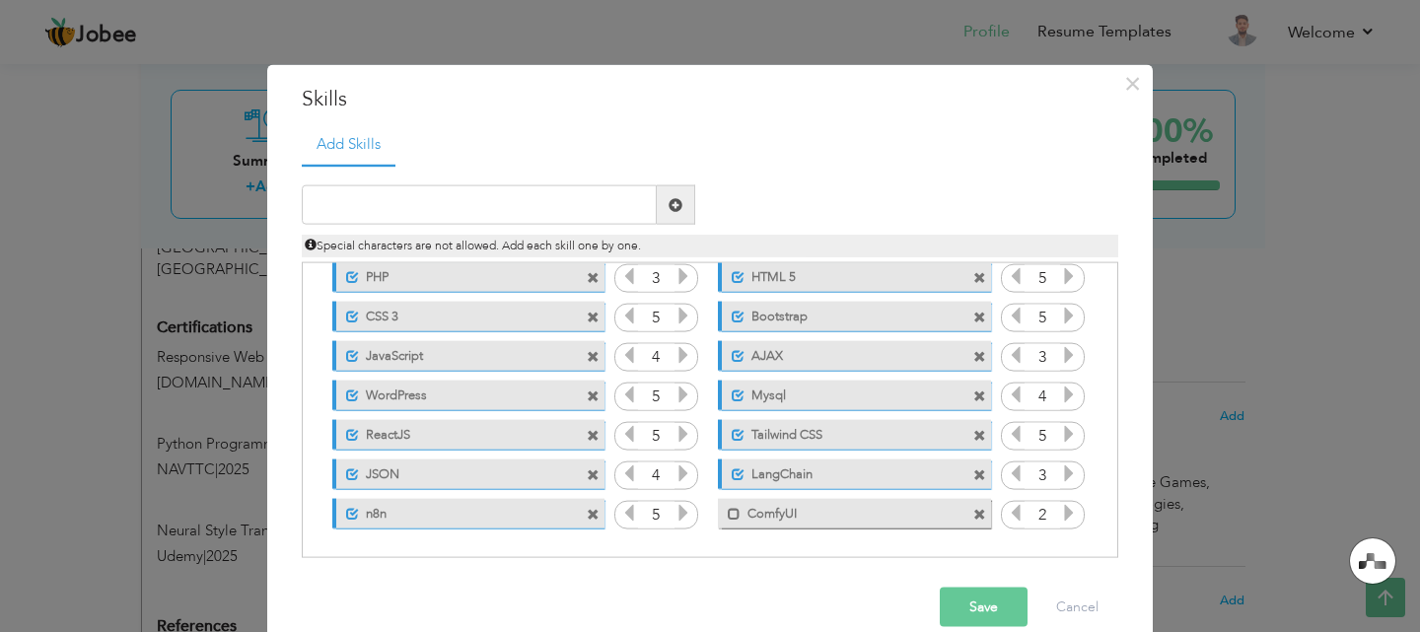
click at [1060, 510] on icon at bounding box center [1069, 513] width 18 height 18
click at [845, 517] on label "ComfyUI" at bounding box center [839, 510] width 199 height 25
click at [1060, 517] on icon at bounding box center [1069, 513] width 18 height 18
click at [559, 207] on input "text" at bounding box center [479, 204] width 355 height 39
paste input "Stable Diffusion"
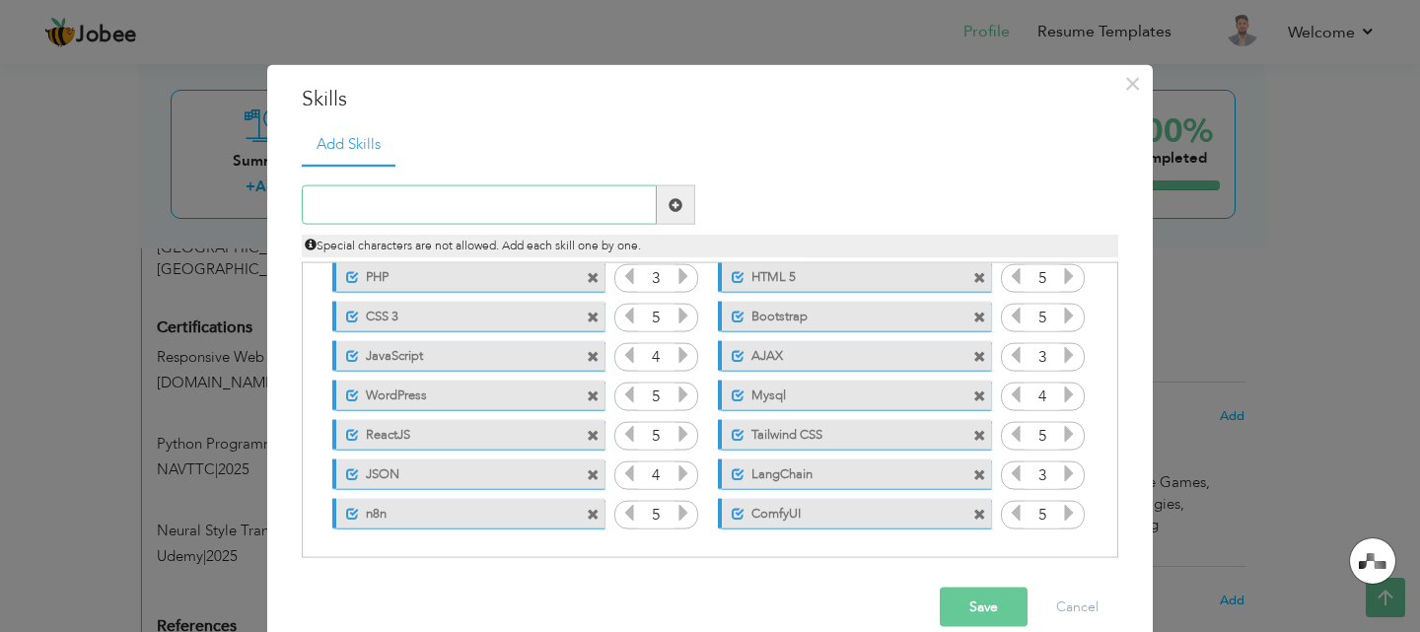
type input "Stable Diffusion"
drag, startPoint x: 1109, startPoint y: 422, endPoint x: 1110, endPoint y: 501, distance: 78.9
click at [1110, 501] on div "Click on , to mark skill as primary." at bounding box center [710, 410] width 816 height 296
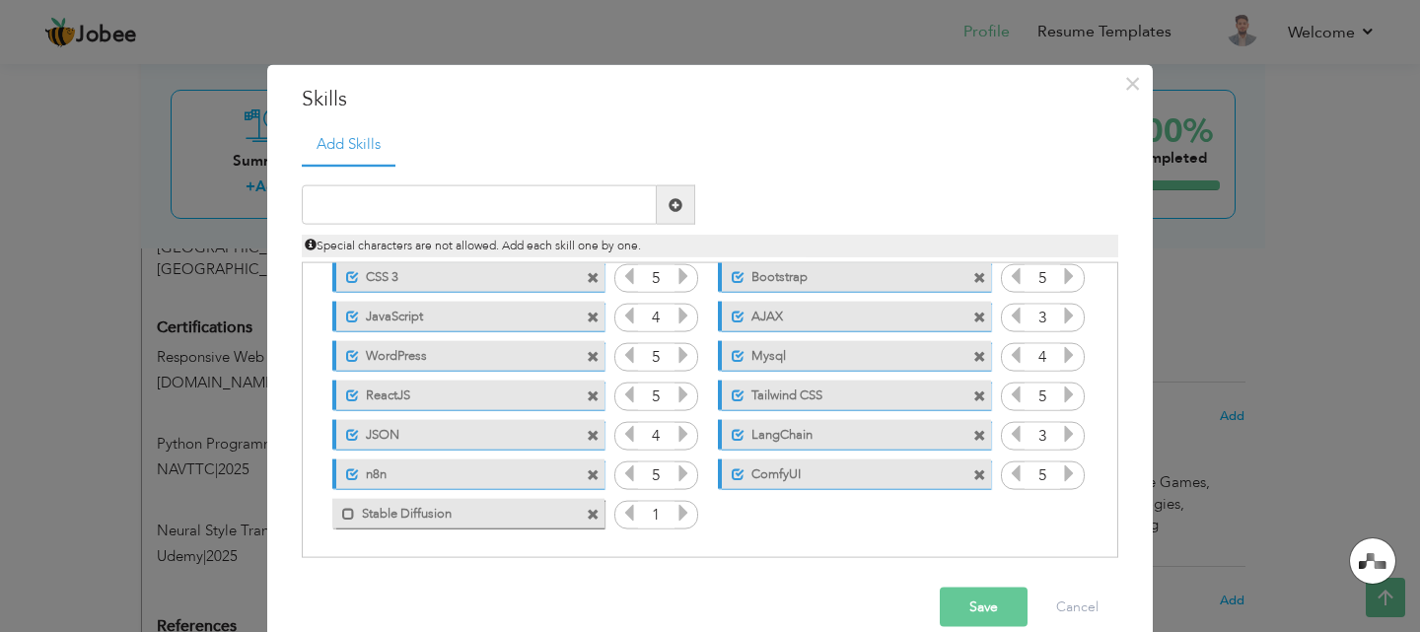
click at [511, 515] on label "Stable Diffusion" at bounding box center [454, 510] width 199 height 25
click at [674, 516] on icon at bounding box center [683, 513] width 18 height 18
drag, startPoint x: 511, startPoint y: 514, endPoint x: 500, endPoint y: 435, distance: 79.6
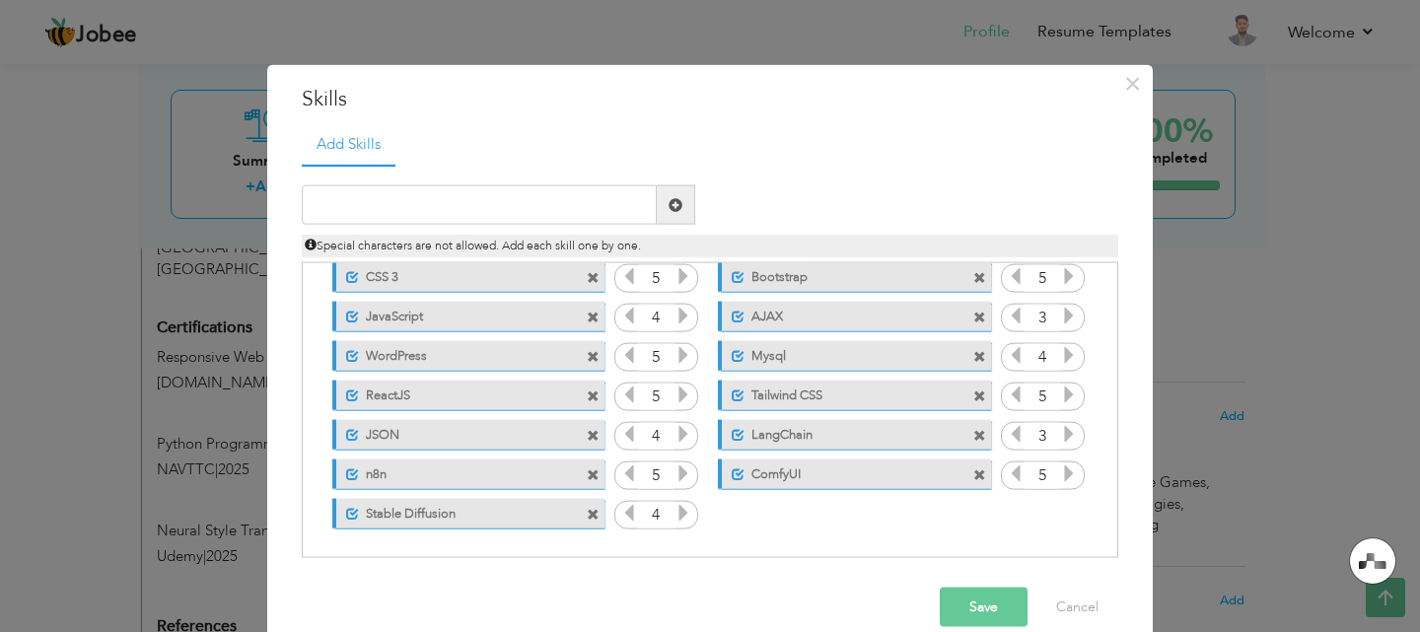
click at [500, 435] on div "Click on , to mark skill as primary. Unmark as primary skill. PHP 3 HTML 5 5 CS…" at bounding box center [710, 355] width 795 height 353
drag, startPoint x: 412, startPoint y: 514, endPoint x: 450, endPoint y: 477, distance: 52.3
click at [450, 477] on div "Click on , to mark skill as primary. Unmark as primary skill. PHP 3 HTML 5 5 CS…" at bounding box center [710, 355] width 795 height 353
click at [568, 203] on input "text" at bounding box center [479, 204] width 355 height 39
paste input "TensorFlow"
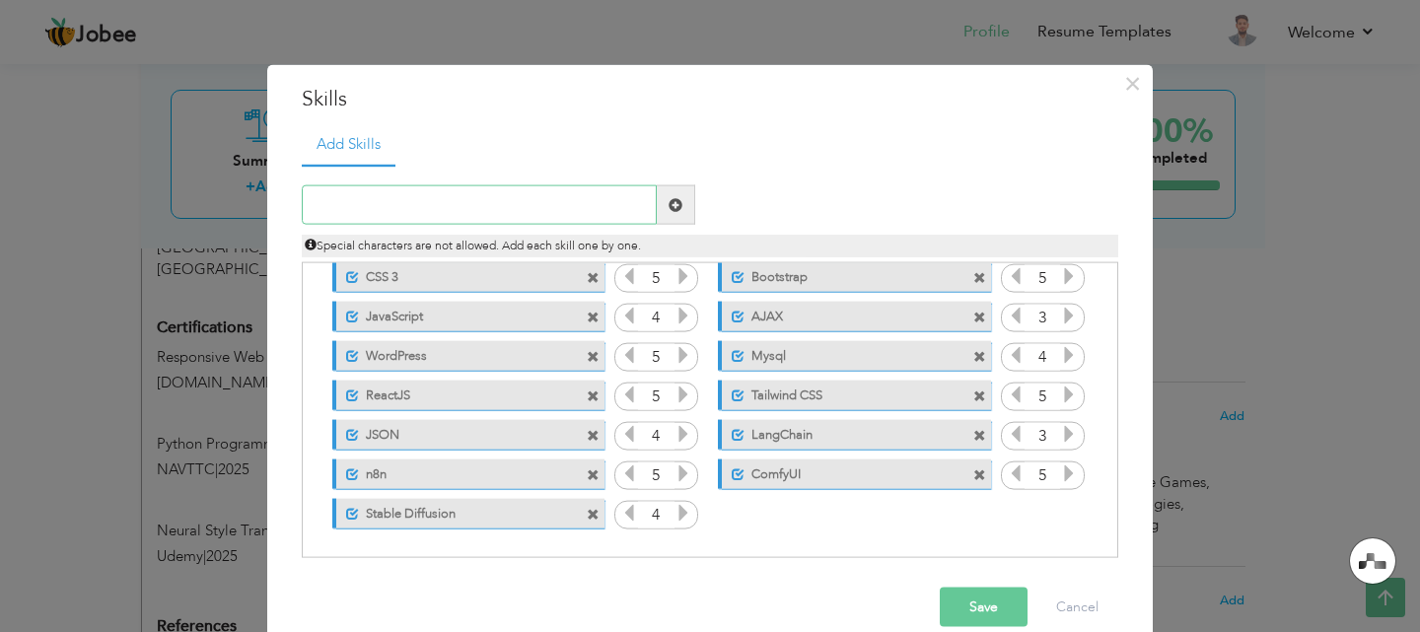
type input "TensorFlow"
click at [1060, 510] on icon at bounding box center [1069, 513] width 18 height 18
click at [862, 521] on label "TensorFlow" at bounding box center [839, 510] width 199 height 25
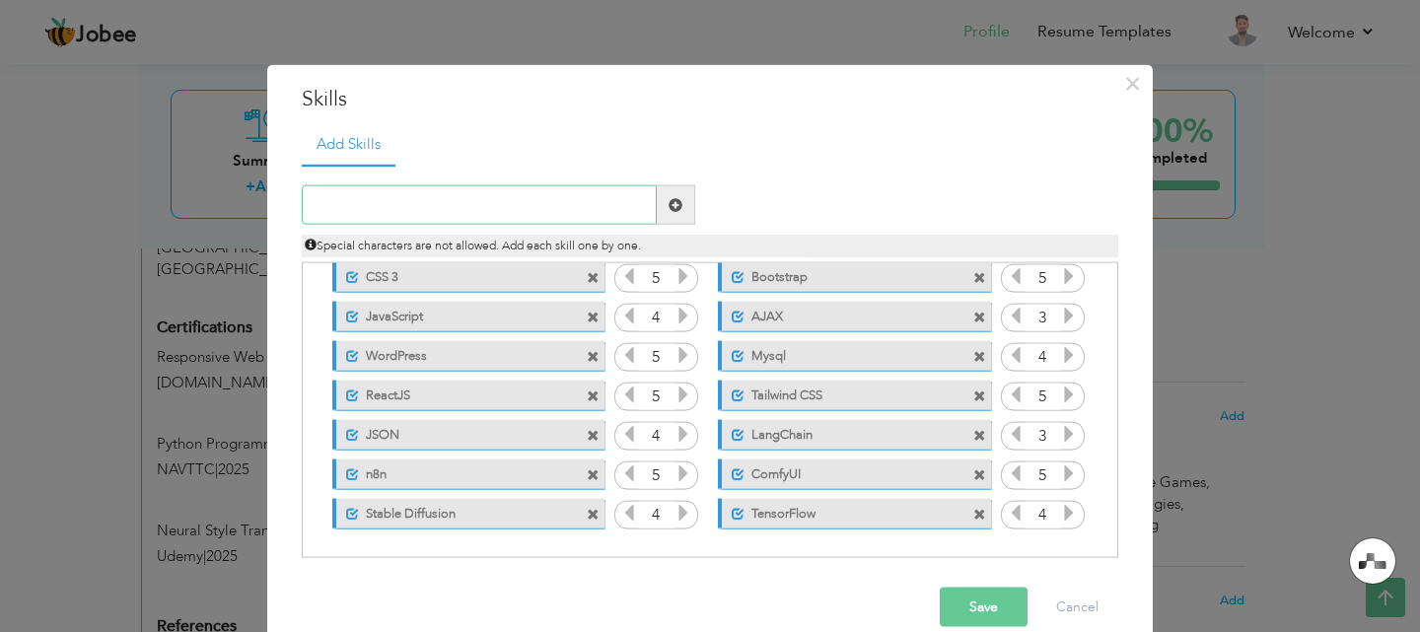
click at [591, 223] on input "text" at bounding box center [479, 204] width 355 height 39
paste input "PyTorch"
type input "PyTorch"
click at [488, 542] on label "PyTorch" at bounding box center [454, 549] width 199 height 25
click at [678, 549] on icon at bounding box center [683, 552] width 18 height 18
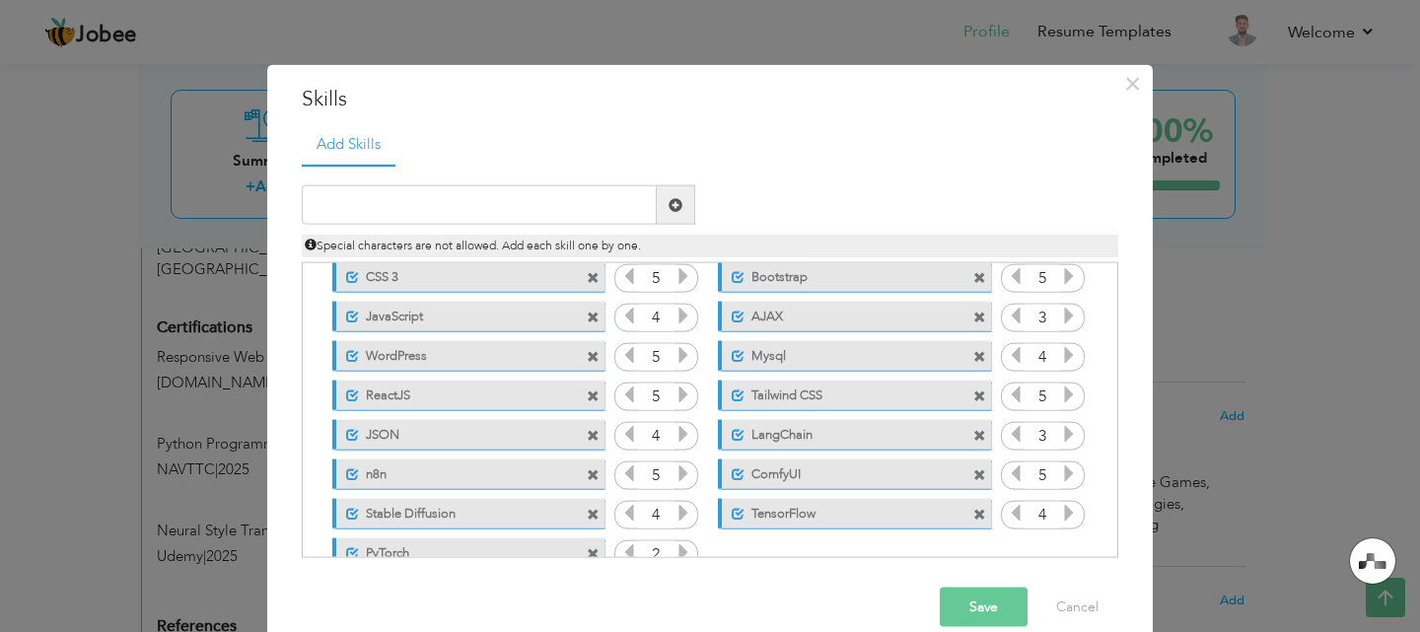
click at [678, 549] on icon at bounding box center [683, 552] width 18 height 18
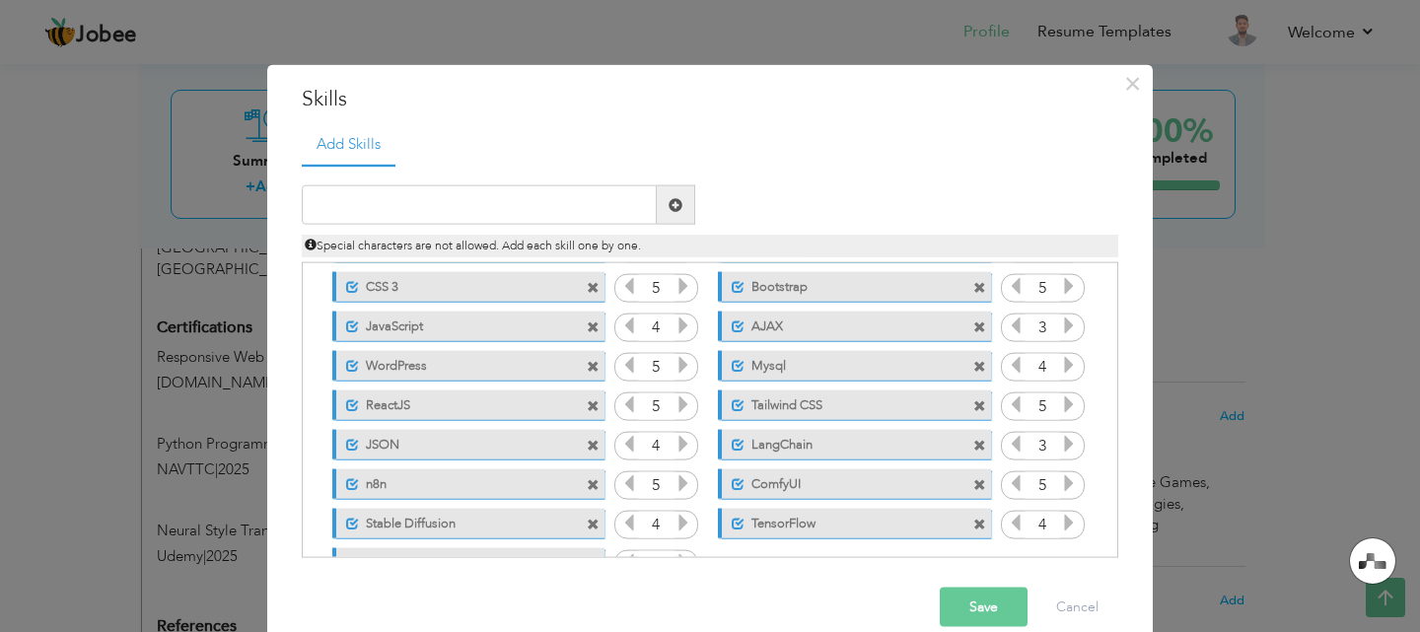
scroll to position [0, 0]
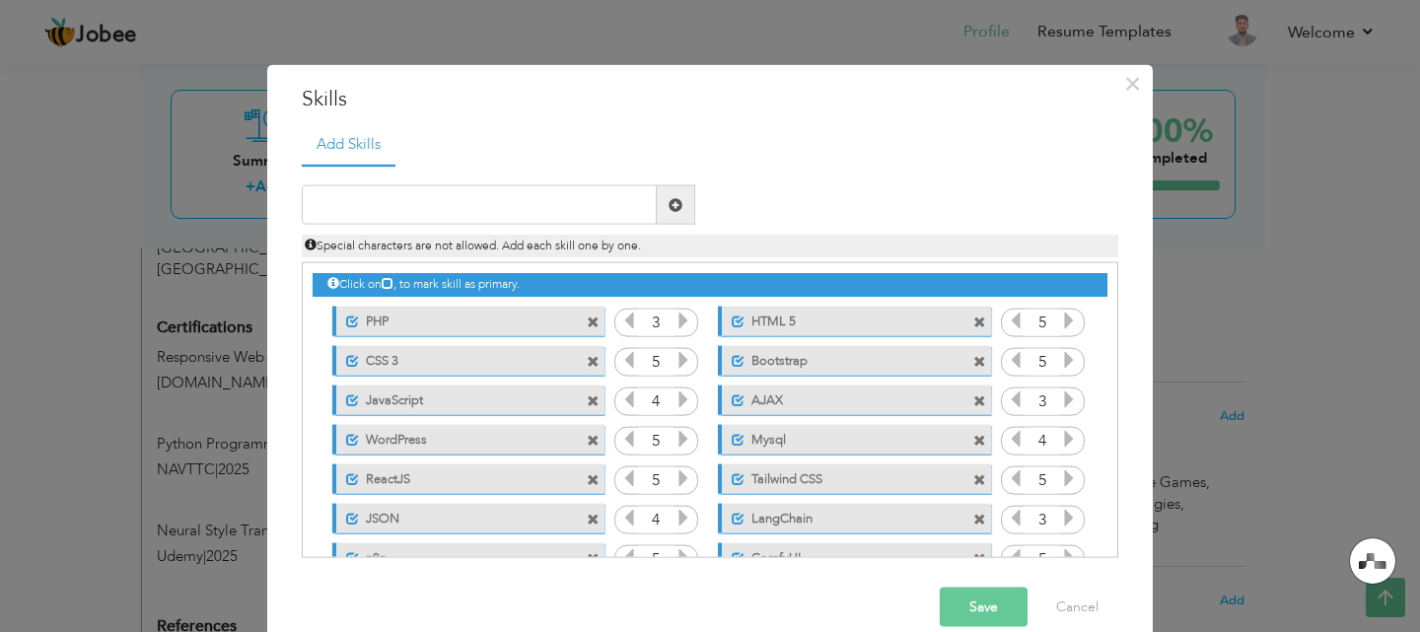
click at [572, 317] on div "Unmark as primary skill. PHP" at bounding box center [468, 321] width 272 height 30
click at [587, 325] on span at bounding box center [593, 321] width 13 height 13
click at [973, 396] on span at bounding box center [979, 400] width 13 height 13
click at [581, 448] on div "Unmark as primary skill. ReactJS" at bounding box center [468, 439] width 272 height 30
click at [587, 441] on span at bounding box center [593, 440] width 13 height 13
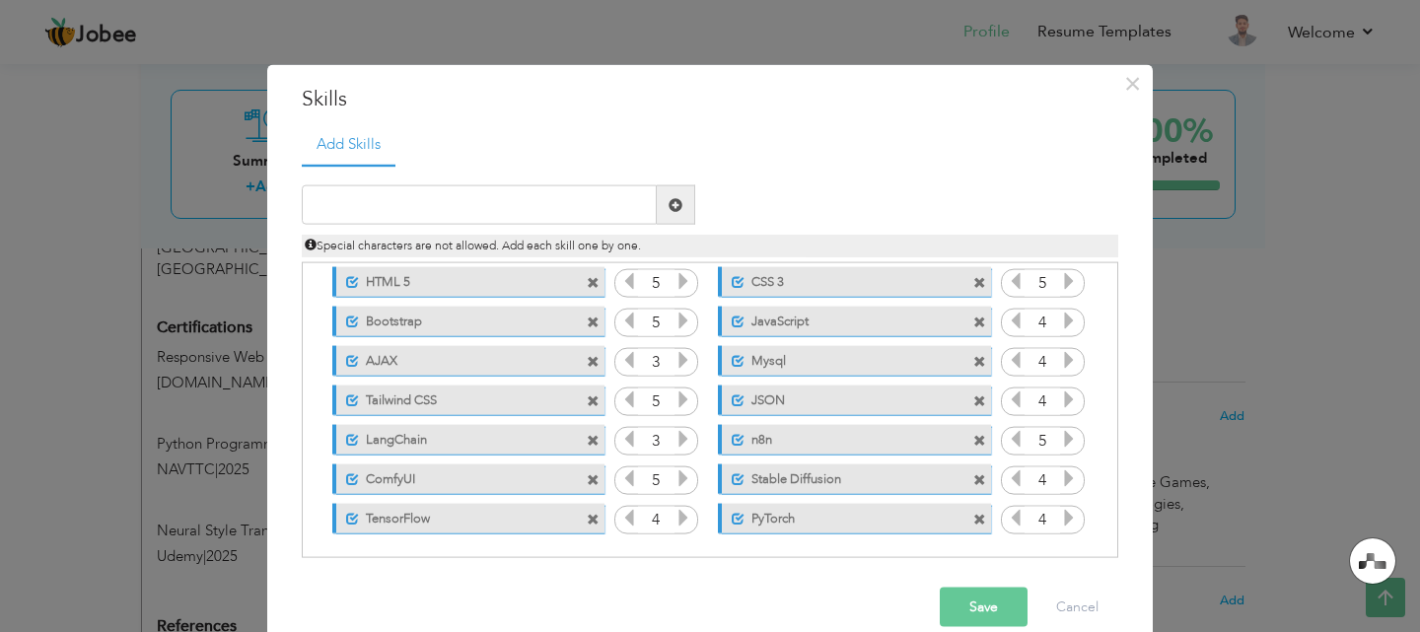
scroll to position [36, 0]
click at [493, 209] on input "text" at bounding box center [479, 204] width 355 height 39
paste input "GANs"
type input "GANs"
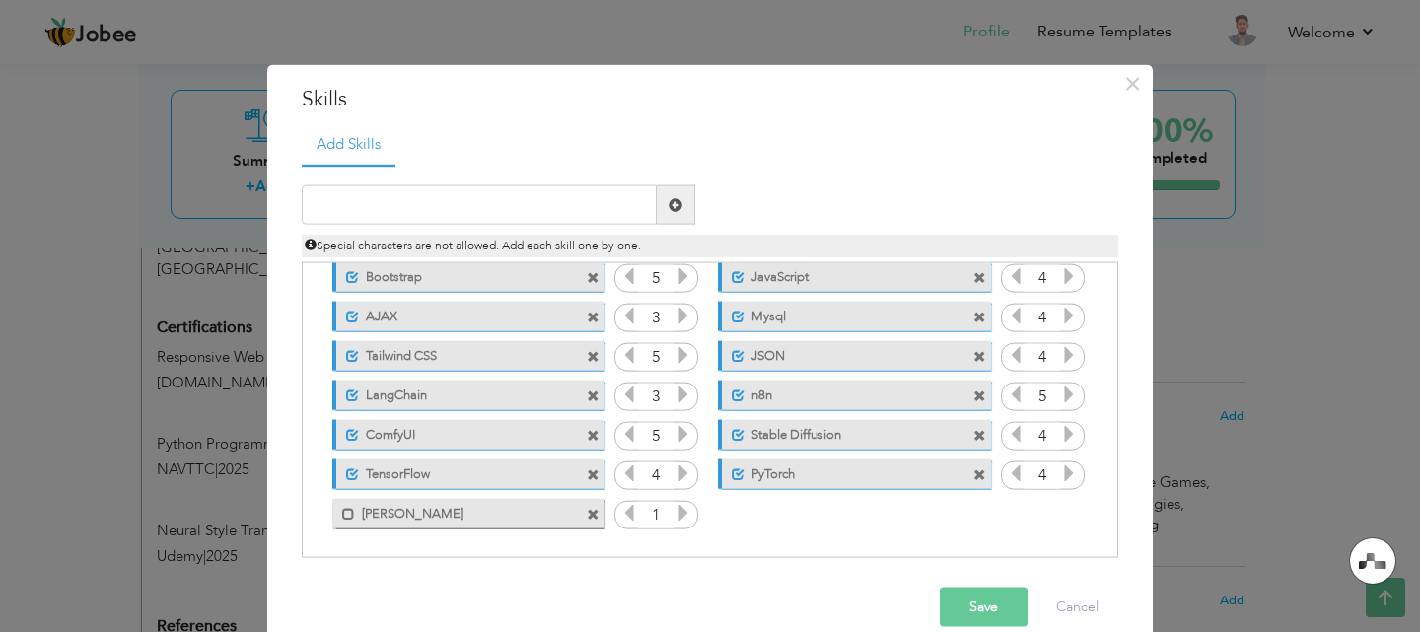
click at [674, 509] on icon at bounding box center [683, 513] width 18 height 18
click at [476, 513] on label "GANs" at bounding box center [454, 510] width 199 height 25
click at [551, 201] on input "text" at bounding box center [479, 204] width 355 height 39
paste input "Git"
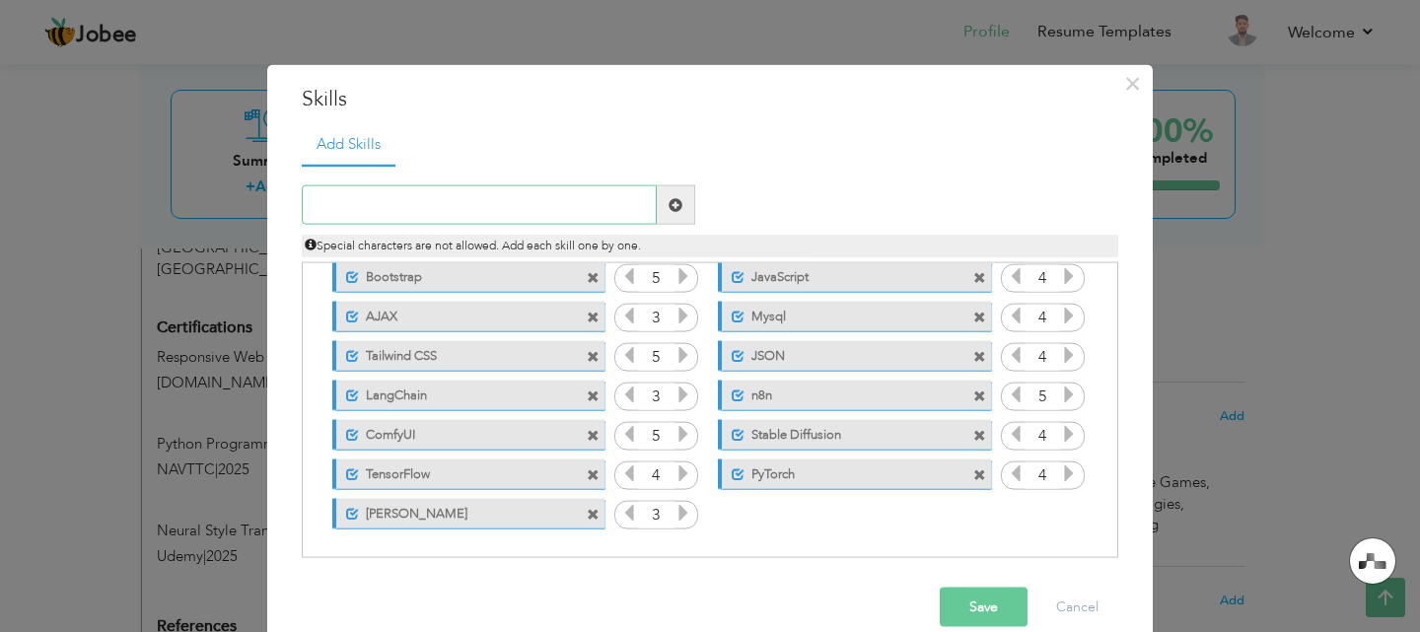
type input "Git"
click at [1060, 510] on icon at bounding box center [1069, 513] width 18 height 18
click at [883, 513] on label "Git" at bounding box center [839, 510] width 199 height 25
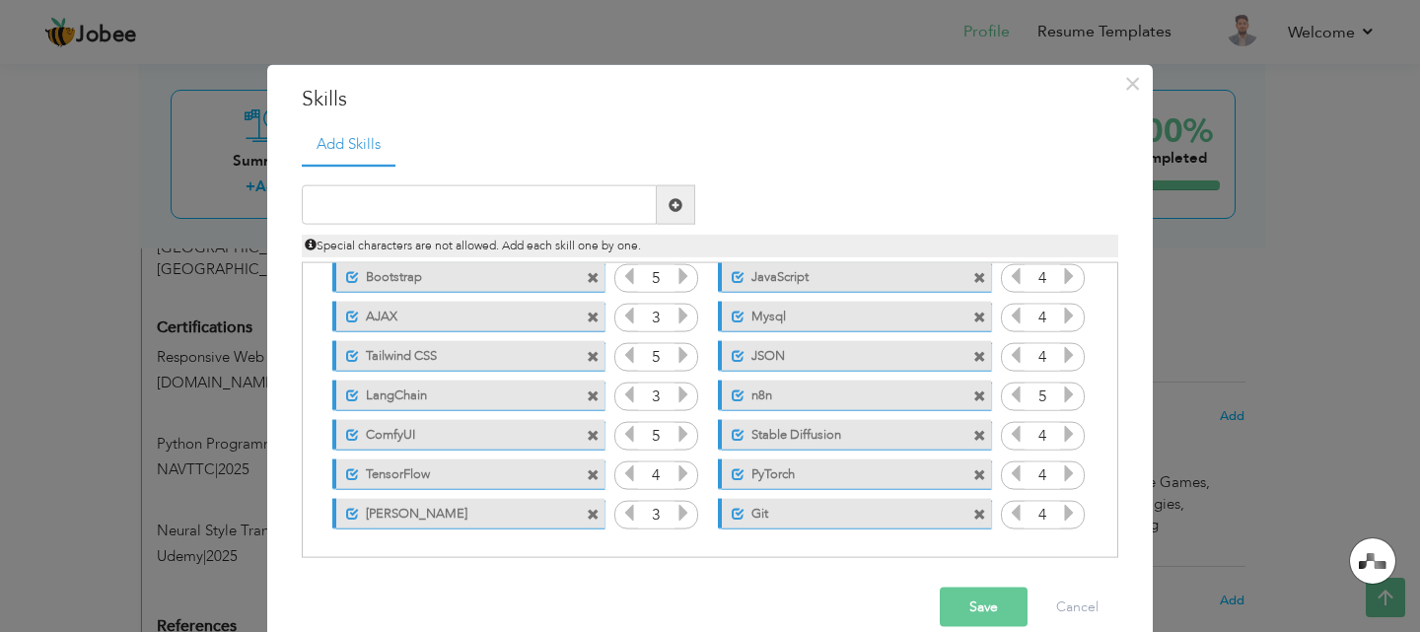
click at [579, 231] on div "Special characters are not allowed. Add each skill one by one." at bounding box center [710, 241] width 846 height 33
click at [580, 219] on input "text" at bounding box center [479, 204] width 355 height 39
paste input "PostgreSQL"
type input "PostgreSQL"
drag, startPoint x: 1102, startPoint y: 434, endPoint x: 1105, endPoint y: 493, distance: 59.2
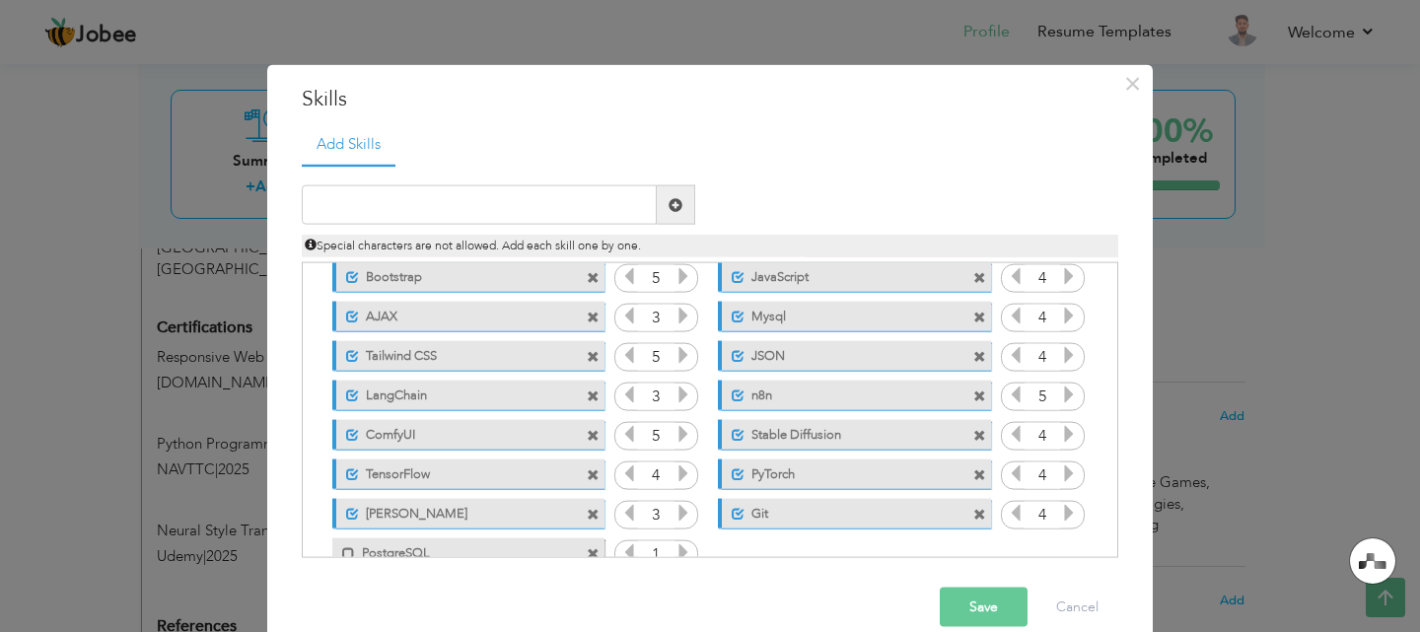
click at [1105, 493] on div "Click on , to mark skill as primary." at bounding box center [710, 410] width 816 height 296
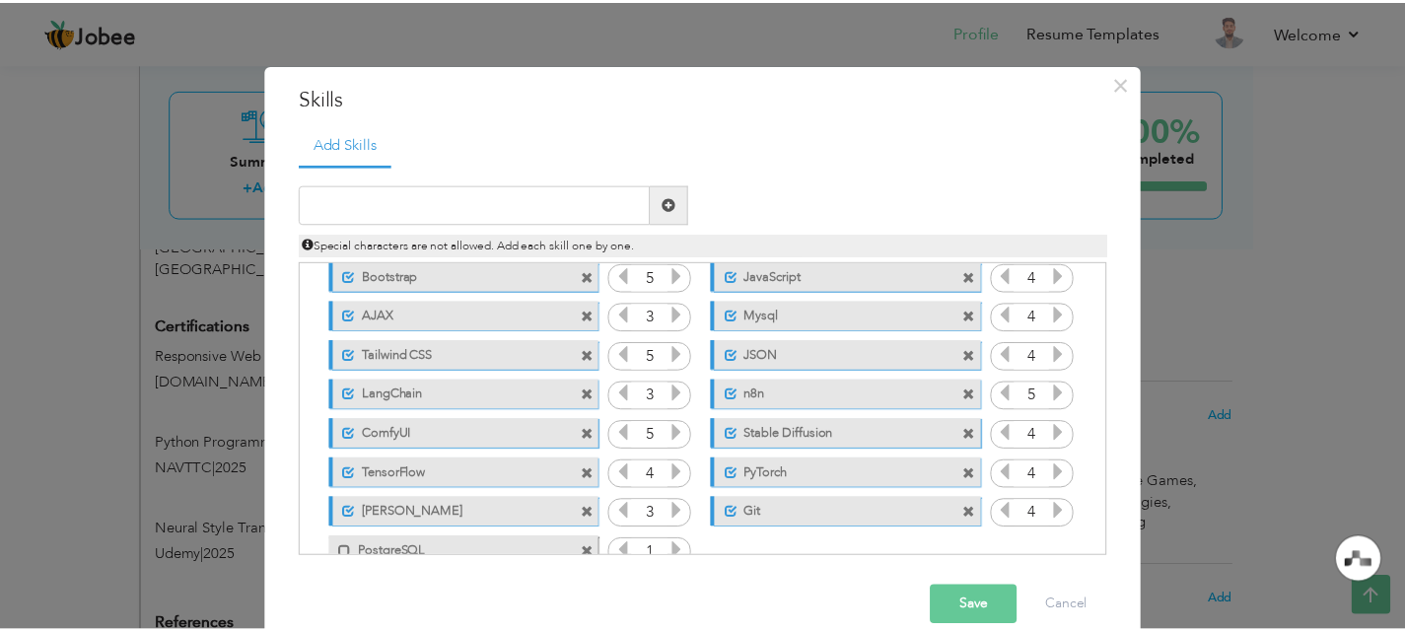
scroll to position [123, 0]
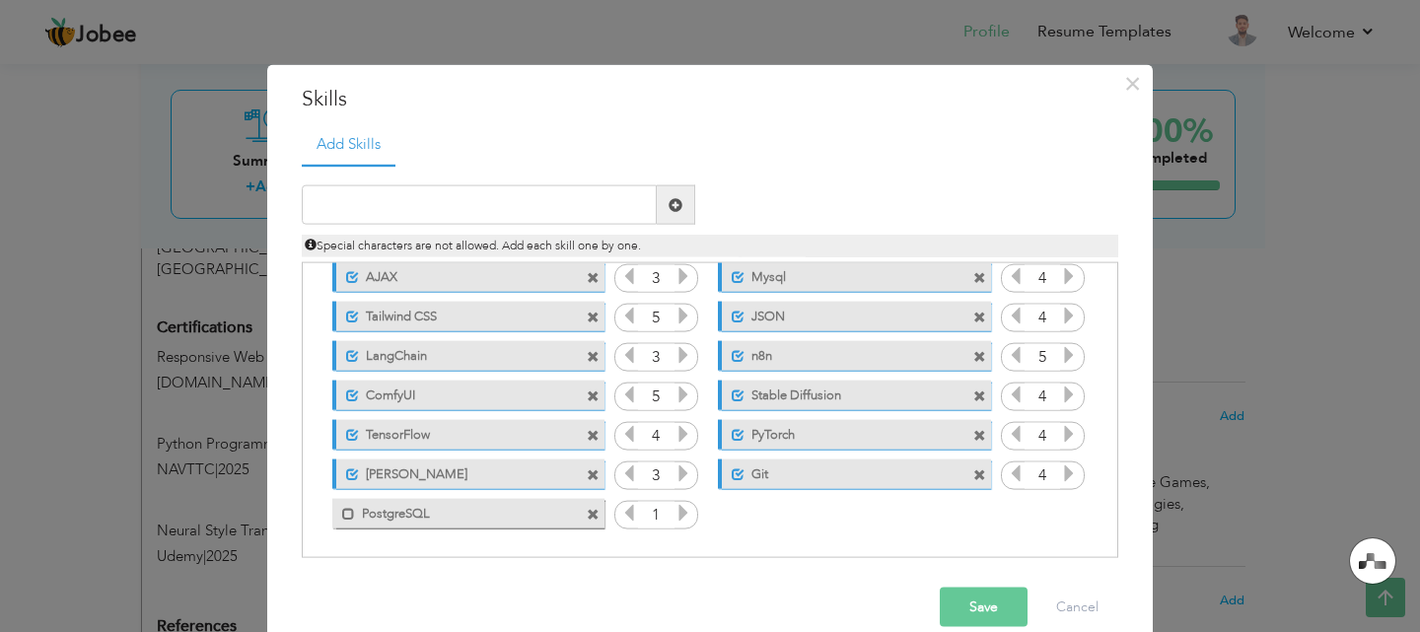
click at [674, 511] on icon at bounding box center [683, 513] width 18 height 18
click at [513, 510] on label "PostgreSQL" at bounding box center [454, 510] width 199 height 25
click at [565, 211] on input "text" at bounding box center [479, 204] width 355 height 39
paste input "Ubuntu"
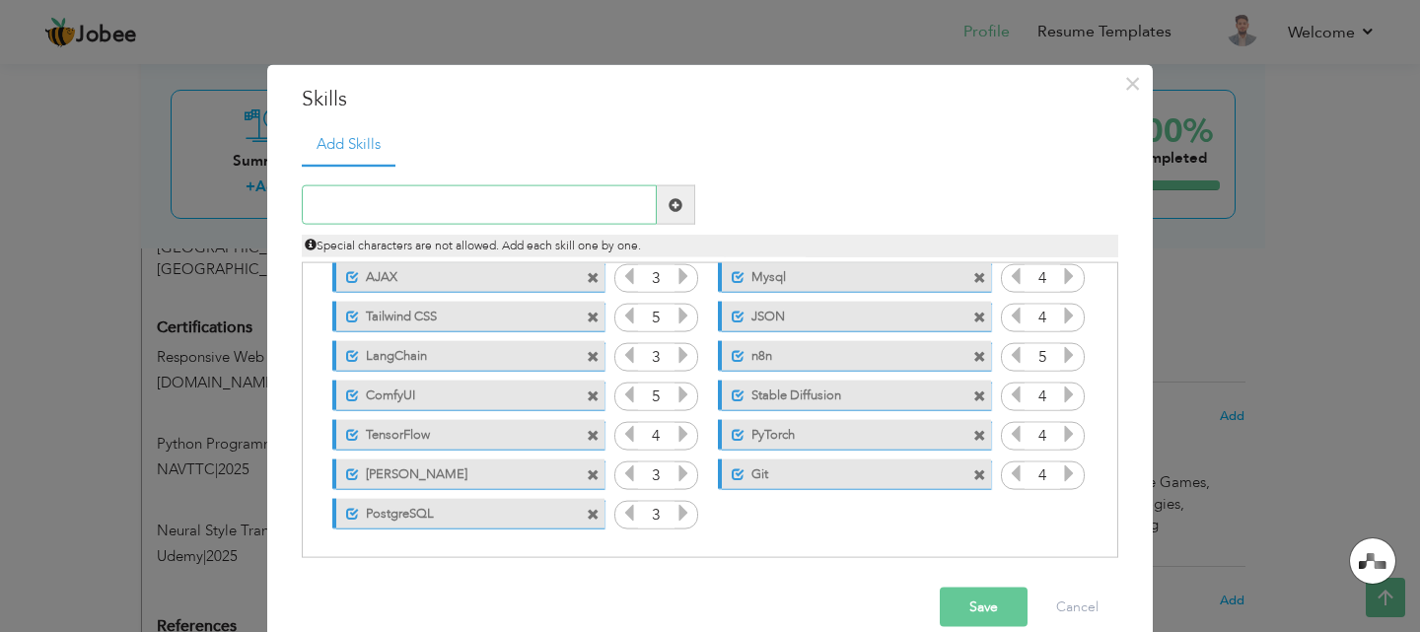
type input "Ubuntu"
click at [740, 519] on label "Ubuntu" at bounding box center [839, 510] width 199 height 25
click at [1060, 513] on icon at bounding box center [1069, 513] width 18 height 18
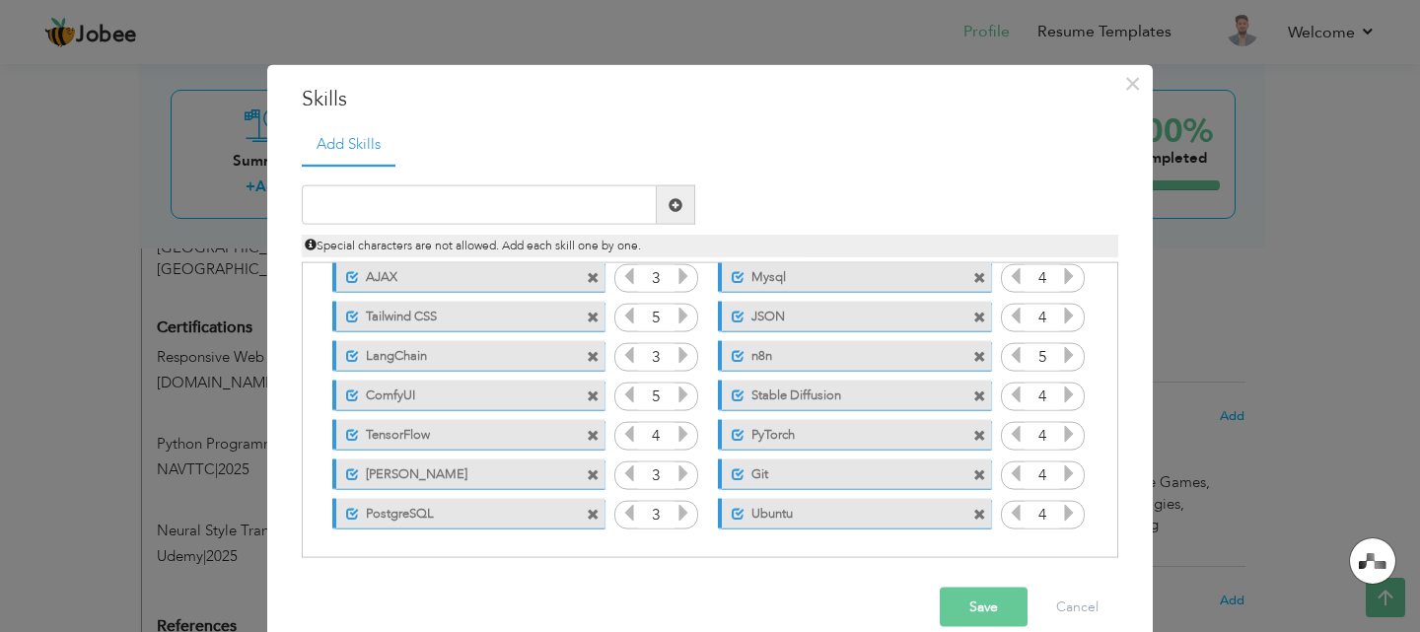
click at [986, 595] on button "Save" at bounding box center [984, 607] width 88 height 39
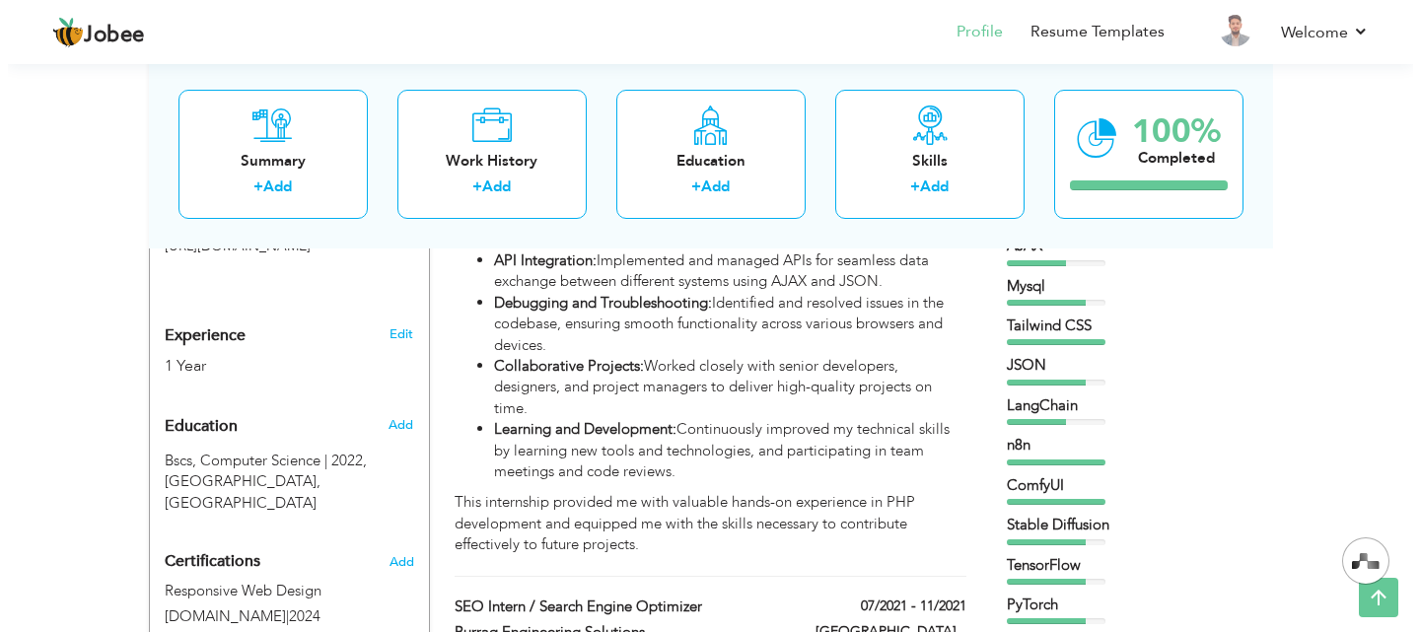
scroll to position [710, 0]
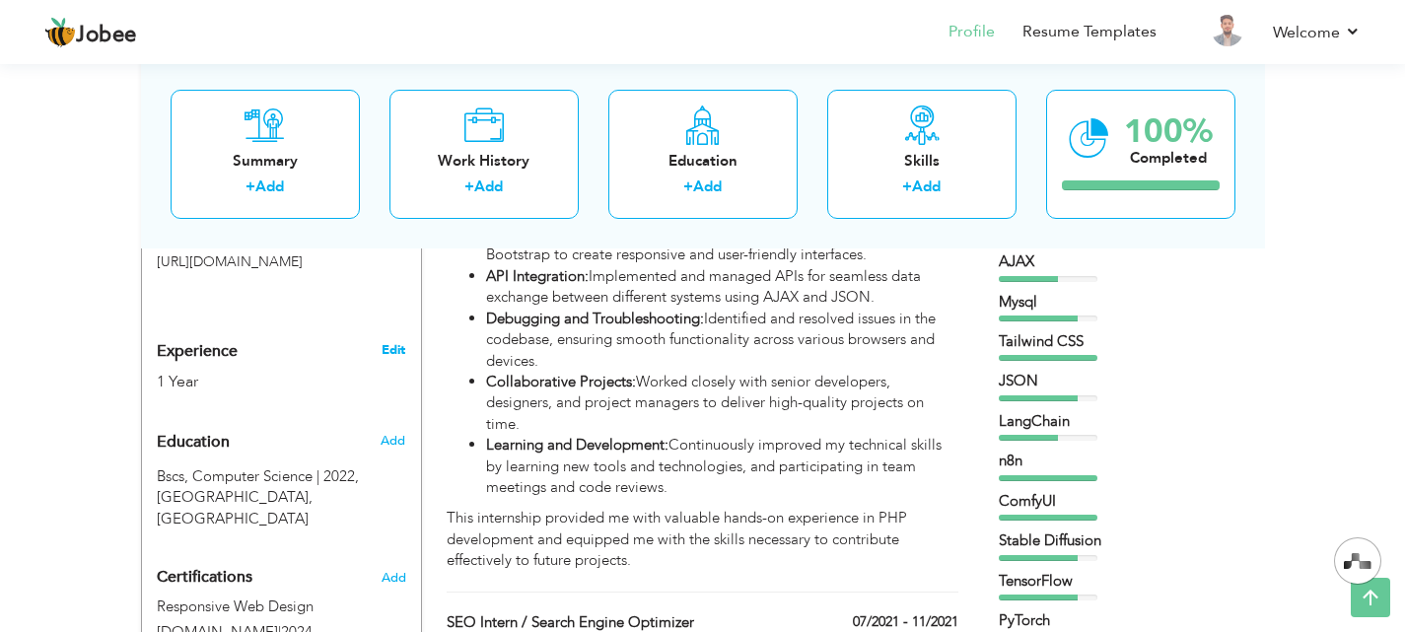
click at [397, 341] on link "Edit" at bounding box center [394, 350] width 24 height 18
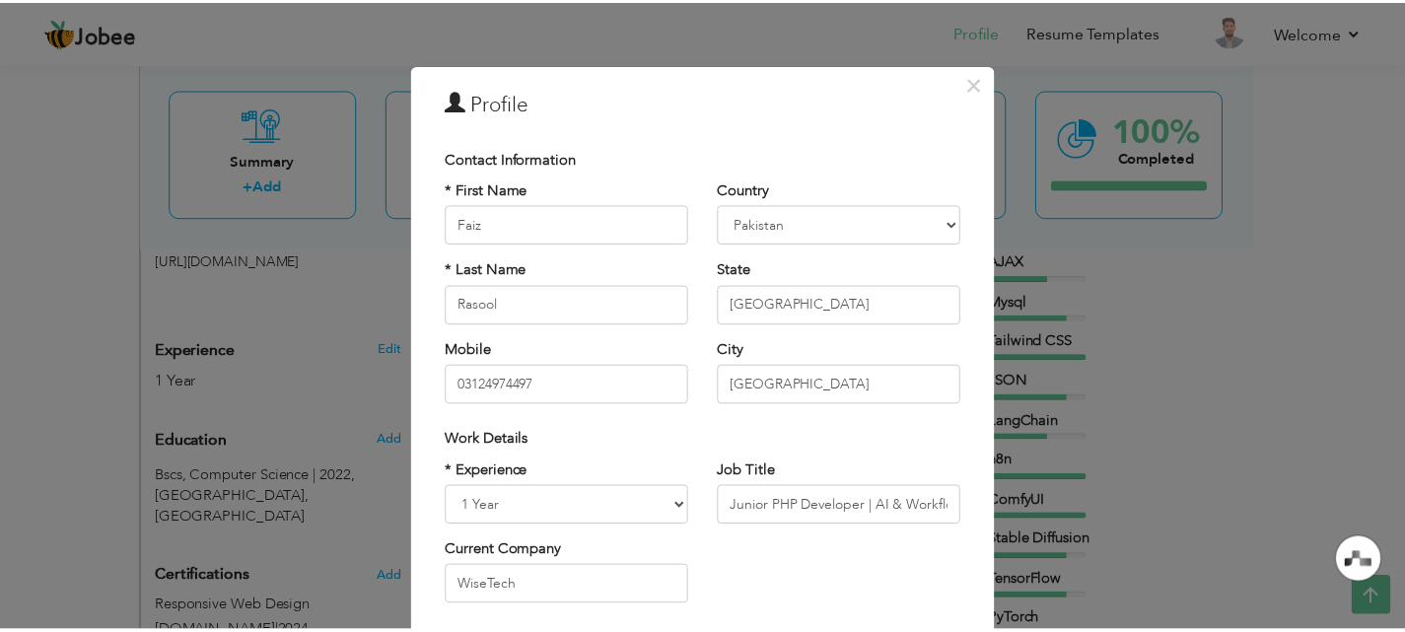
scroll to position [257, 0]
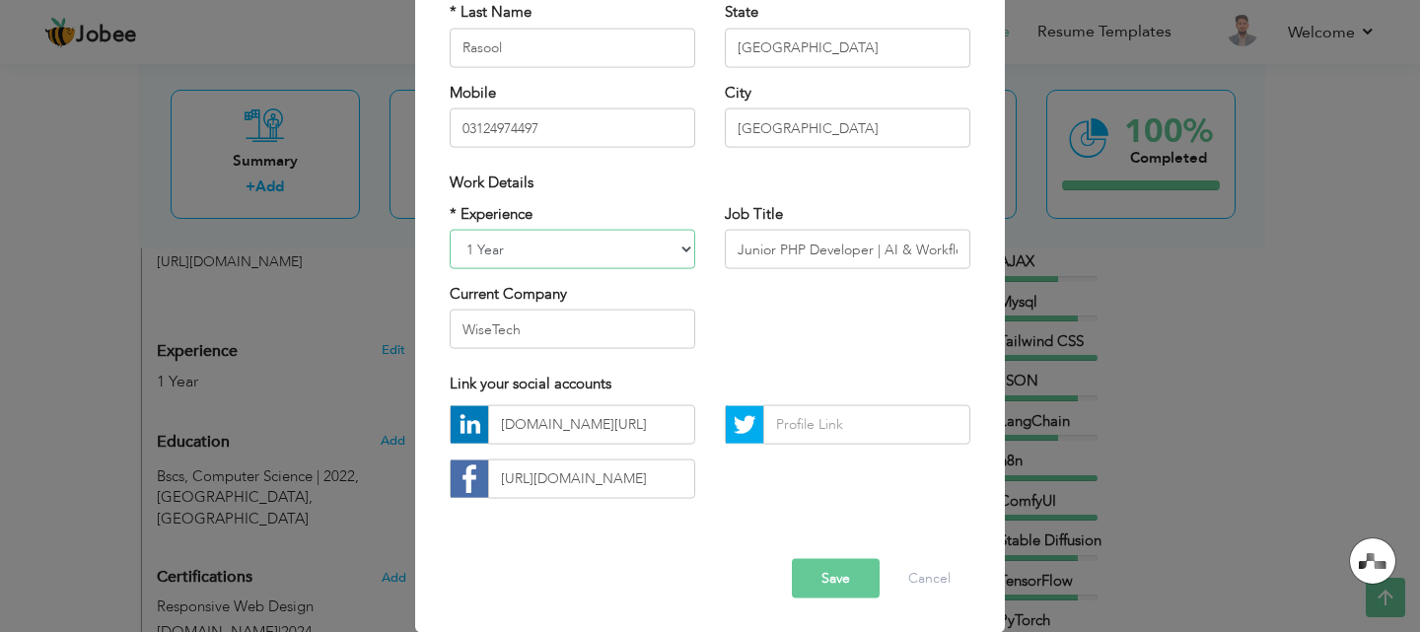
click at [672, 246] on select "Entry Level Less than 1 Year 1 Year 2 Years 3 Years 4 Years 5 Years 6 Years 7 Y…" at bounding box center [572, 249] width 245 height 39
select select "number:4"
click at [450, 230] on select "Entry Level Less than 1 Year 1 Year 2 Years 3 Years 4 Years 5 Years 6 Years 7 Y…" at bounding box center [572, 249] width 245 height 39
click at [834, 582] on button "Save" at bounding box center [836, 577] width 88 height 39
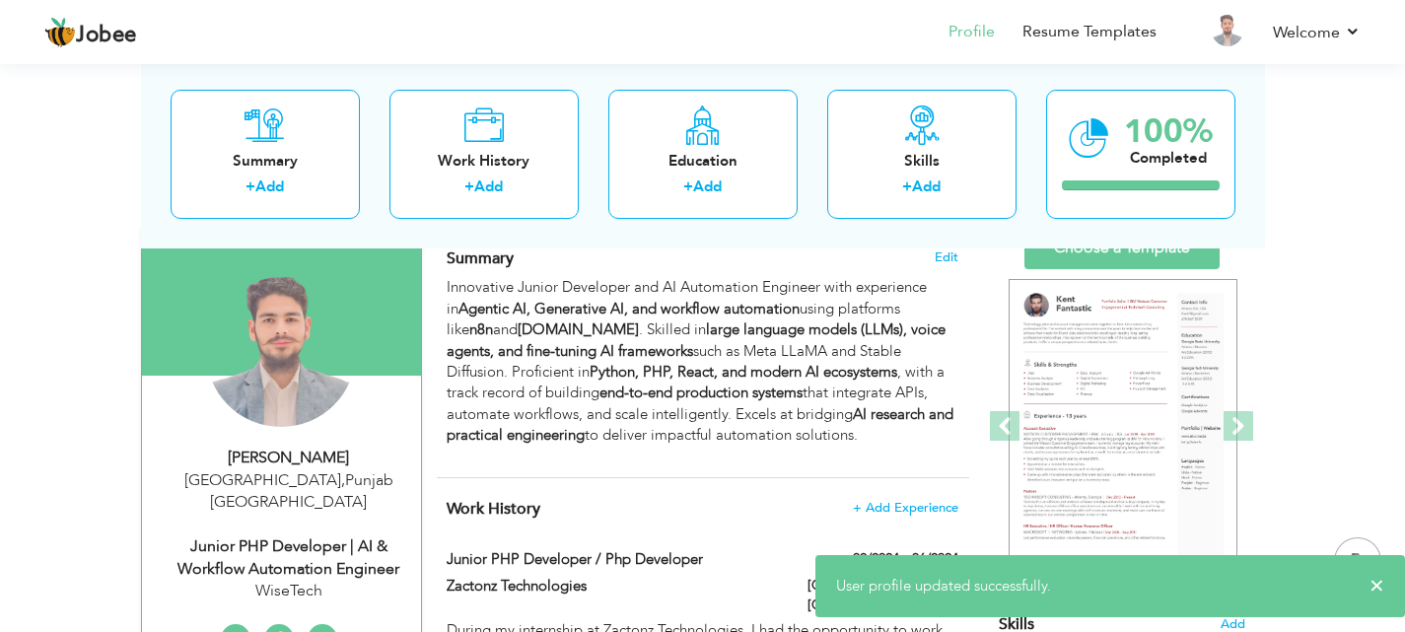
scroll to position [136, 0]
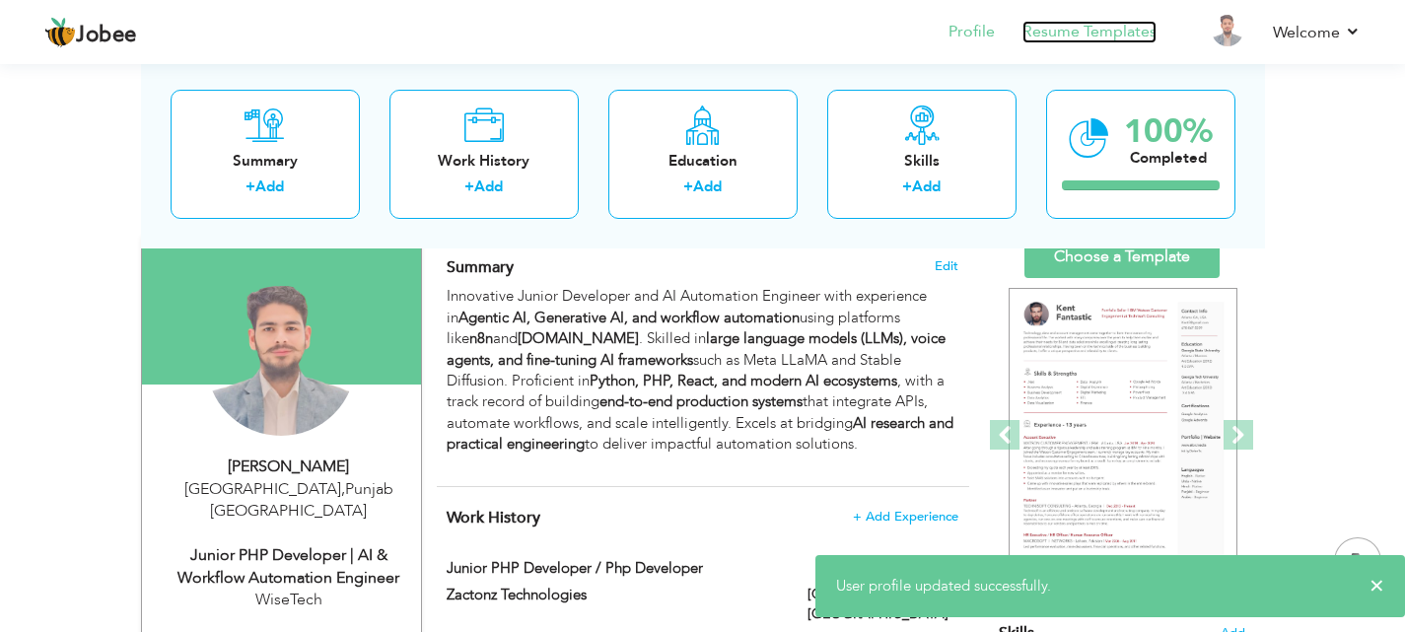
click at [1069, 36] on link "Resume Templates" at bounding box center [1089, 32] width 134 height 23
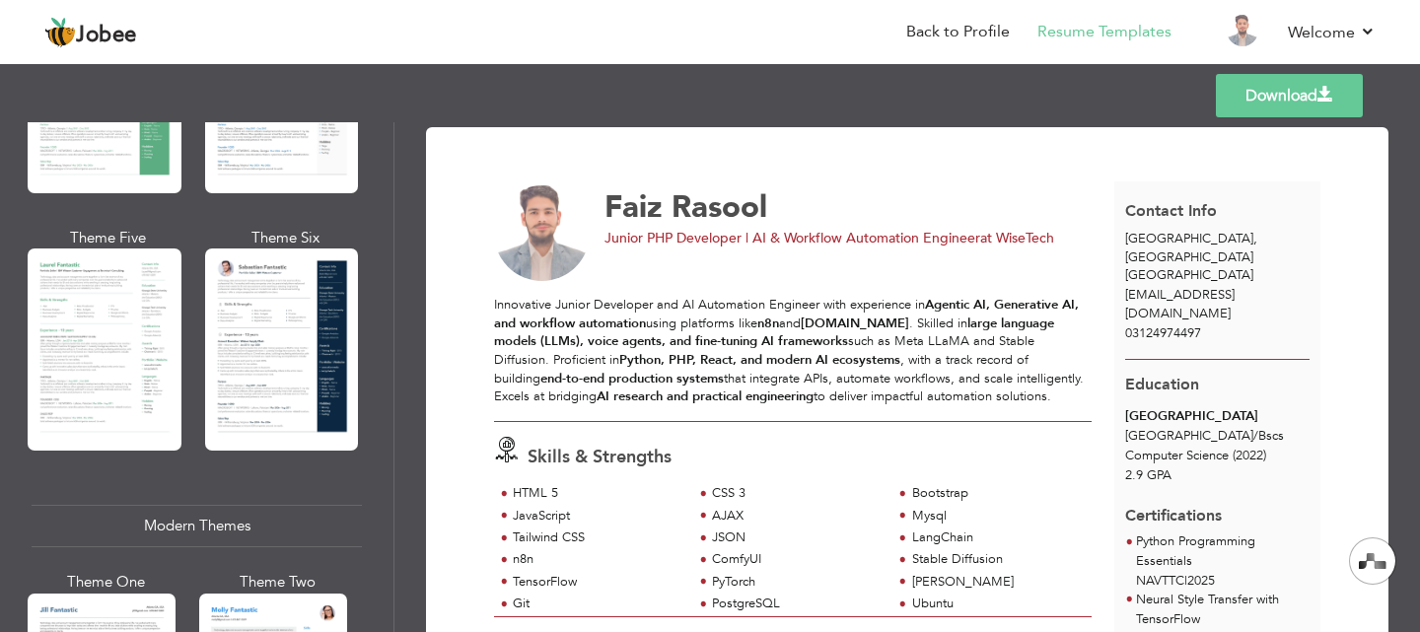
scroll to position [517, 0]
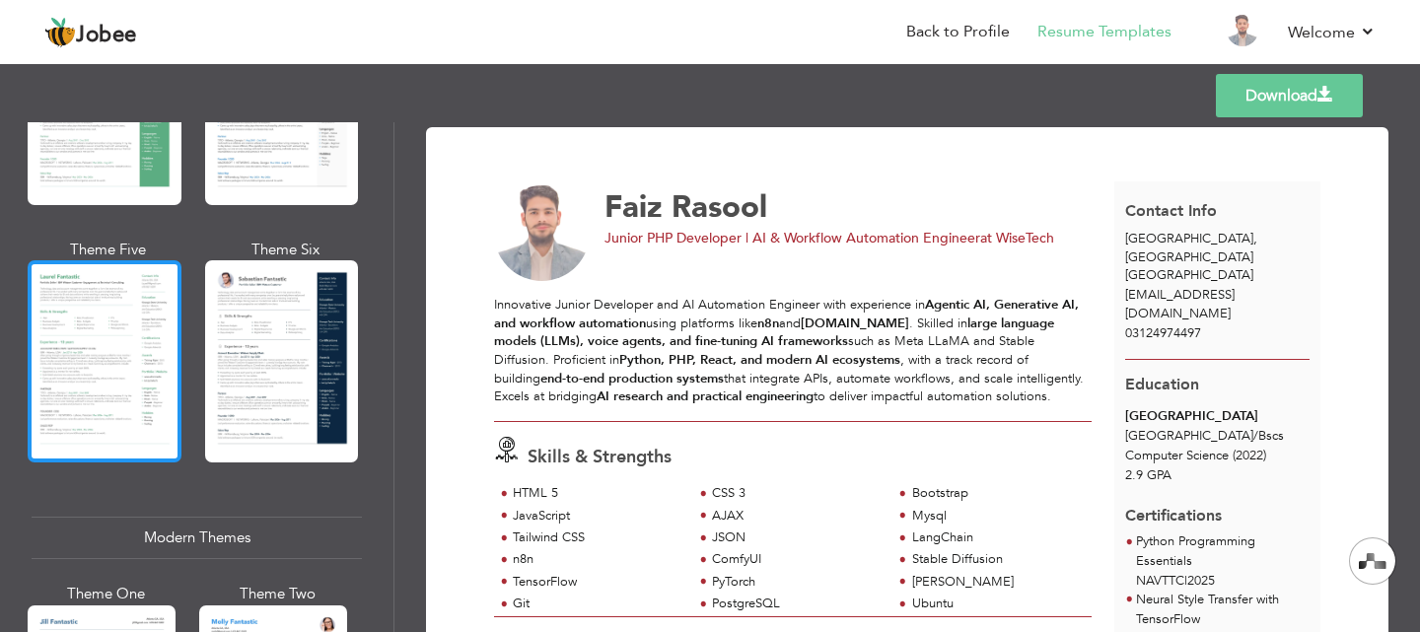
click at [121, 317] on div at bounding box center [105, 361] width 154 height 202
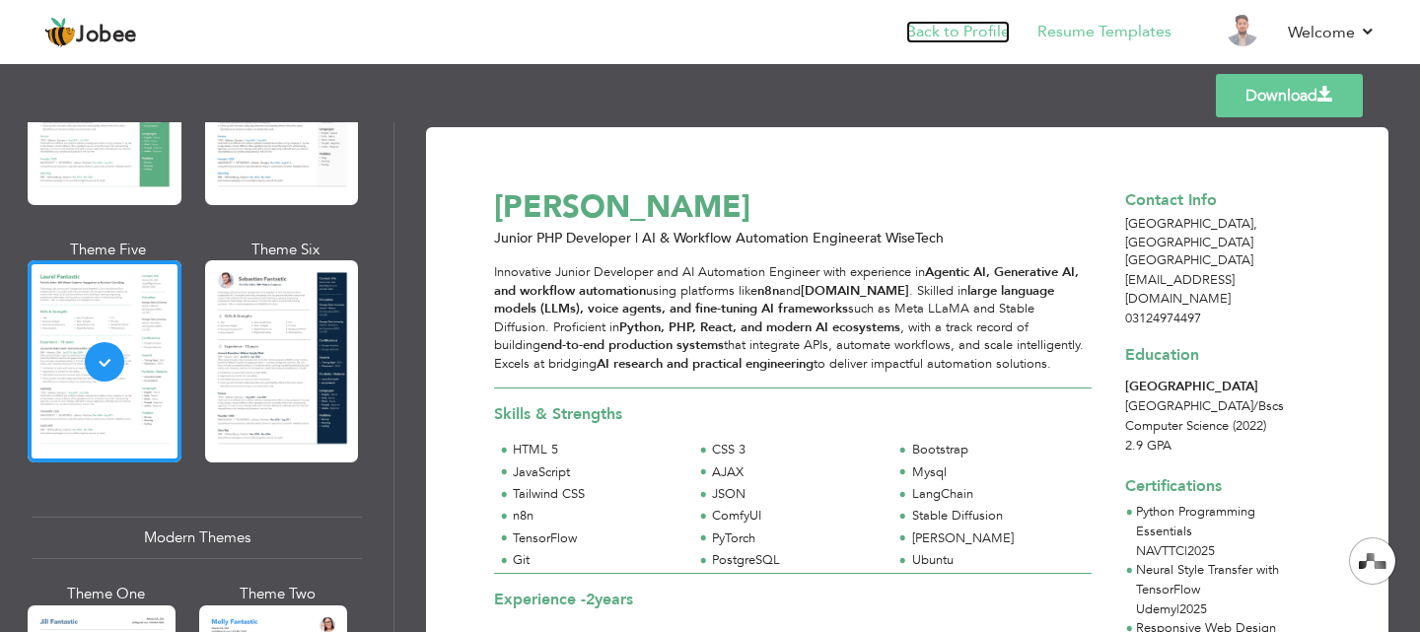
click at [961, 29] on link "Back to Profile" at bounding box center [958, 32] width 104 height 23
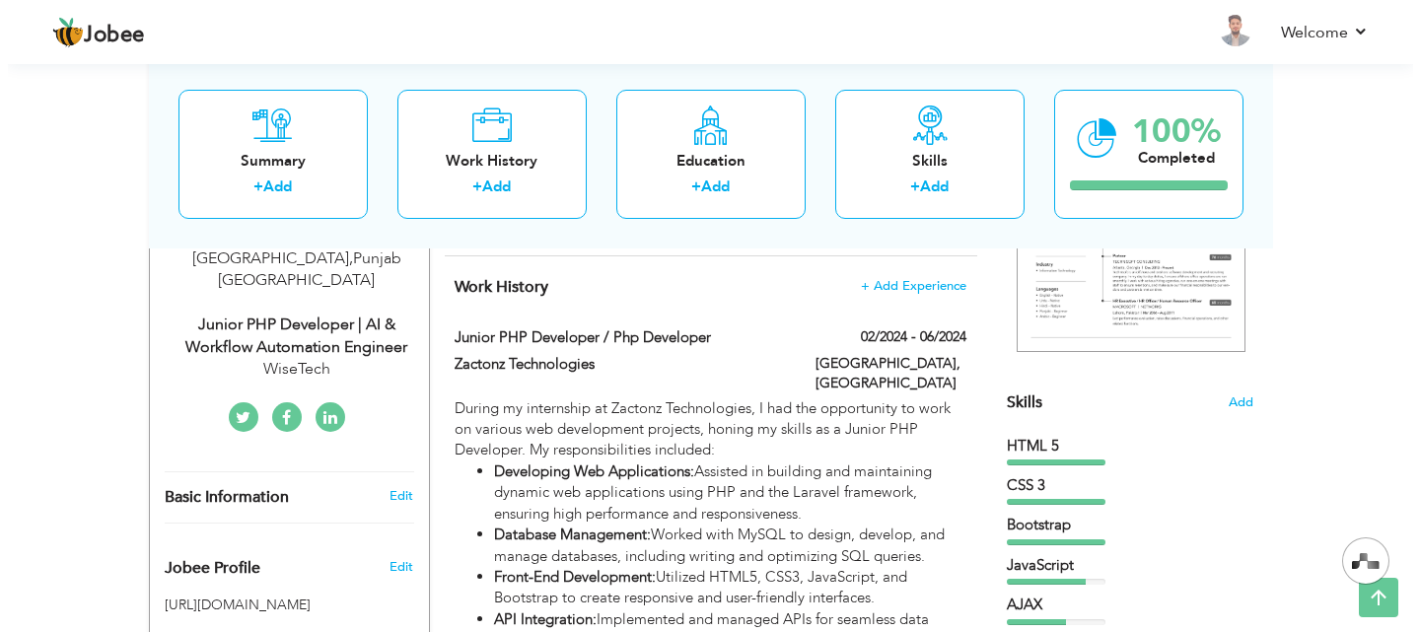
scroll to position [362, 0]
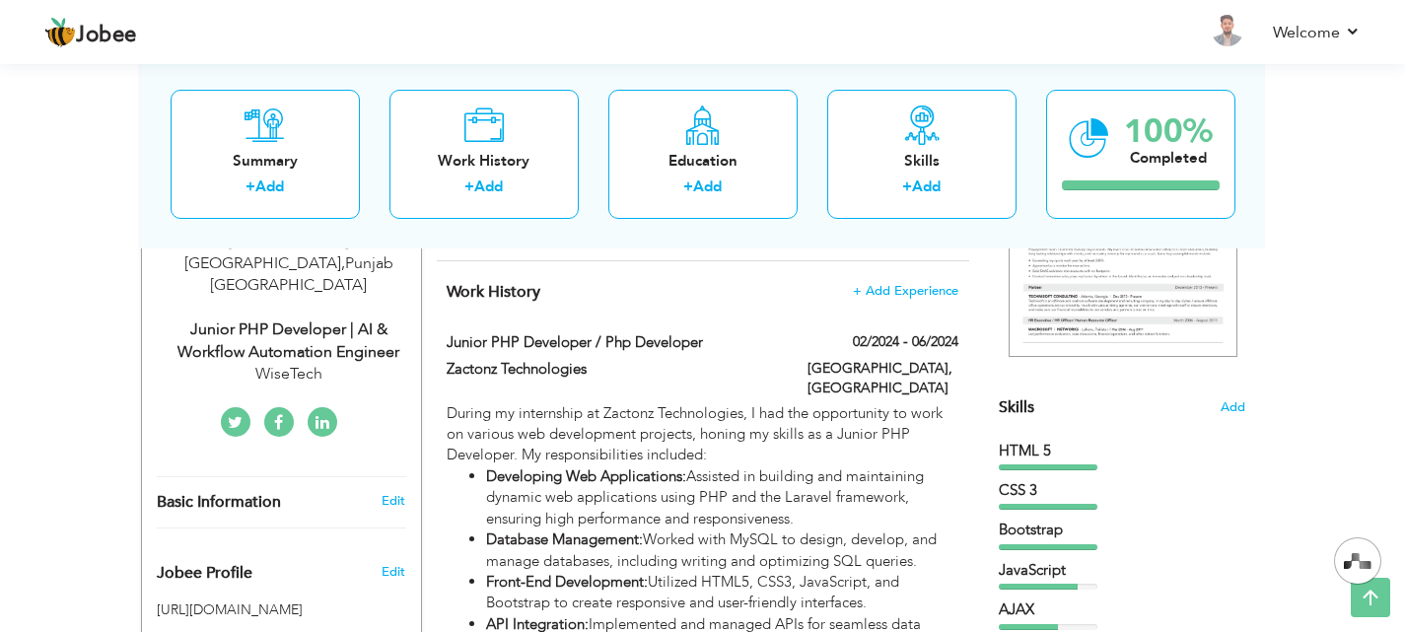
click at [318, 318] on div "Junior PHP Developer | AI & Workflow Automation Engineer" at bounding box center [289, 340] width 264 height 45
type input "Faiz"
type input "Rasool"
type input "03124974497"
select select "number:166"
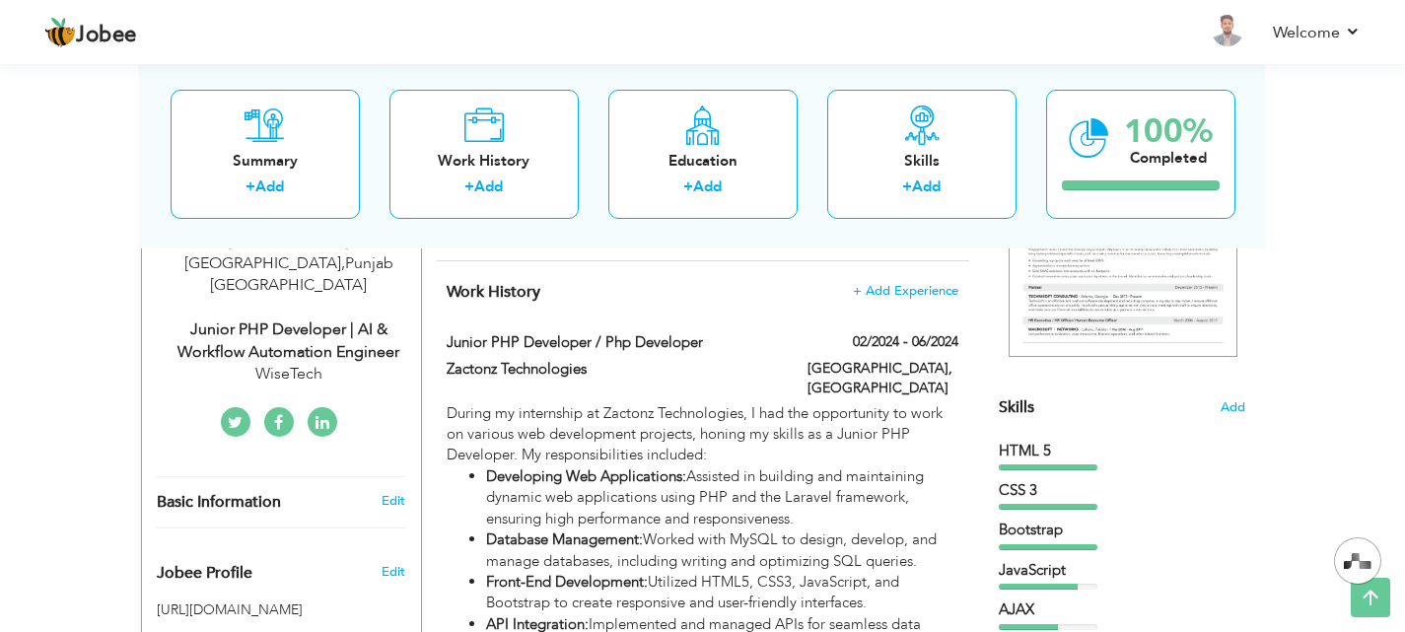
type input "[GEOGRAPHIC_DATA]"
select select "number:4"
type input "WiseTech"
type input "Junior PHP Developer | AI & Workflow Automation Engineer"
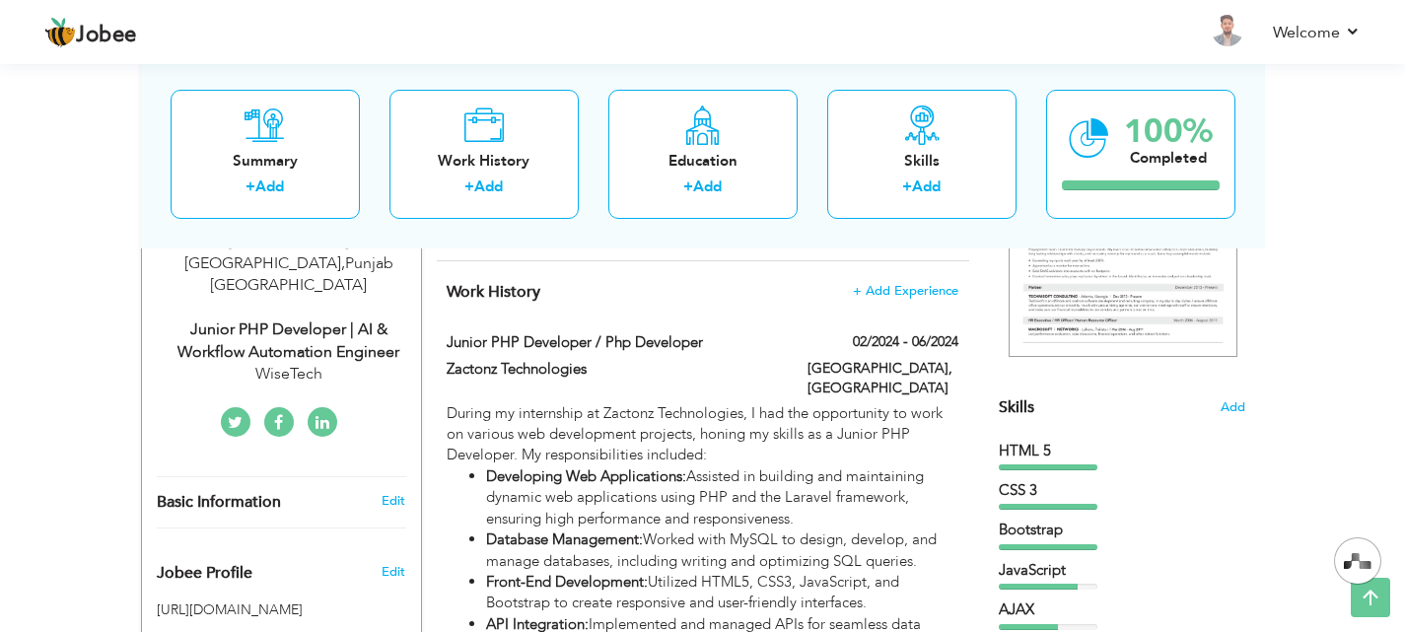
type input "[DOMAIN_NAME][URL]"
type input "[URL][DOMAIN_NAME]"
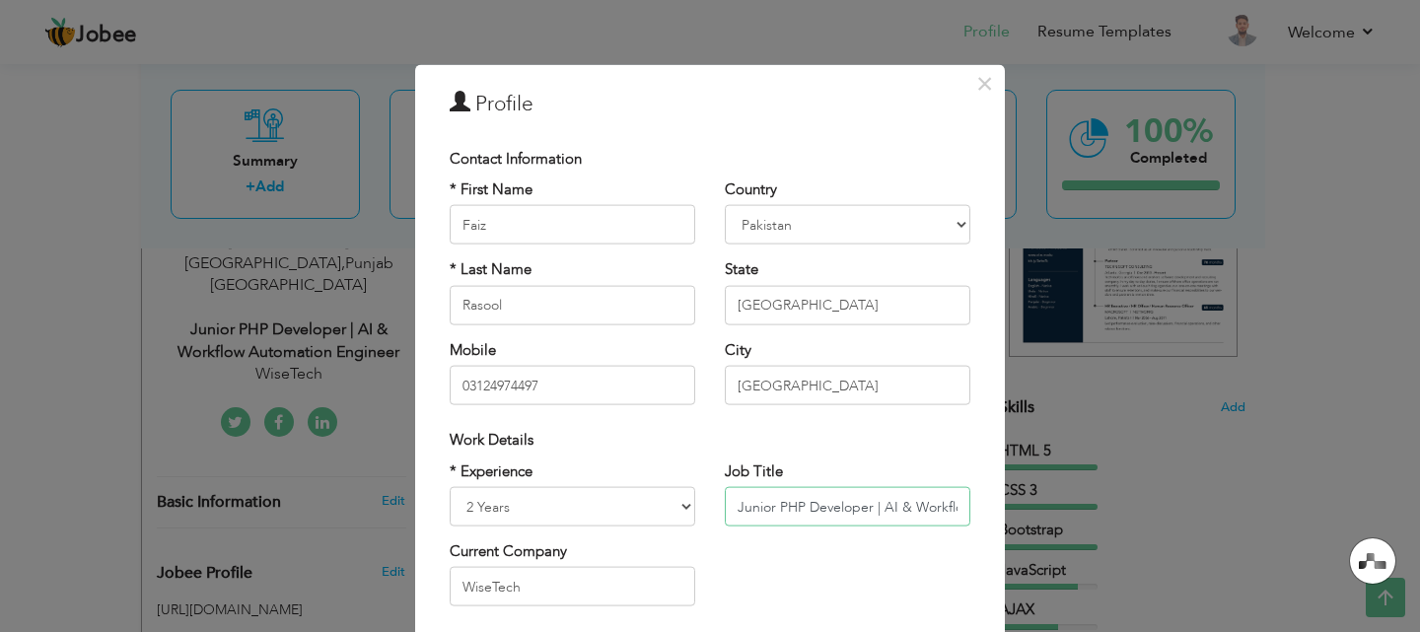
drag, startPoint x: 874, startPoint y: 507, endPoint x: 677, endPoint y: 514, distance: 196.3
click at [677, 514] on div "* Experience Entry Level Less than 1 Year 1 Year 2 Years 3 Years 4 Years 5 Year…" at bounding box center [710, 540] width 550 height 161
type input "Genrative AI & Workflow Automation Engineer"
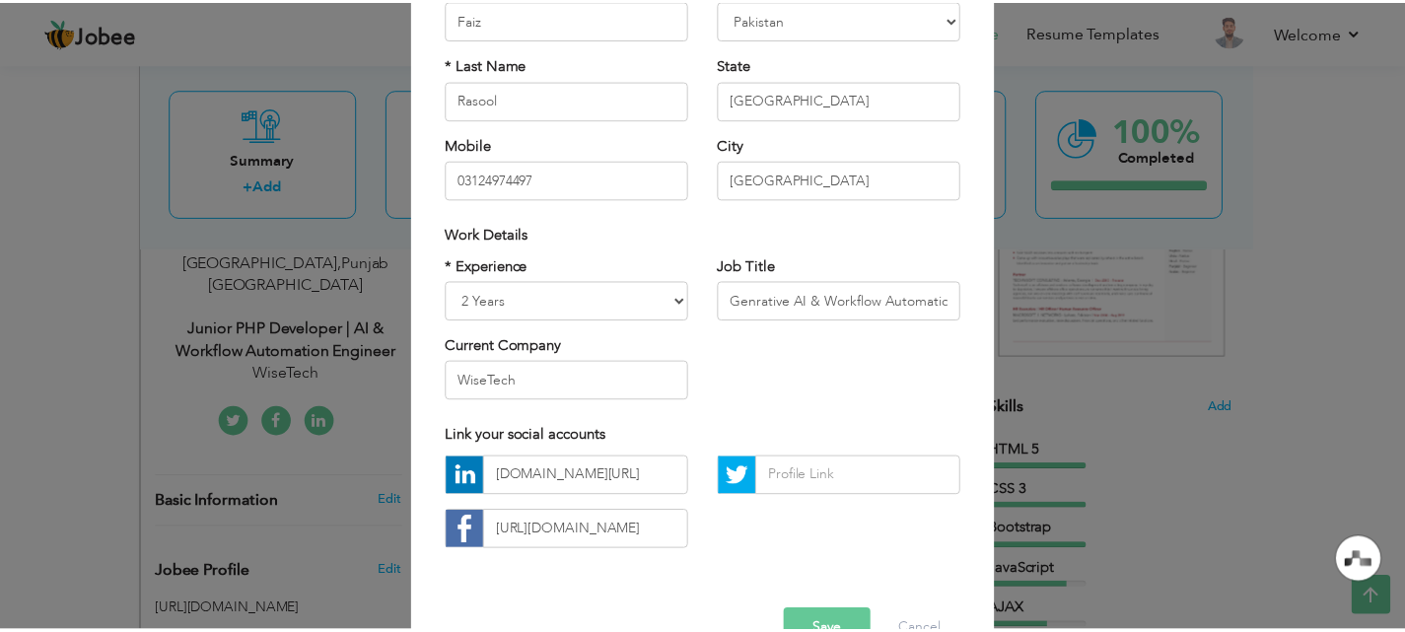
scroll to position [257, 0]
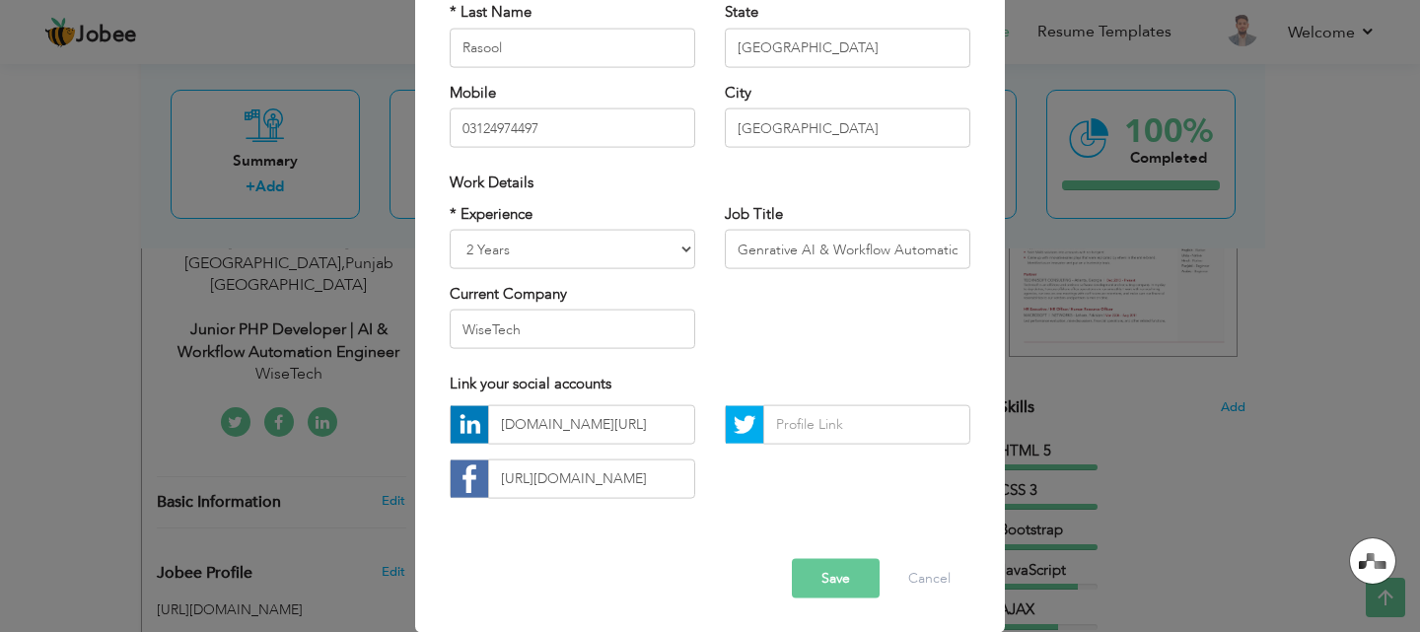
click at [828, 579] on button "Save" at bounding box center [836, 577] width 88 height 39
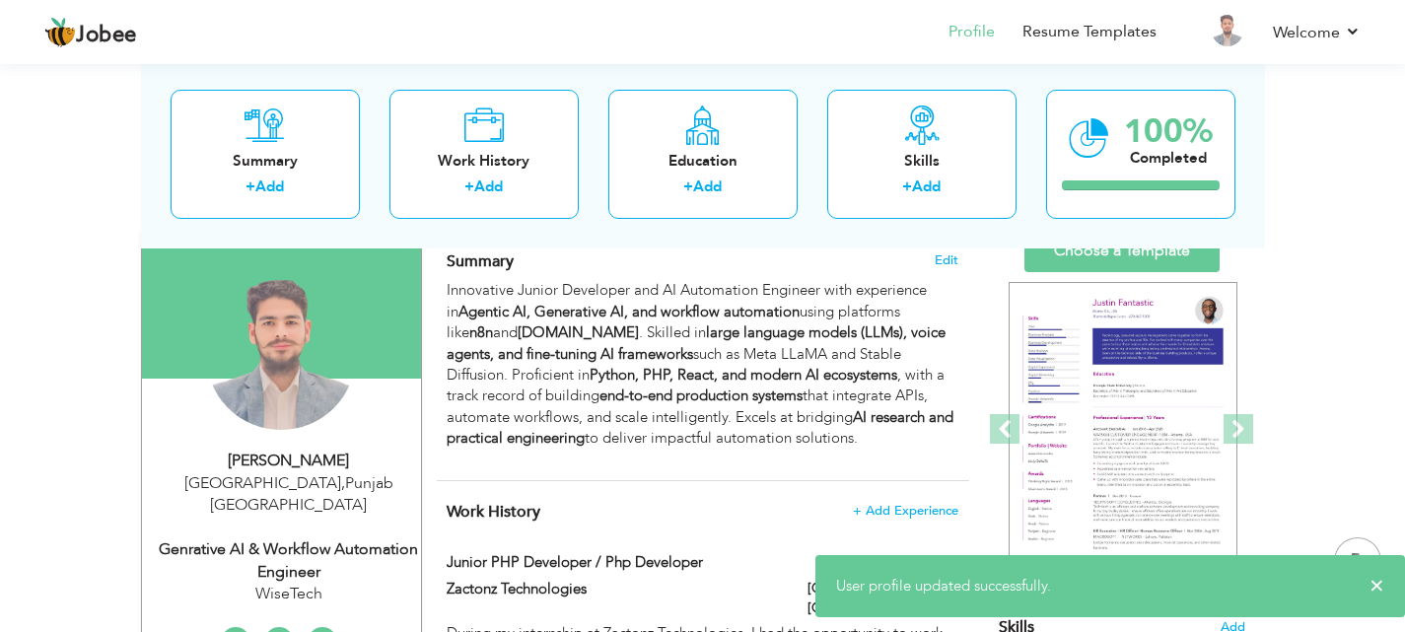
scroll to position [111, 0]
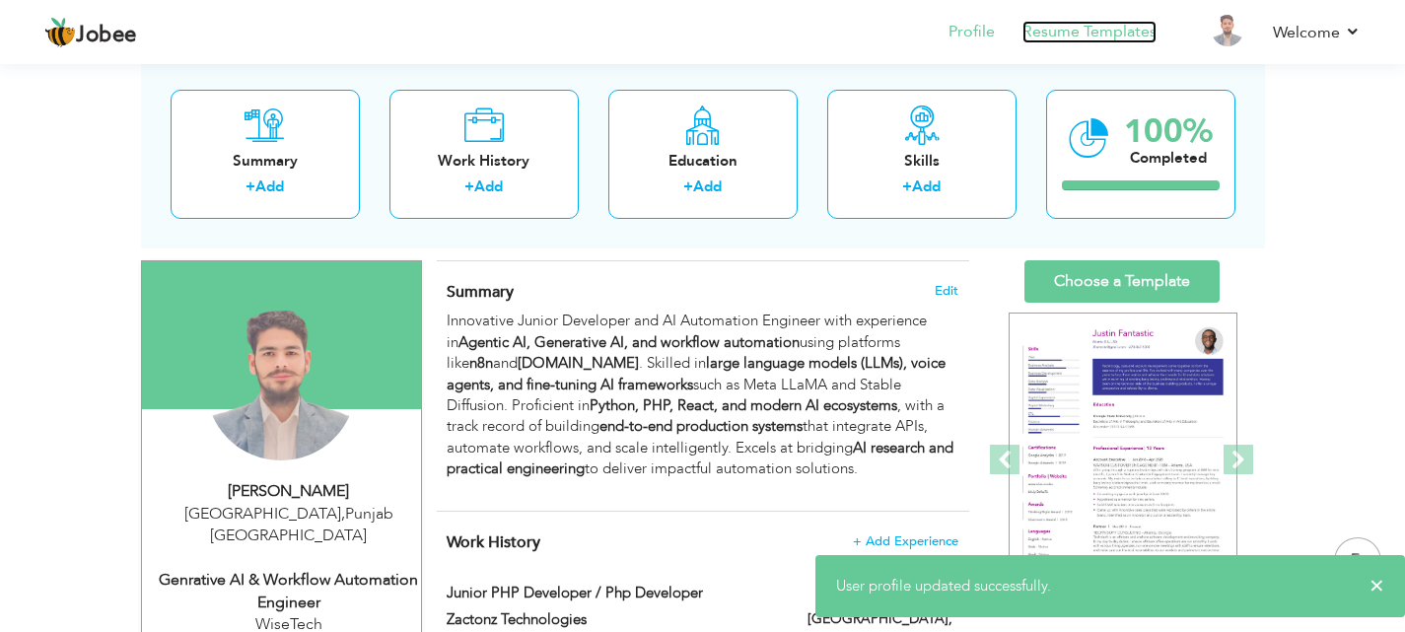
click at [1131, 42] on link "Resume Templates" at bounding box center [1089, 32] width 134 height 23
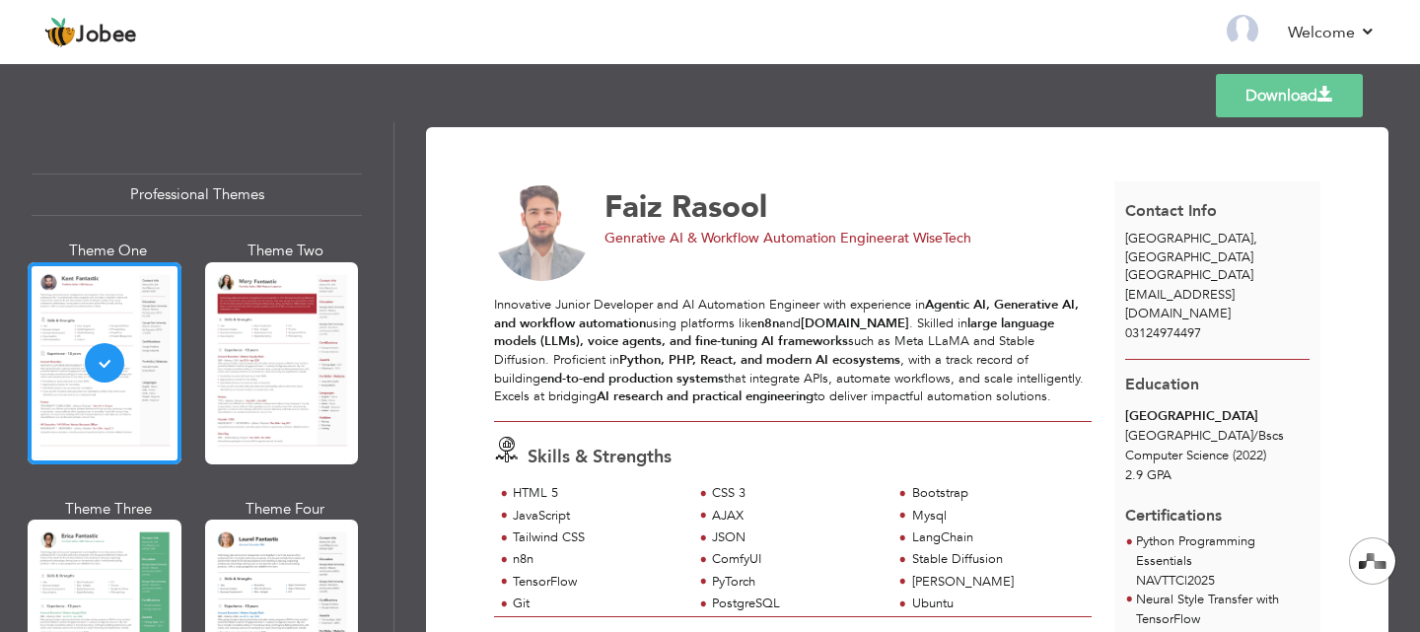
click at [1419, 73] on div "Templates Download" at bounding box center [710, 95] width 1420 height 63
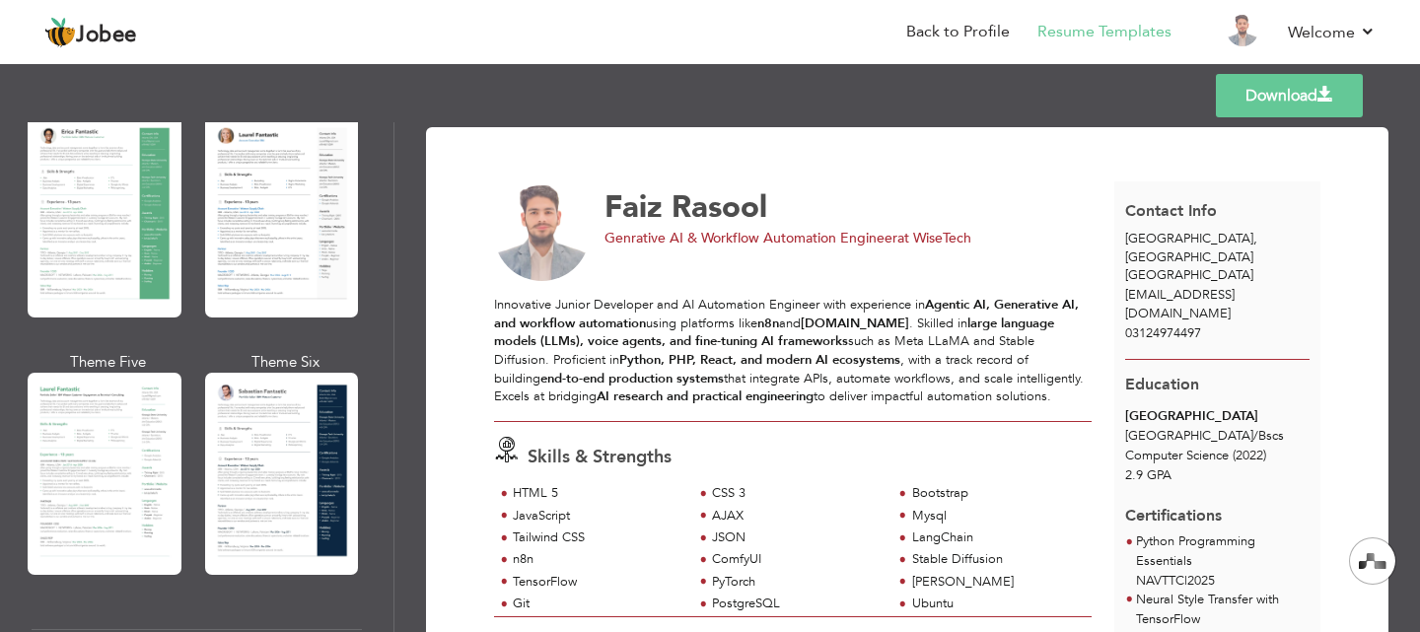
scroll to position [420, 0]
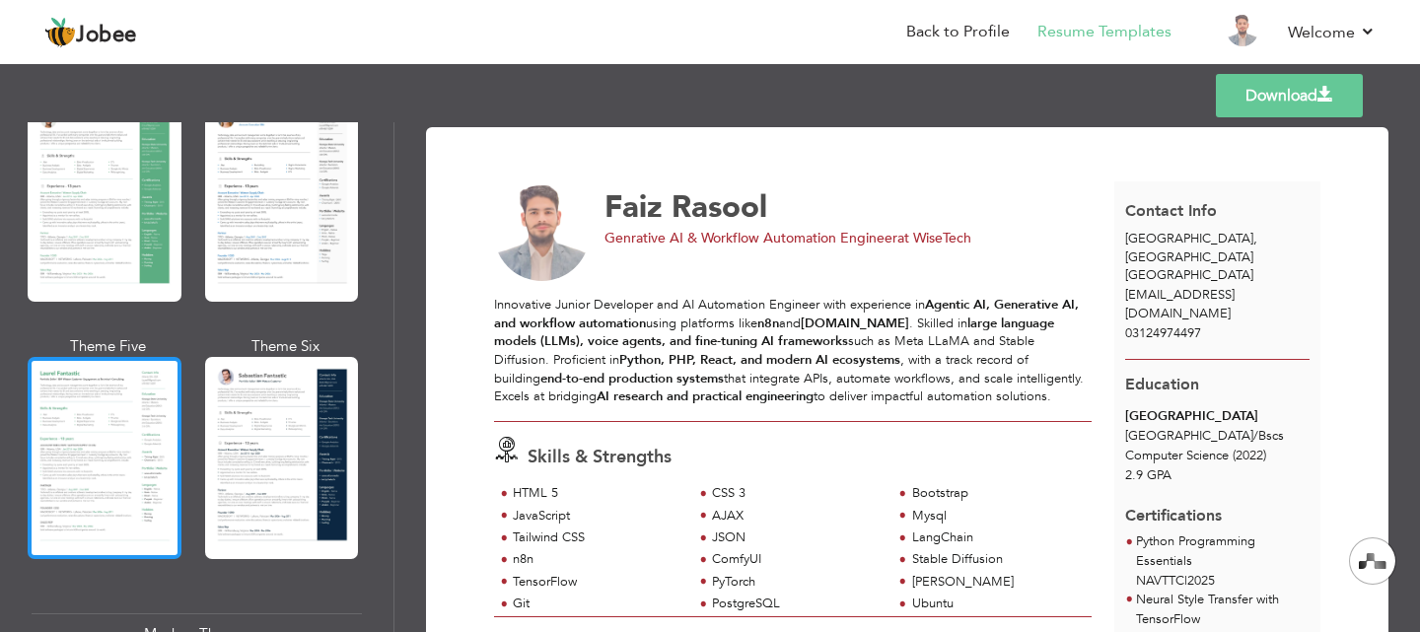
click at [101, 413] on div at bounding box center [105, 458] width 154 height 202
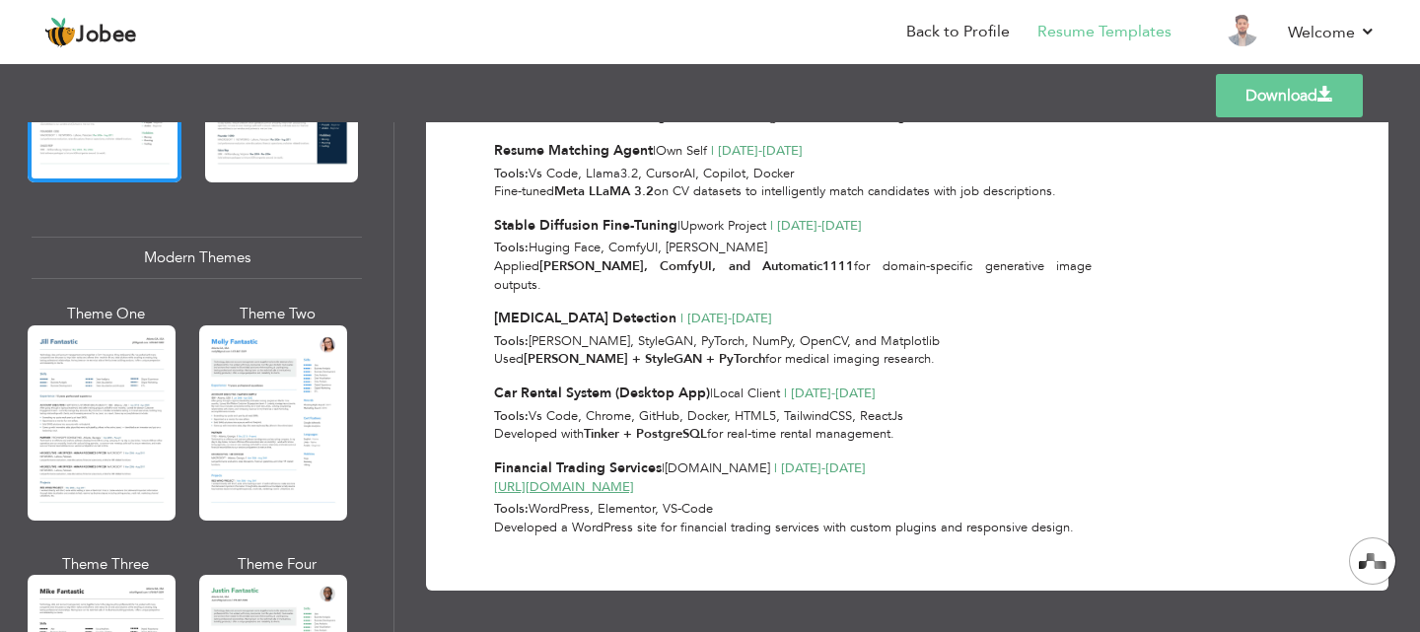
scroll to position [819, 0]
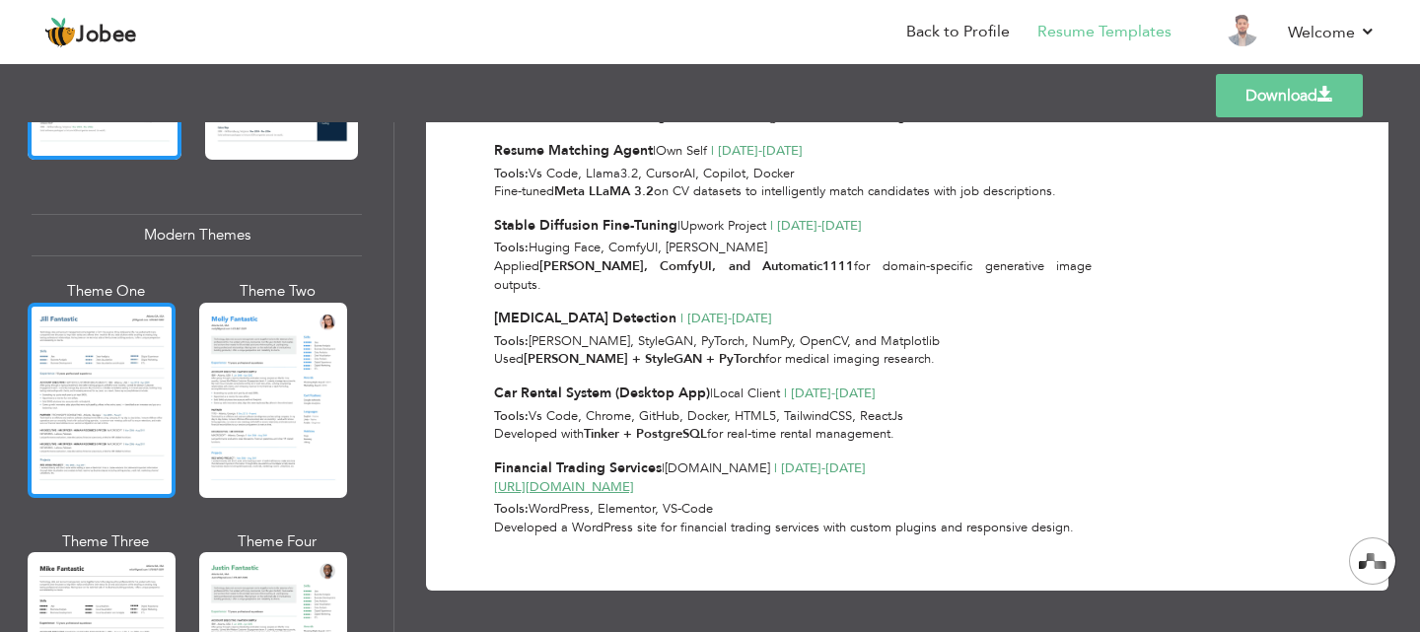
click at [100, 362] on div at bounding box center [102, 400] width 148 height 195
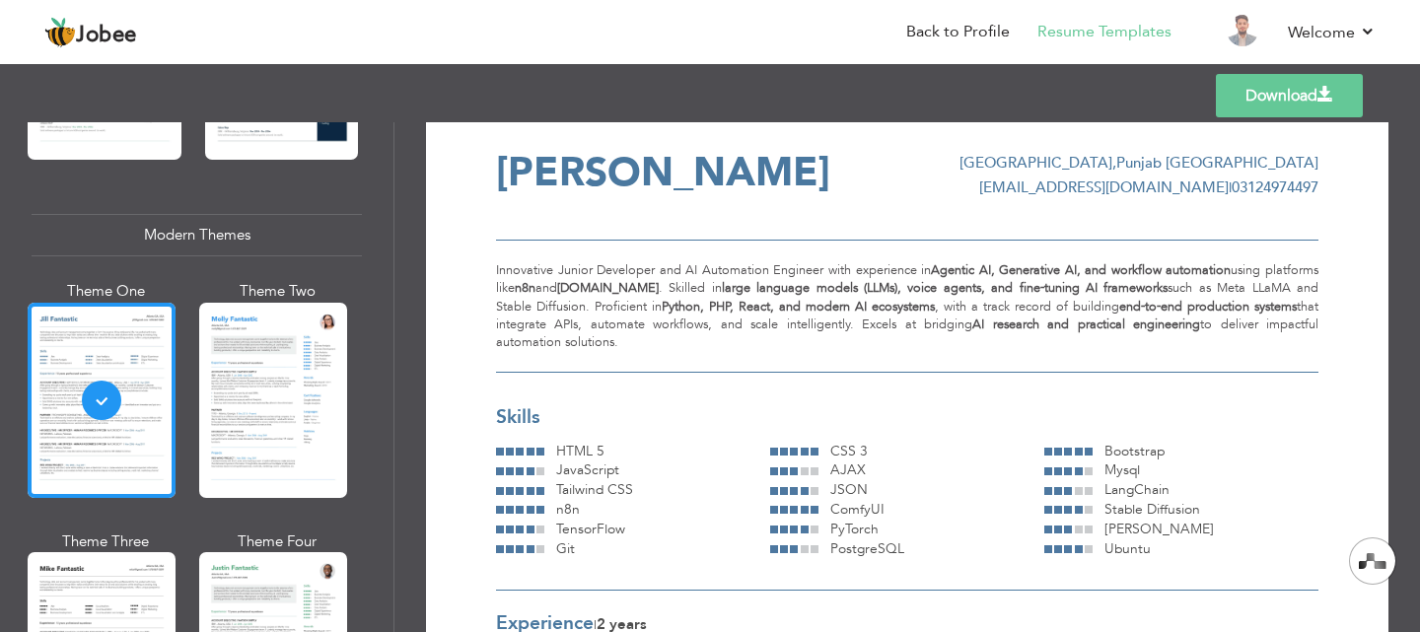
scroll to position [0, 0]
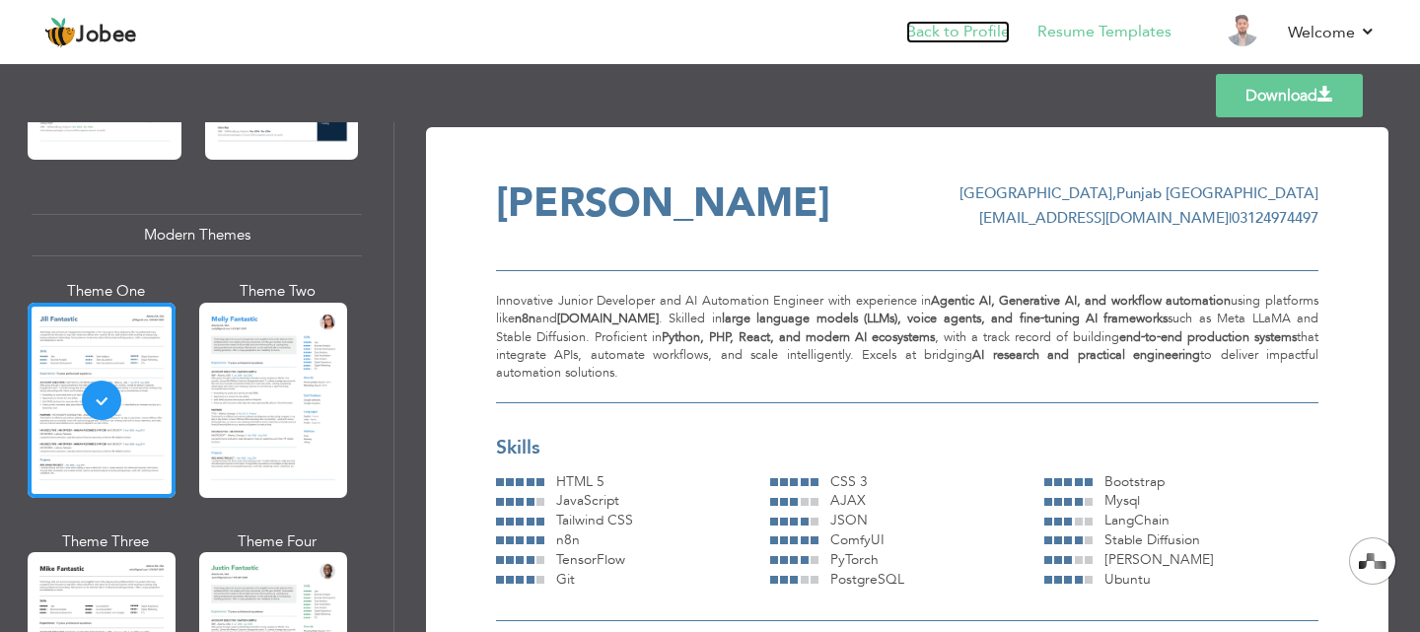
click at [930, 34] on link "Back to Profile" at bounding box center [958, 32] width 104 height 23
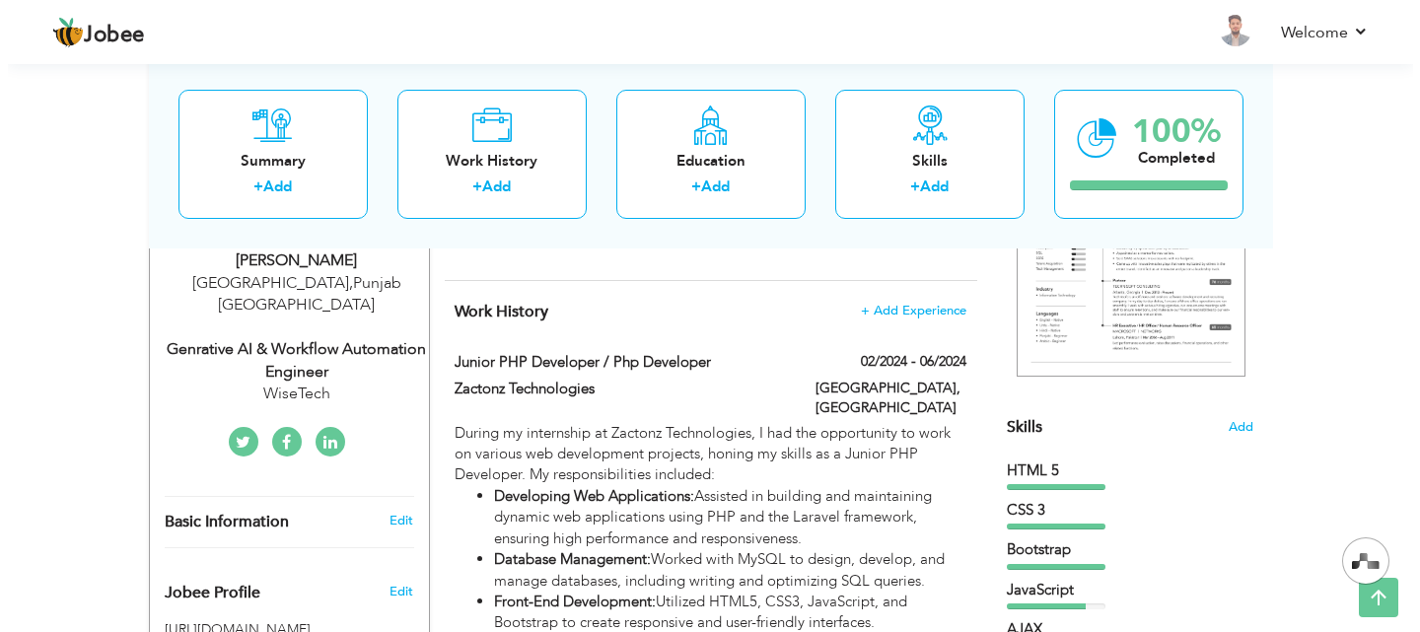
scroll to position [334, 0]
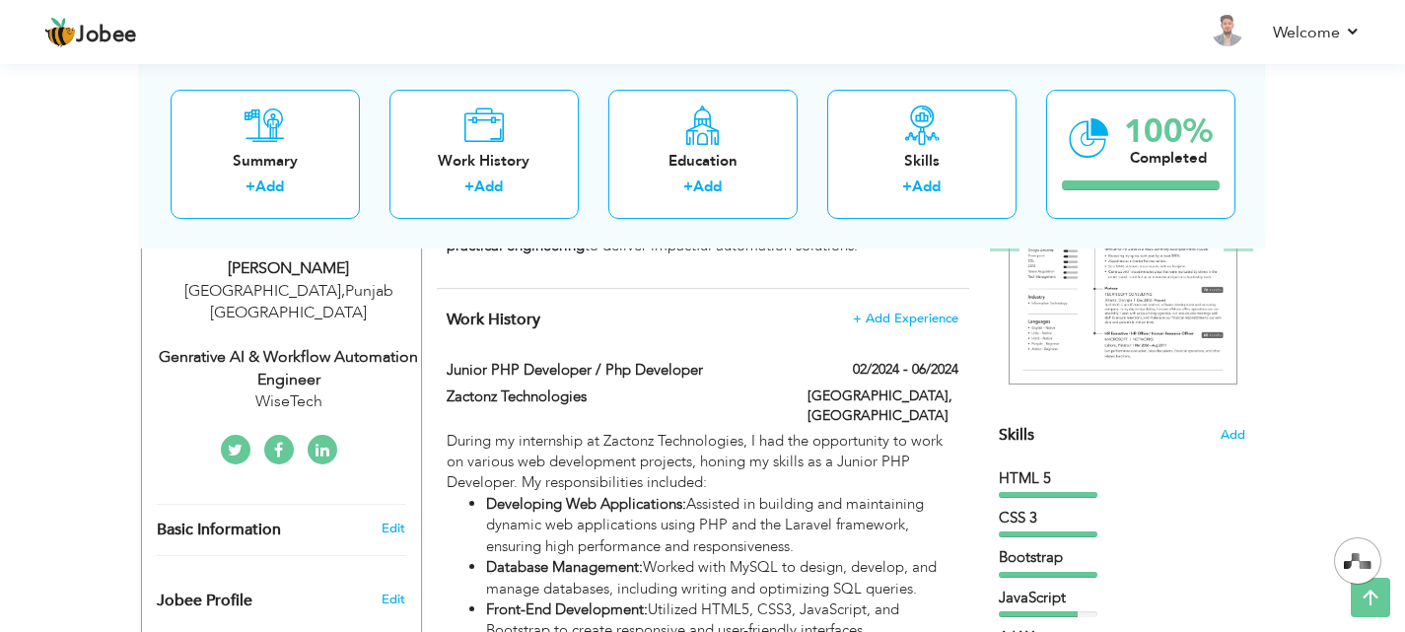
click at [228, 346] on div "Genrative AI & Workflow Automation Engineer" at bounding box center [289, 368] width 264 height 45
type input "Faiz"
type input "Rasool"
type input "03124974497"
select select "number:166"
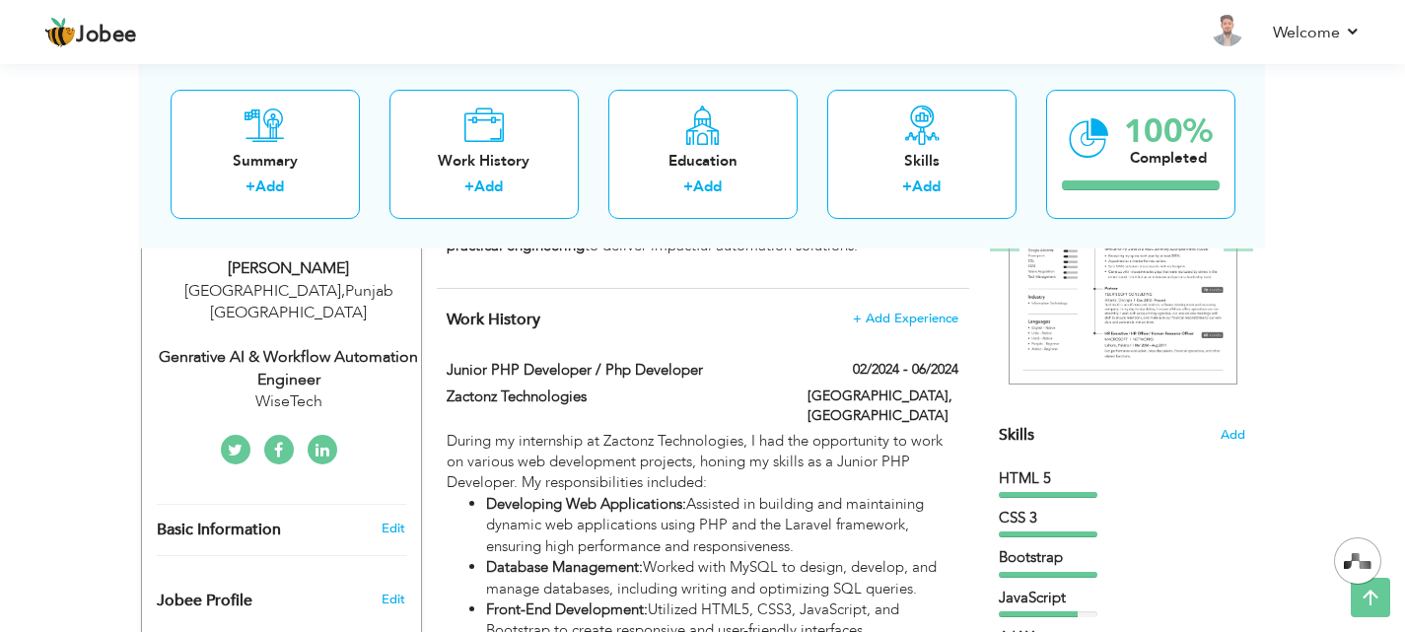
type input "[GEOGRAPHIC_DATA]"
select select "number:4"
type input "WiseTech"
type input "Genrative AI & Workflow Automation Engineer"
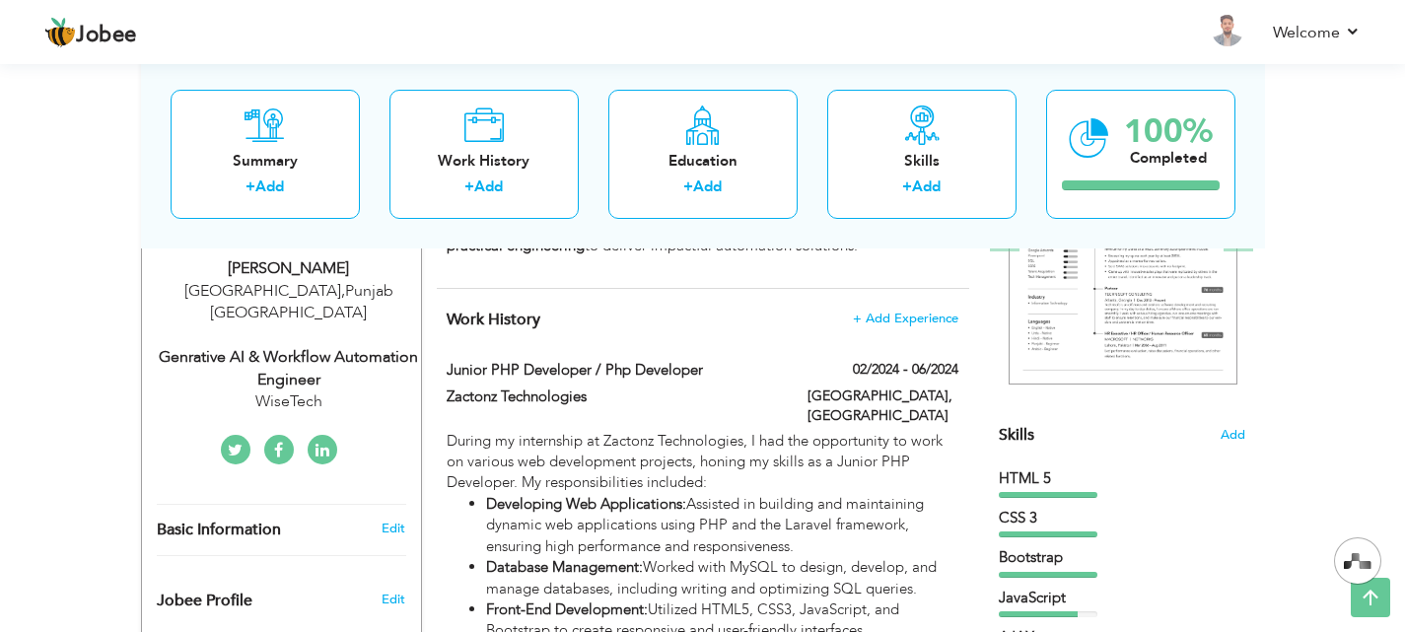
type input "[DOMAIN_NAME][URL]"
type input "[URL][DOMAIN_NAME]"
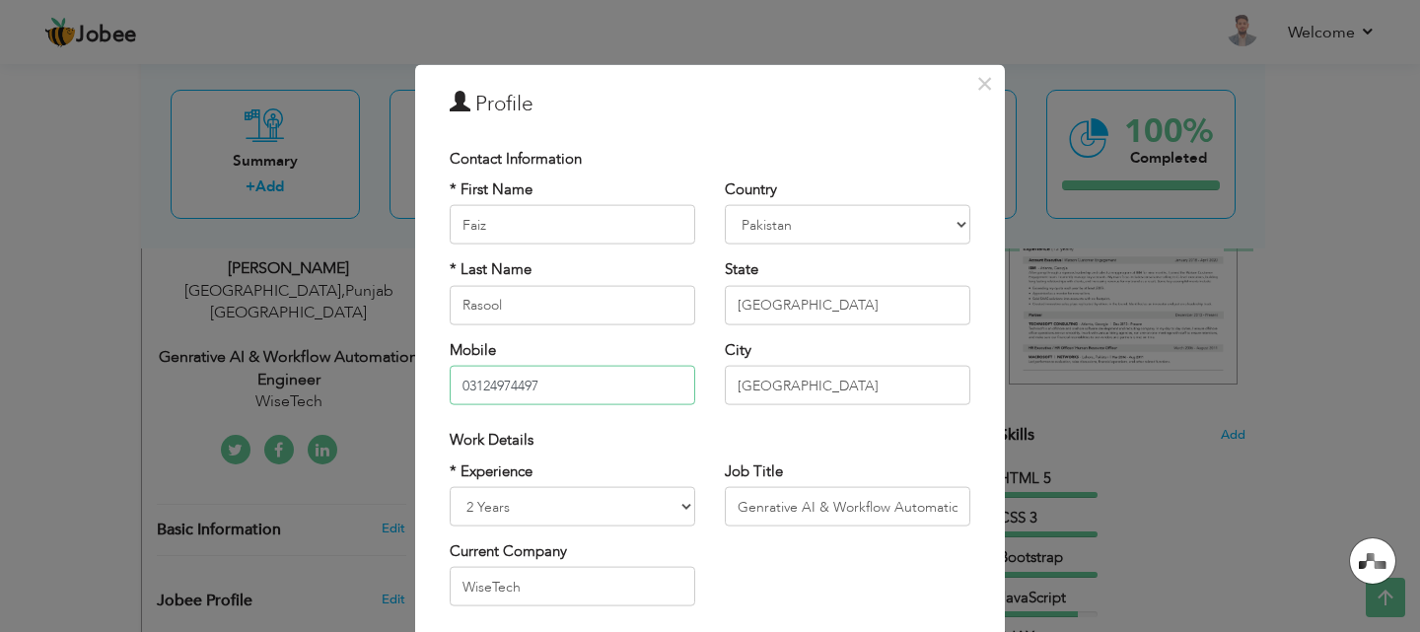
click at [547, 387] on input "03124974497" at bounding box center [572, 385] width 245 height 39
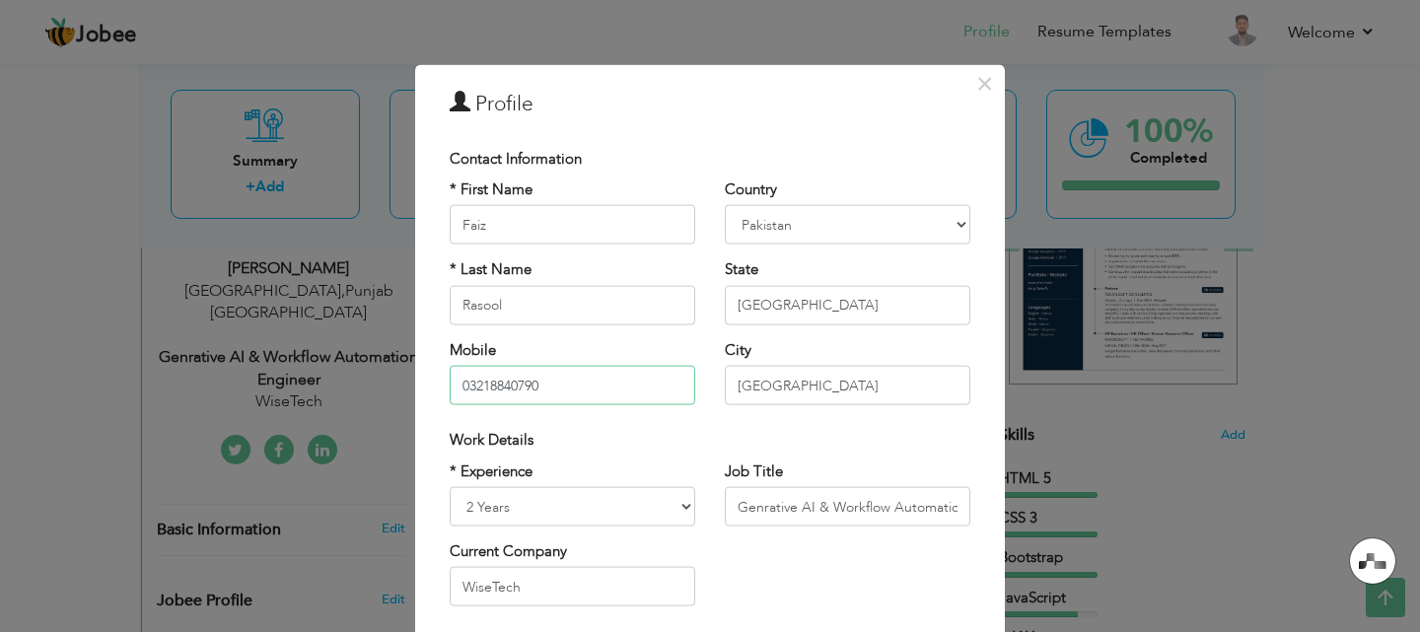
type input "03218840790"
click at [585, 422] on div "Work Details" at bounding box center [710, 440] width 550 height 40
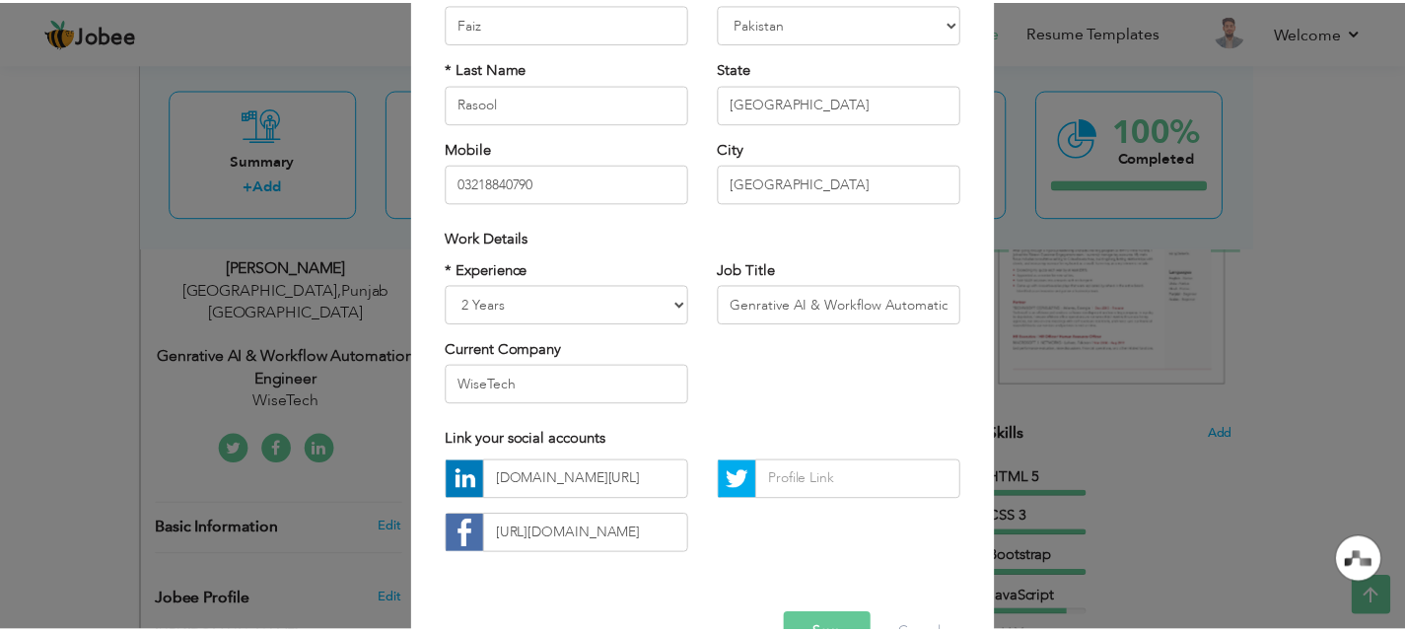
scroll to position [257, 0]
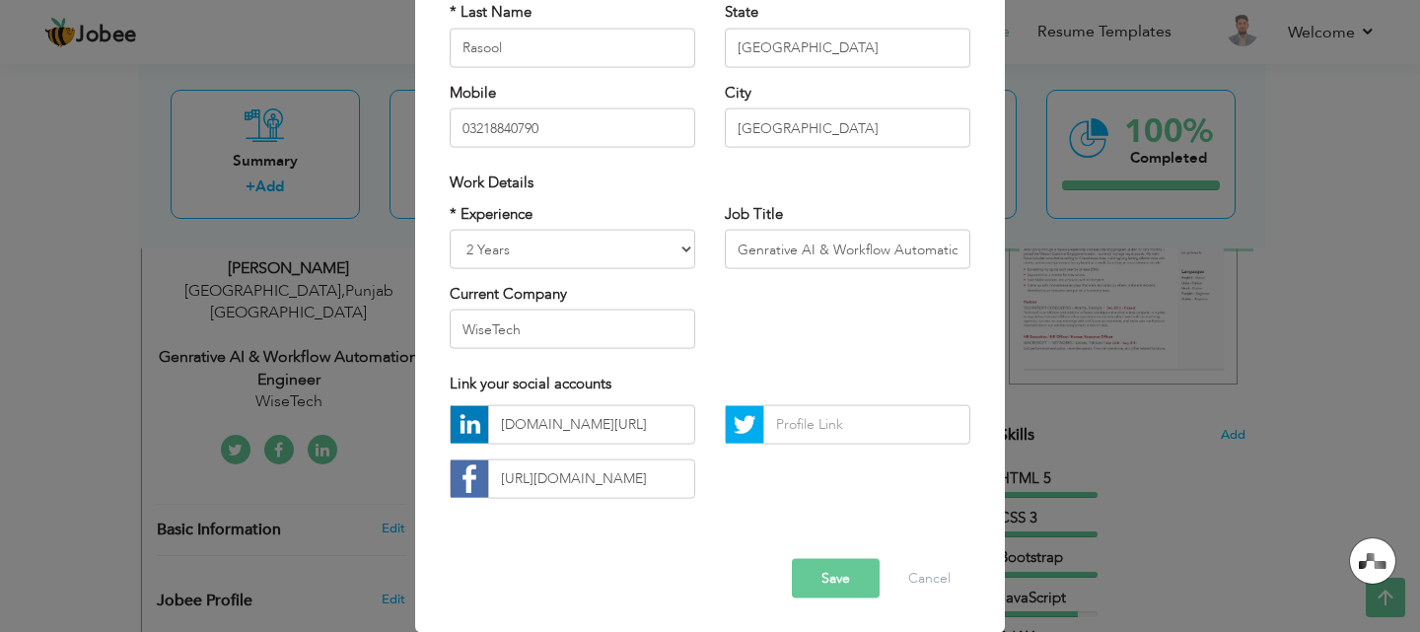
click at [828, 584] on button "Save" at bounding box center [836, 577] width 88 height 39
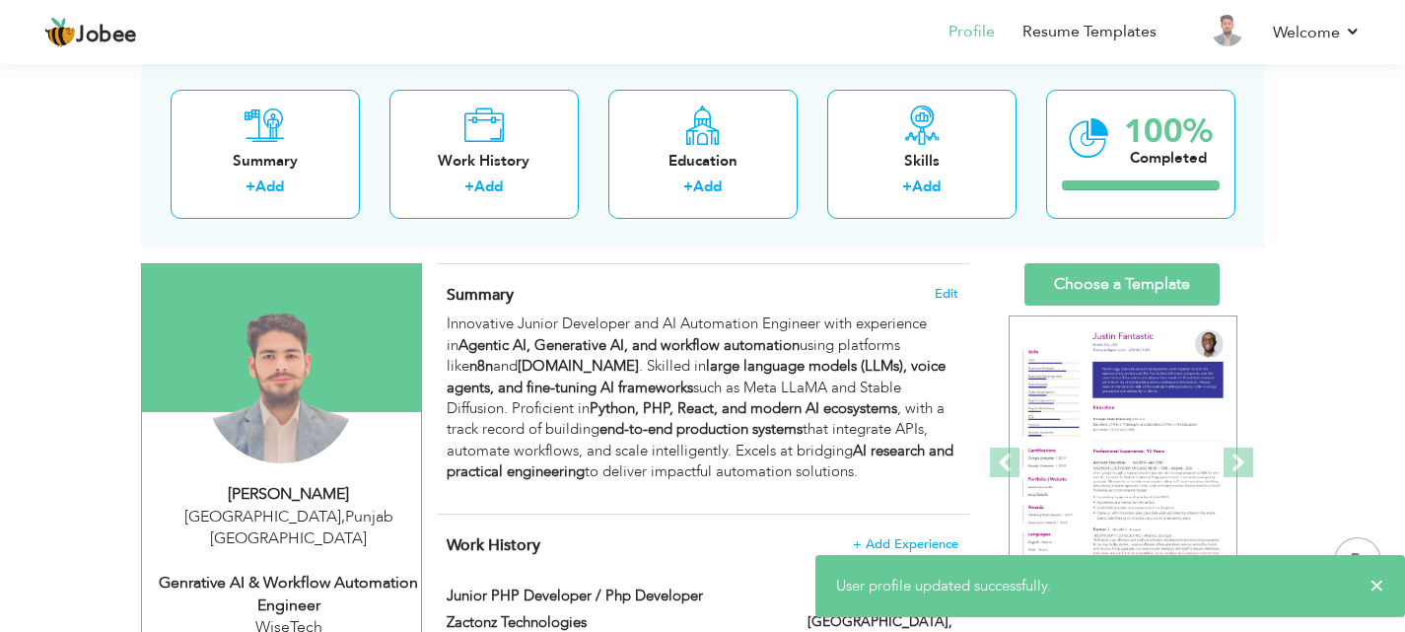
scroll to position [100, 0]
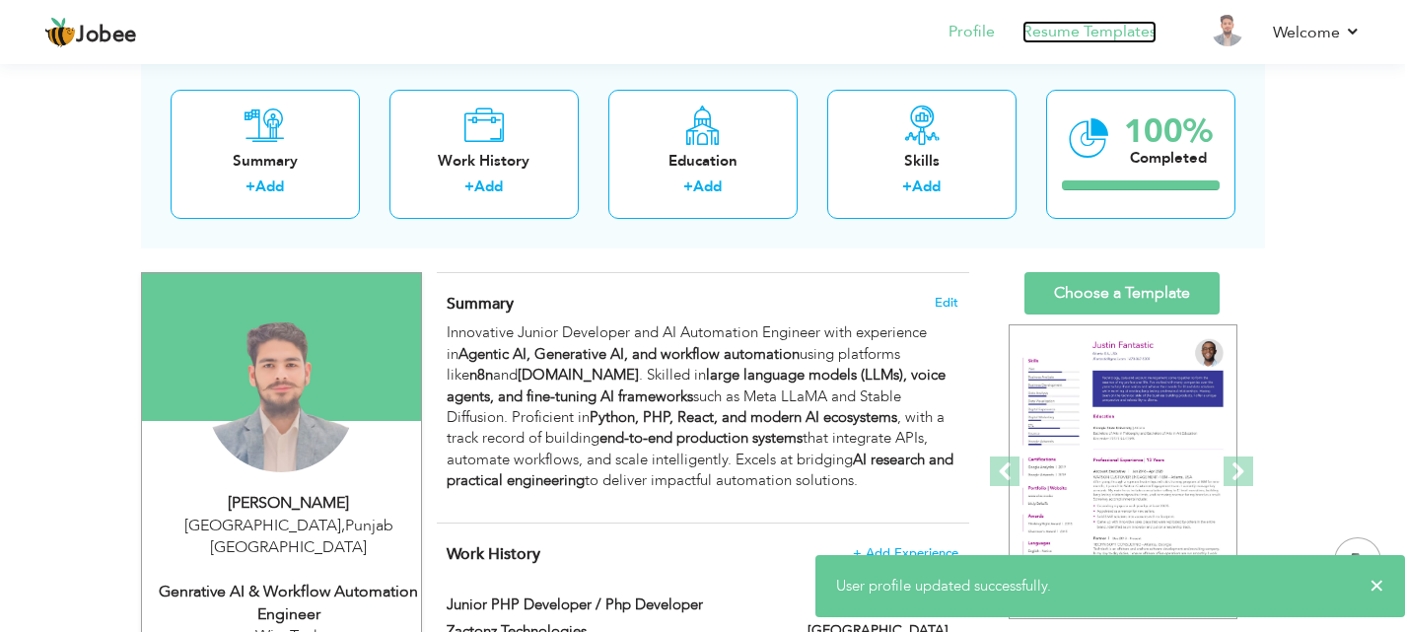
click at [1151, 35] on link "Resume Templates" at bounding box center [1089, 32] width 134 height 23
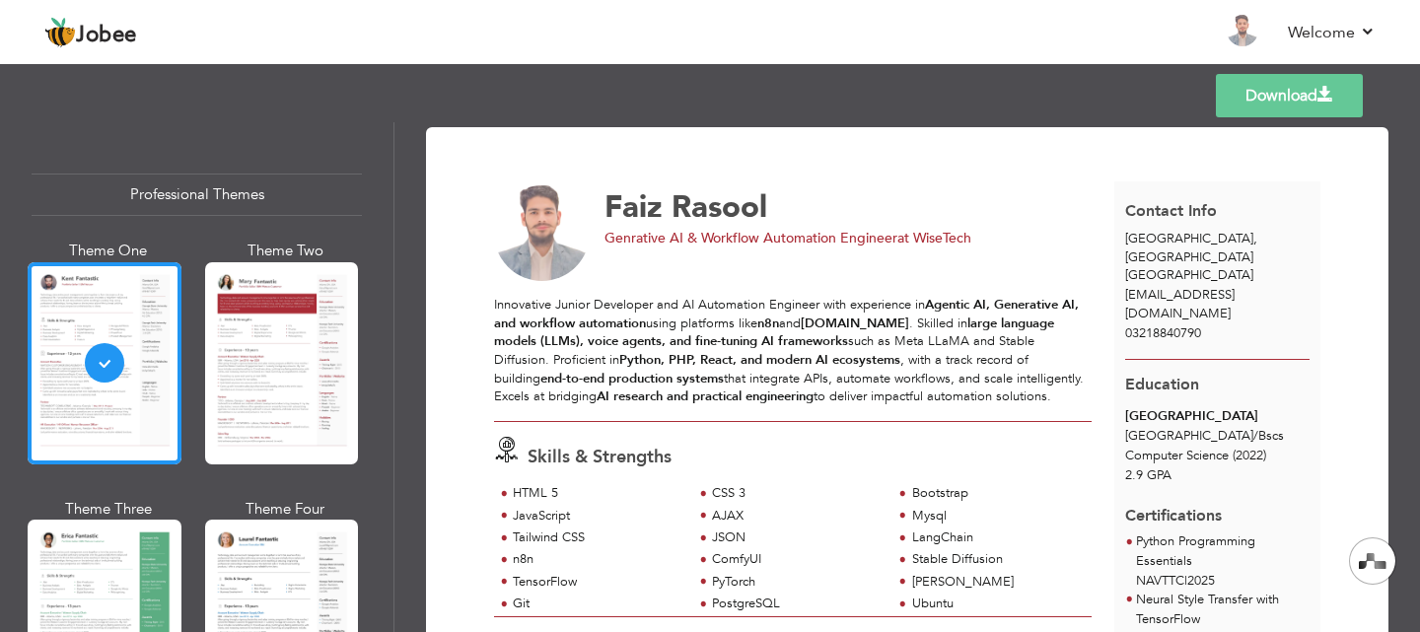
click at [287, 121] on div "Templates Download" at bounding box center [710, 95] width 1420 height 63
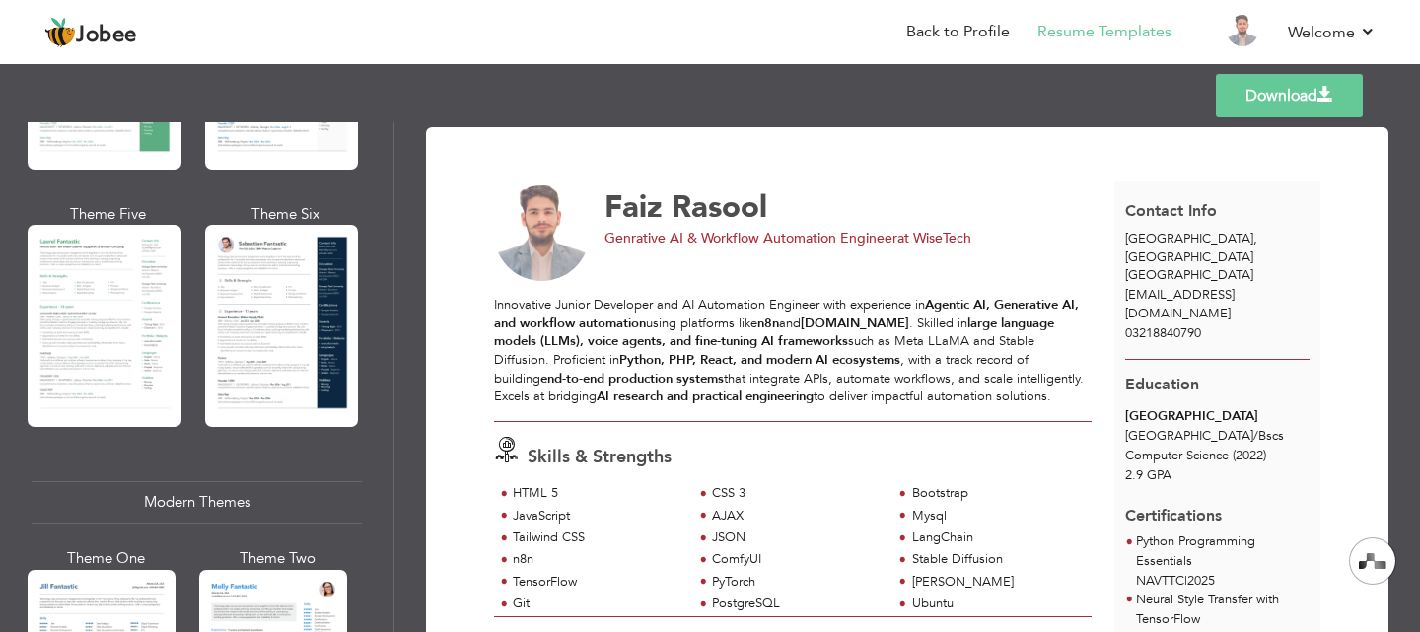
scroll to position [555, 0]
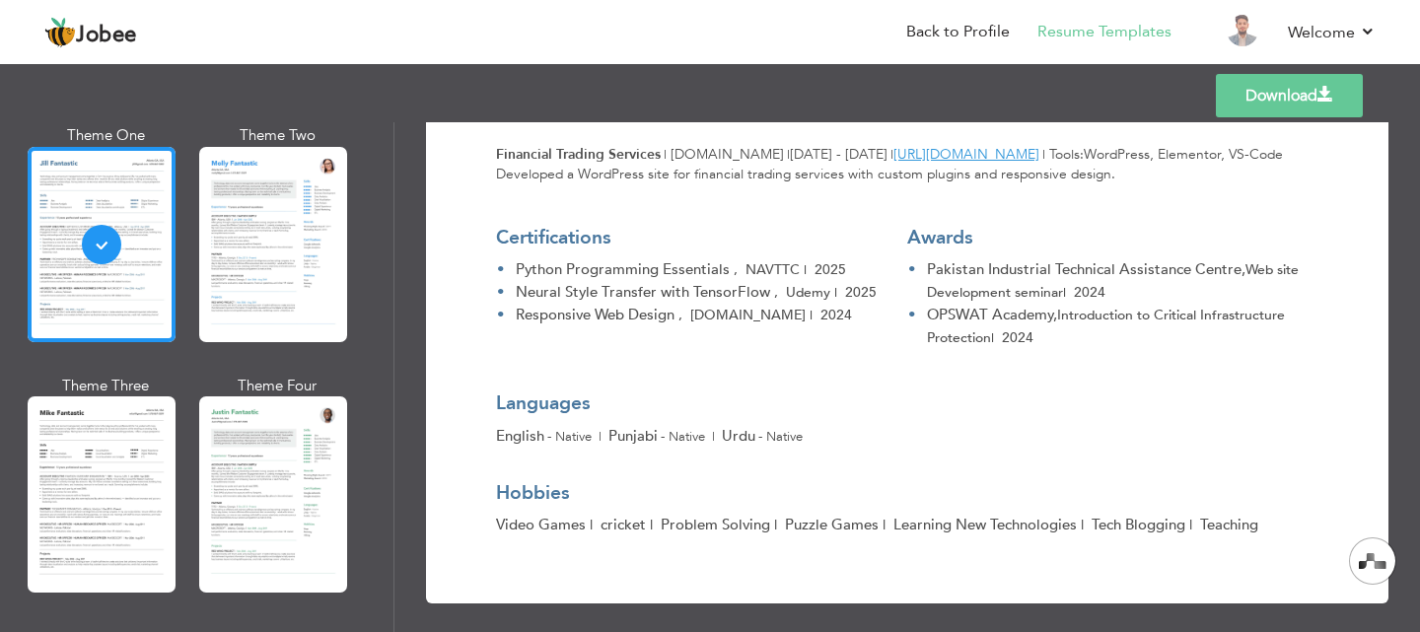
scroll to position [983, 0]
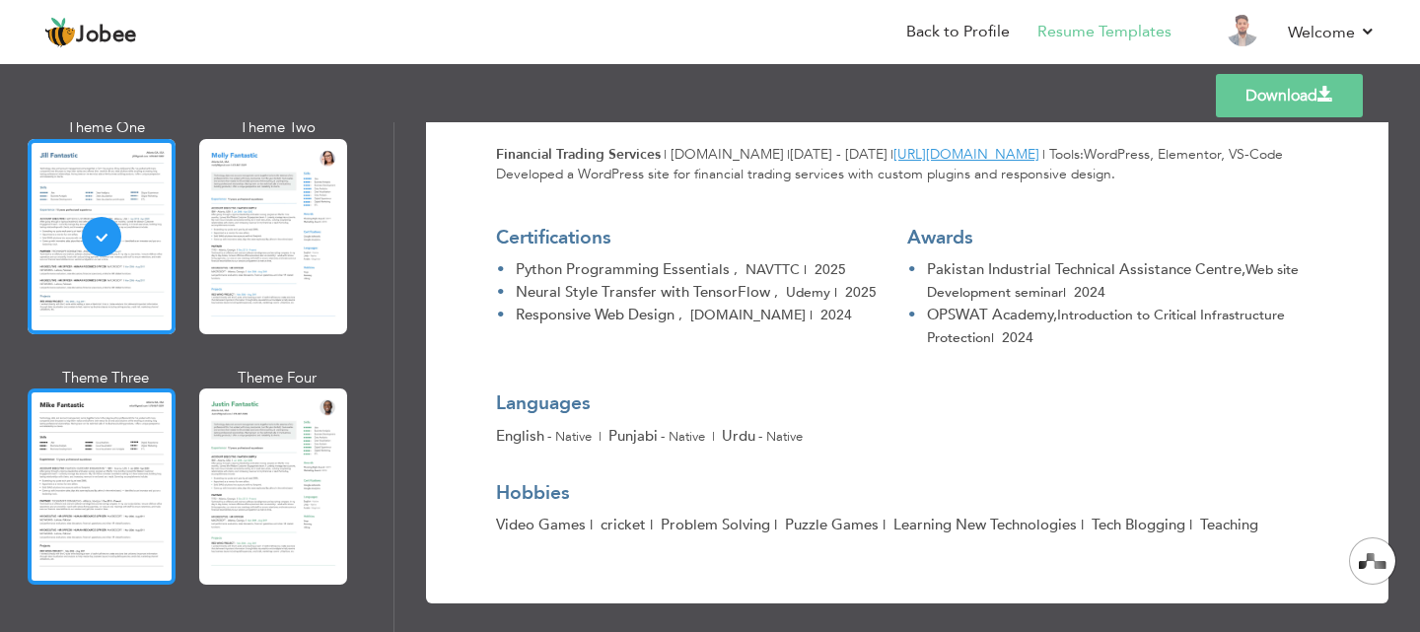
click at [104, 434] on div at bounding box center [102, 485] width 148 height 195
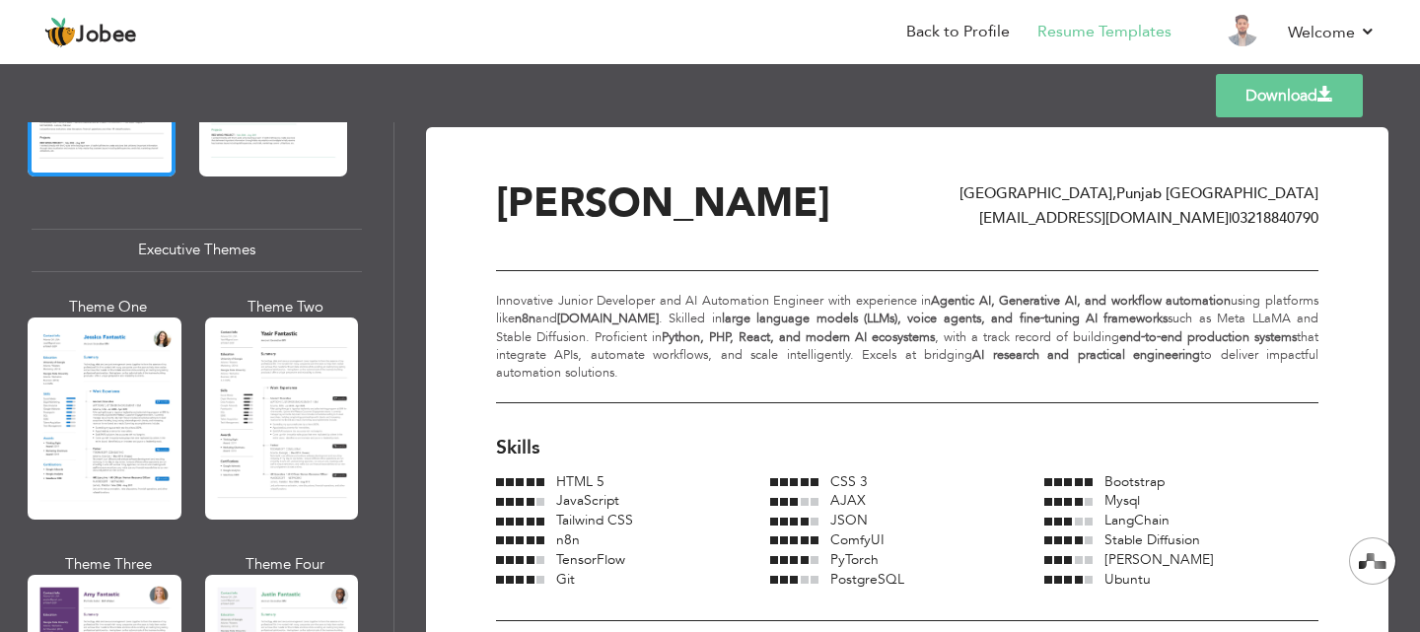
scroll to position [1427, 0]
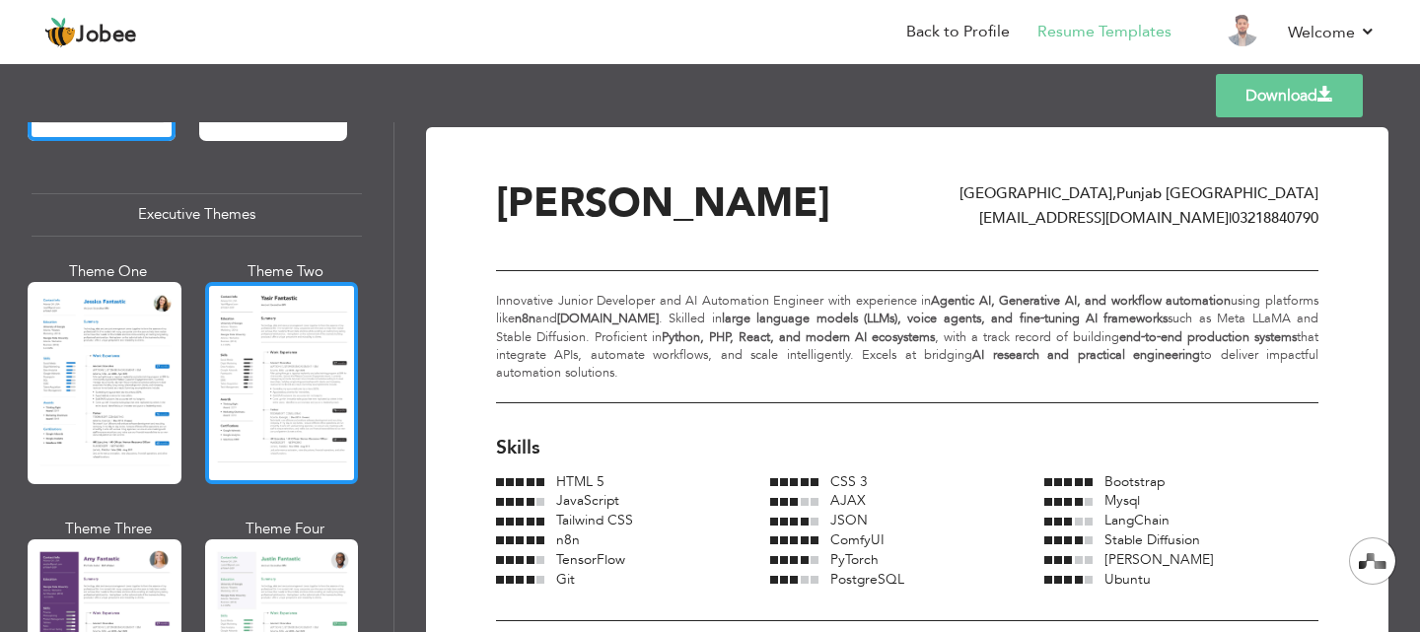
click at [266, 335] on div at bounding box center [282, 383] width 154 height 202
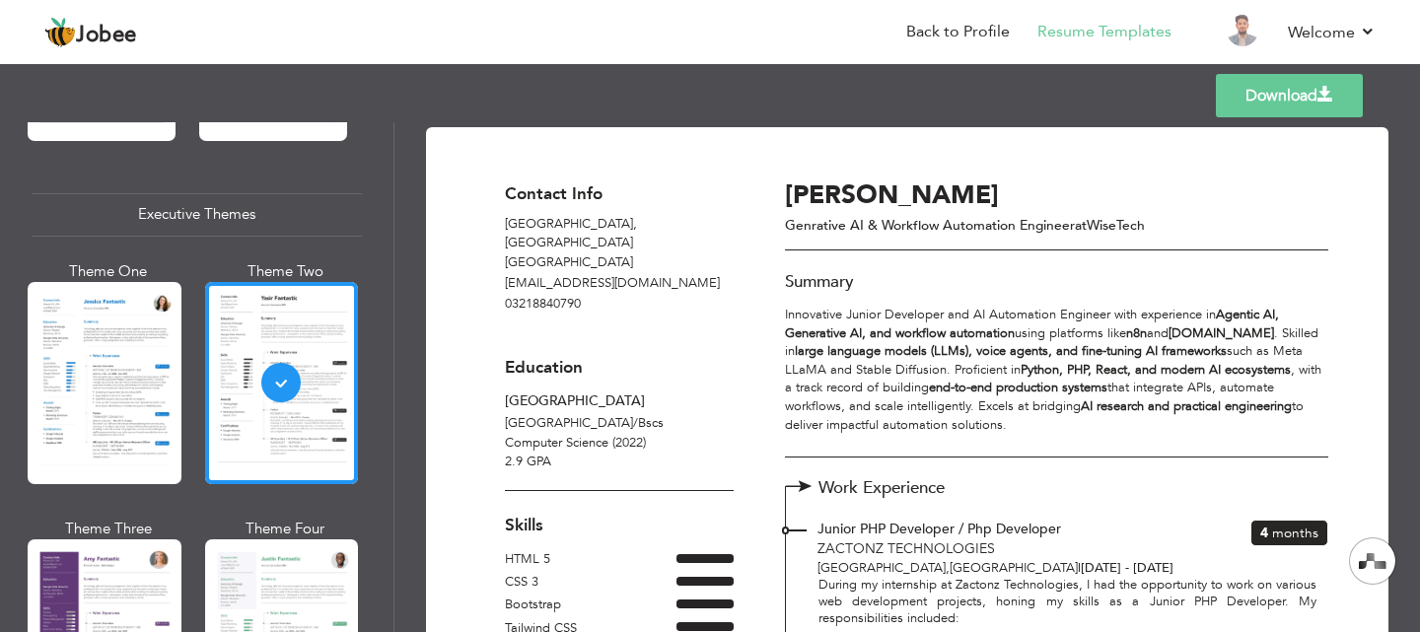
drag, startPoint x: 385, startPoint y: 326, endPoint x: 388, endPoint y: 365, distance: 38.6
click at [388, 365] on div "Professional Themes Theme One Theme Two Theme Three Theme Six" at bounding box center [196, 377] width 393 height 510
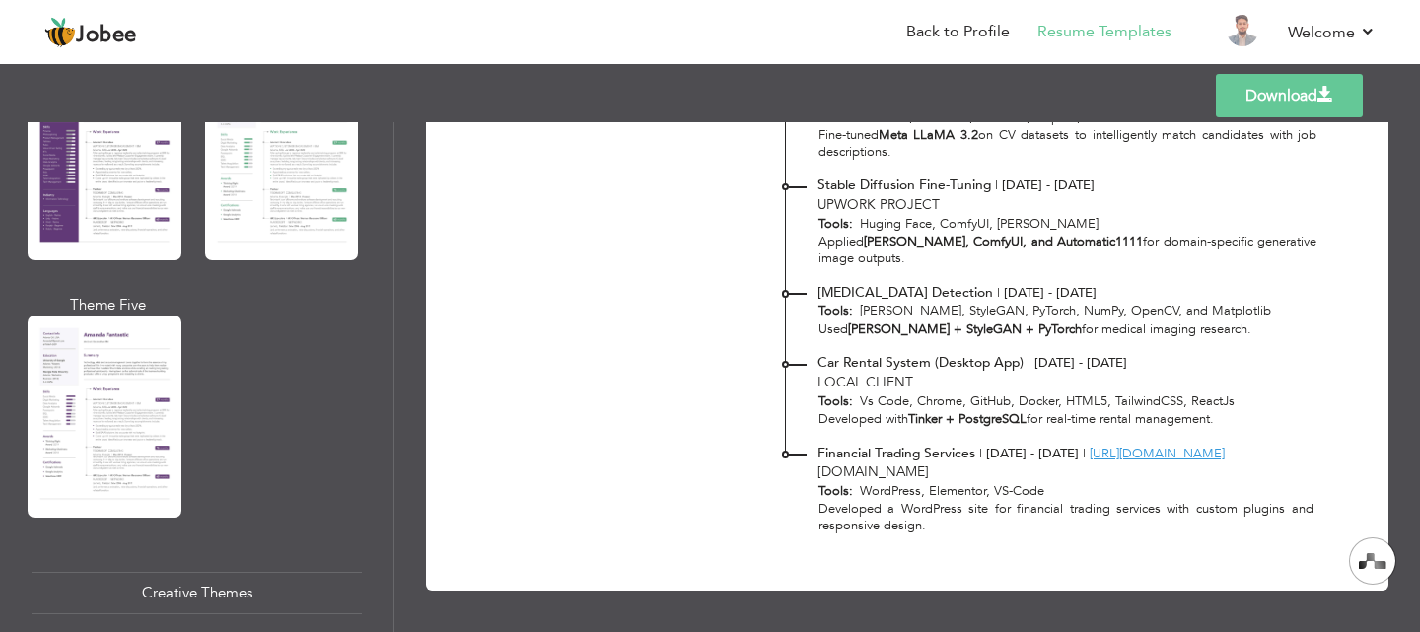
scroll to position [1913, 0]
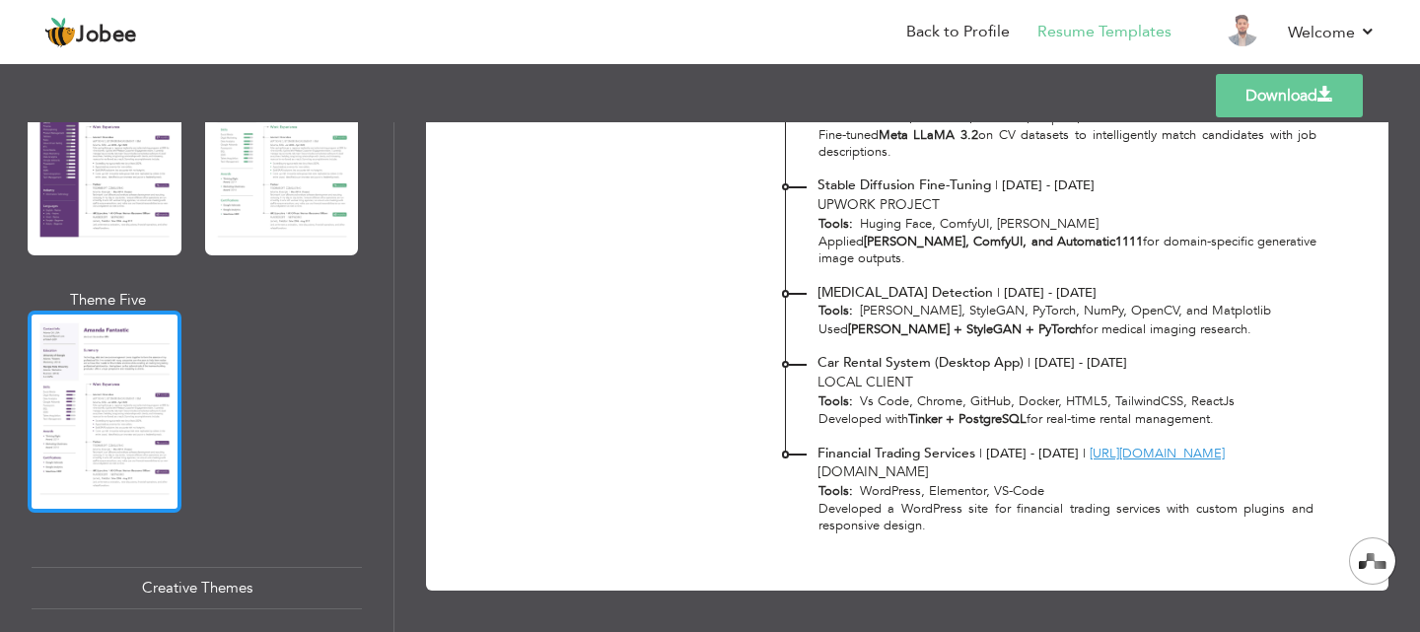
click at [106, 388] on div at bounding box center [105, 412] width 154 height 202
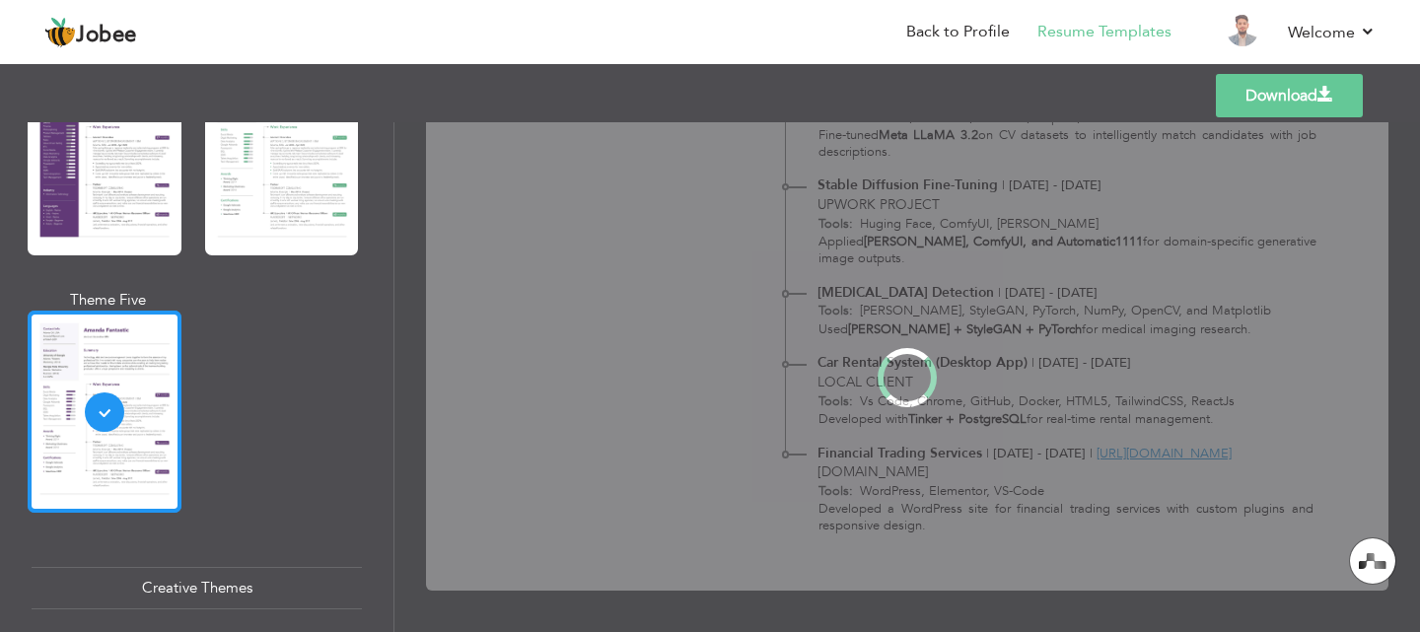
scroll to position [0, 0]
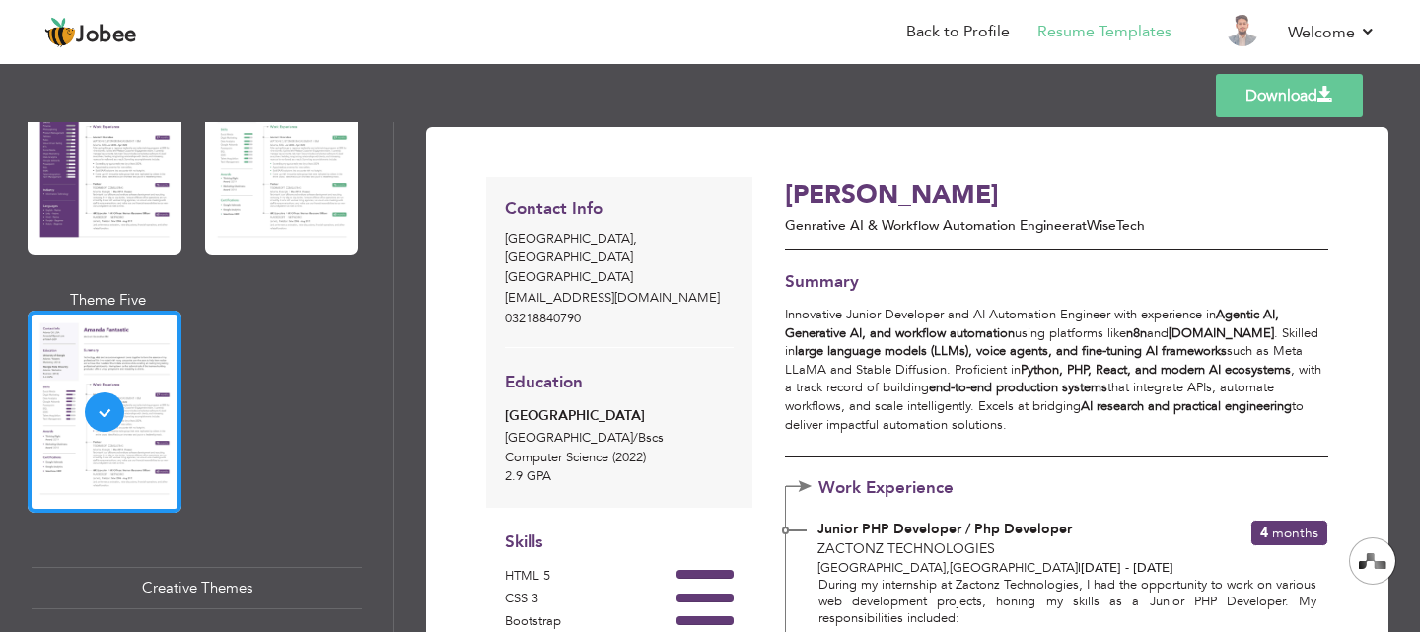
drag, startPoint x: 382, startPoint y: 401, endPoint x: 378, endPoint y: 445, distance: 43.6
click at [378, 445] on div "Professional Themes Theme One Theme Two Theme Three Theme Six" at bounding box center [196, 377] width 393 height 510
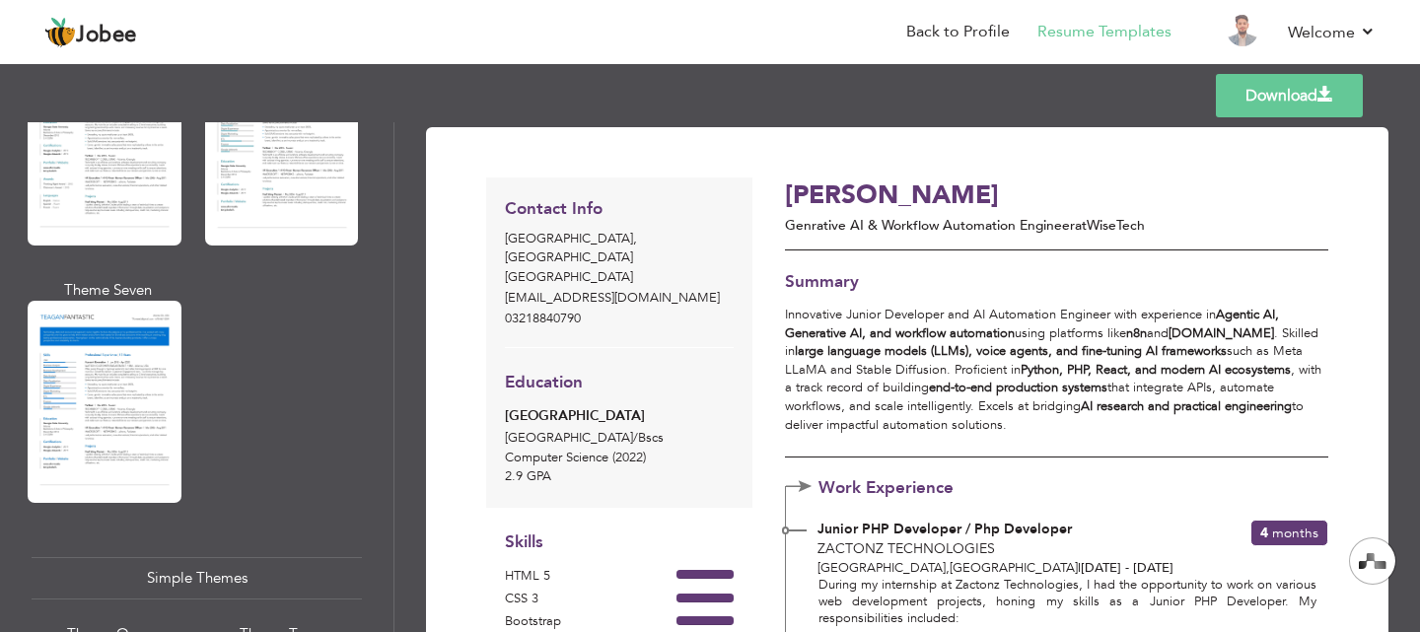
scroll to position [3043, 0]
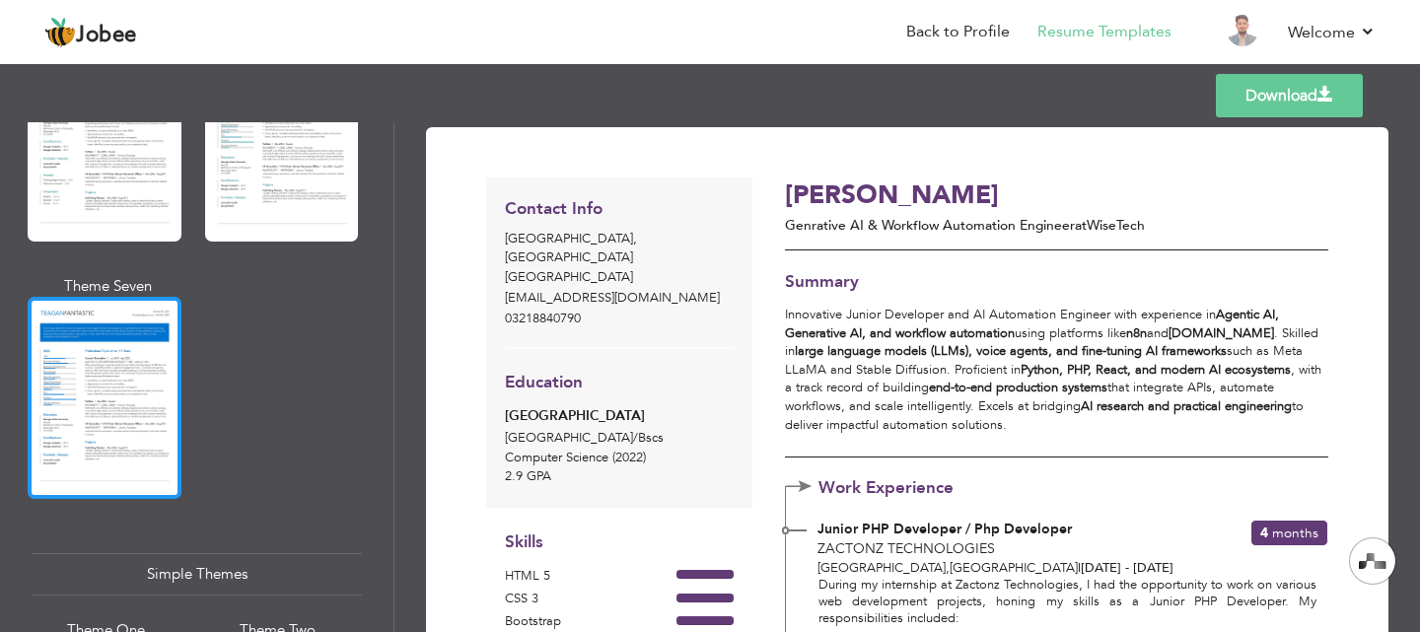
click at [81, 355] on div at bounding box center [105, 398] width 154 height 202
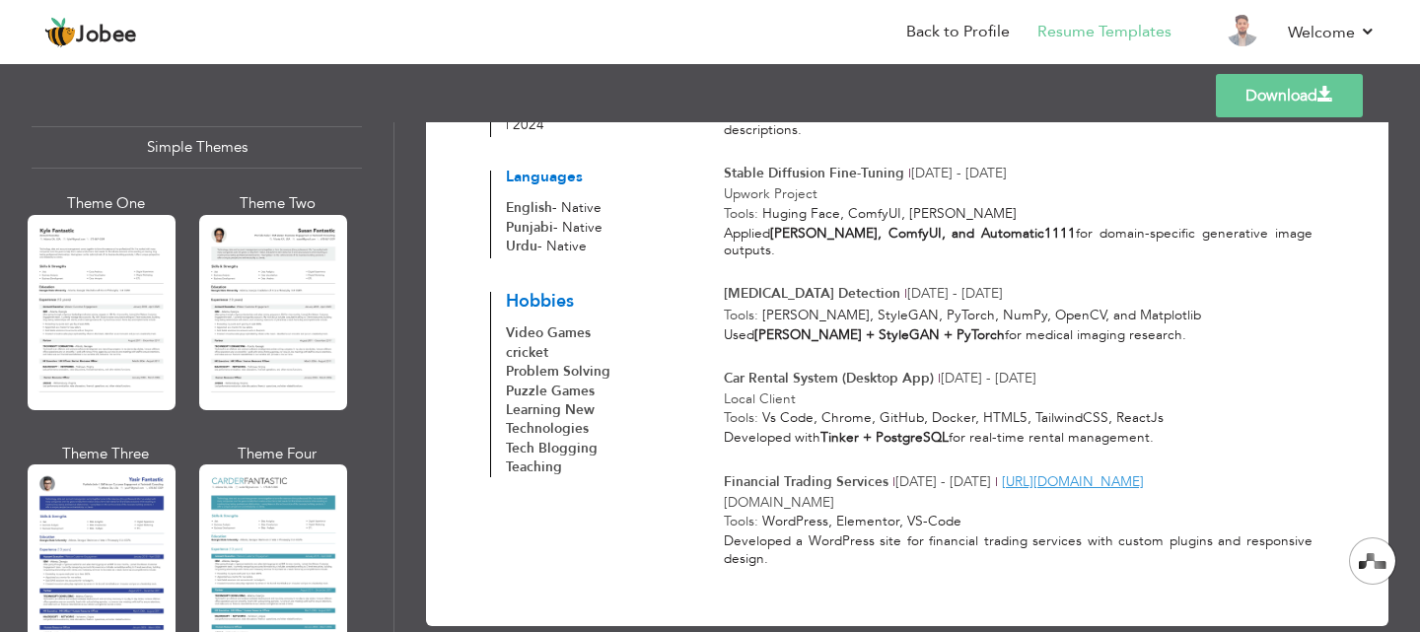
scroll to position [3510, 0]
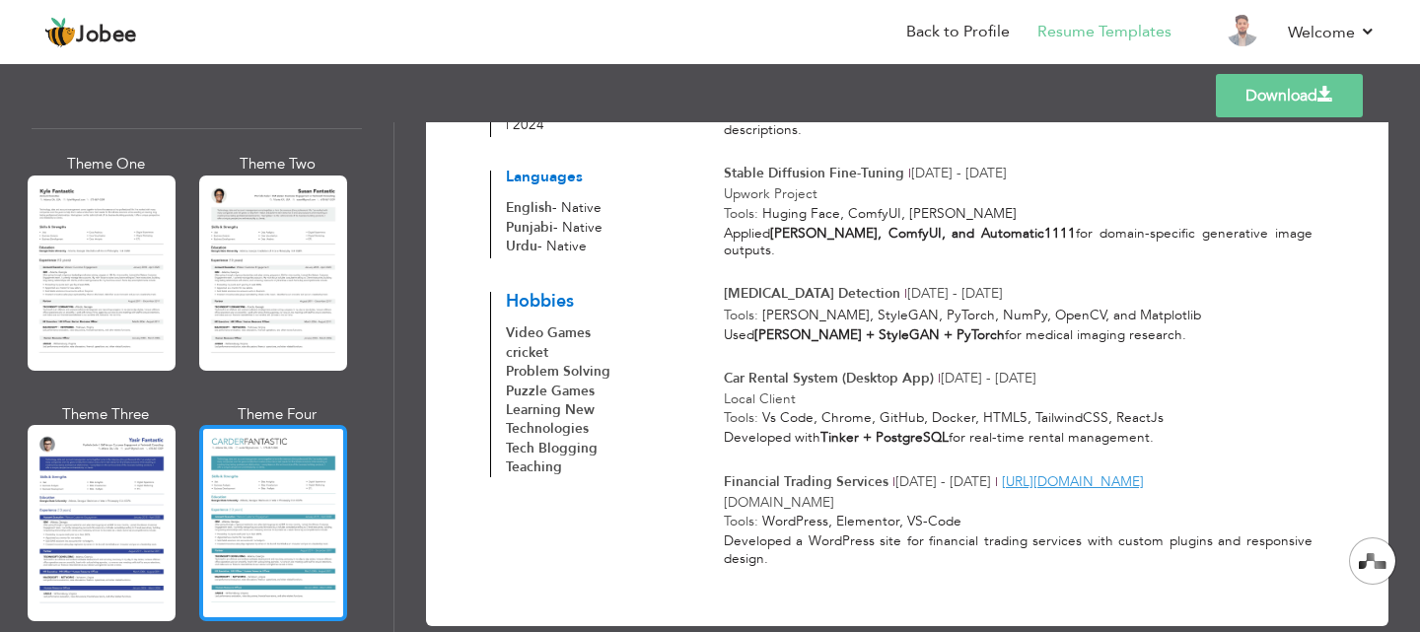
click at [276, 493] on div at bounding box center [273, 522] width 148 height 195
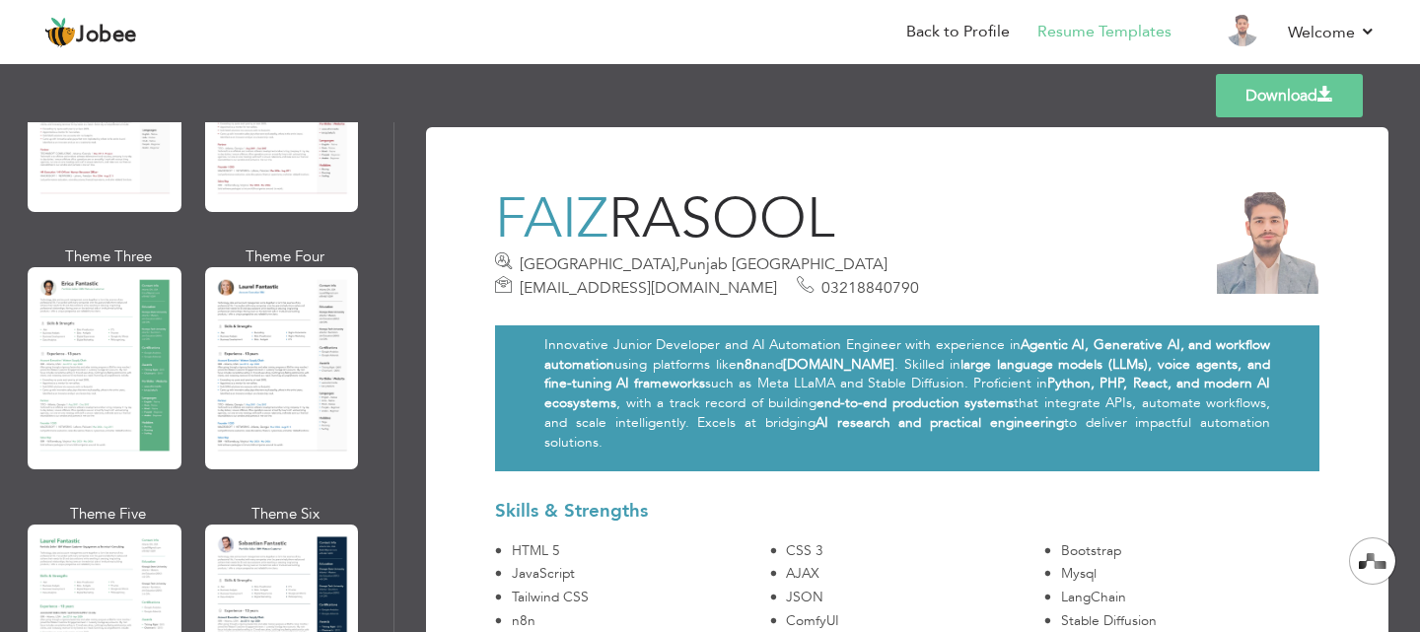
scroll to position [334, 0]
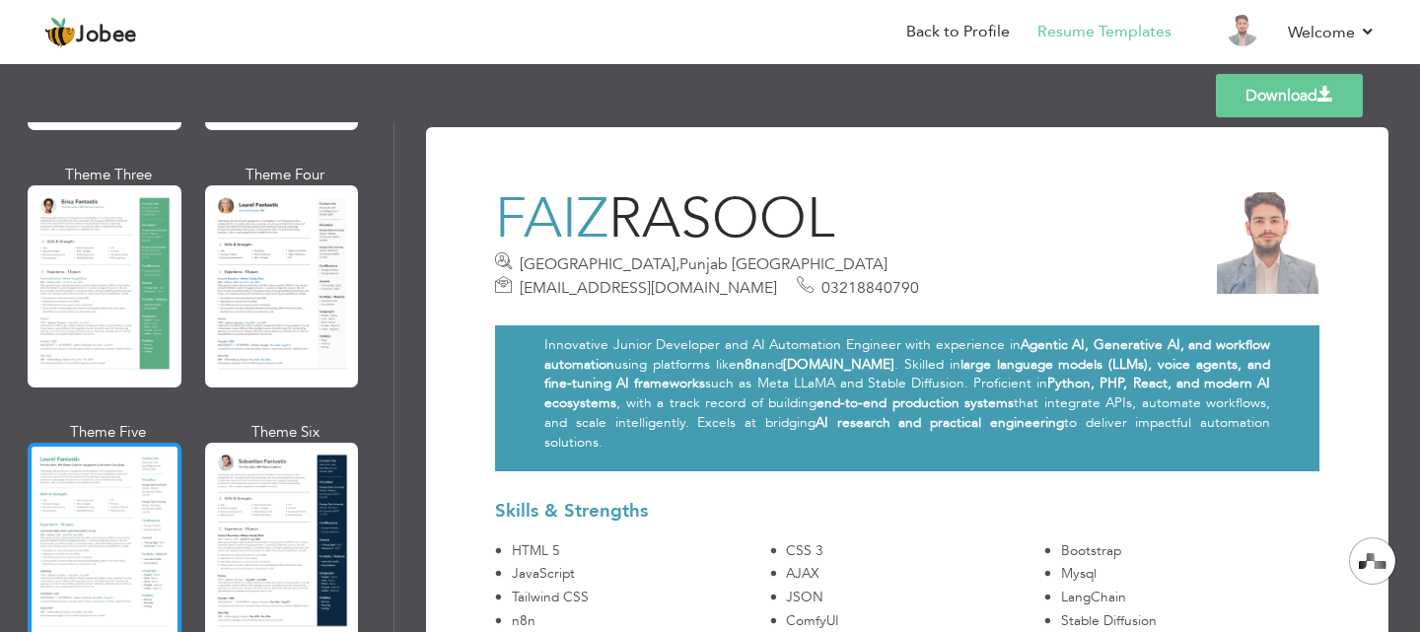
click at [127, 510] on div at bounding box center [105, 544] width 154 height 202
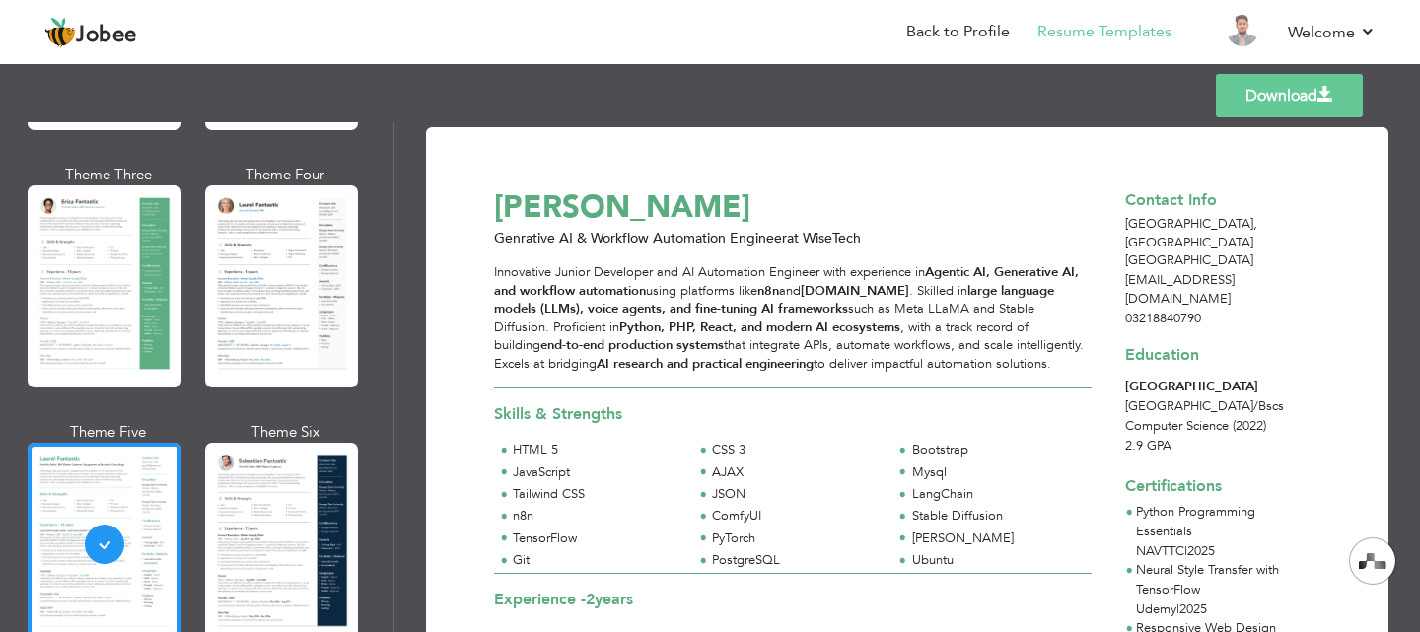
scroll to position [0, 0]
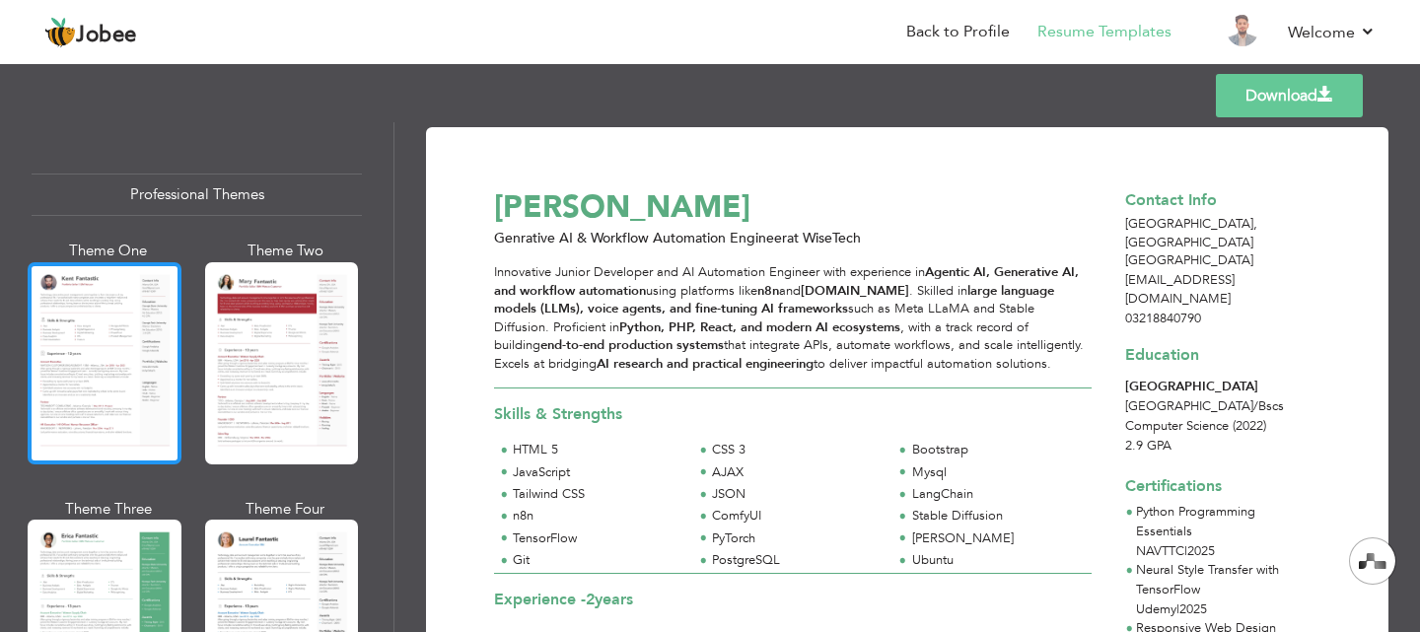
click at [166, 300] on div at bounding box center [105, 363] width 154 height 202
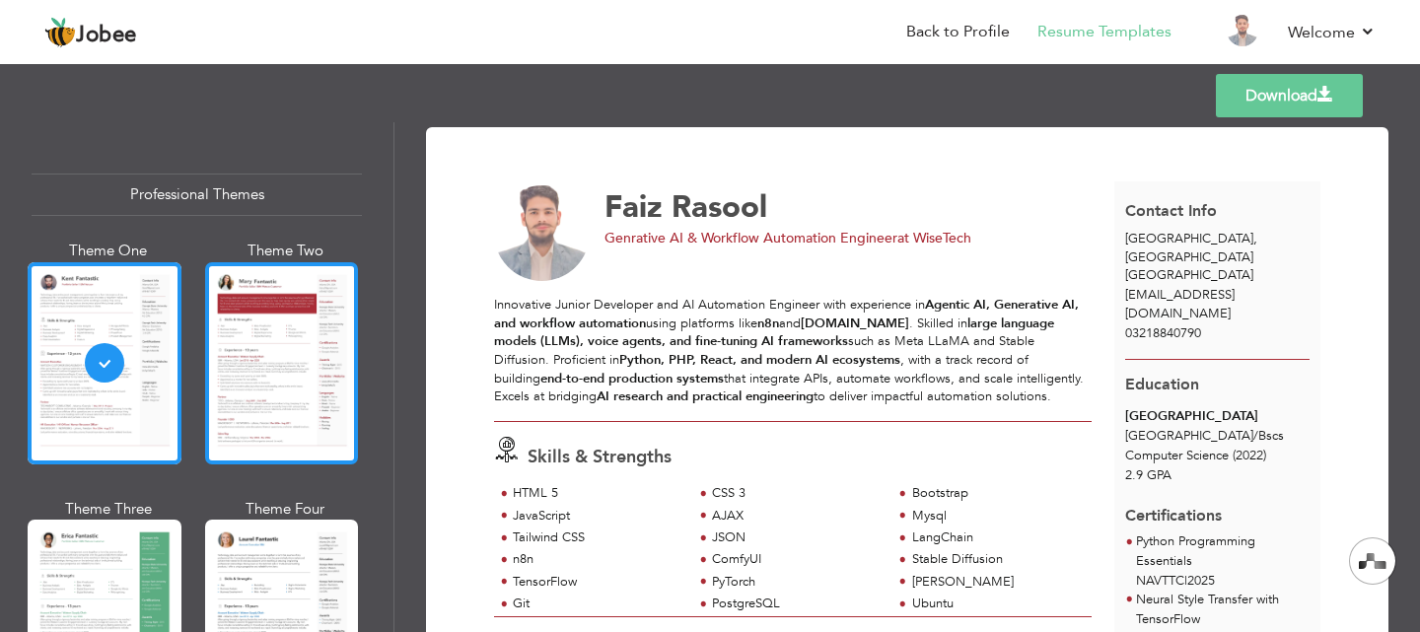
click at [307, 321] on div at bounding box center [282, 363] width 154 height 202
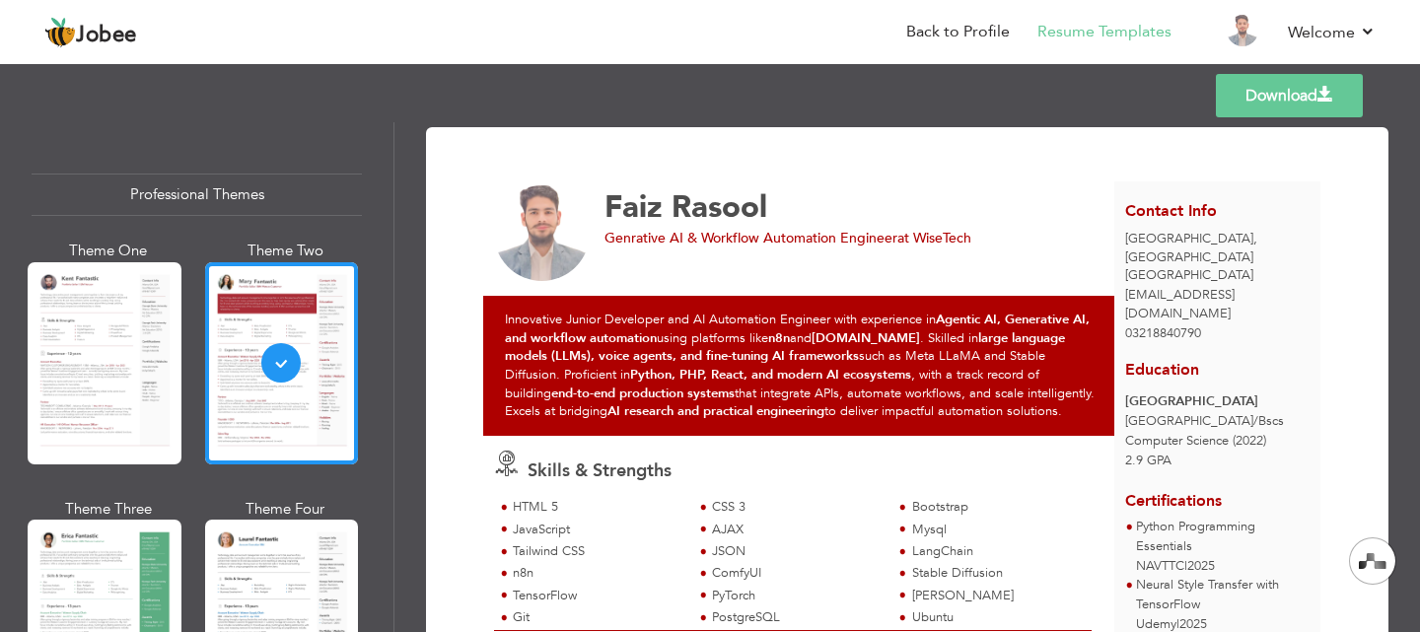
drag, startPoint x: 379, startPoint y: 153, endPoint x: 379, endPoint y: 170, distance: 16.8
click at [379, 170] on div "Professional Themes Theme One Theme Two Theme Three Theme Six" at bounding box center [196, 377] width 393 height 510
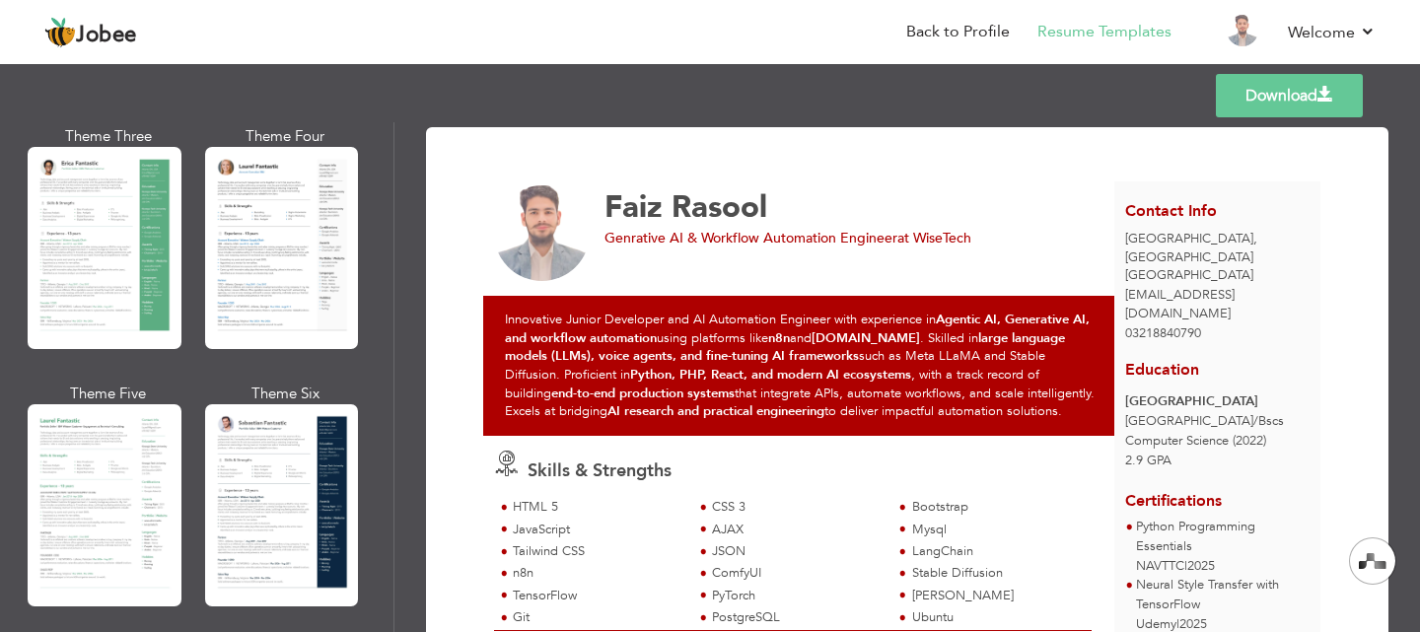
scroll to position [377, 0]
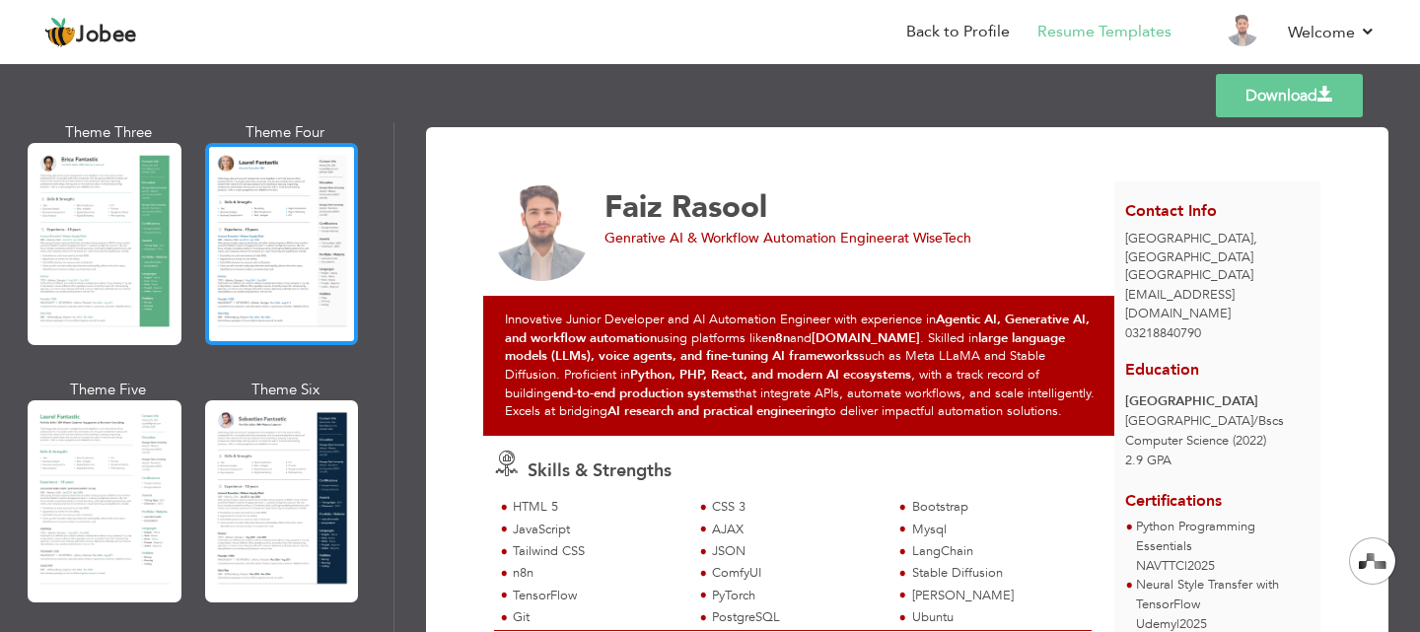
click at [262, 269] on div at bounding box center [282, 244] width 154 height 202
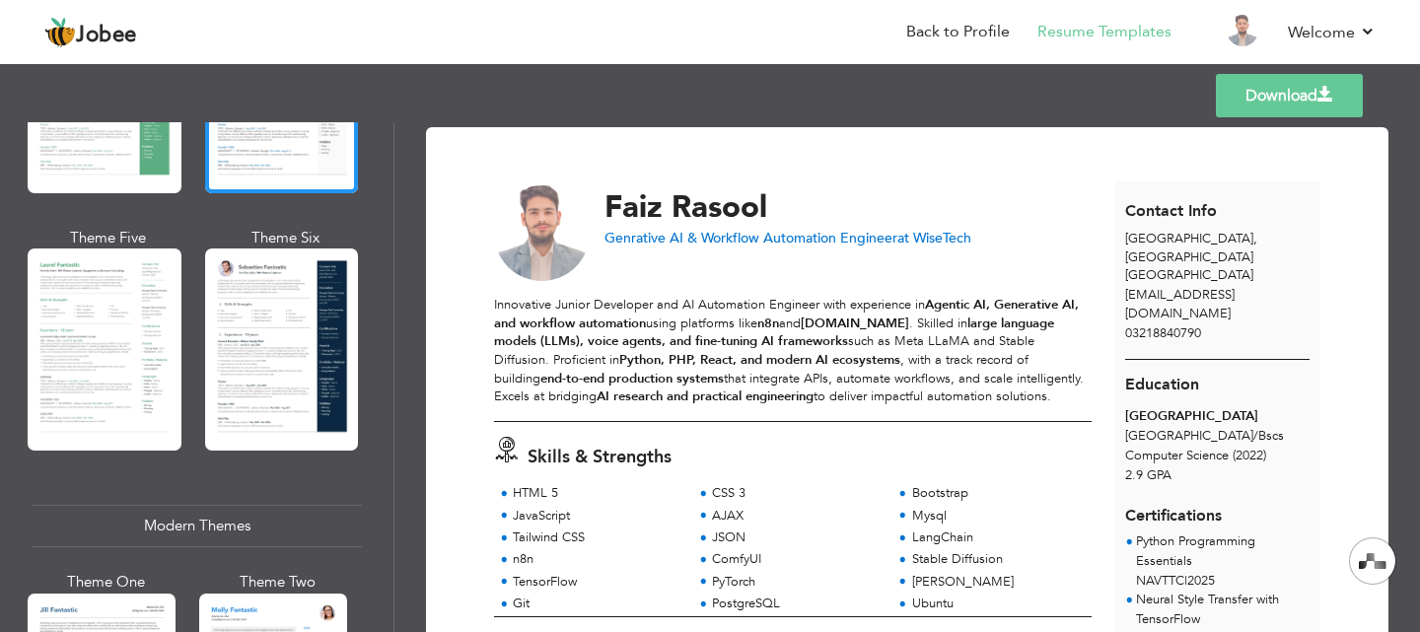
scroll to position [544, 0]
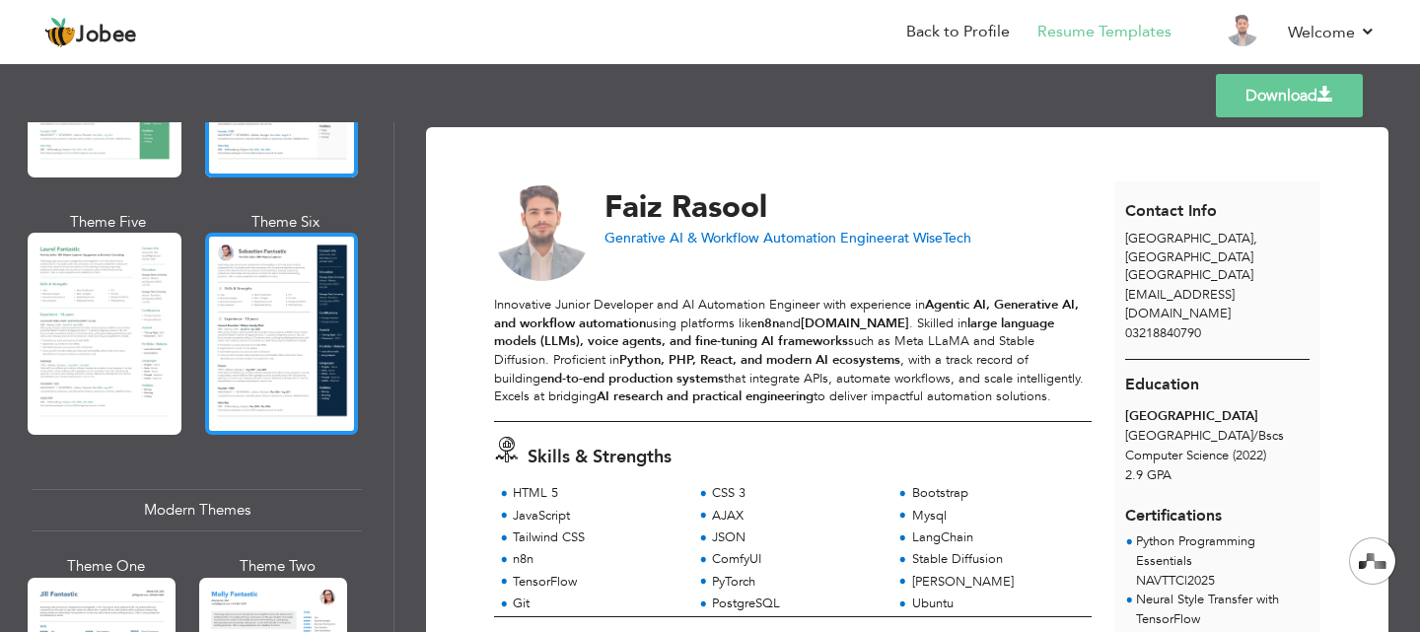
click at [296, 278] on div at bounding box center [282, 334] width 154 height 202
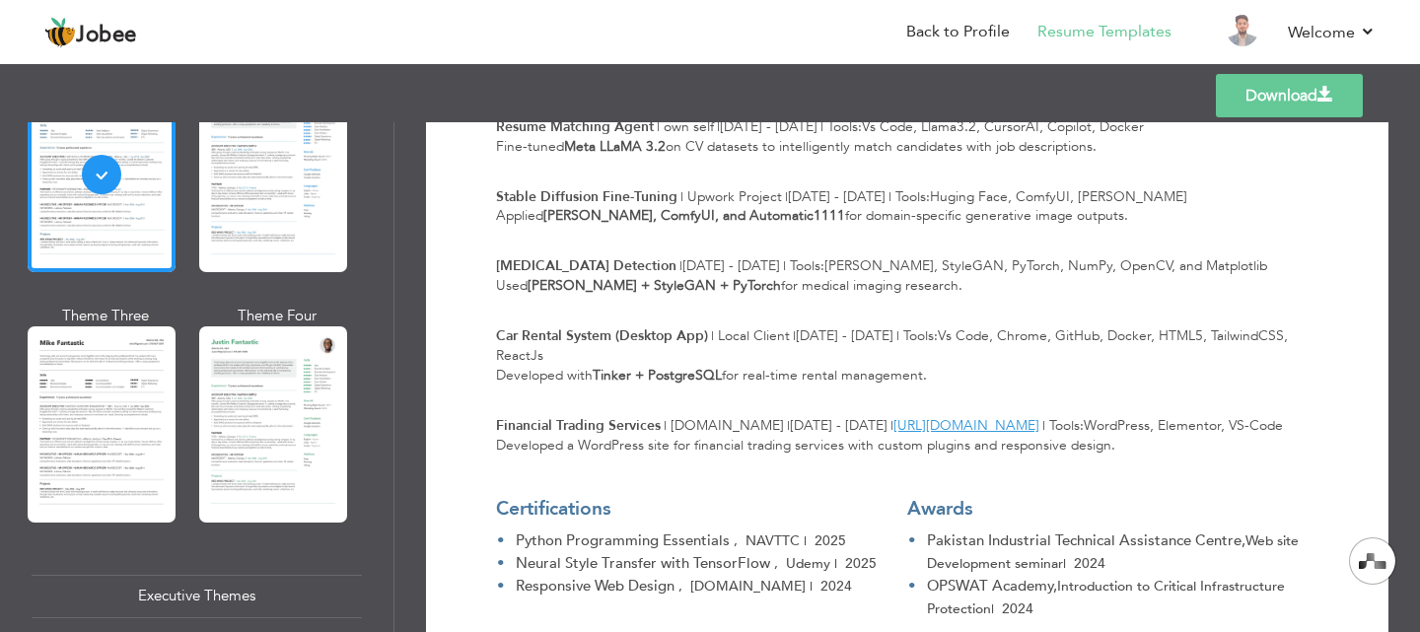
scroll to position [1049, 0]
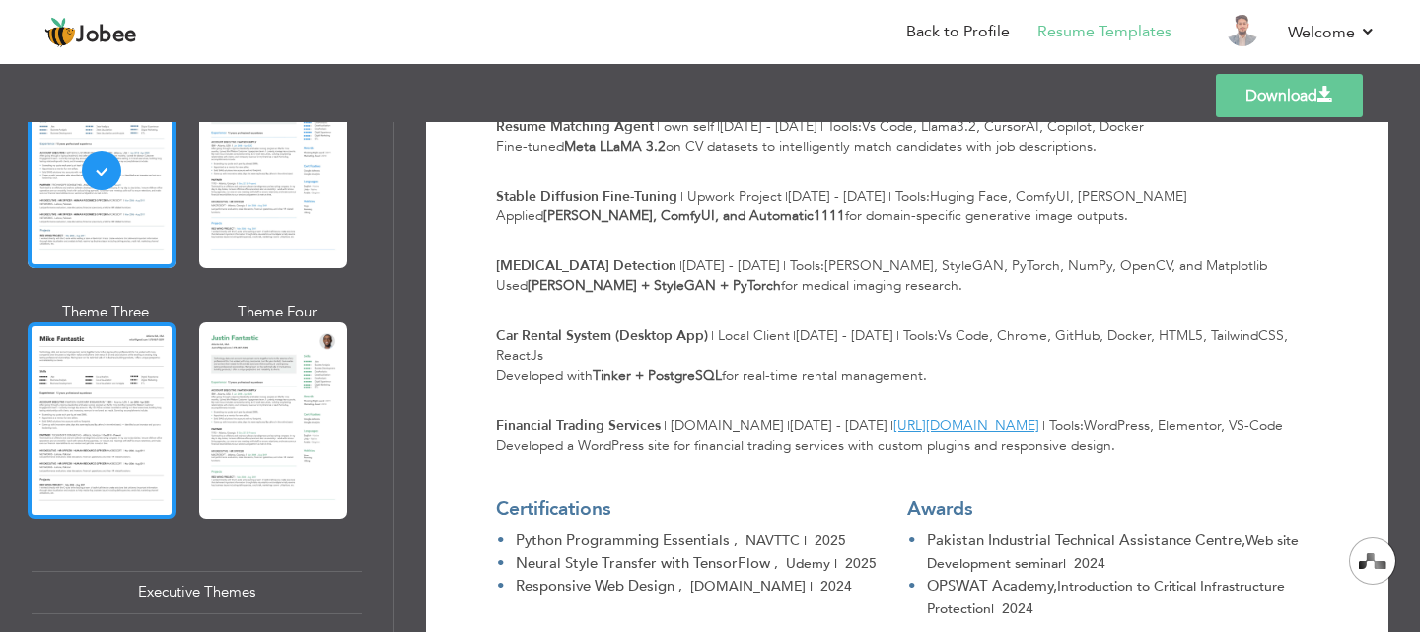
click at [131, 384] on div at bounding box center [102, 419] width 148 height 195
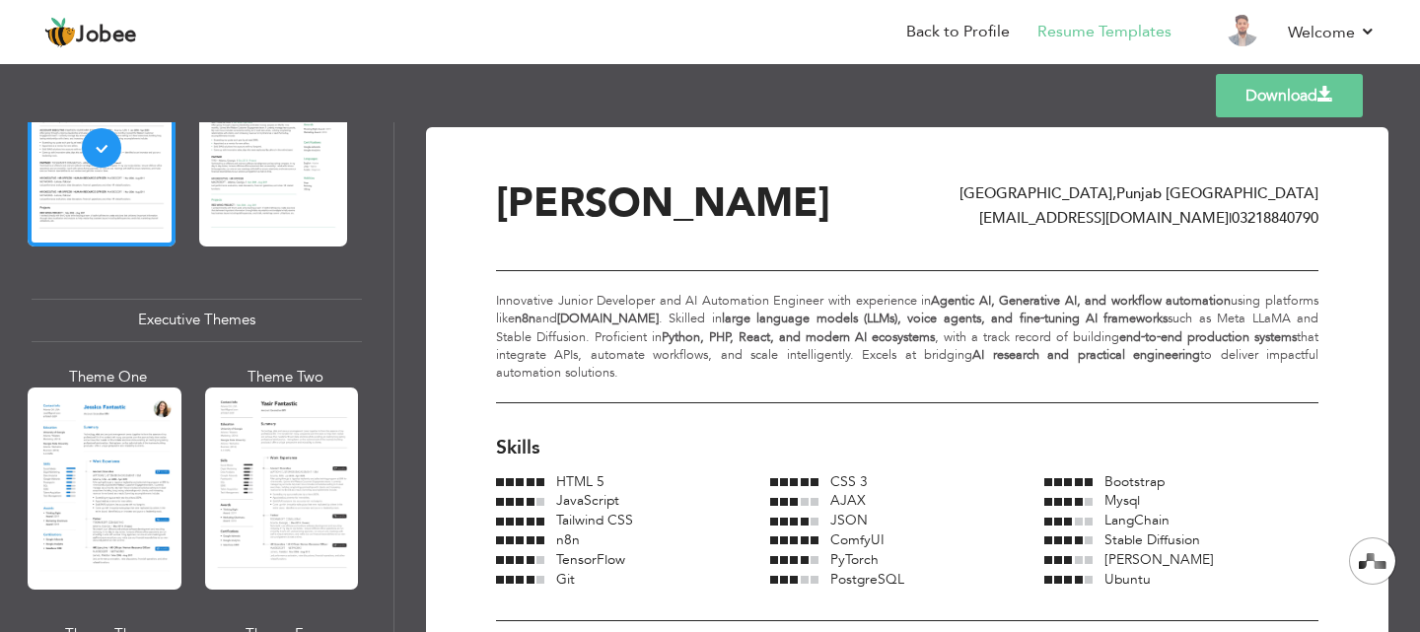
scroll to position [1399, 0]
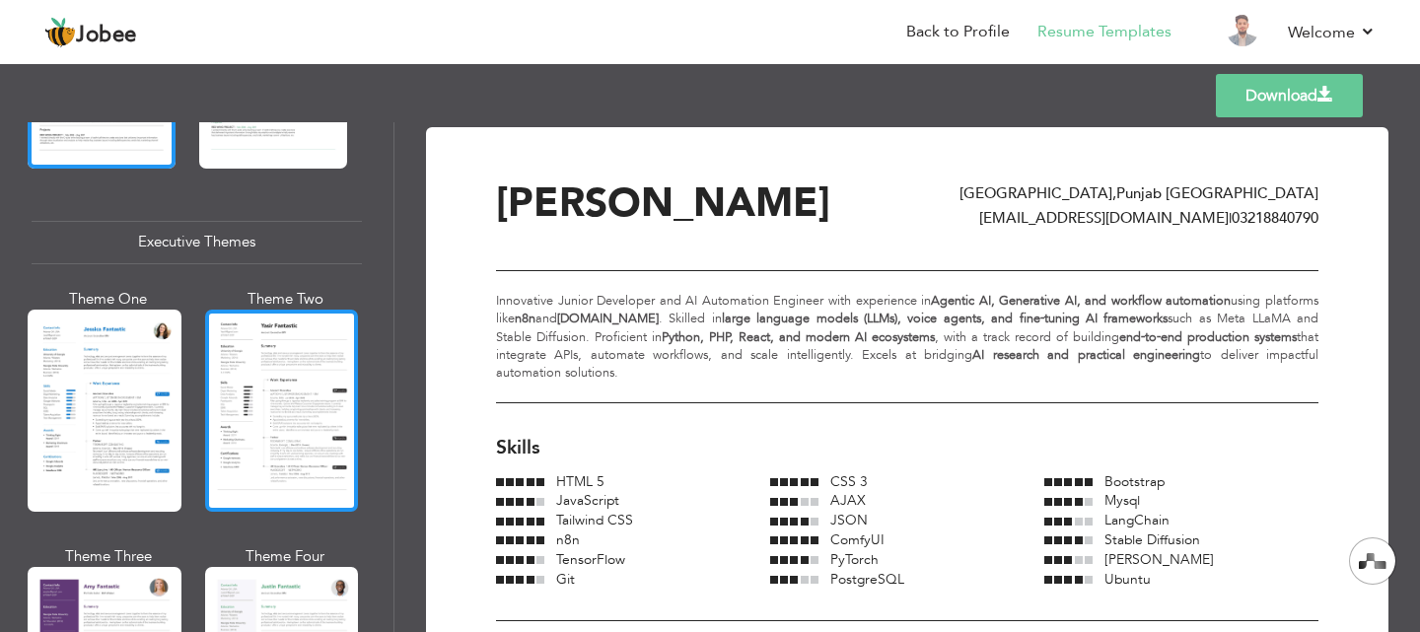
click at [288, 372] on div at bounding box center [282, 411] width 154 height 202
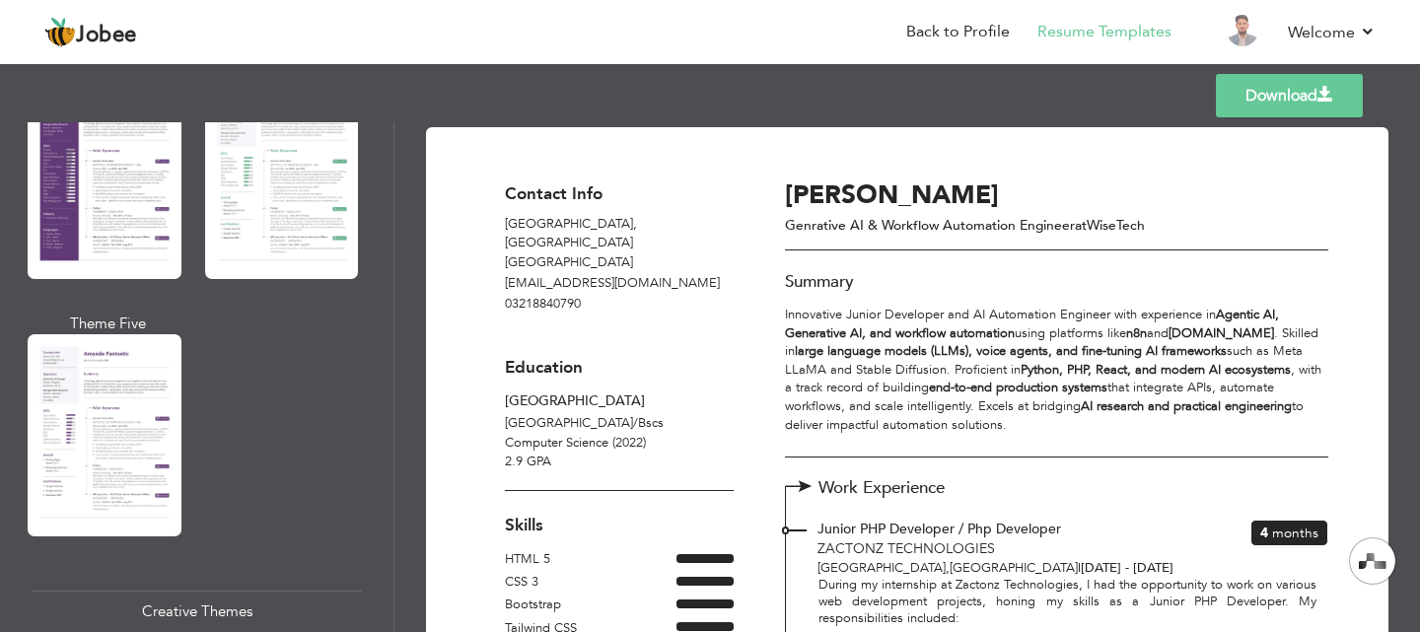
scroll to position [1893, 0]
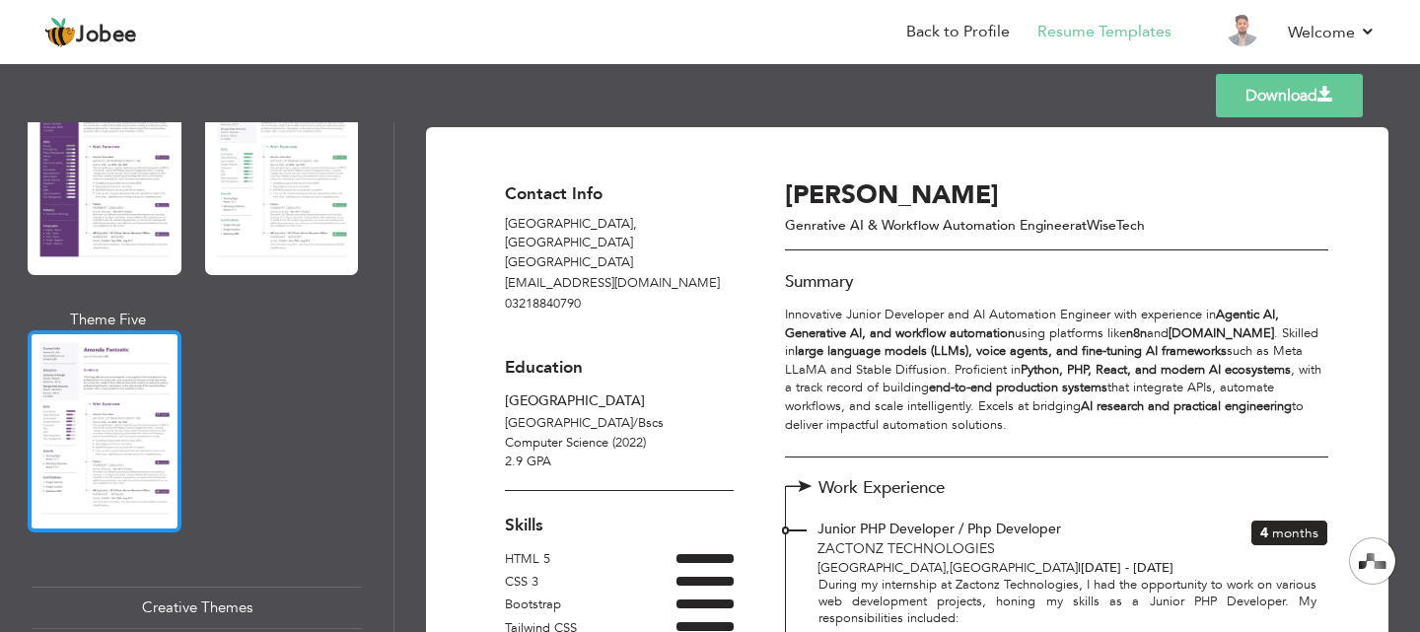
click at [135, 436] on div at bounding box center [105, 431] width 154 height 202
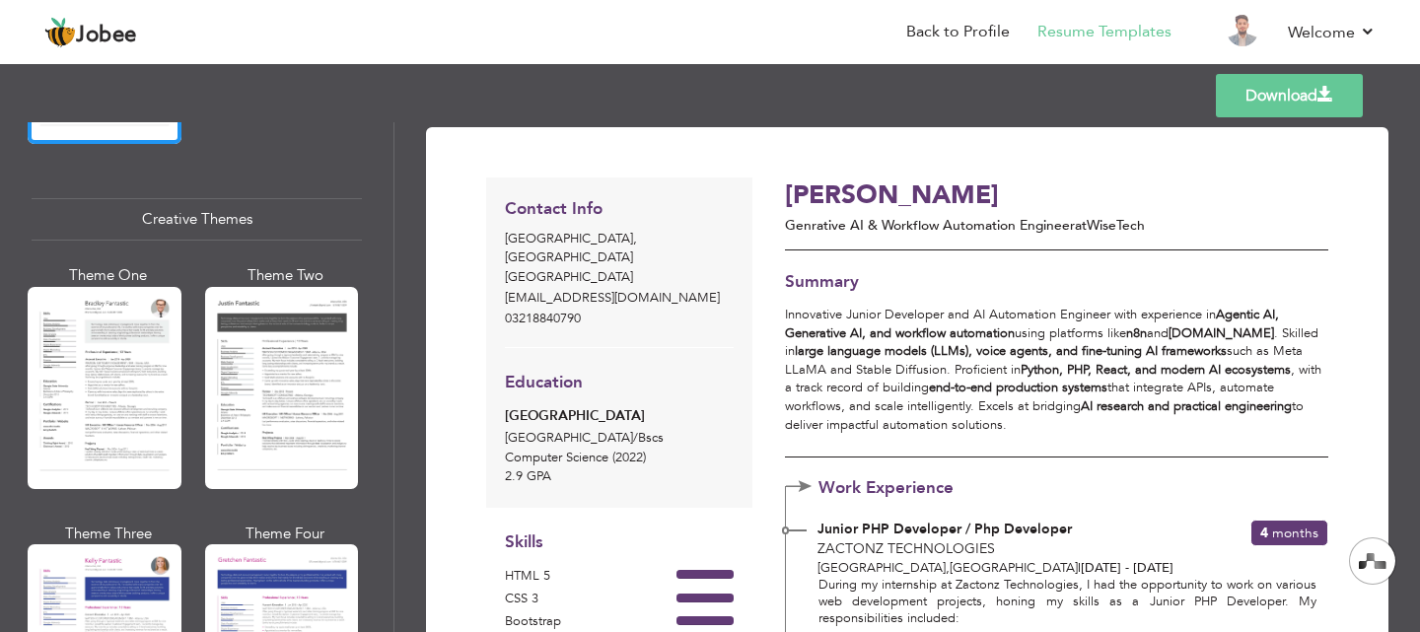
scroll to position [2410, 0]
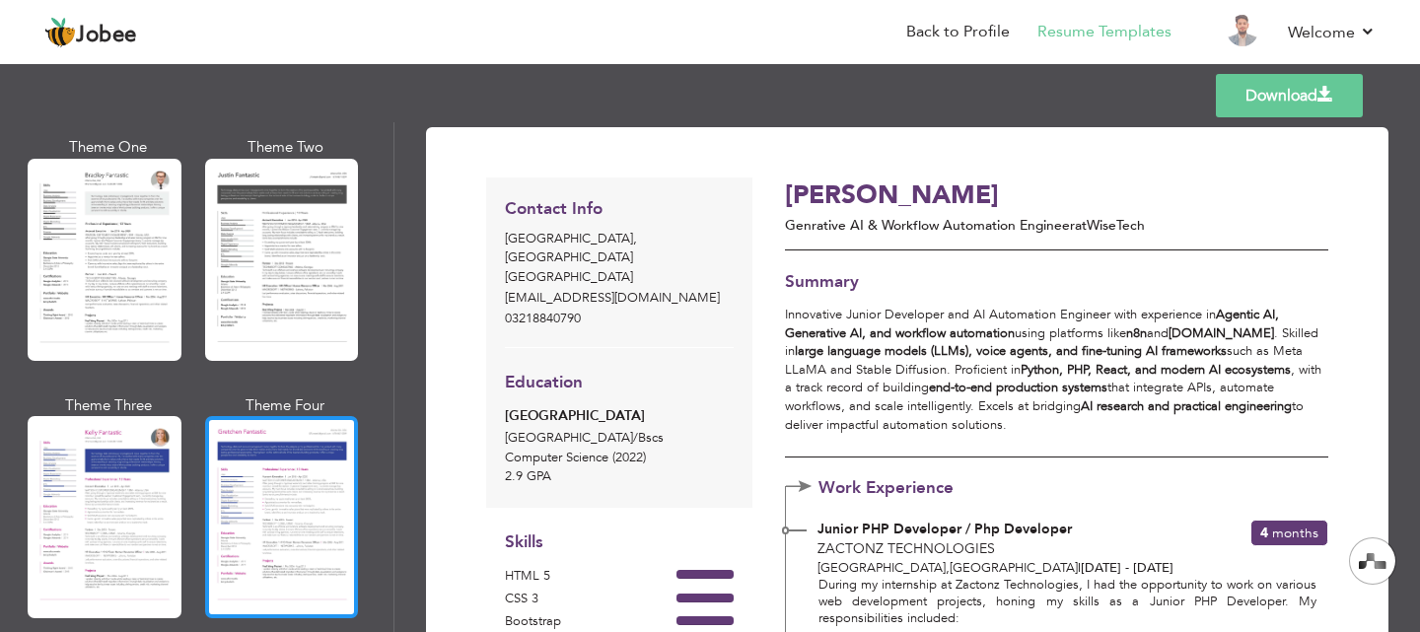
click at [344, 423] on div at bounding box center [282, 517] width 154 height 202
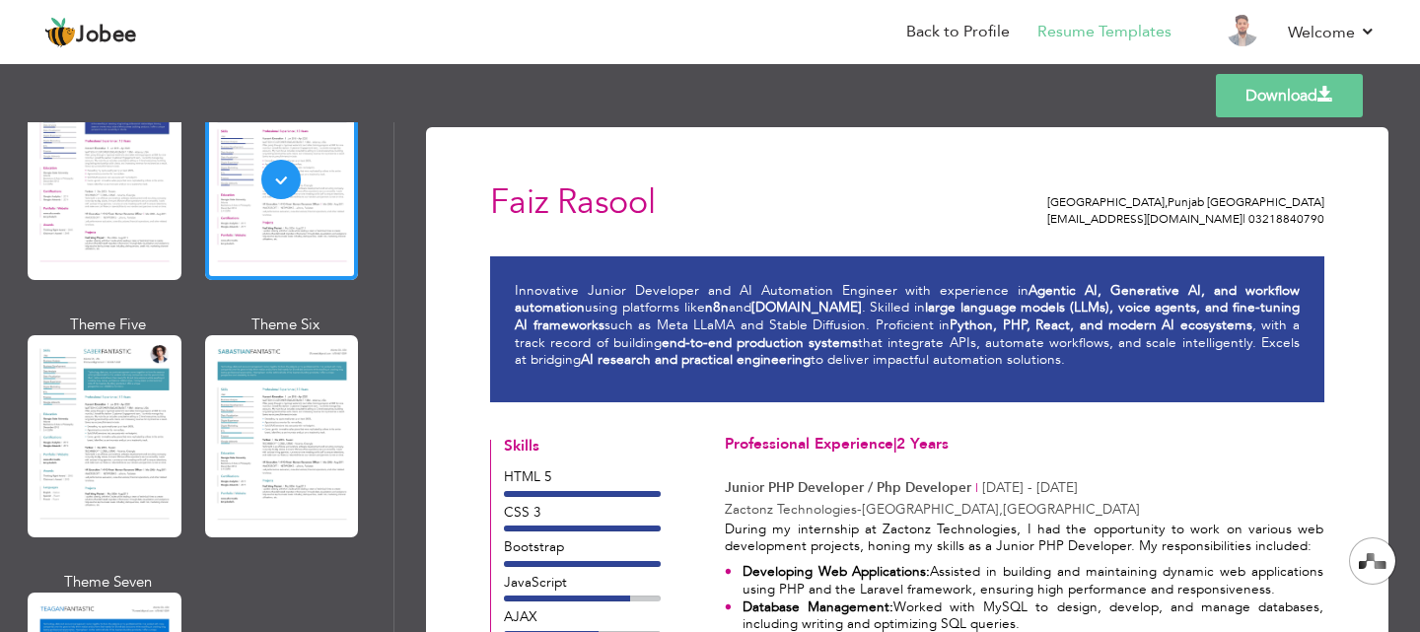
scroll to position [2775, 0]
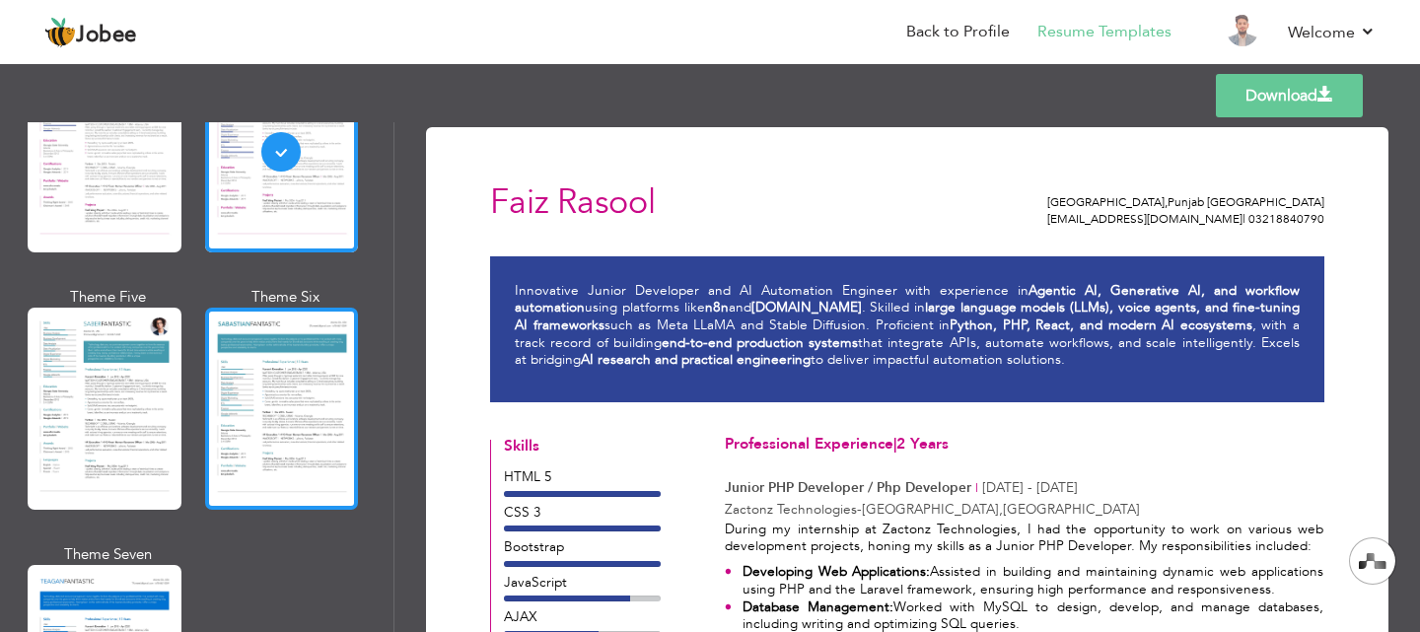
click at [279, 408] on div at bounding box center [282, 409] width 154 height 202
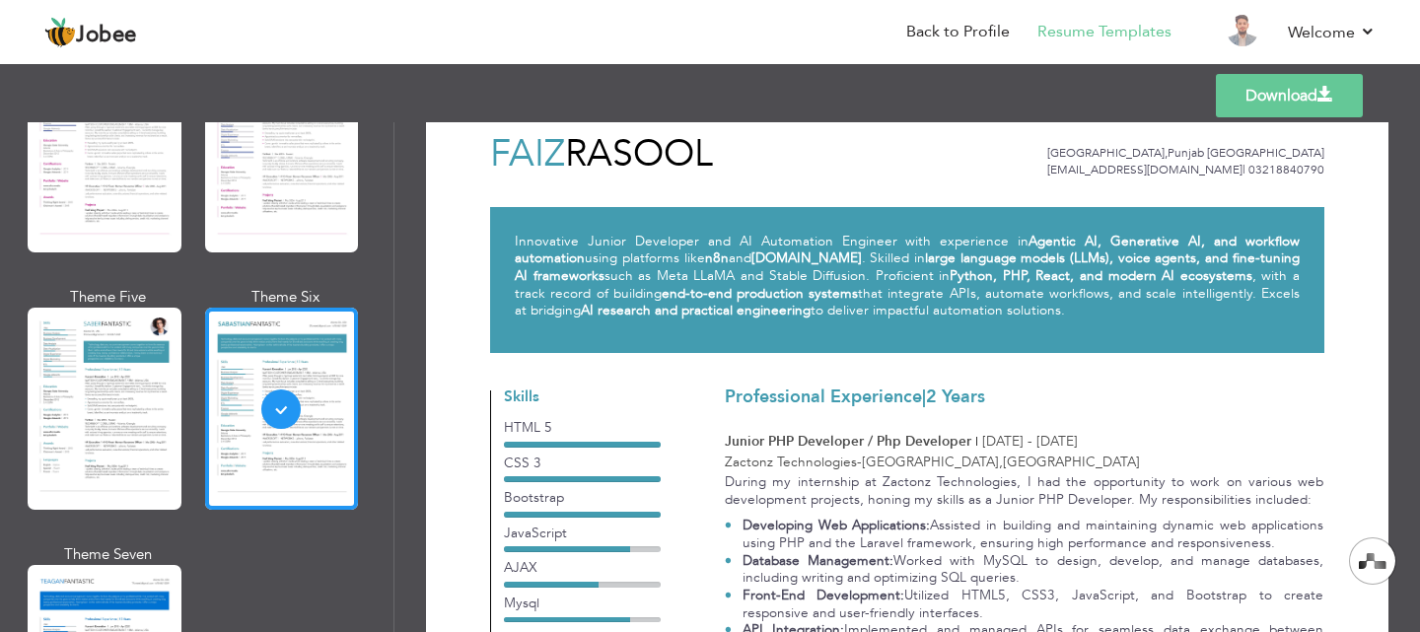
scroll to position [0, 0]
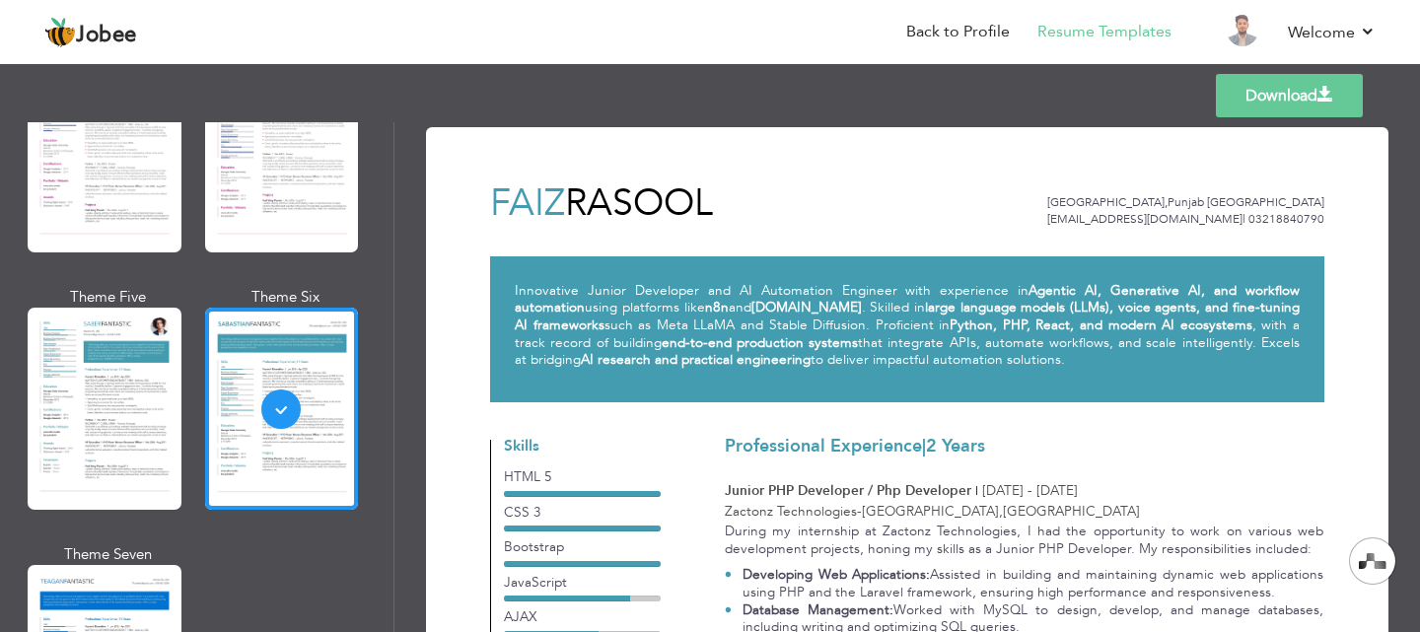
click at [1268, 80] on link "Download" at bounding box center [1289, 95] width 147 height 43
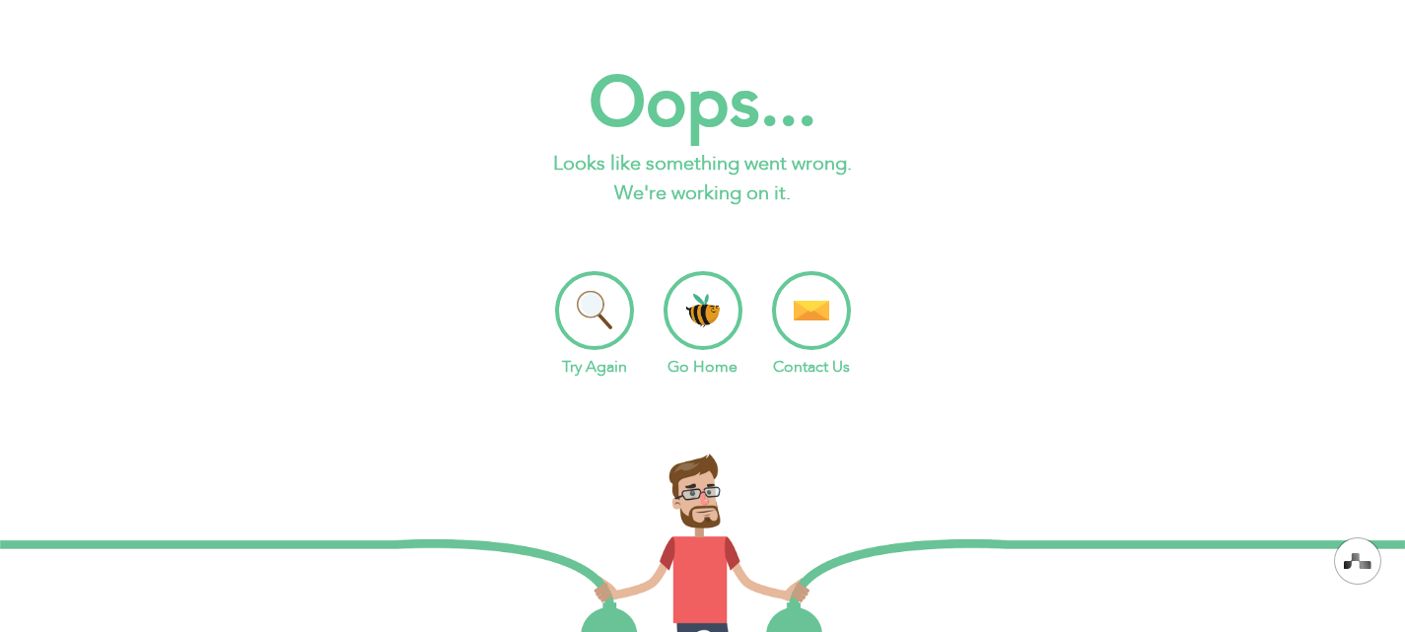
click at [710, 303] on li "Go Home" at bounding box center [703, 324] width 79 height 107
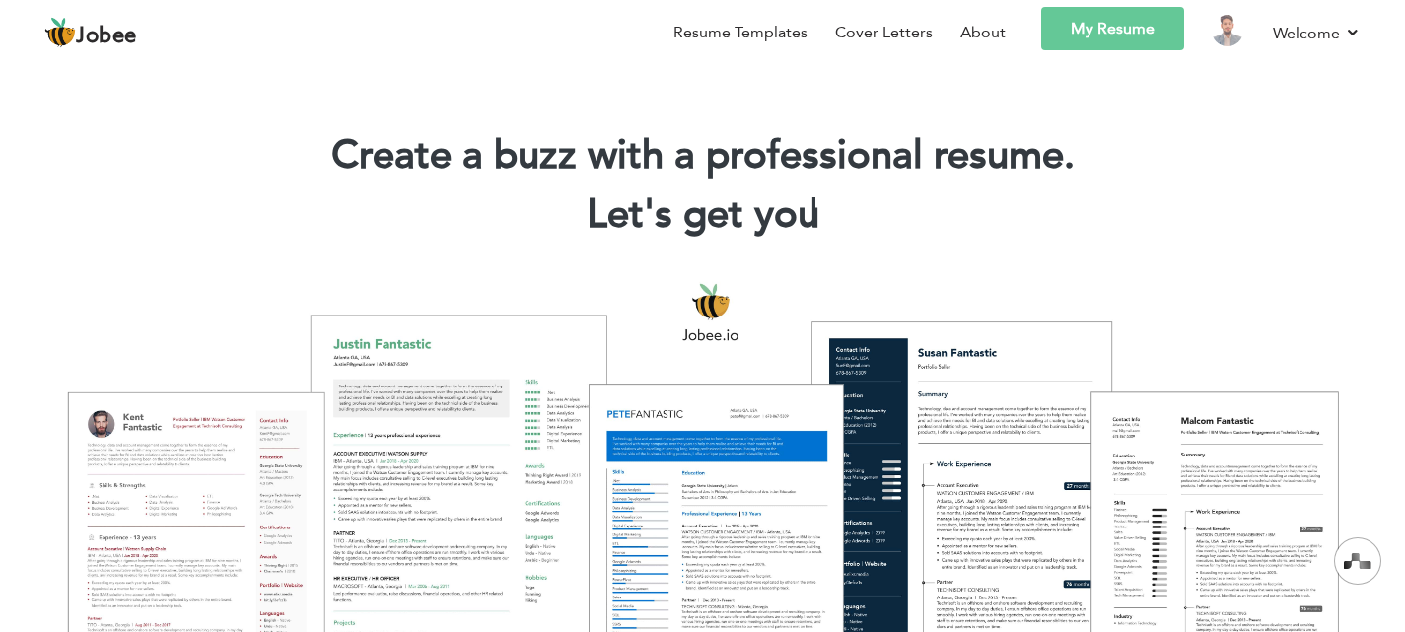
click at [125, 33] on span "Jobee" at bounding box center [106, 37] width 61 height 22
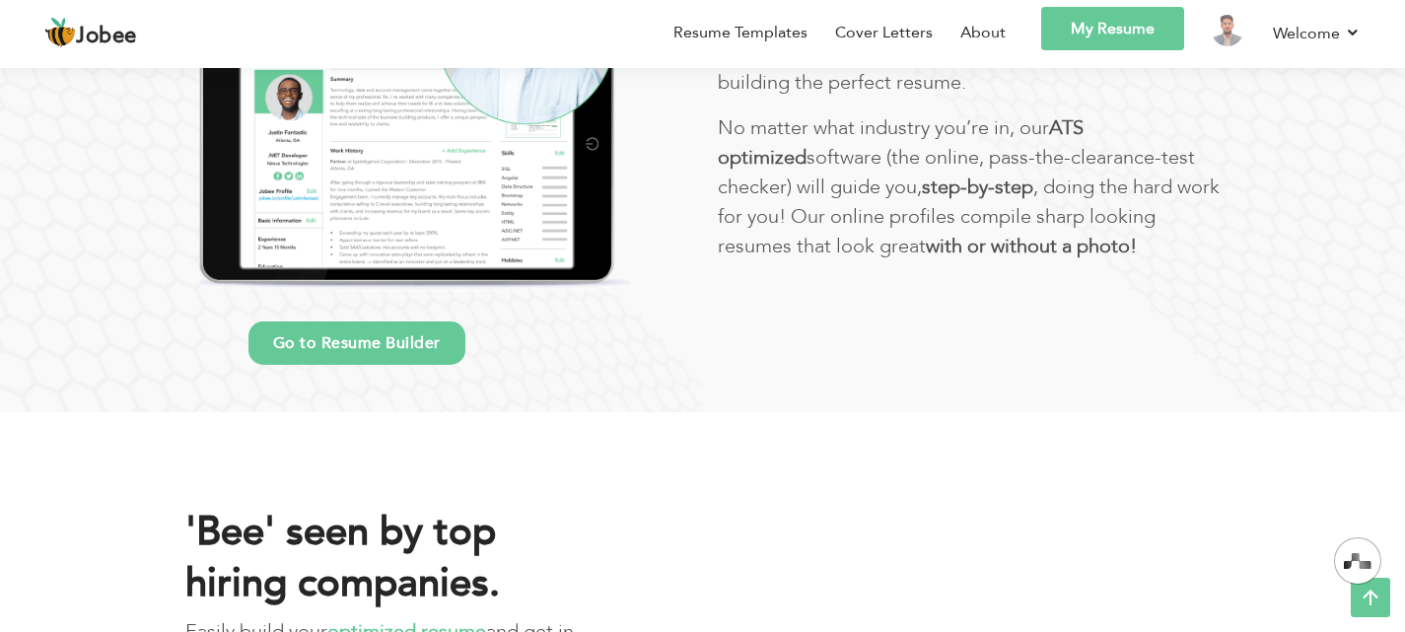
scroll to position [1538, 0]
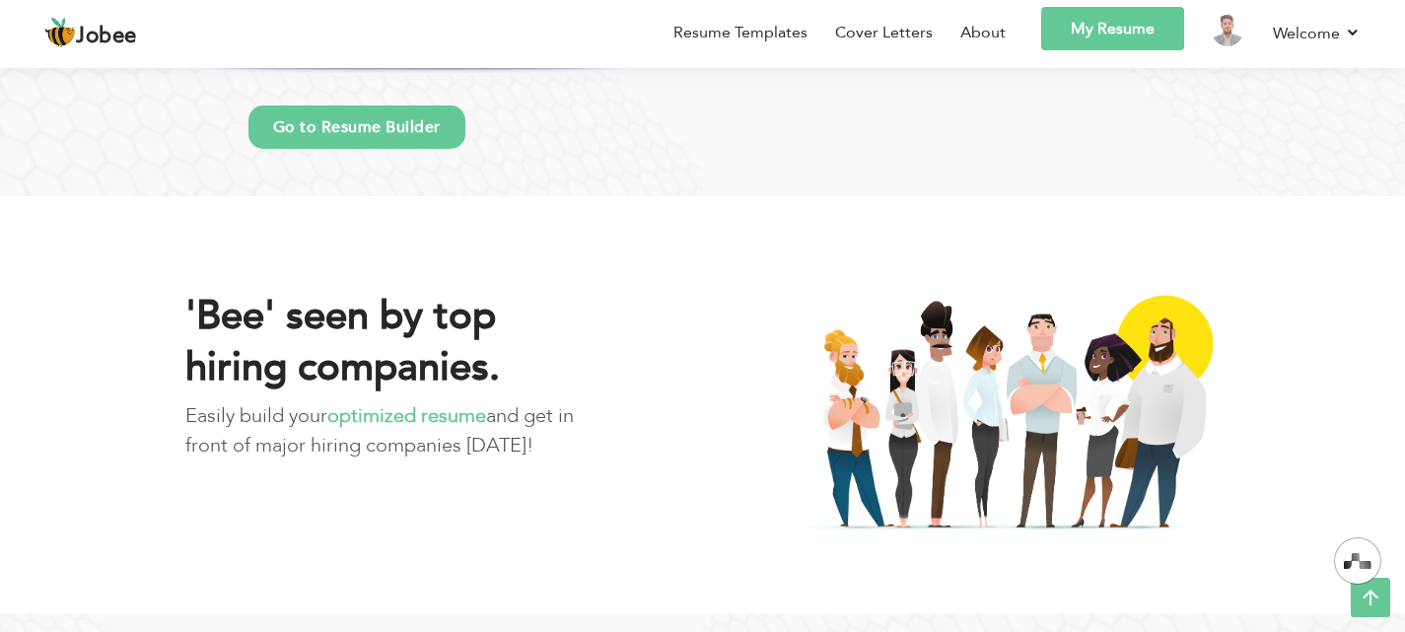
click at [46, 38] on img at bounding box center [60, 33] width 32 height 32
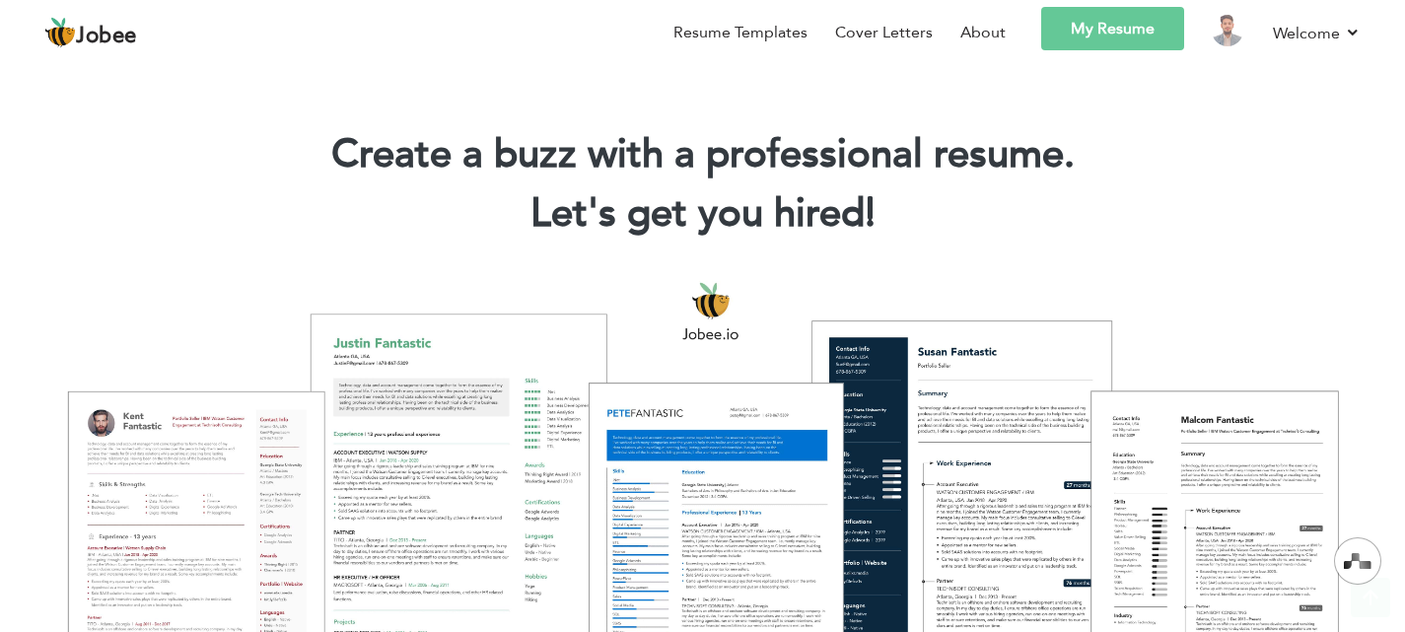
scroll to position [0, 0]
click at [124, 32] on span "Jobee" at bounding box center [106, 37] width 61 height 22
click at [507, 162] on h1 "Create a buzz with a professional resume." at bounding box center [703, 155] width 1346 height 51
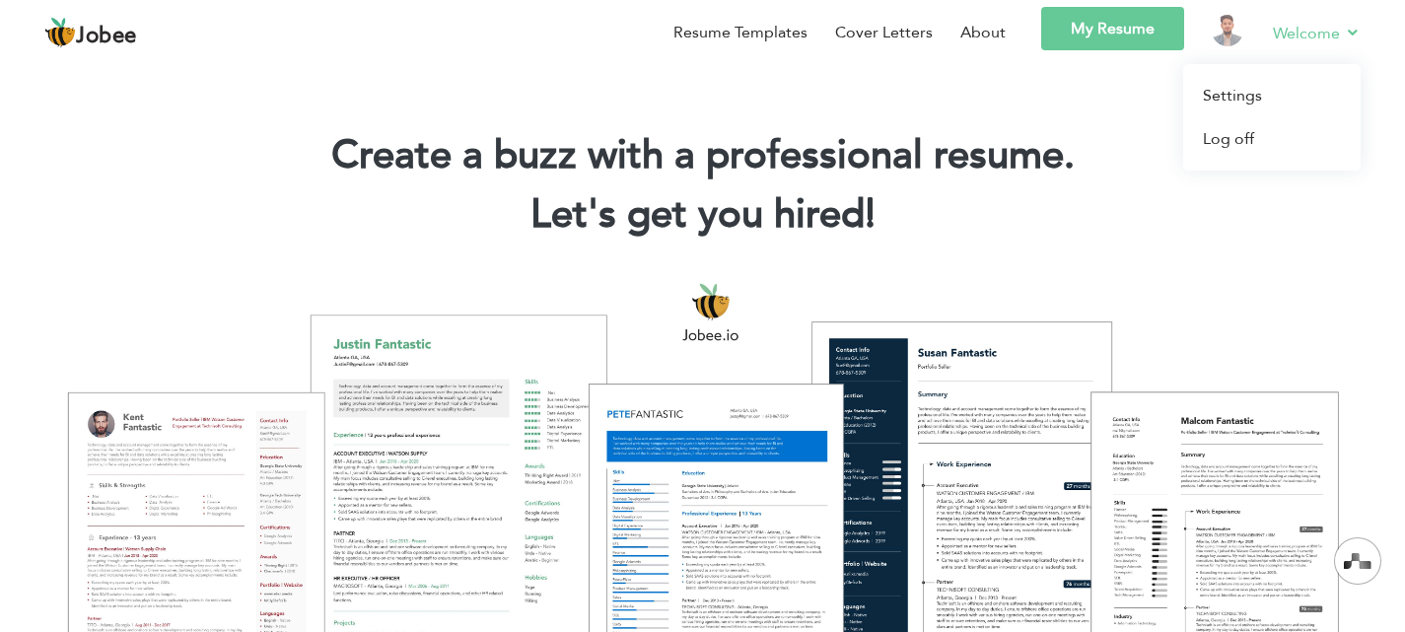
click at [1306, 22] on link "Welcome" at bounding box center [1317, 33] width 88 height 25
click at [1125, 129] on div "Create a buzz with a professional resume. Let's get you hired! |" at bounding box center [702, 177] width 1405 height 142
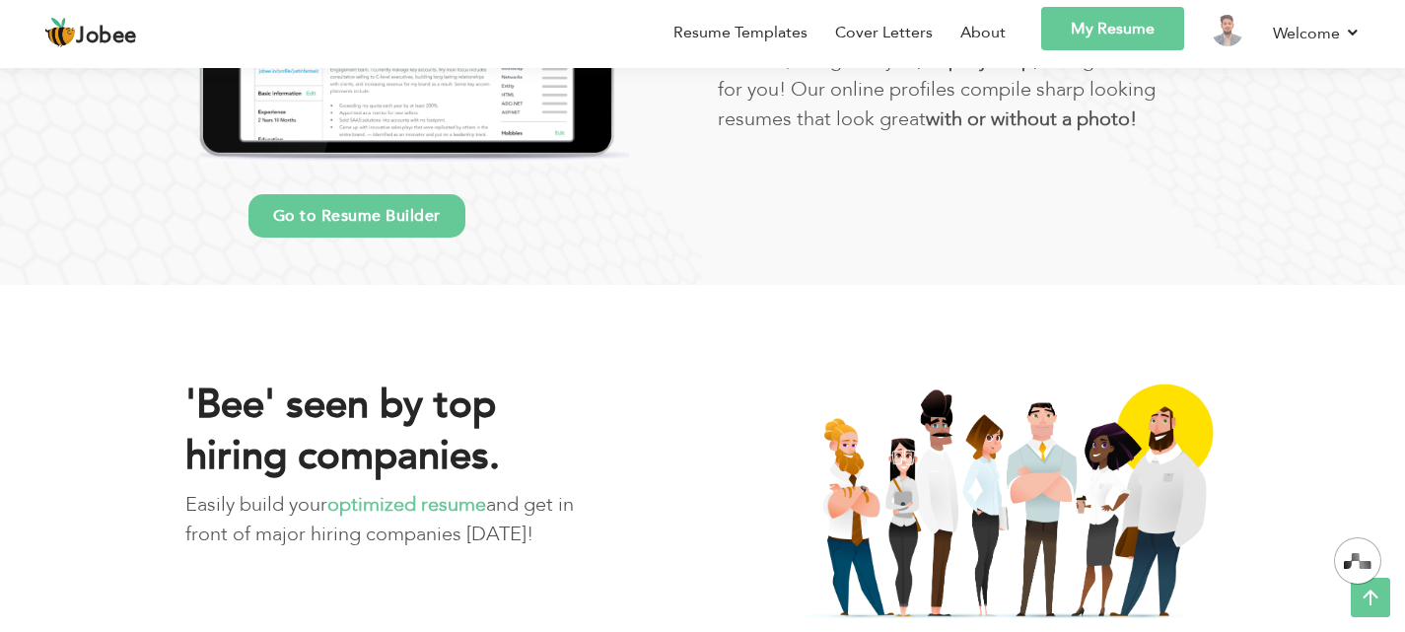
scroll to position [1406, 0]
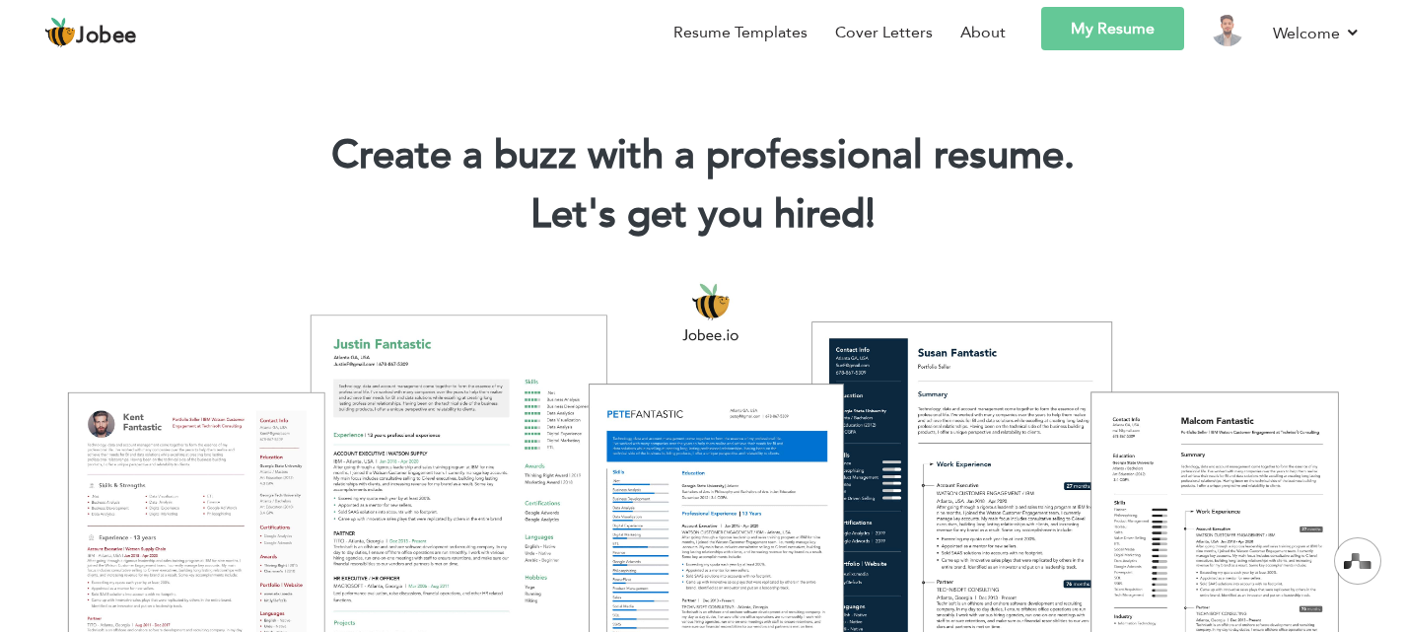
click at [976, 220] on h2 "Let's get you hired! |" at bounding box center [703, 214] width 1346 height 51
